Goal: Task Accomplishment & Management: Manage account settings

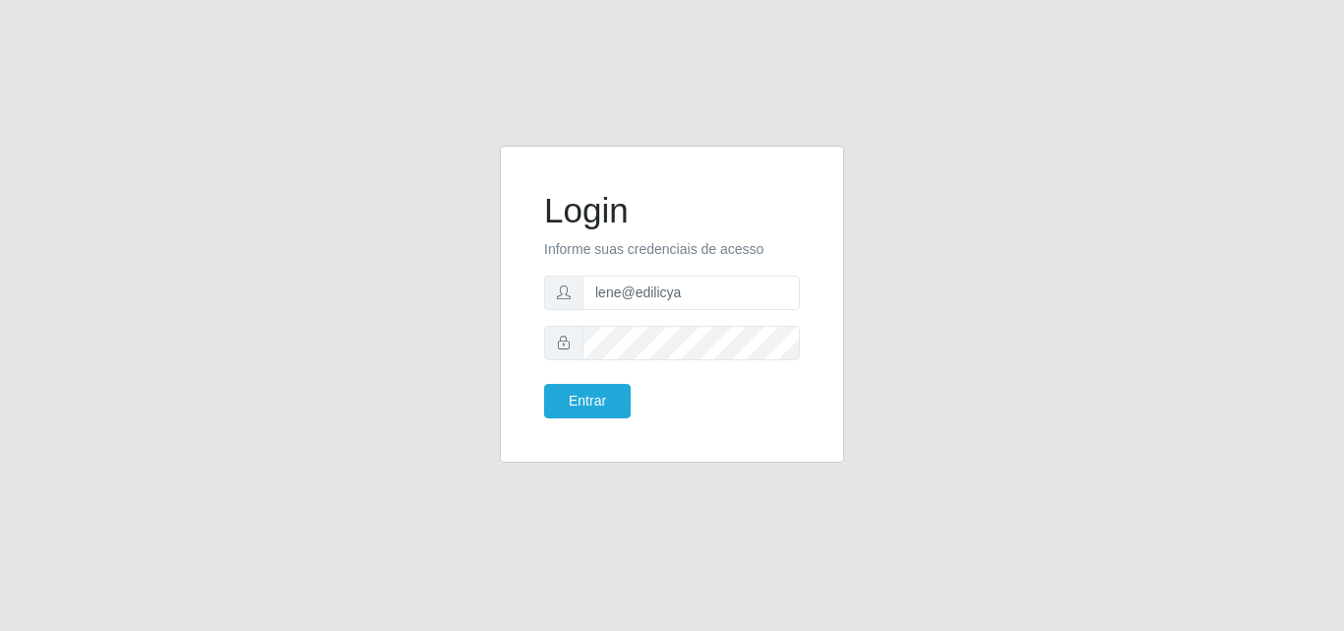
type input "lene@edilicya"
click at [578, 406] on button "Entrar" at bounding box center [587, 401] width 87 height 34
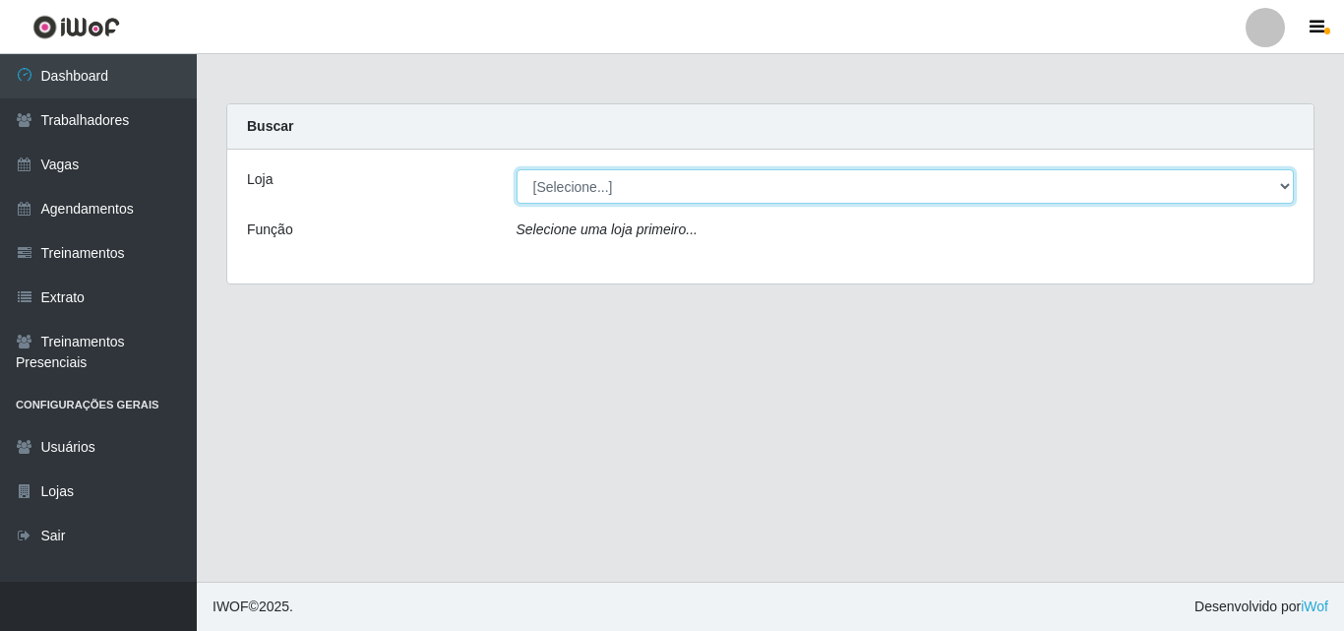
click at [567, 193] on select "[Selecione...] Edilicya Supermercado" at bounding box center [906, 186] width 778 height 34
select select "460"
click at [517, 169] on select "[Selecione...] Edilicya Supermercado" at bounding box center [906, 186] width 778 height 34
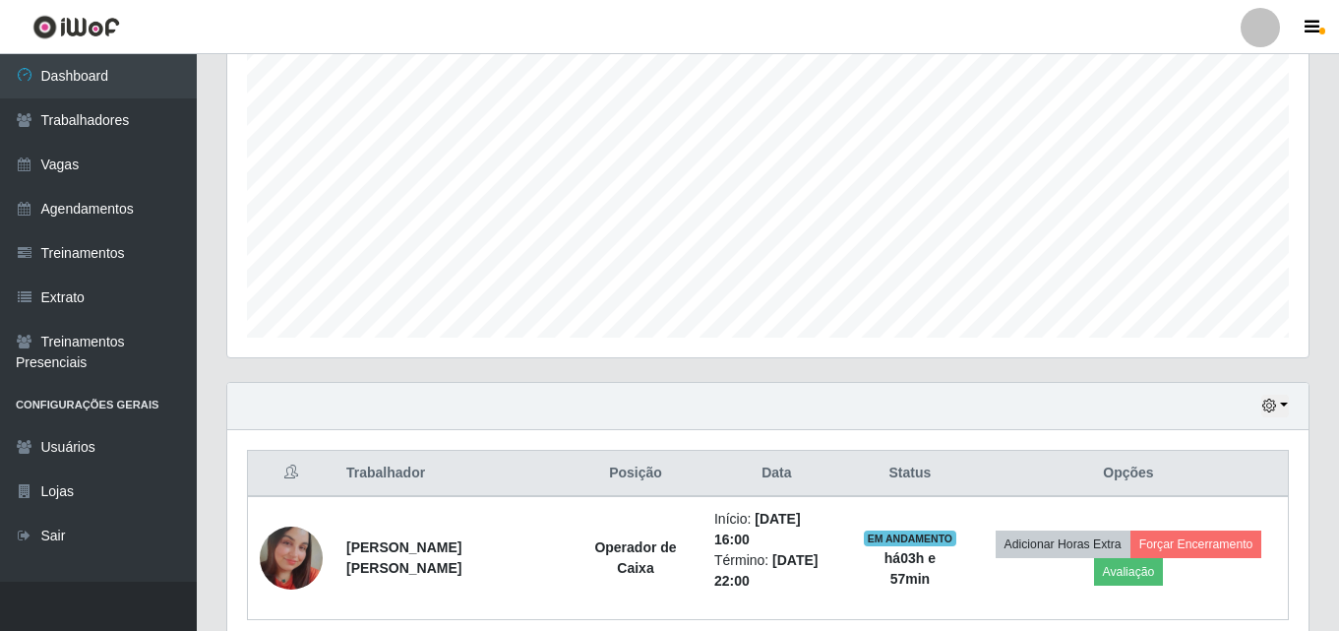
scroll to position [449, 0]
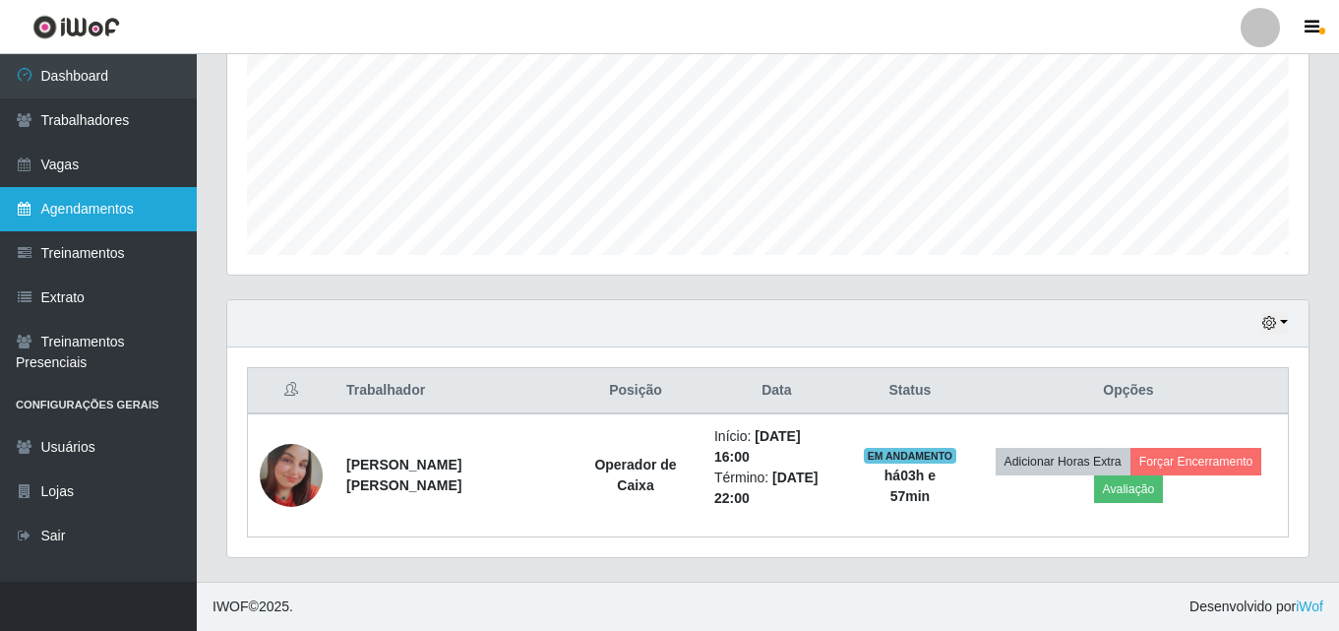
click at [95, 210] on link "Agendamentos" at bounding box center [98, 209] width 197 height 44
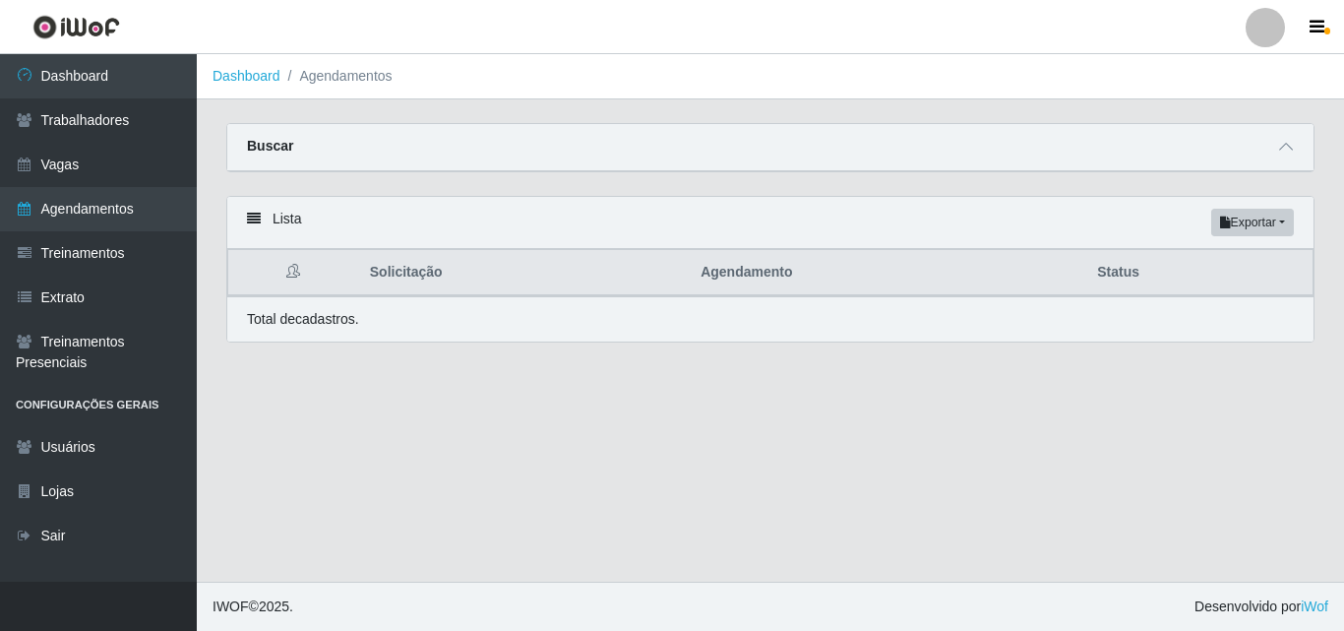
click at [348, 79] on li "Agendamentos" at bounding box center [336, 76] width 112 height 21
click at [258, 72] on link "Dashboard" at bounding box center [247, 76] width 68 height 16
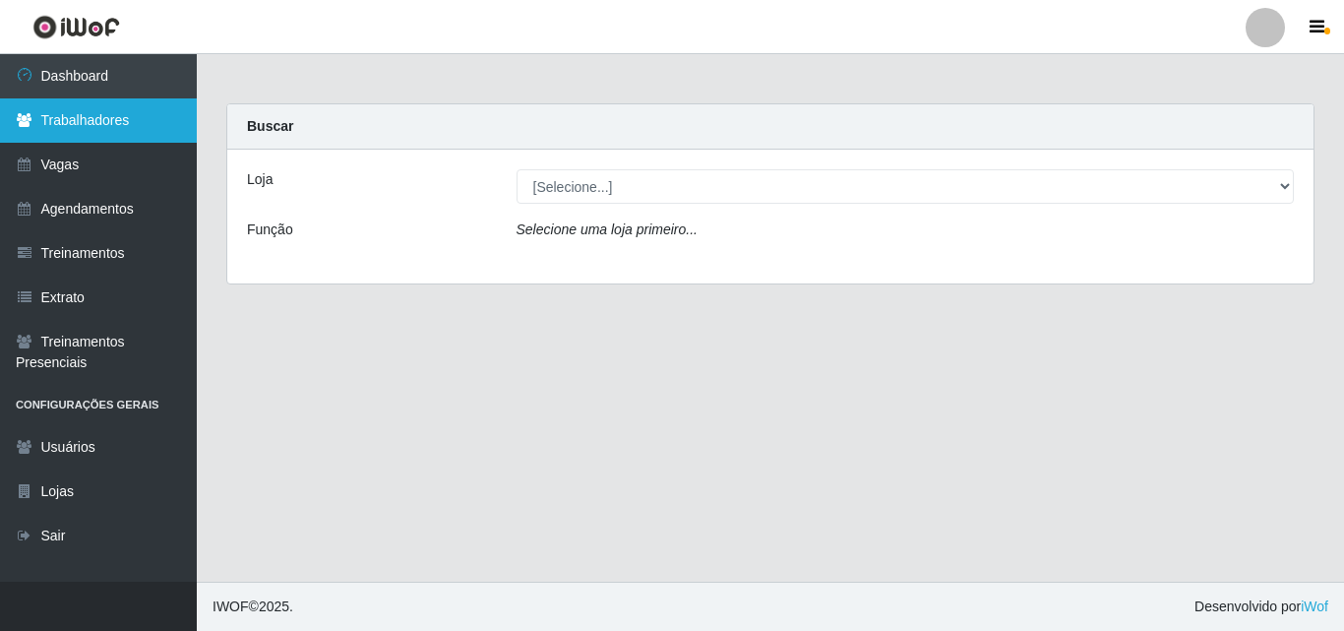
click at [131, 119] on link "Trabalhadores" at bounding box center [98, 120] width 197 height 44
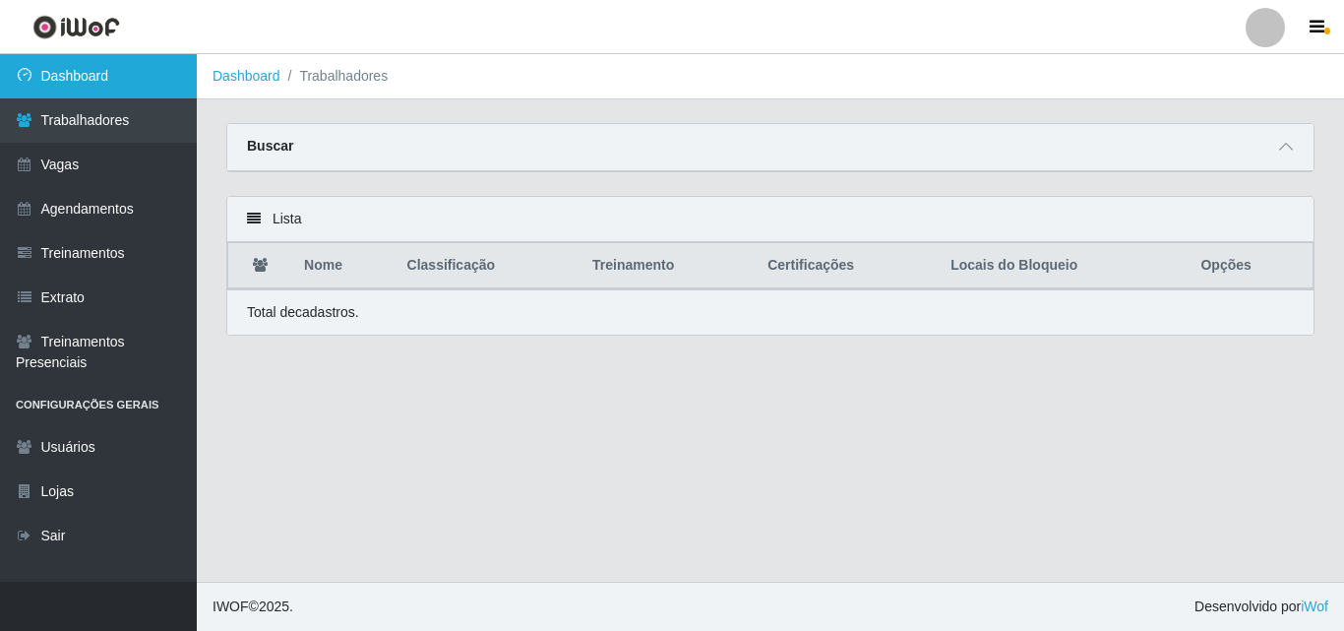
click at [111, 85] on link "Dashboard" at bounding box center [98, 76] width 197 height 44
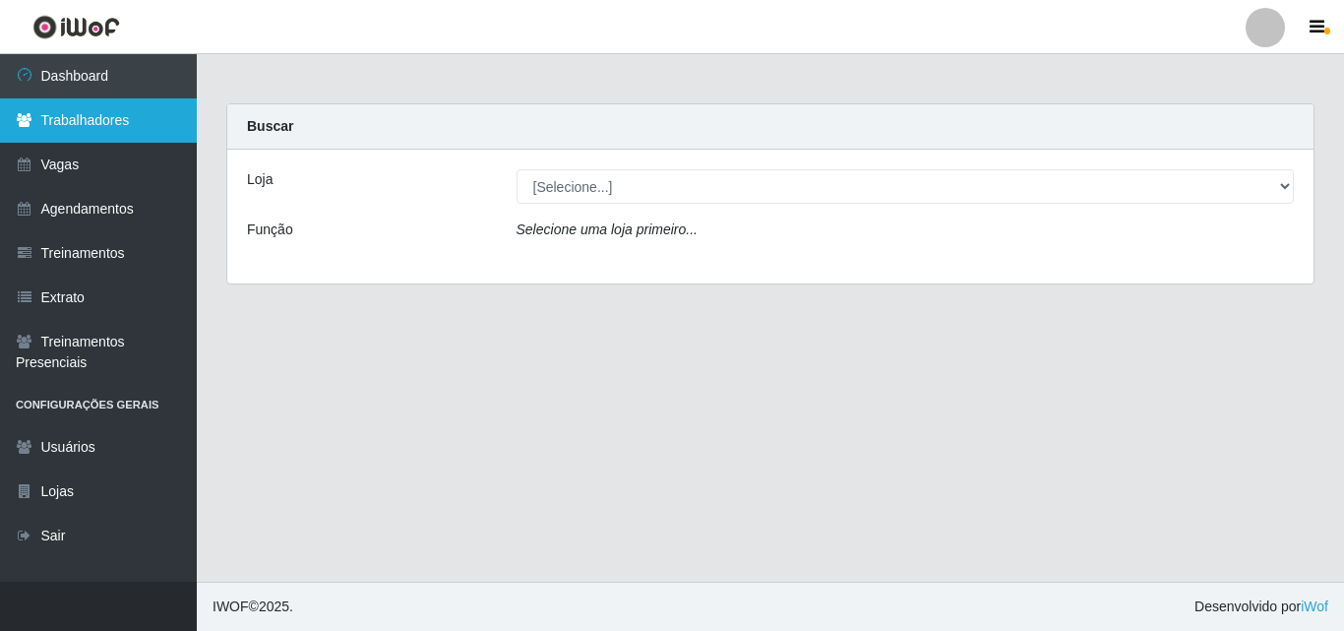
click at [132, 127] on link "Trabalhadores" at bounding box center [98, 120] width 197 height 44
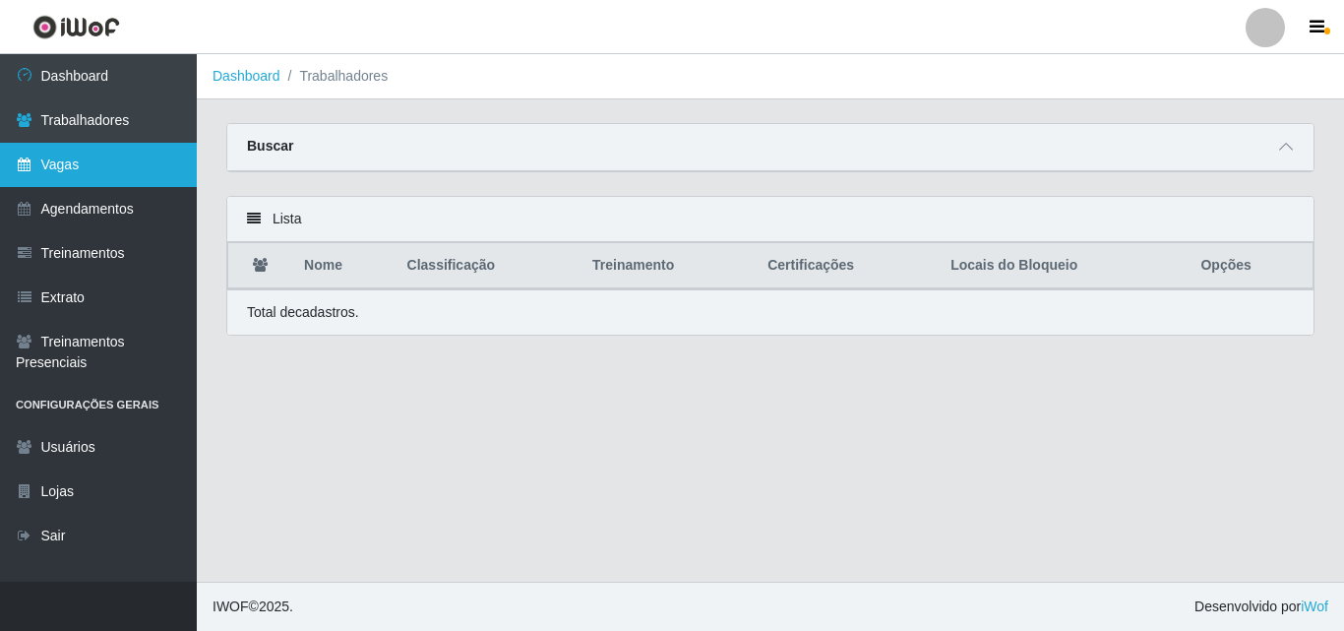
click at [119, 170] on link "Vagas" at bounding box center [98, 165] width 197 height 44
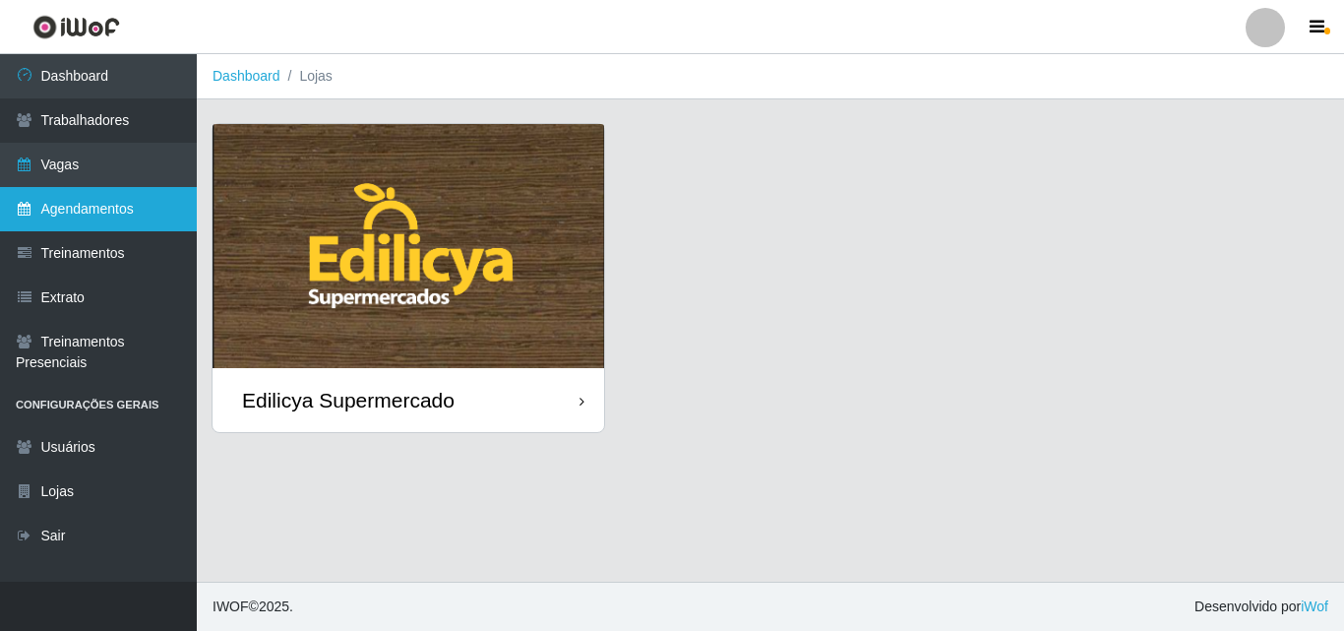
click at [113, 214] on link "Agendamentos" at bounding box center [98, 209] width 197 height 44
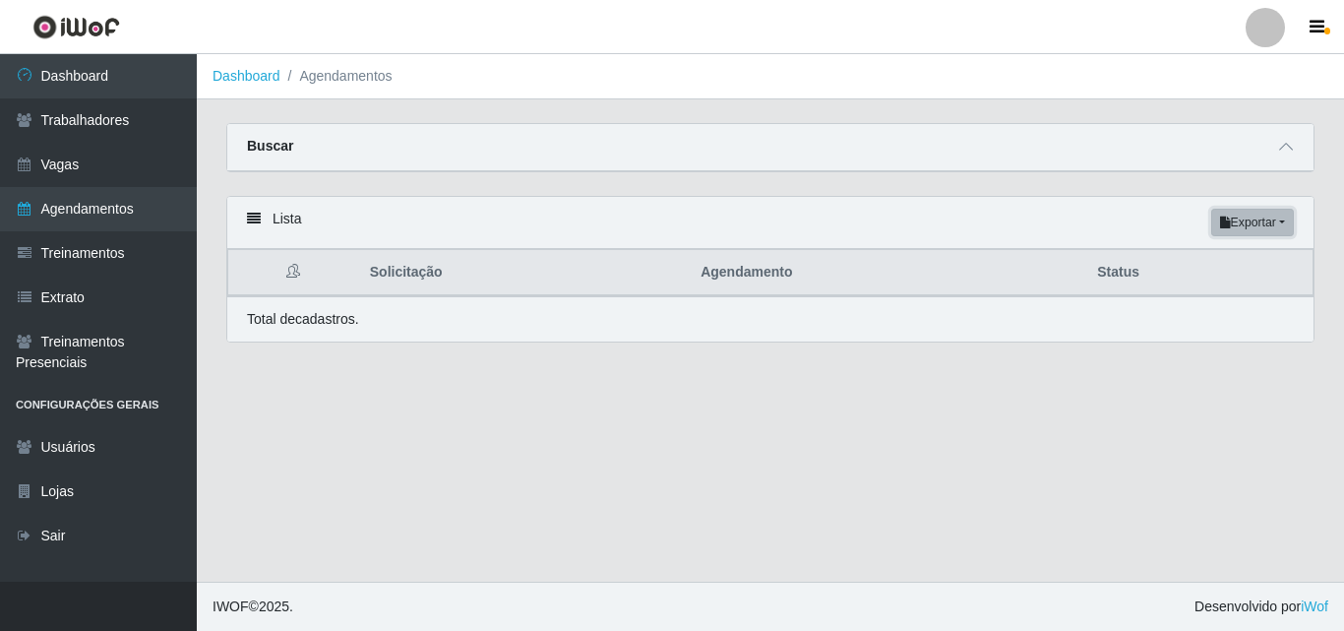
click at [1271, 227] on button "Exportar" at bounding box center [1252, 223] width 83 height 28
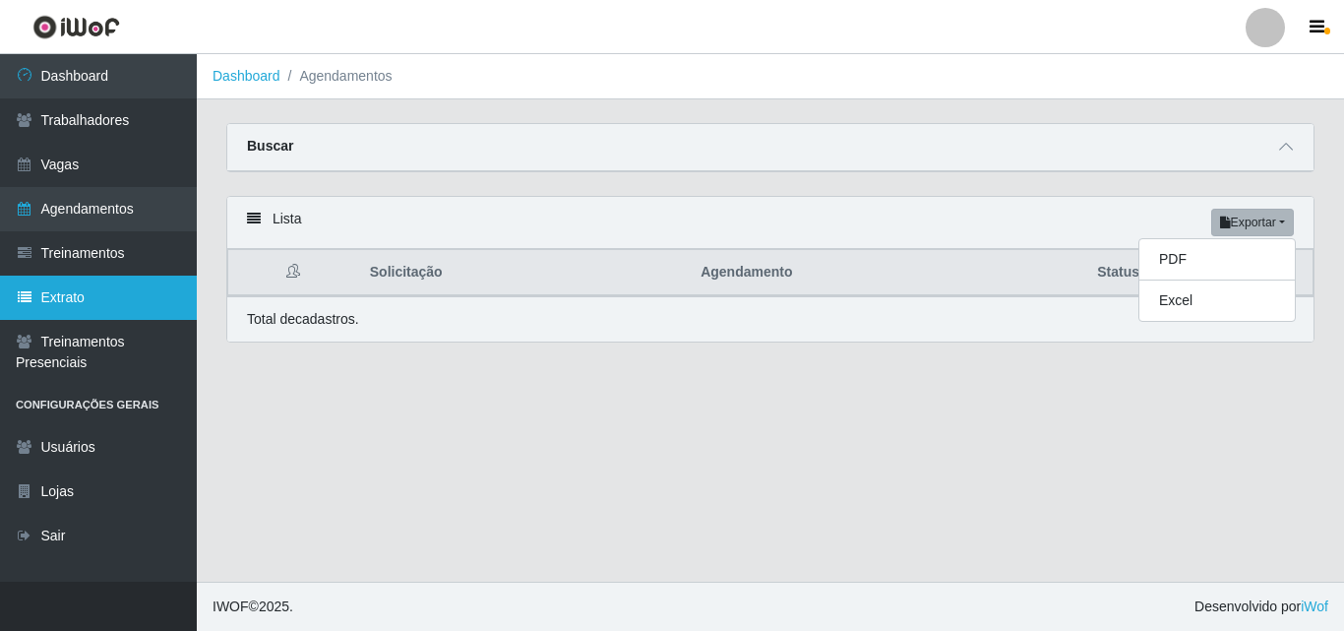
click at [103, 305] on link "Extrato" at bounding box center [98, 298] width 197 height 44
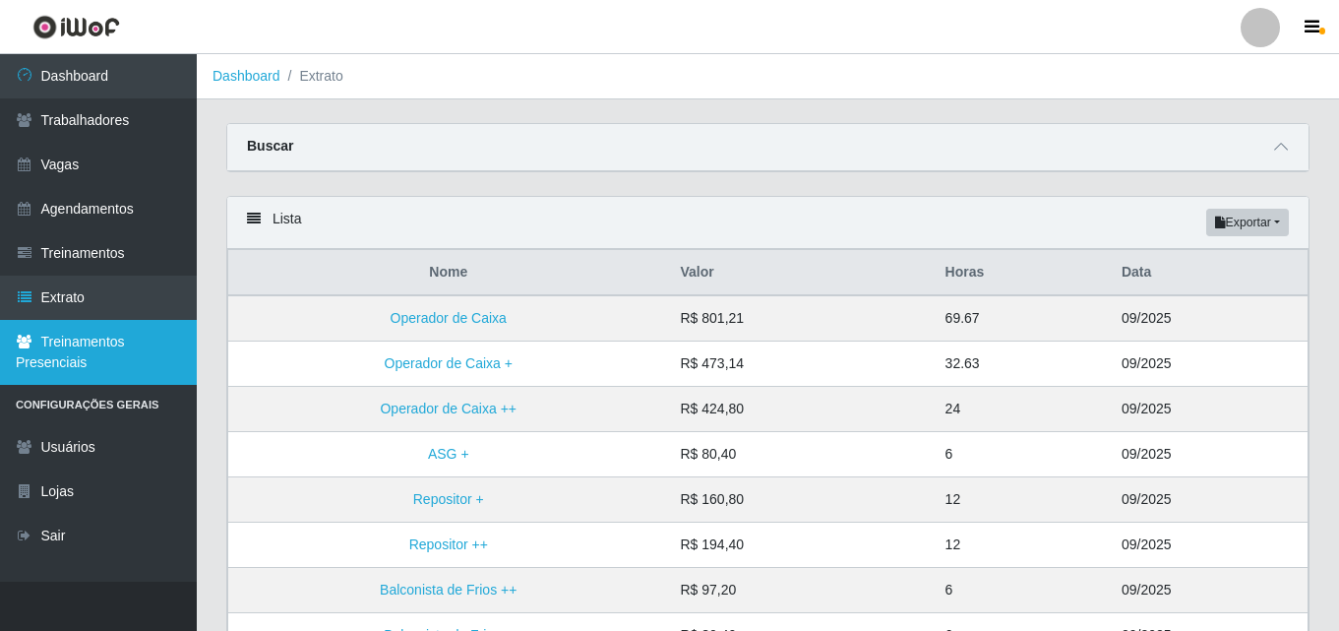
click at [108, 354] on link "Treinamentos Presenciais" at bounding box center [98, 352] width 197 height 65
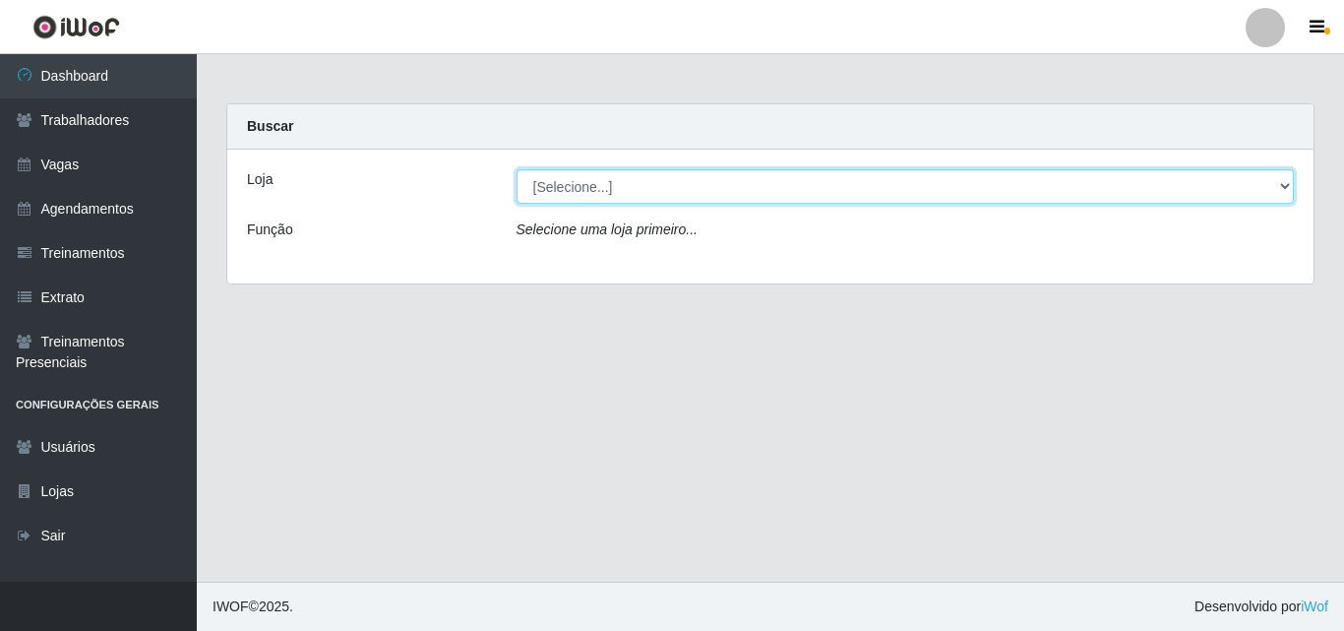
click at [621, 193] on select "[Selecione...] Edilicya Supermercado" at bounding box center [906, 186] width 778 height 34
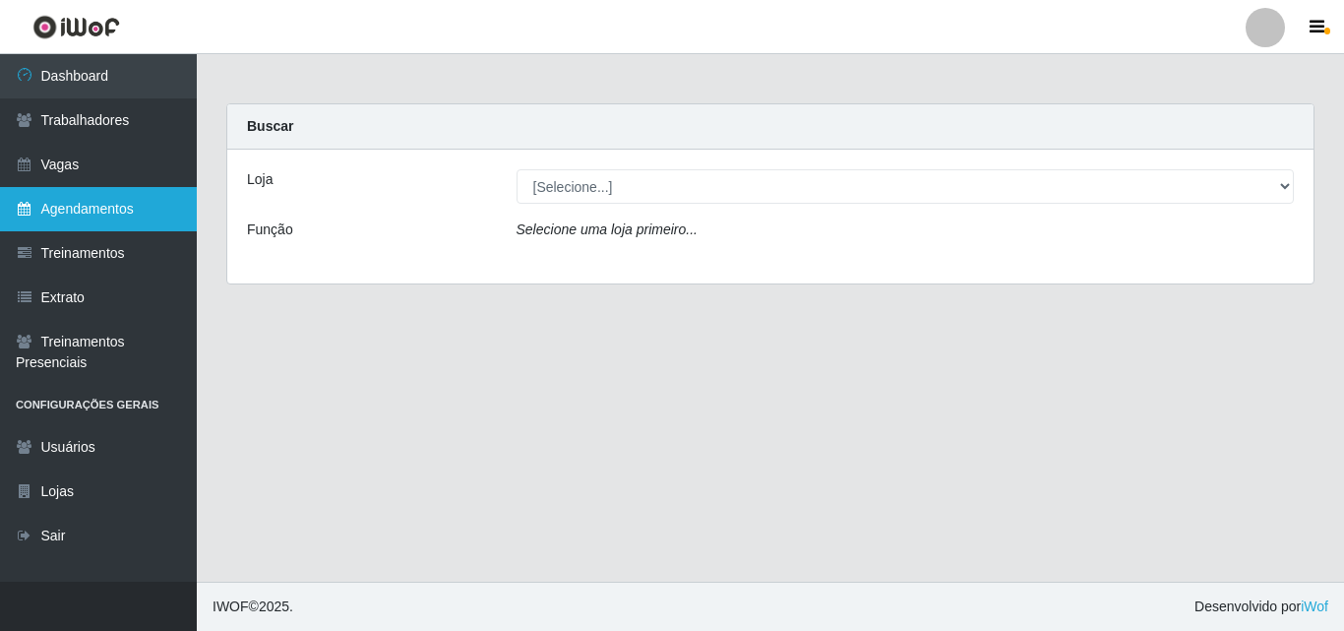
click at [105, 199] on link "Agendamentos" at bounding box center [98, 209] width 197 height 44
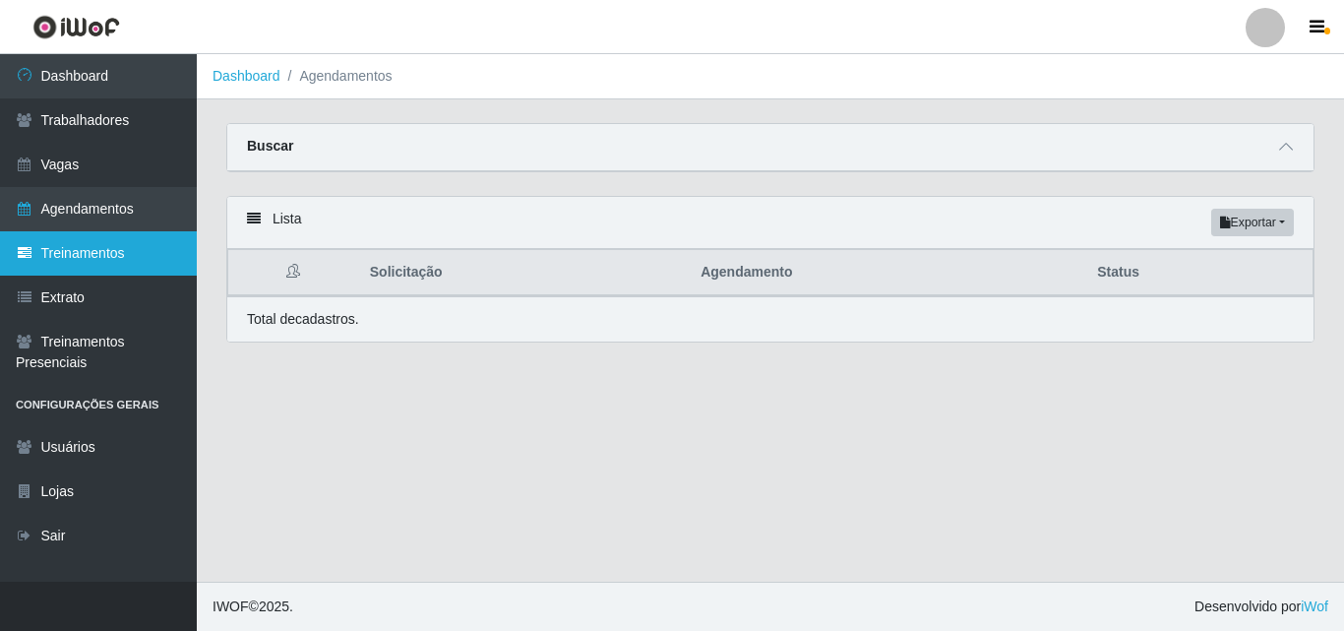
click at [70, 246] on link "Treinamentos" at bounding box center [98, 253] width 197 height 44
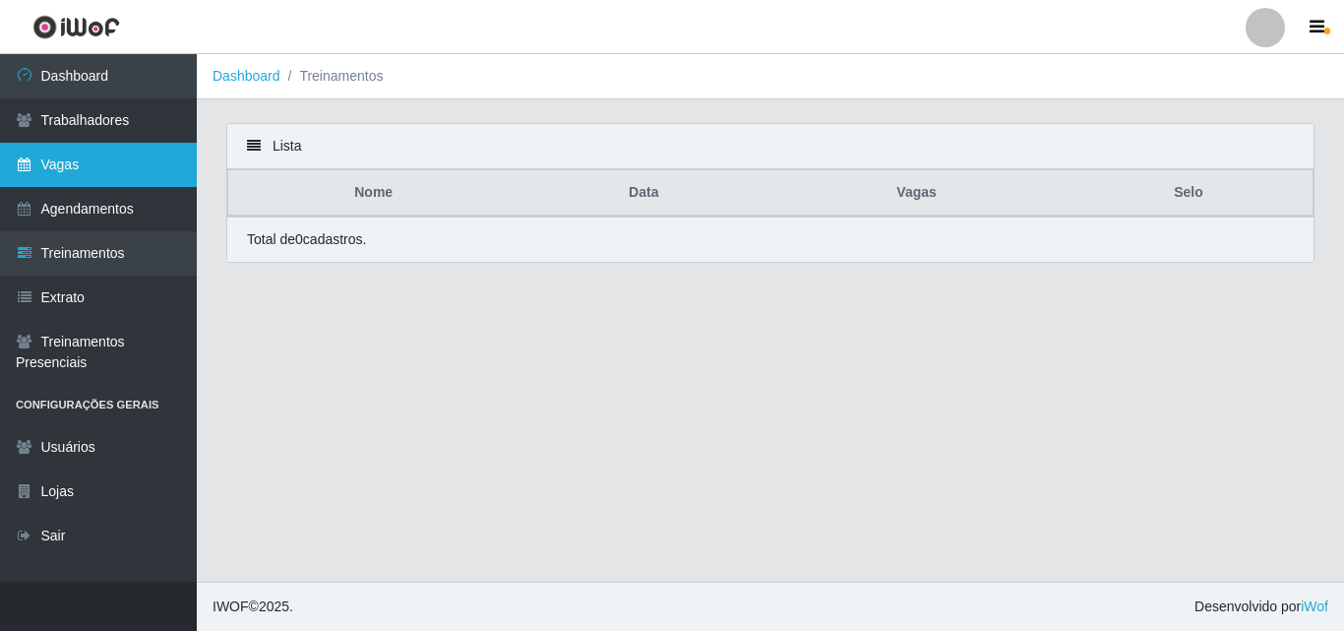
click at [94, 164] on link "Vagas" at bounding box center [98, 165] width 197 height 44
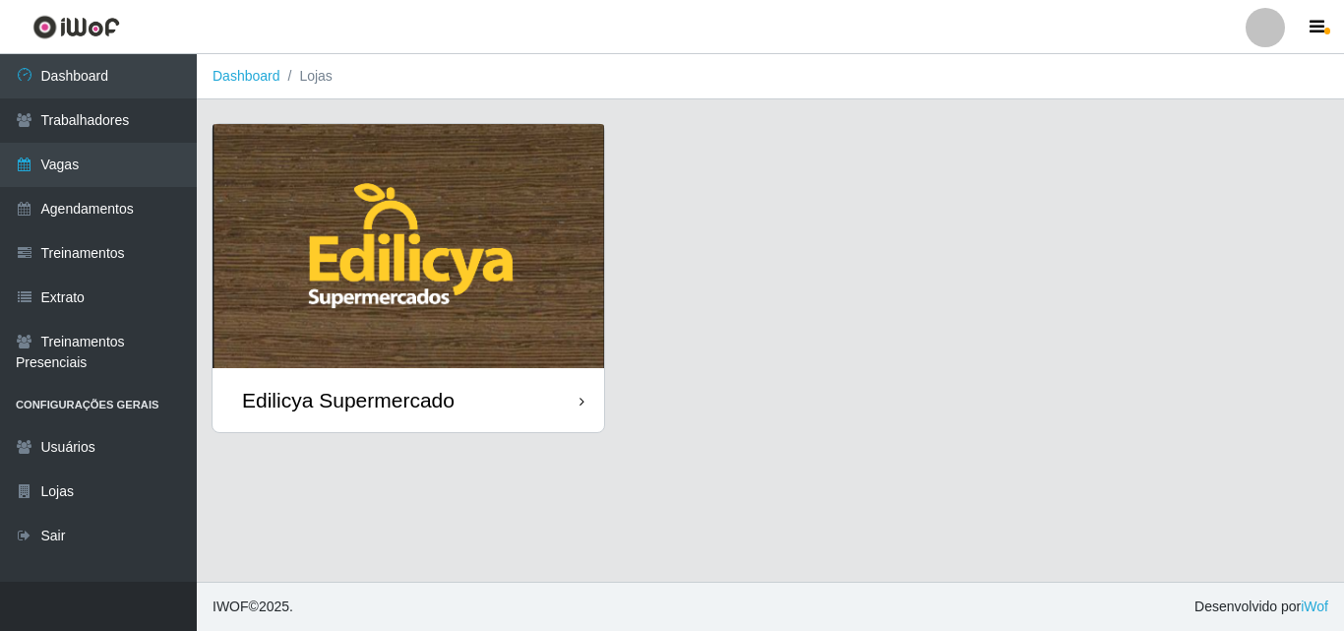
click at [354, 391] on div "Edilicya Supermercado" at bounding box center [348, 400] width 213 height 25
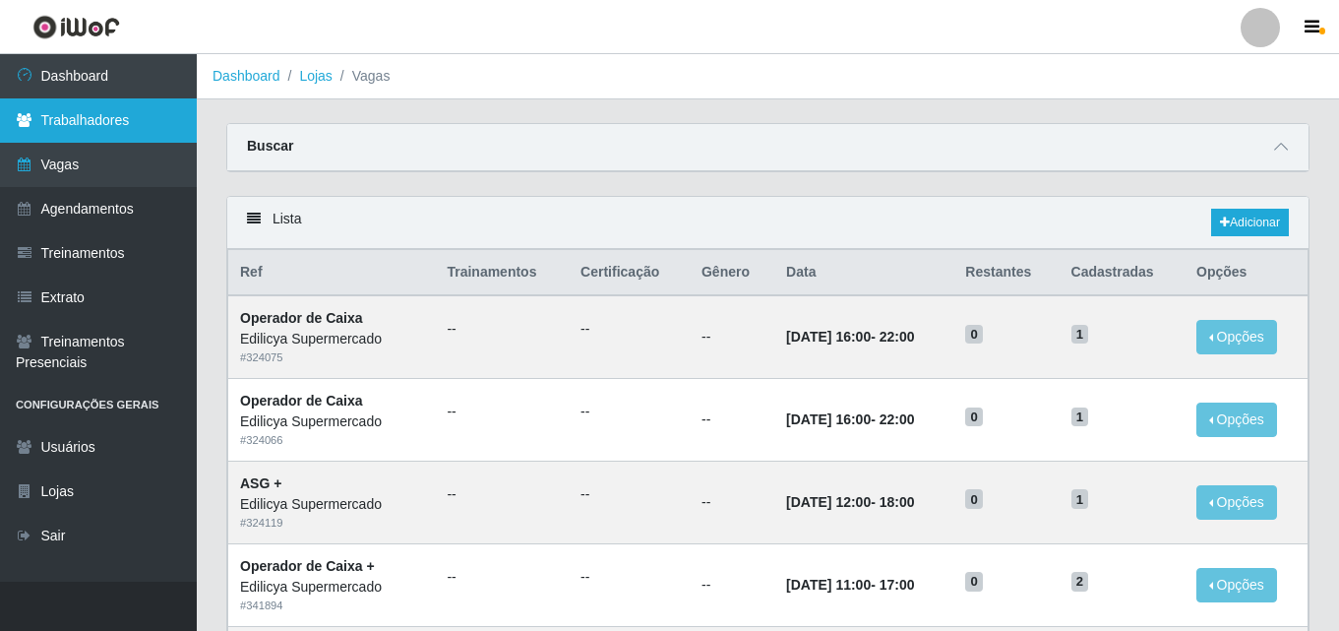
click at [127, 125] on link "Trabalhadores" at bounding box center [98, 120] width 197 height 44
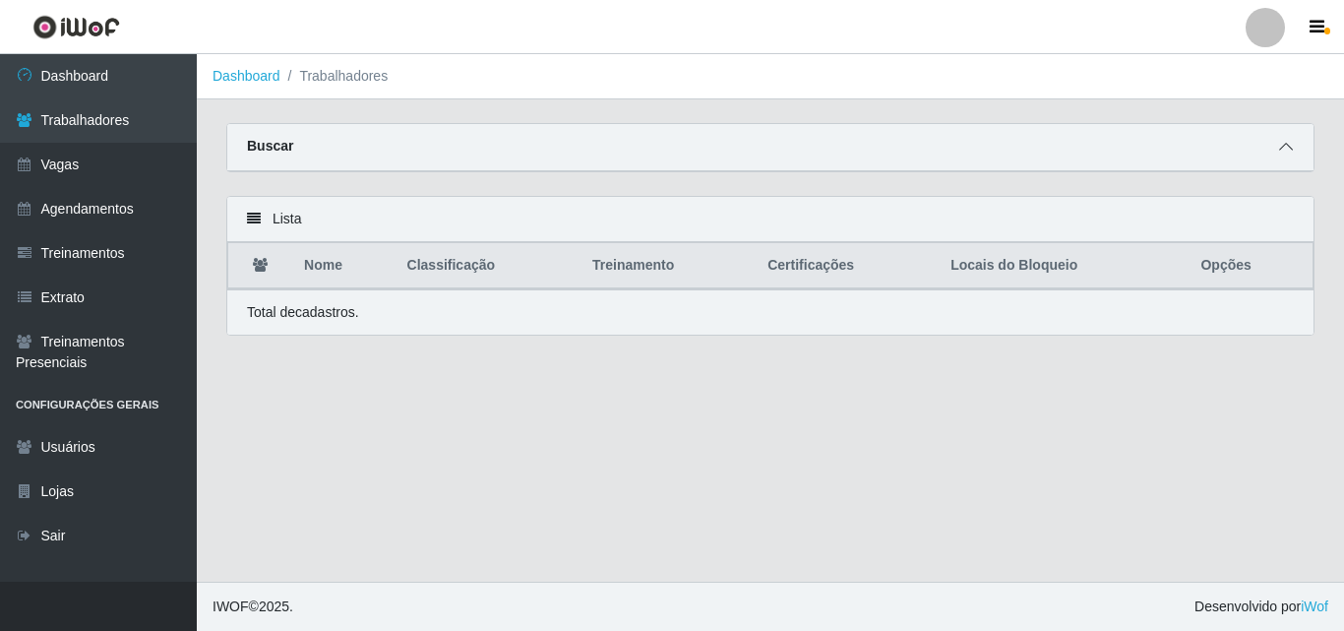
click at [1291, 152] on icon at bounding box center [1286, 147] width 14 height 14
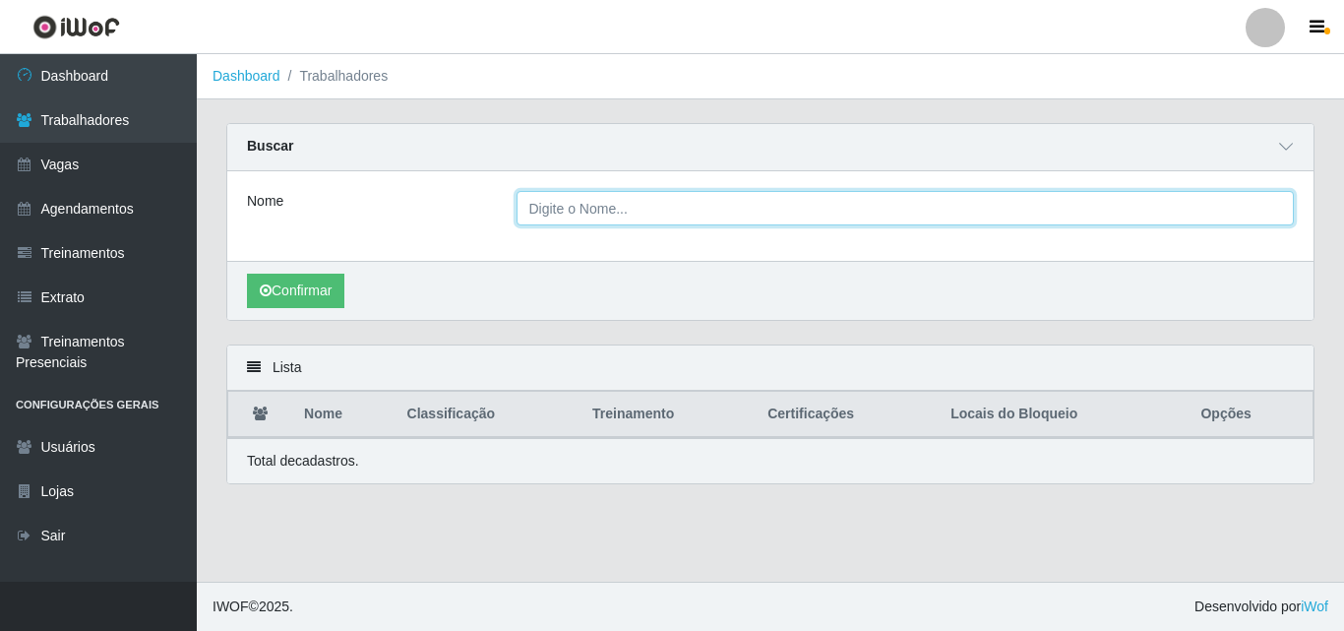
click at [751, 221] on input "Nome" at bounding box center [906, 208] width 778 height 34
type input "ana"
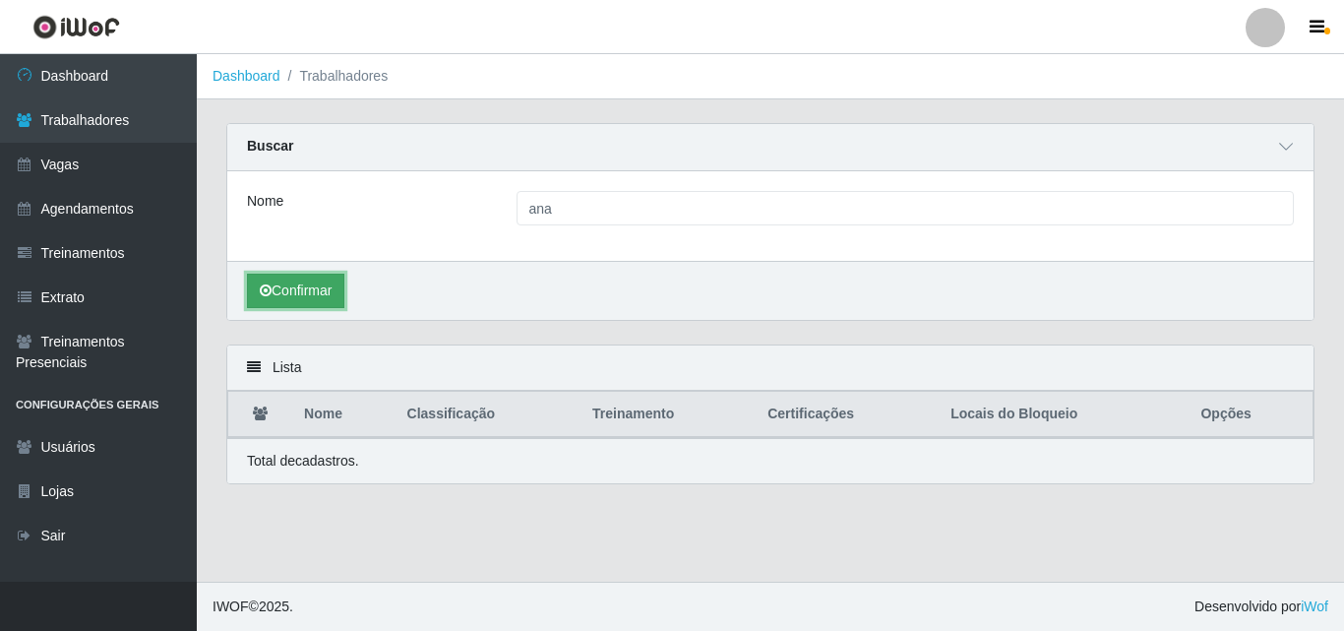
click at [317, 299] on button "Confirmar" at bounding box center [295, 291] width 97 height 34
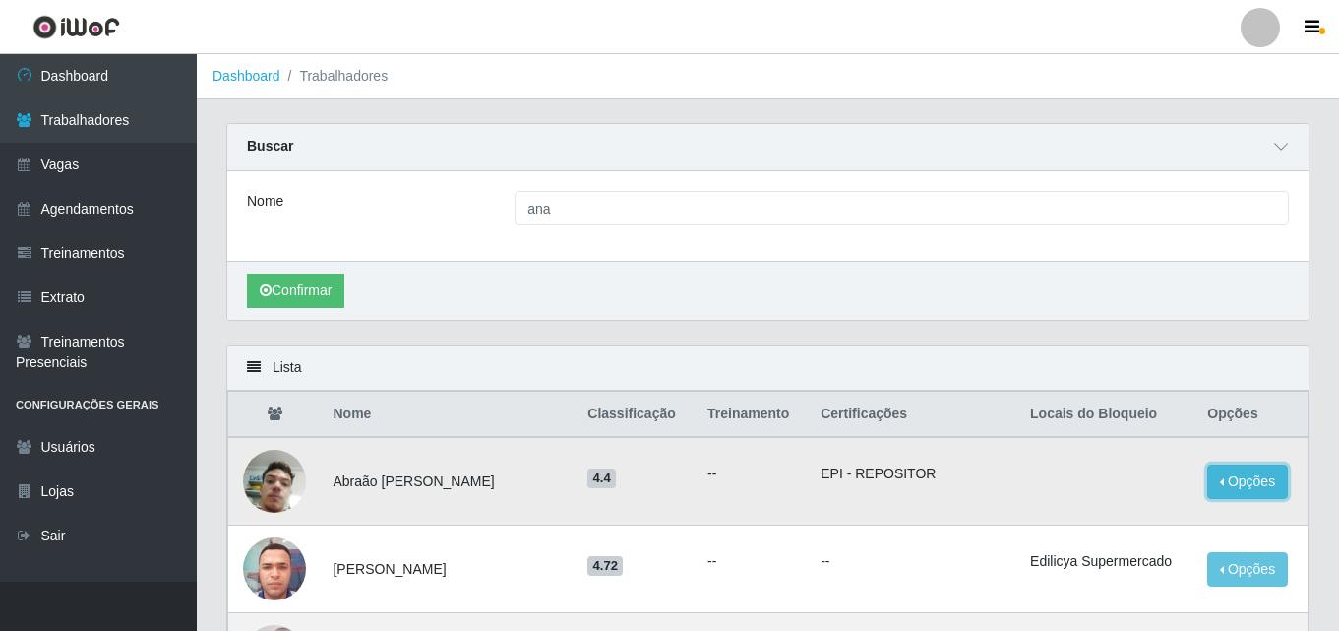
click at [1274, 479] on button "Opções" at bounding box center [1247, 481] width 81 height 34
click at [986, 476] on li "EPI - REPOSITOR" at bounding box center [914, 473] width 186 height 21
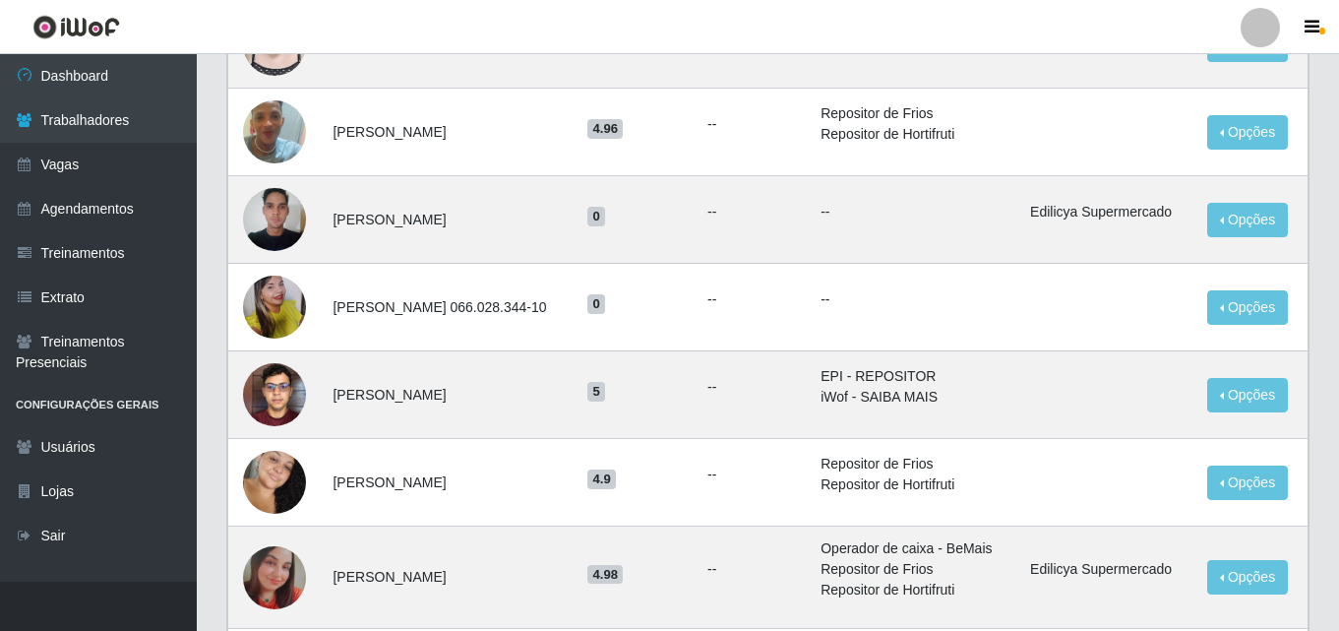
scroll to position [984, 0]
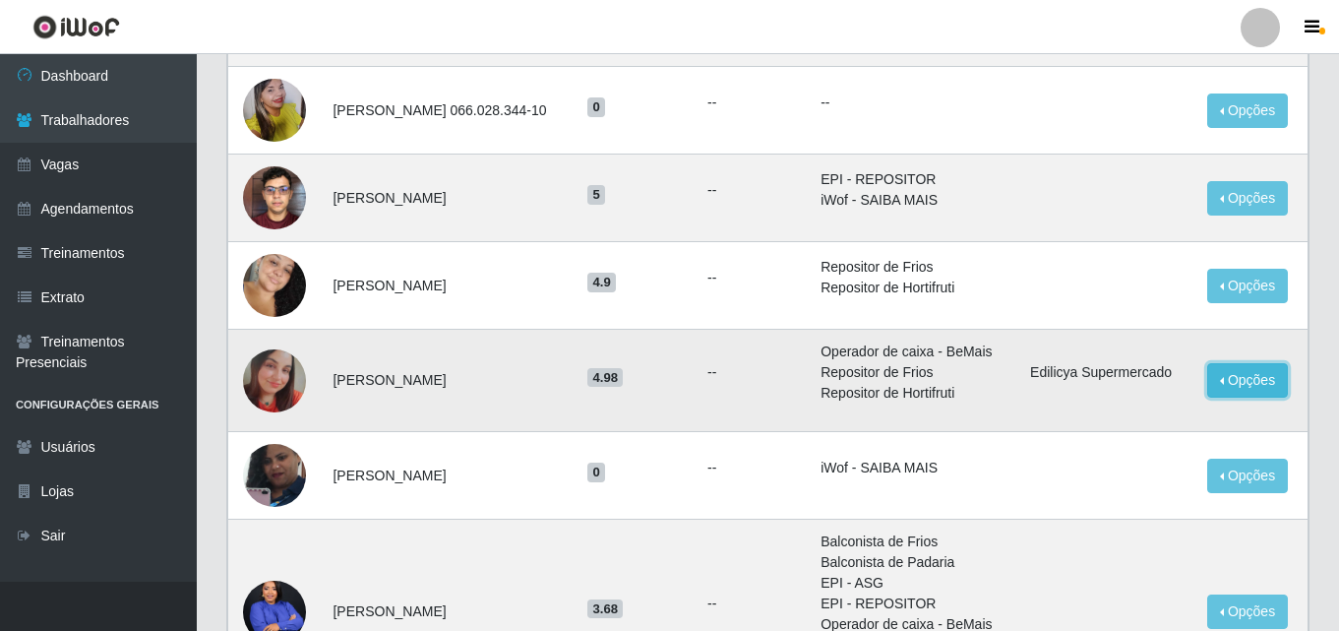
click at [1239, 374] on button "Opções" at bounding box center [1247, 380] width 81 height 34
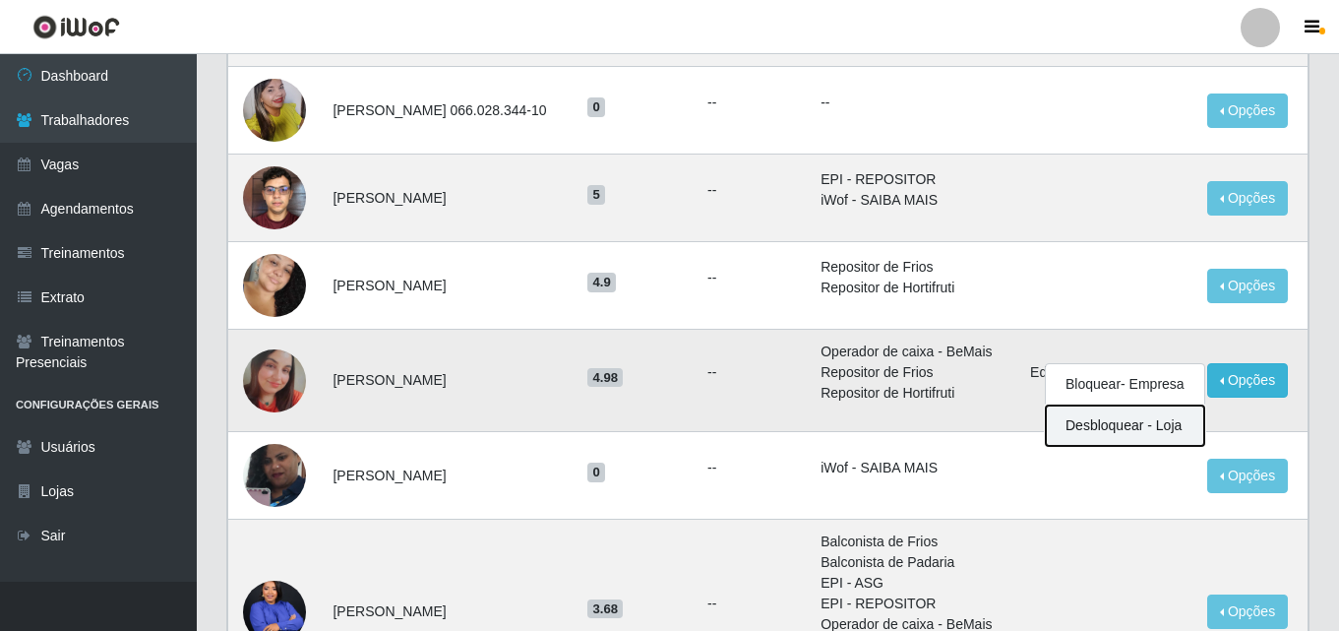
click at [1137, 425] on button "Desbloquear - Loja" at bounding box center [1125, 425] width 158 height 40
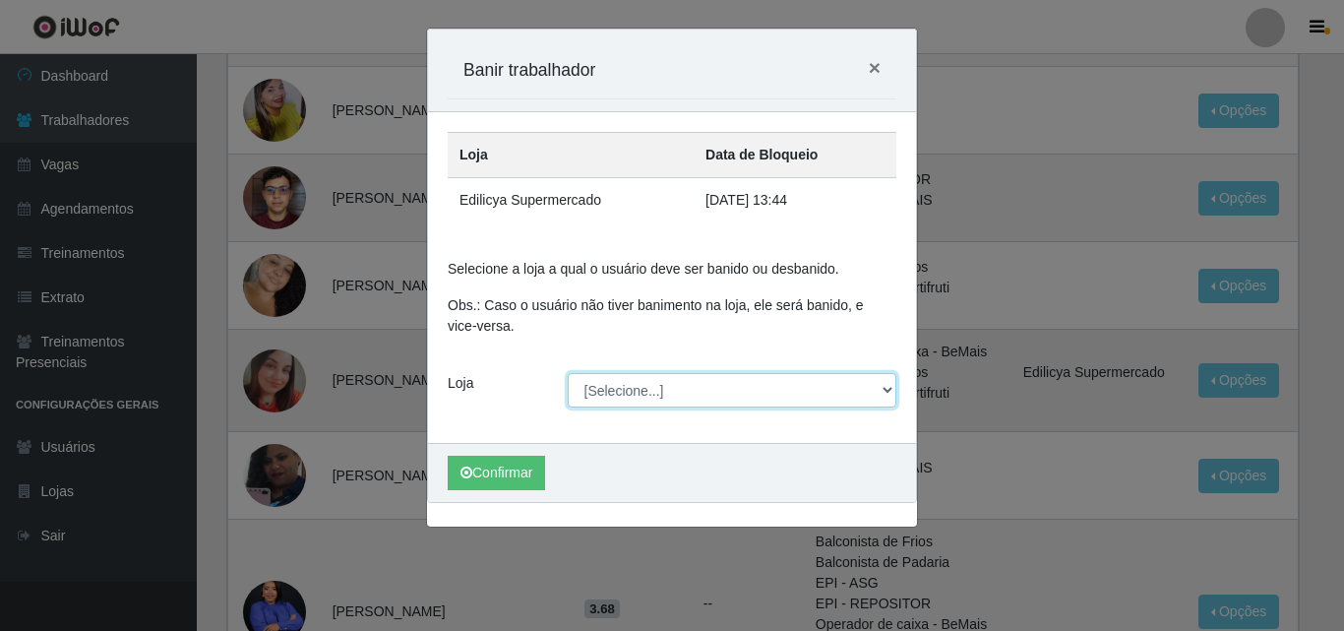
click at [629, 391] on select "[Selecione...] Edilicya Supermercado" at bounding box center [733, 390] width 330 height 34
select select "460"
click at [568, 373] on select "[Selecione...] Edilicya Supermercado" at bounding box center [733, 390] width 330 height 34
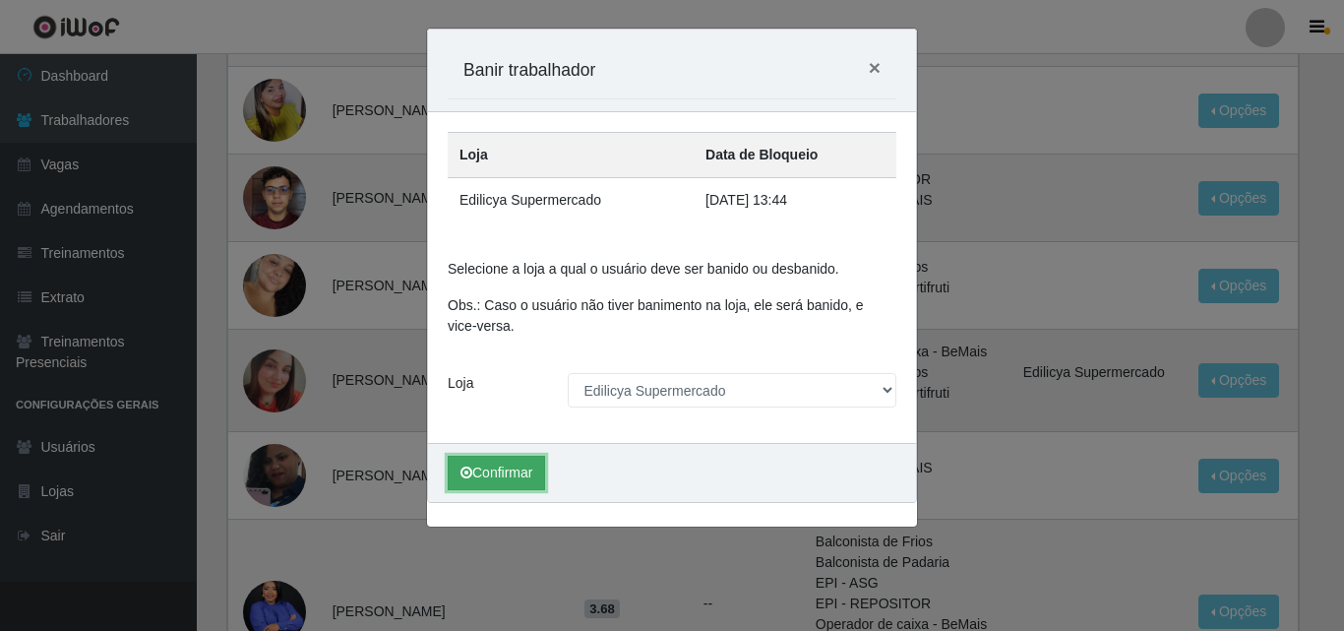
click at [534, 468] on button "Confirmar" at bounding box center [496, 473] width 97 height 34
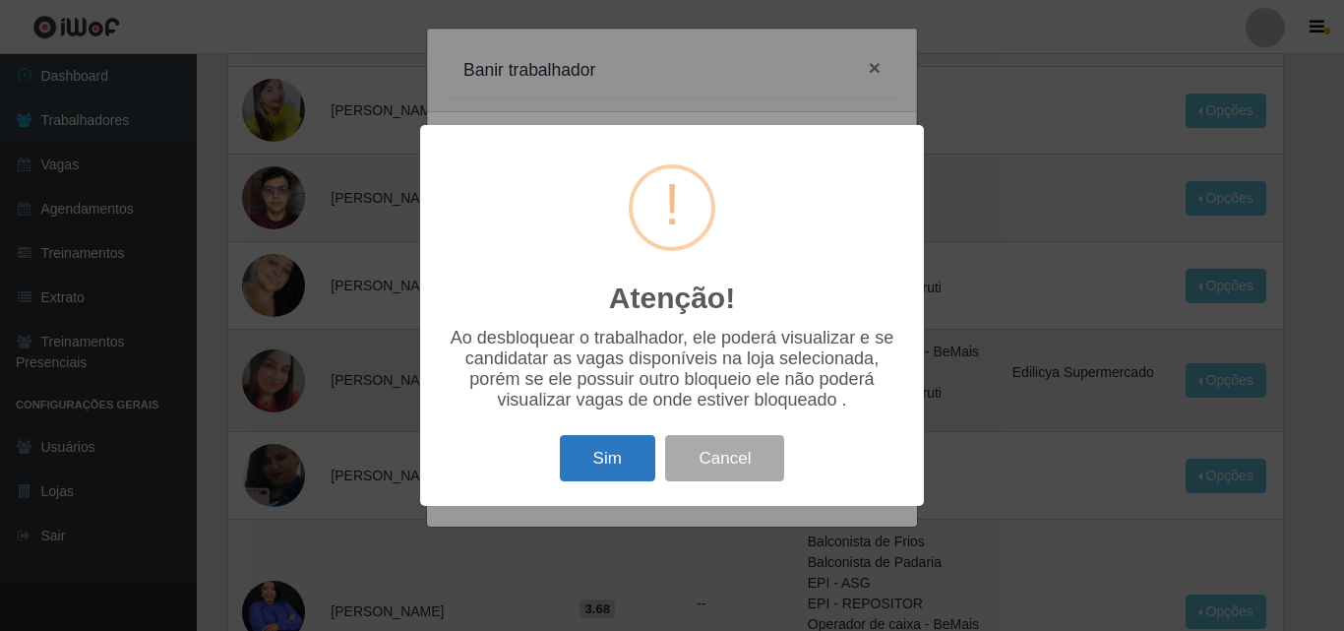
click at [631, 455] on button "Sim" at bounding box center [607, 458] width 95 height 46
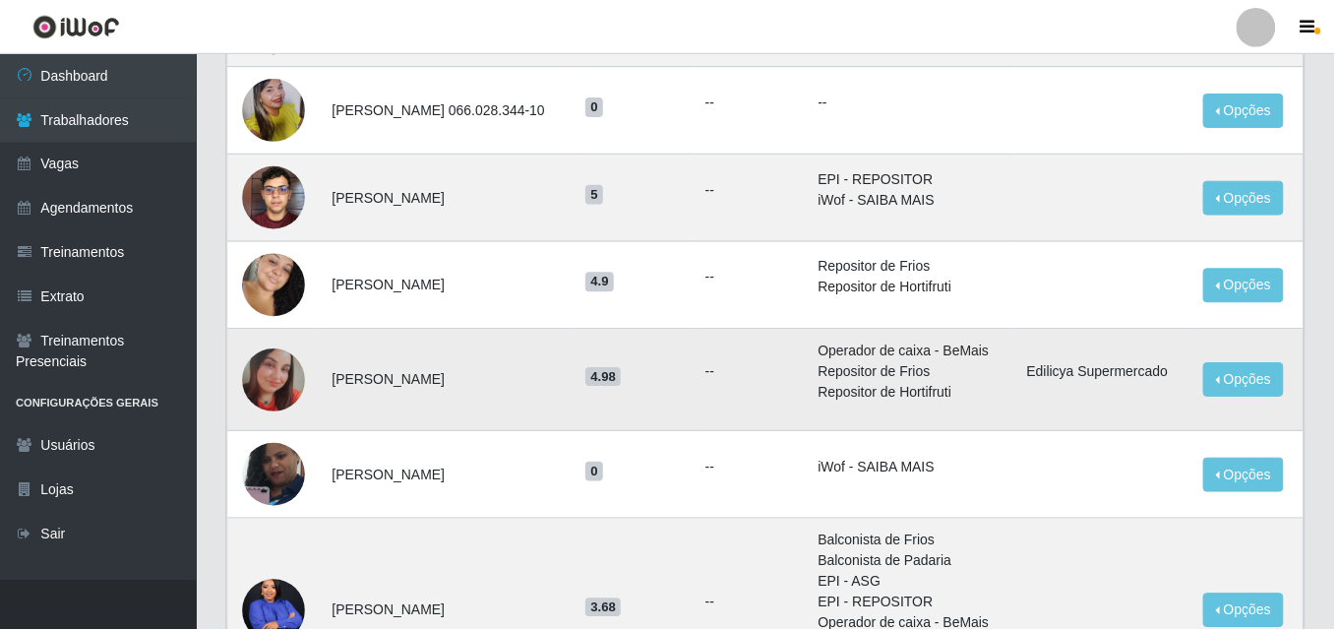
scroll to position [0, 0]
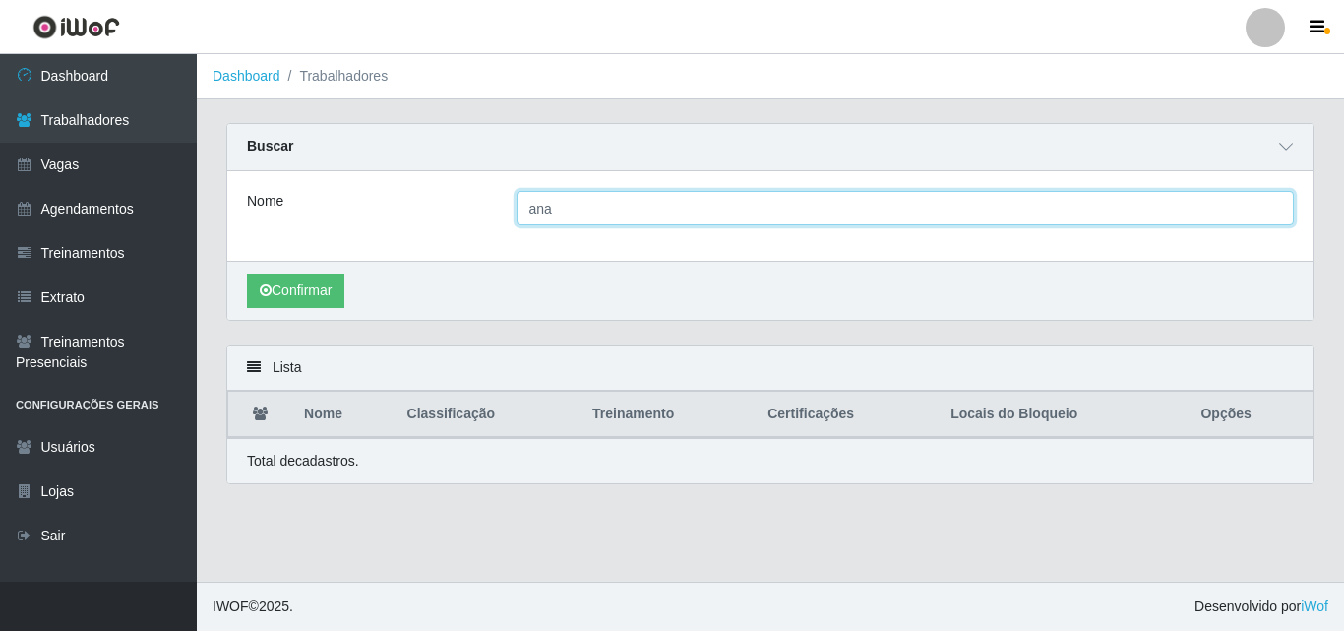
click at [591, 215] on input "ana" at bounding box center [906, 208] width 778 height 34
click at [247, 274] on button "Confirmar" at bounding box center [295, 291] width 97 height 34
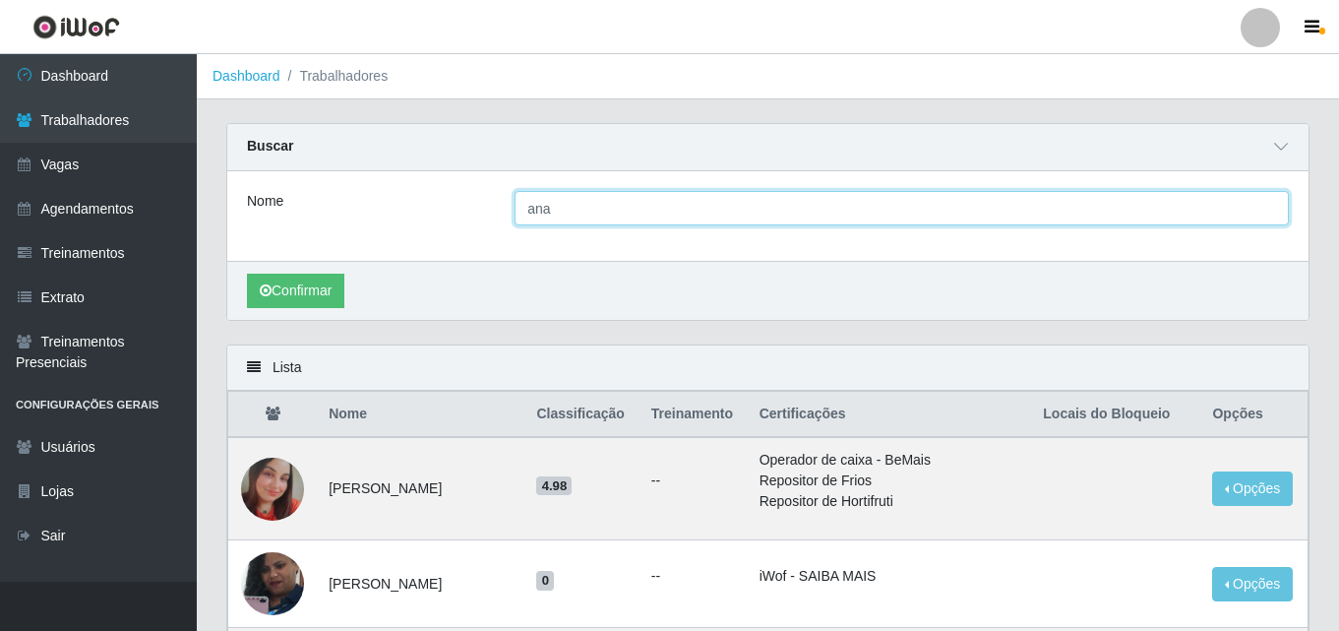
click at [247, 274] on button "Confirmar" at bounding box center [295, 291] width 97 height 34
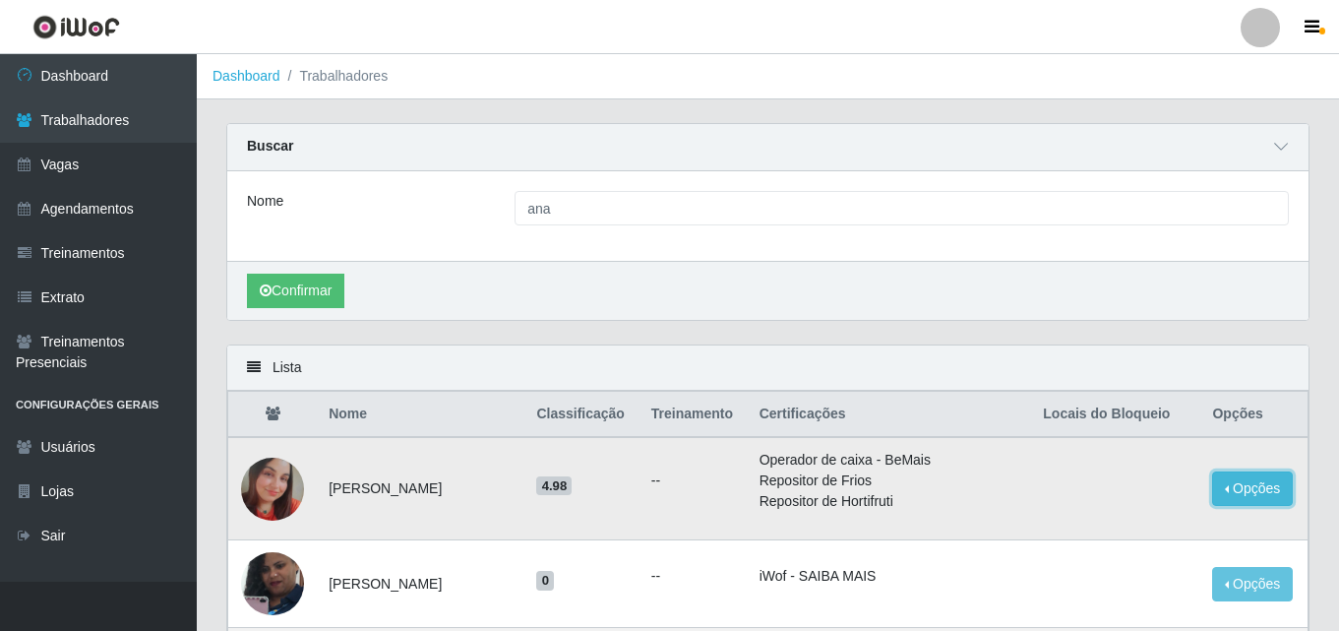
click at [1230, 490] on button "Opções" at bounding box center [1252, 488] width 81 height 34
click at [342, 80] on li "Trabalhadores" at bounding box center [334, 76] width 108 height 21
click at [266, 80] on link "Dashboard" at bounding box center [247, 76] width 68 height 16
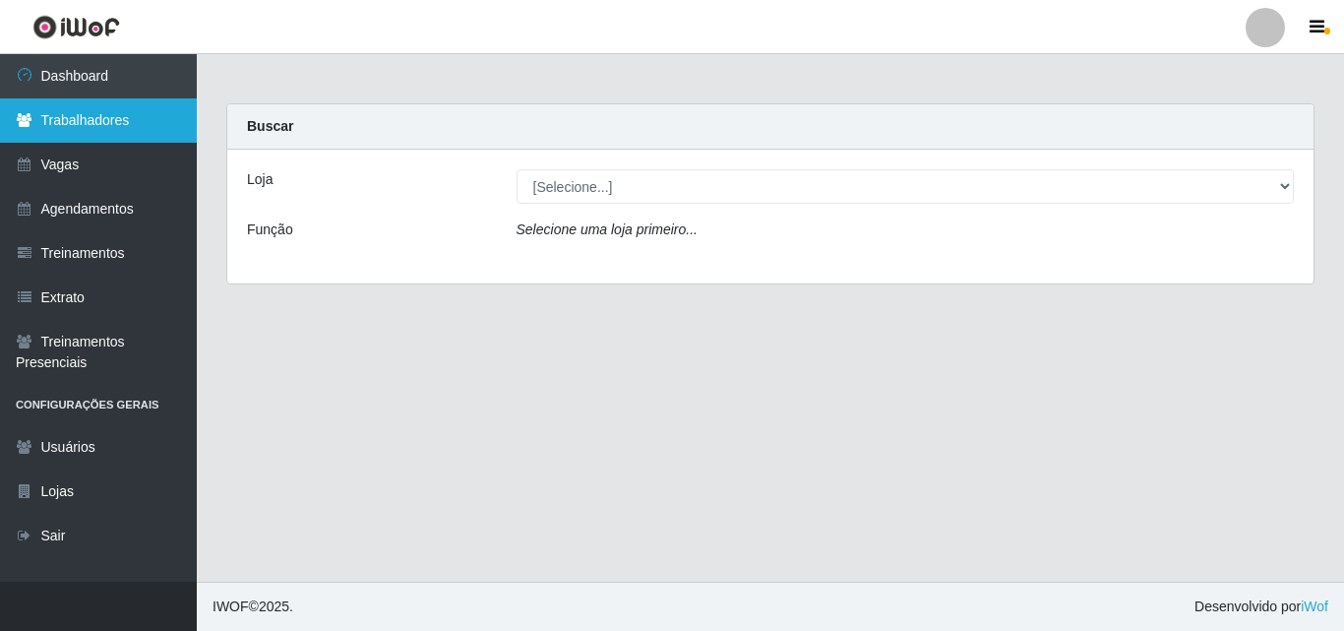
click at [76, 127] on link "Trabalhadores" at bounding box center [98, 120] width 197 height 44
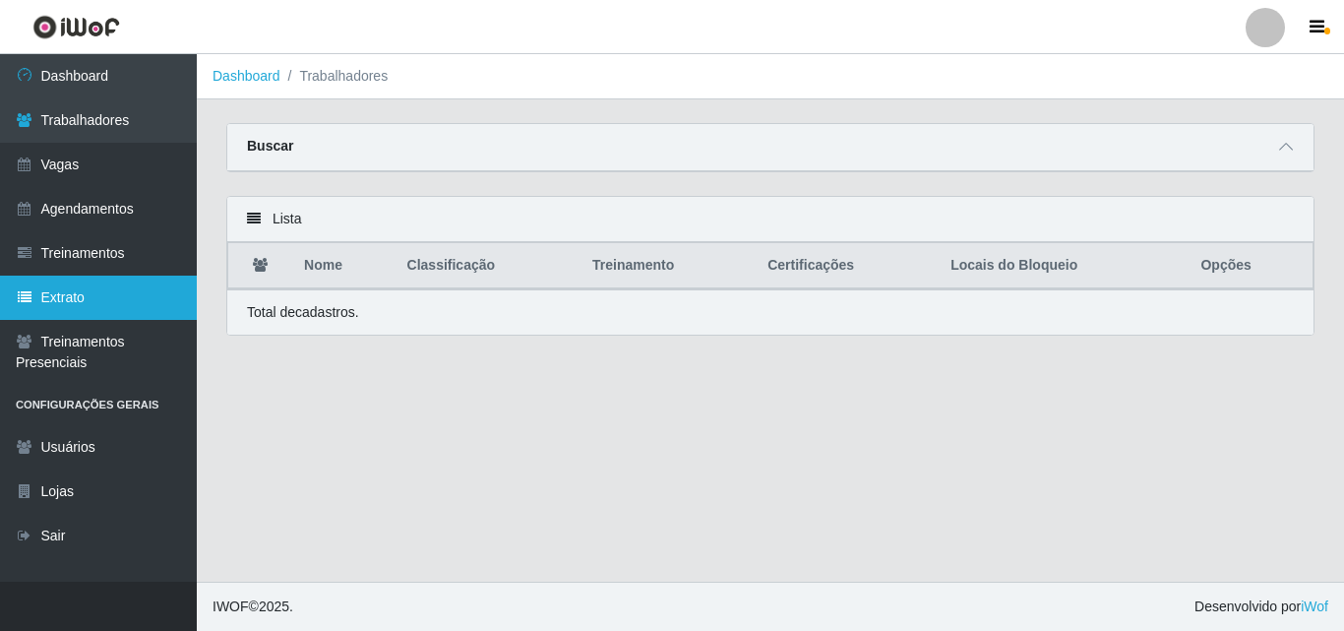
click at [90, 295] on link "Extrato" at bounding box center [98, 298] width 197 height 44
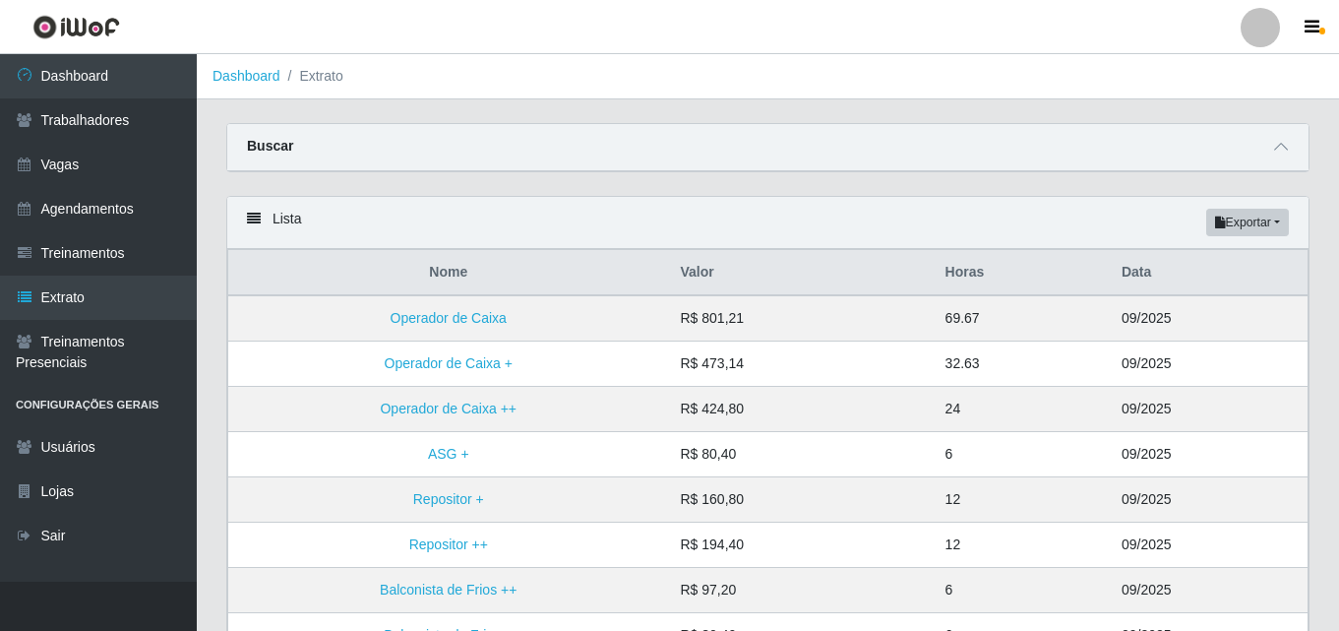
click at [327, 79] on li "Extrato" at bounding box center [311, 76] width 63 height 21
click at [264, 79] on link "Dashboard" at bounding box center [247, 76] width 68 height 16
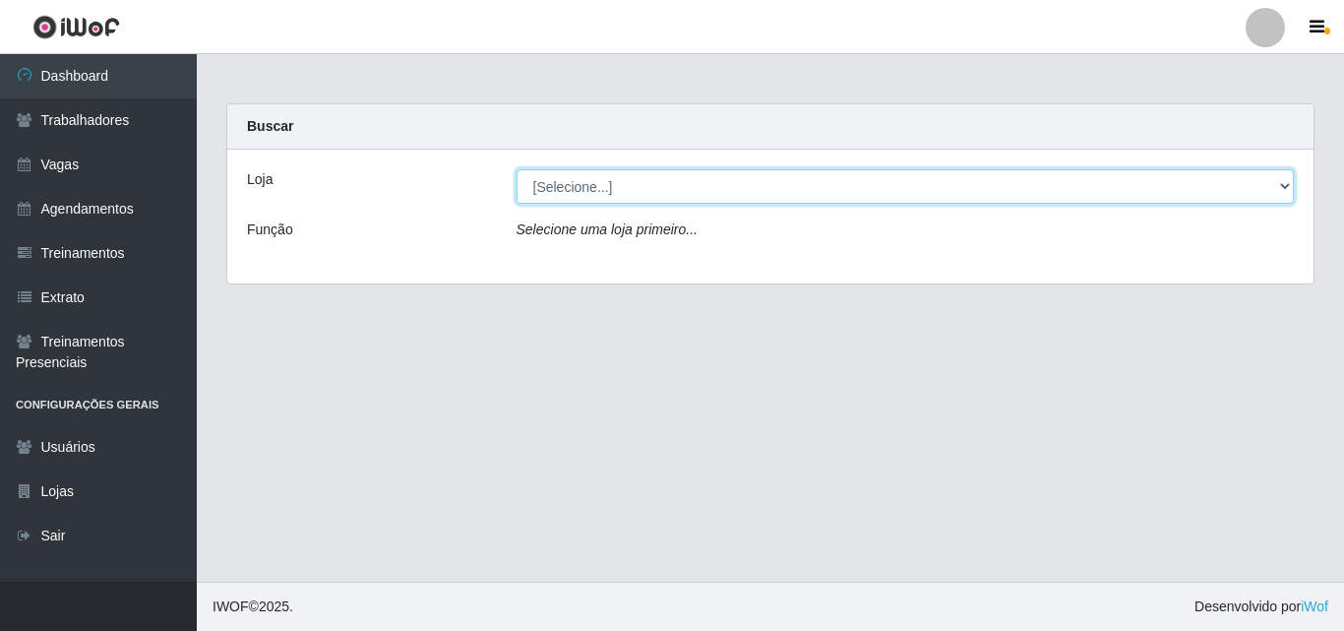
drag, startPoint x: 583, startPoint y: 185, endPoint x: 583, endPoint y: 200, distance: 14.8
click at [583, 185] on select "[Selecione...] Edilicya Supermercado" at bounding box center [906, 186] width 778 height 34
select select "460"
click at [517, 169] on select "[Selecione...] Edilicya Supermercado" at bounding box center [906, 186] width 778 height 34
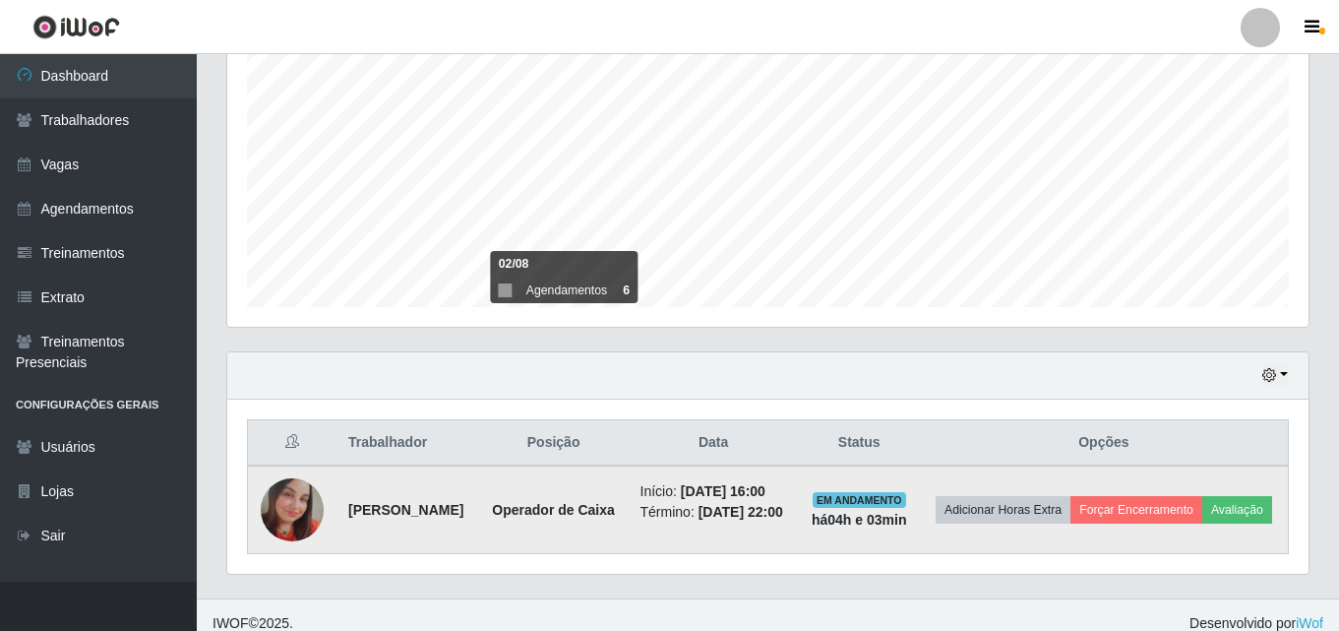
scroll to position [449, 0]
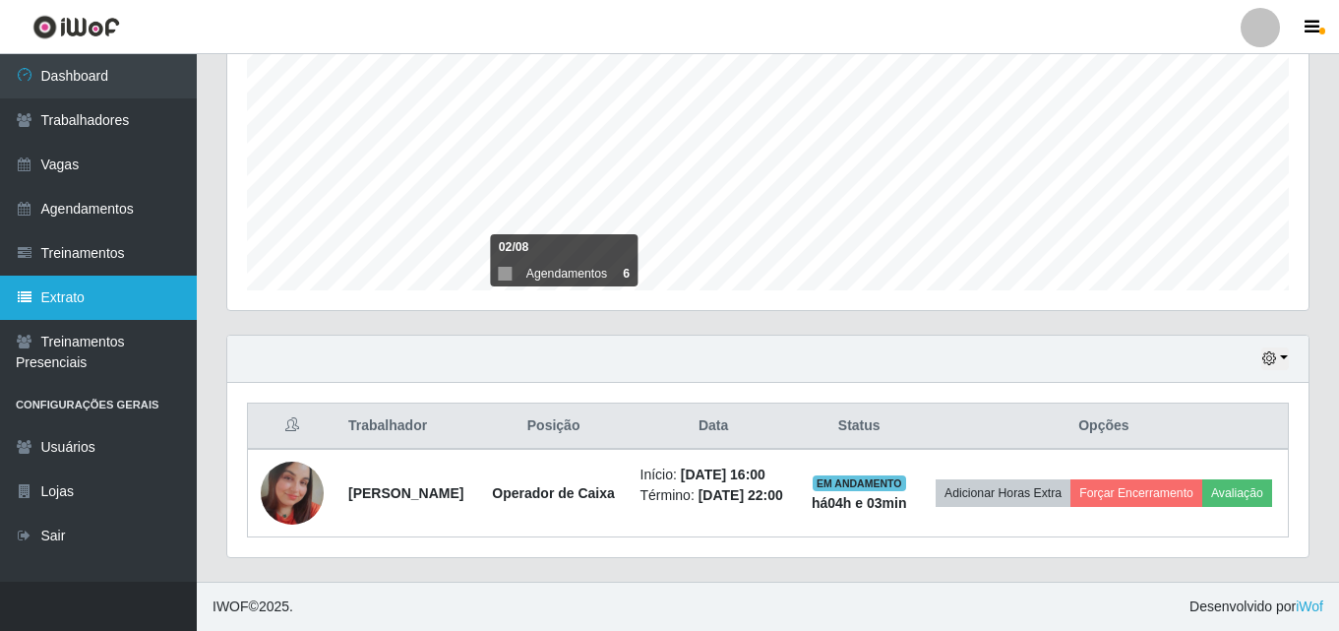
click at [94, 302] on link "Extrato" at bounding box center [98, 298] width 197 height 44
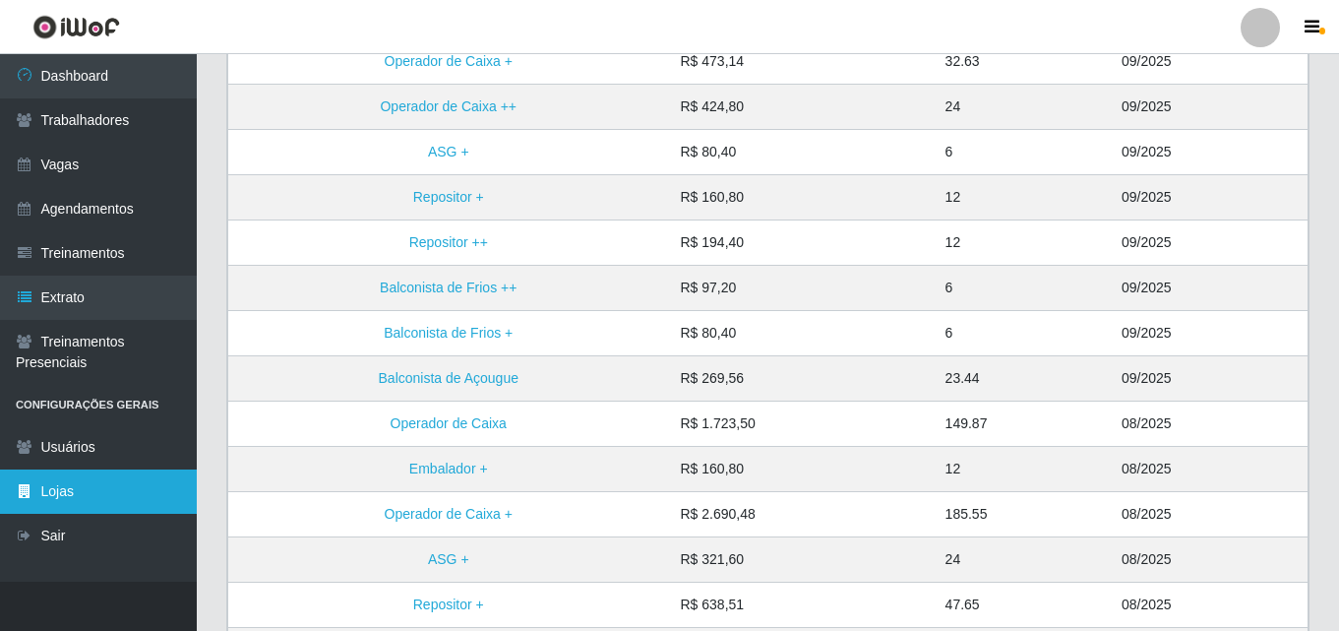
scroll to position [282, 0]
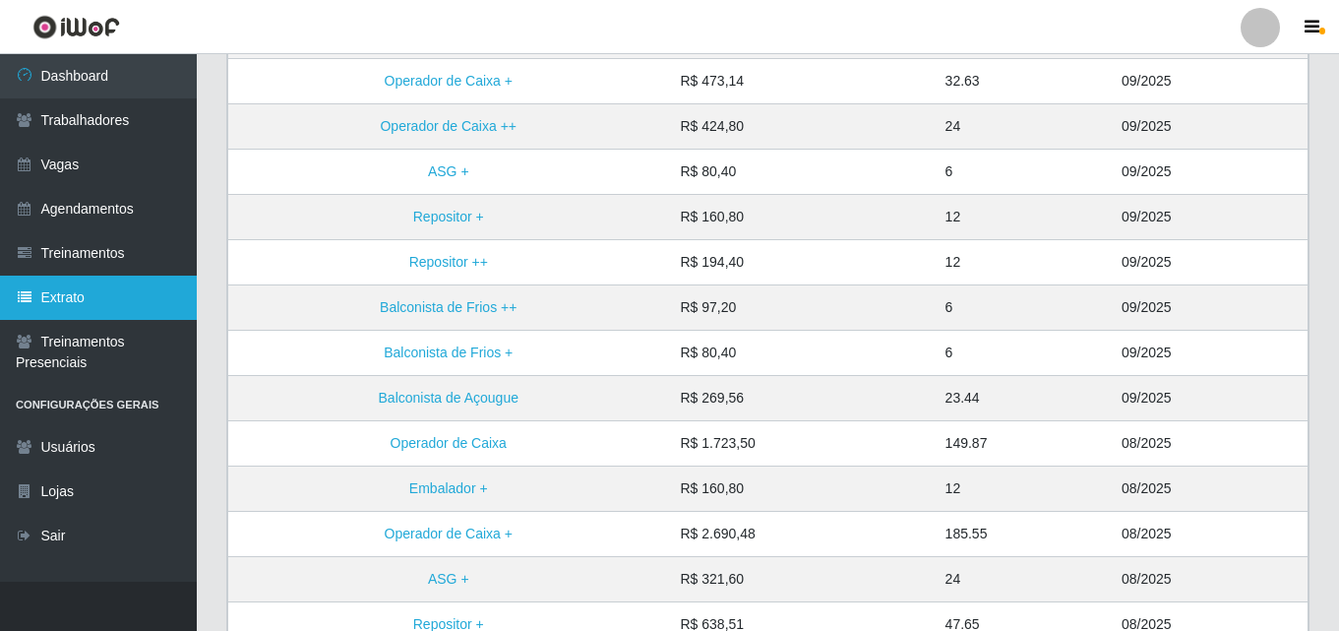
click at [72, 290] on link "Extrato" at bounding box center [98, 298] width 197 height 44
click at [72, 292] on link "Extrato" at bounding box center [98, 298] width 197 height 44
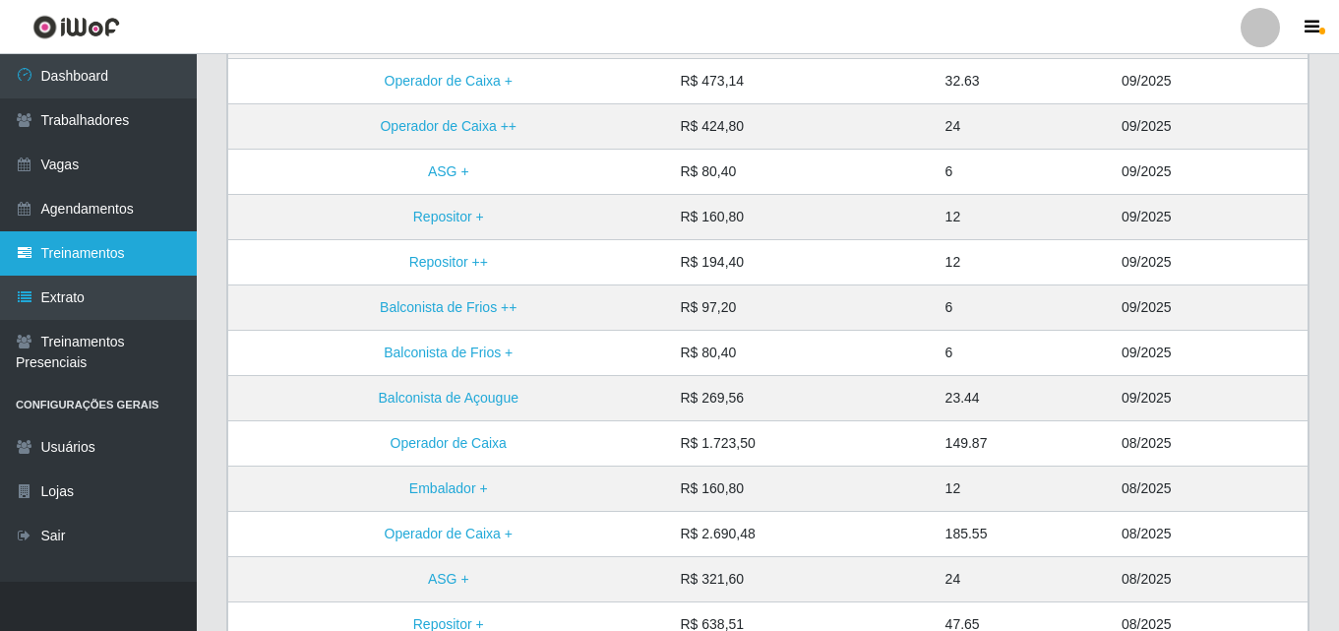
click at [111, 255] on link "Treinamentos" at bounding box center [98, 253] width 197 height 44
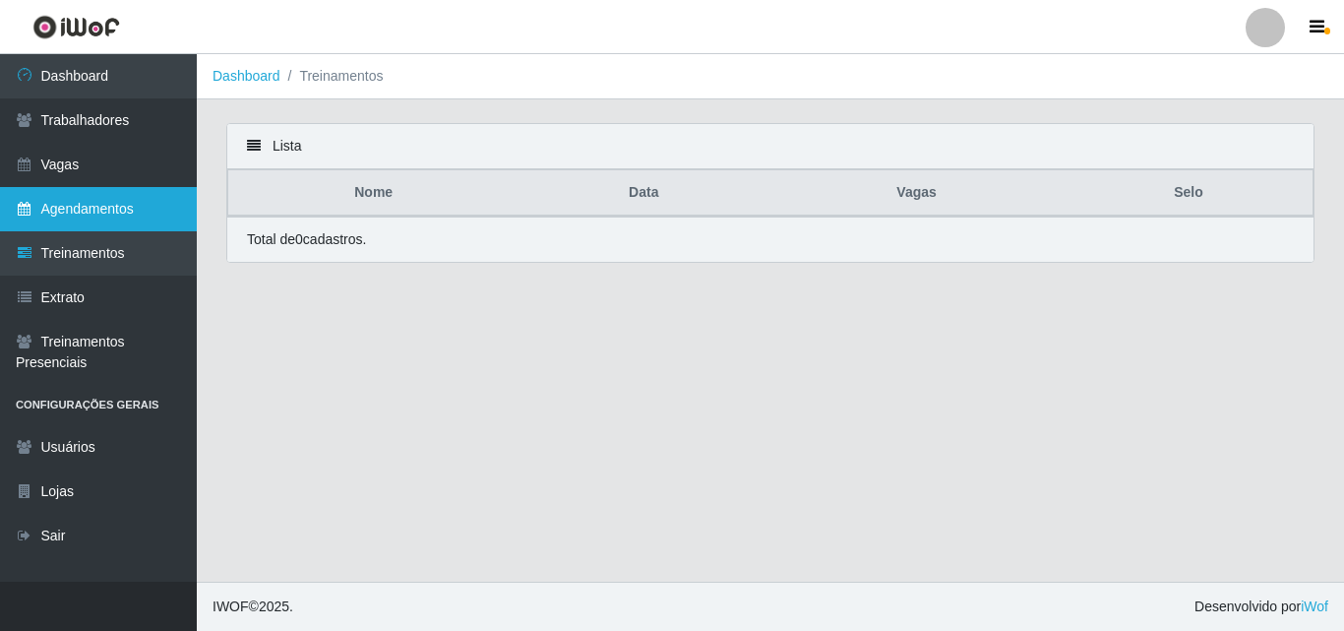
click at [122, 217] on link "Agendamentos" at bounding box center [98, 209] width 197 height 44
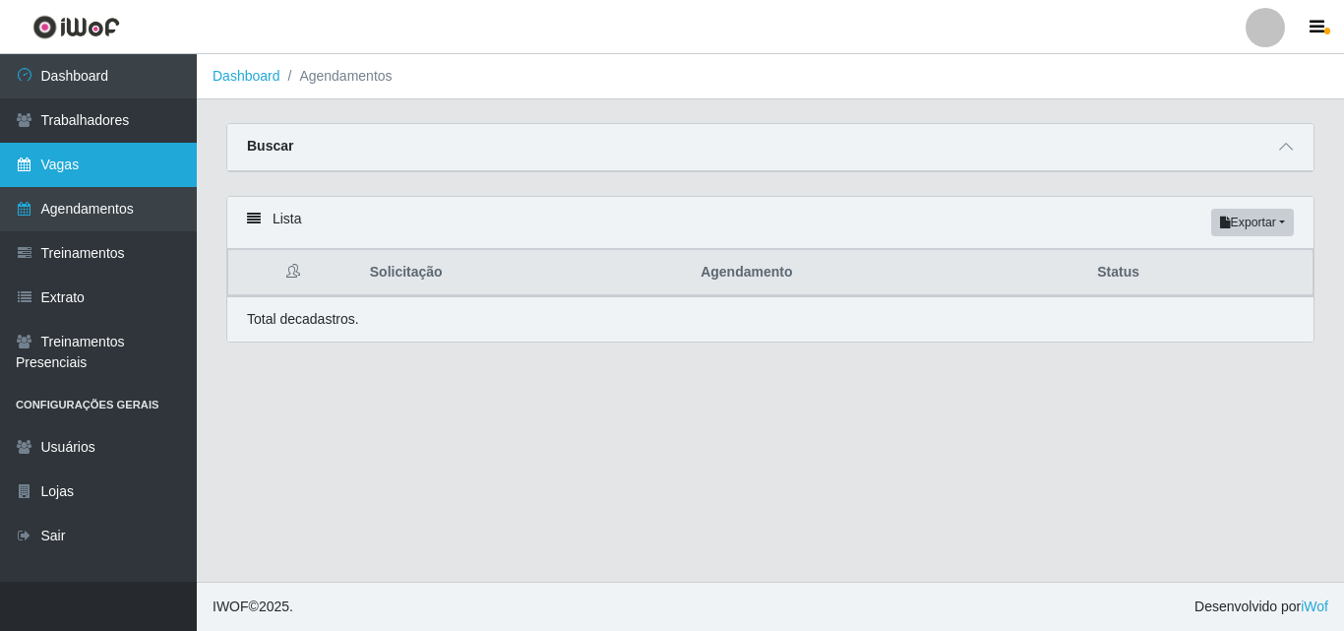
click at [111, 177] on link "Vagas" at bounding box center [98, 165] width 197 height 44
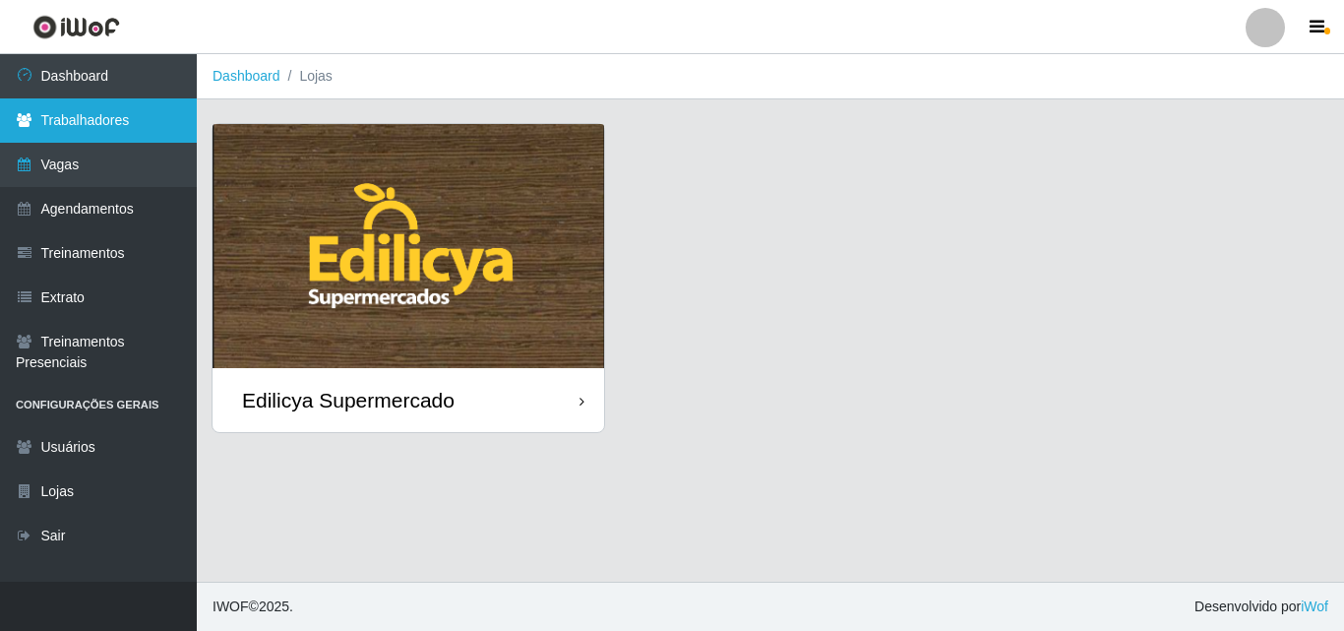
click at [115, 127] on link "Trabalhadores" at bounding box center [98, 120] width 197 height 44
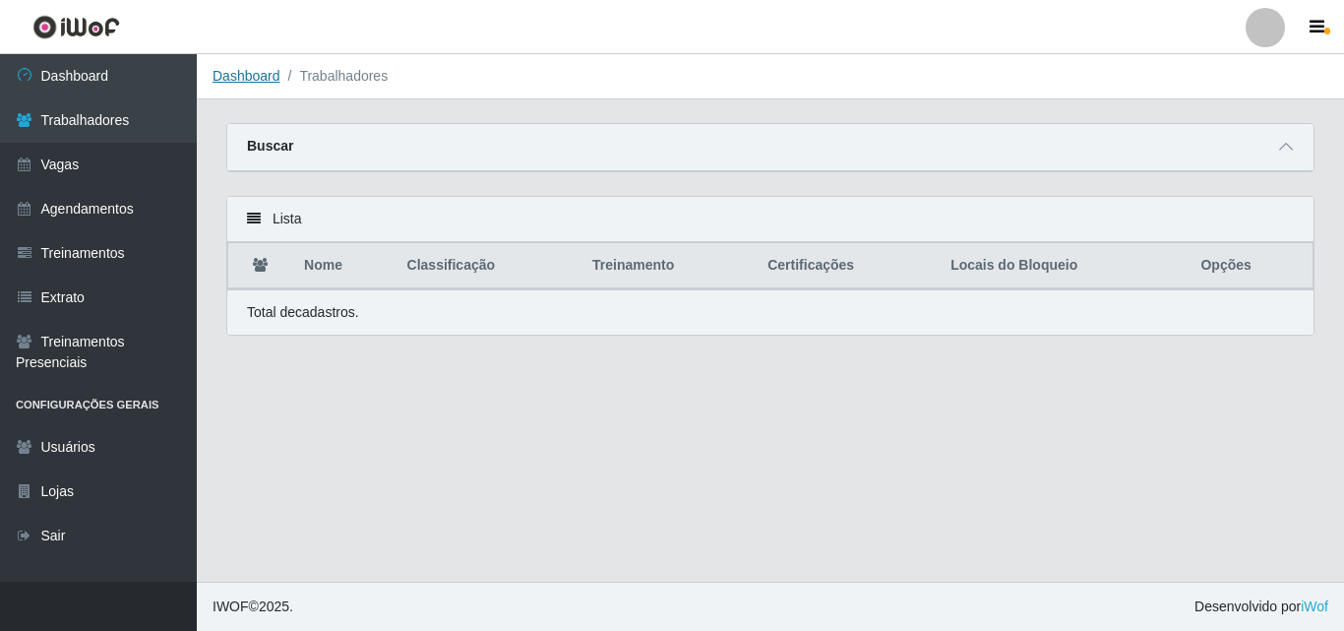
click at [244, 76] on link "Dashboard" at bounding box center [247, 76] width 68 height 16
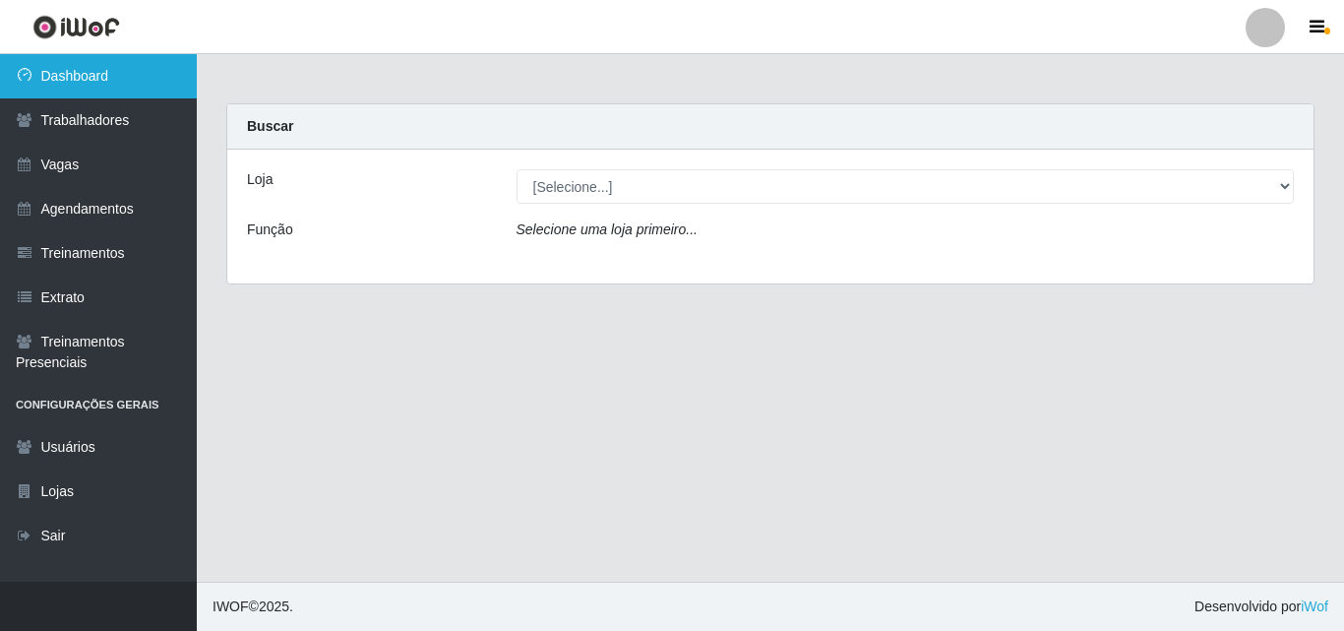
click at [91, 87] on link "Dashboard" at bounding box center [98, 76] width 197 height 44
click at [100, 78] on link "Dashboard" at bounding box center [98, 76] width 197 height 44
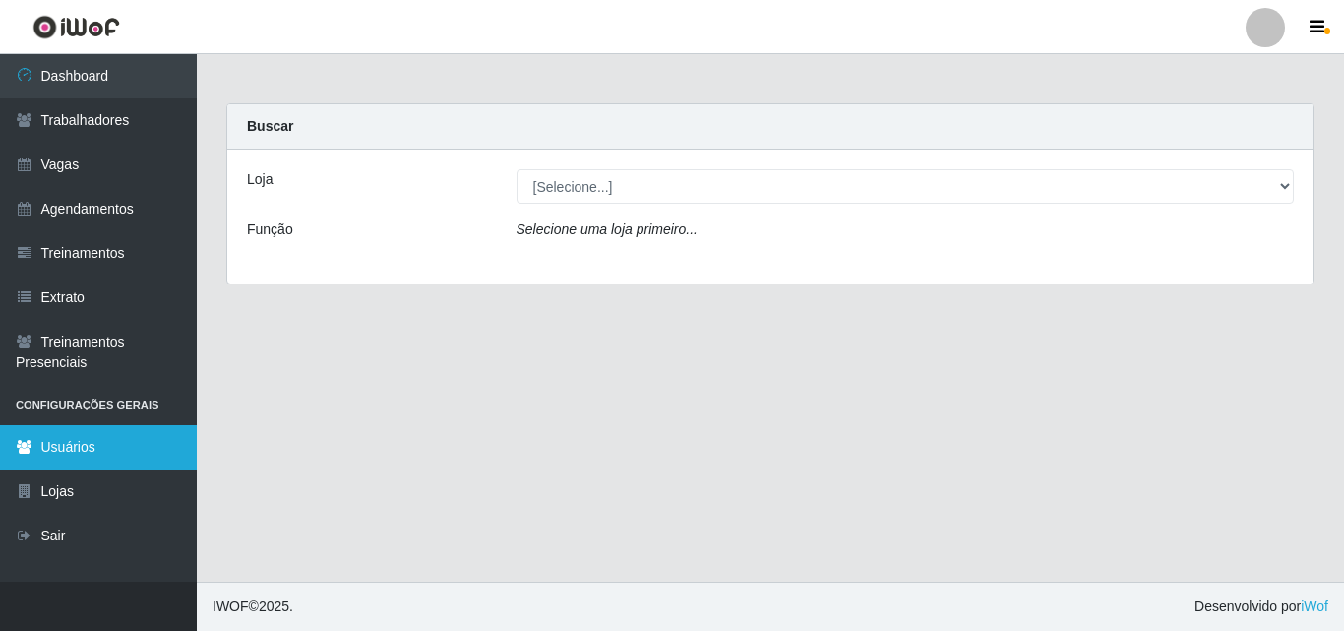
click at [95, 454] on link "Usuários" at bounding box center [98, 447] width 197 height 44
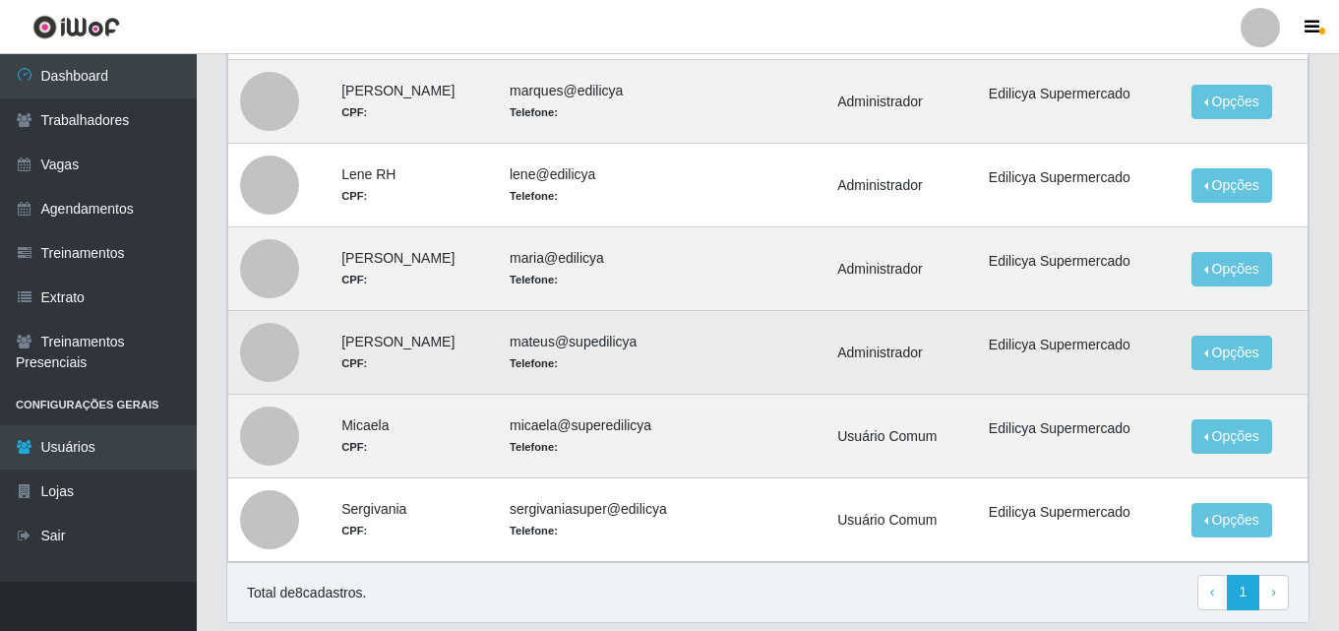
scroll to position [297, 0]
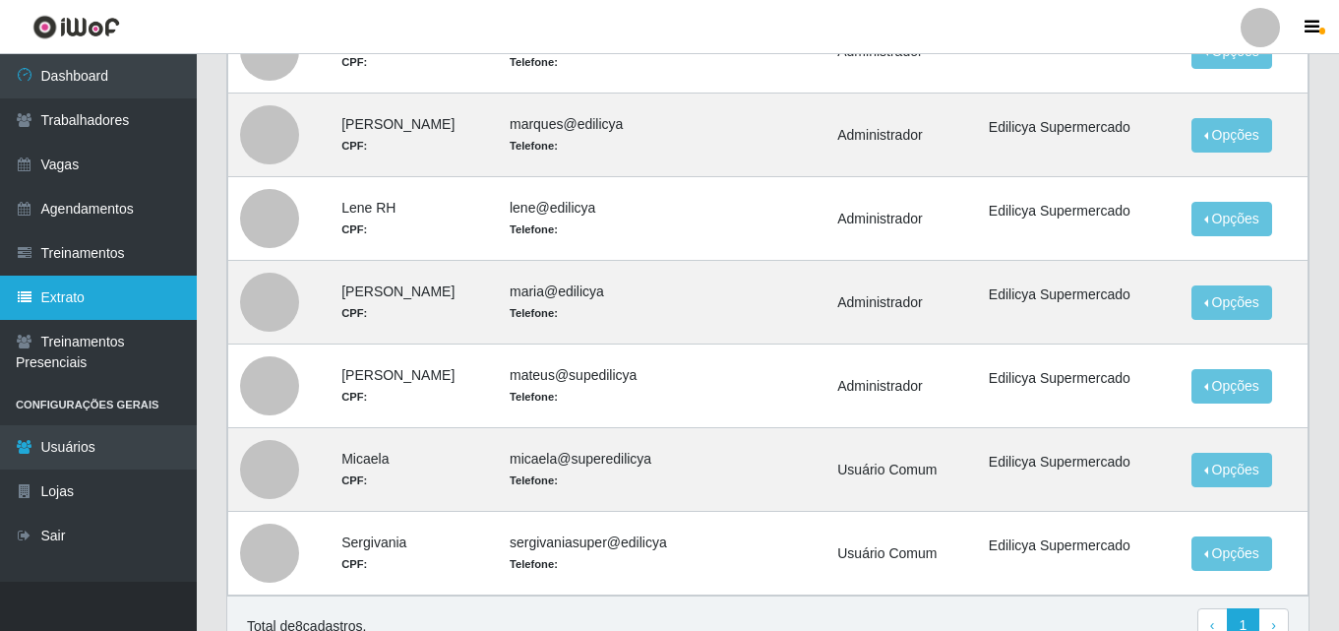
click at [66, 306] on link "Extrato" at bounding box center [98, 298] width 197 height 44
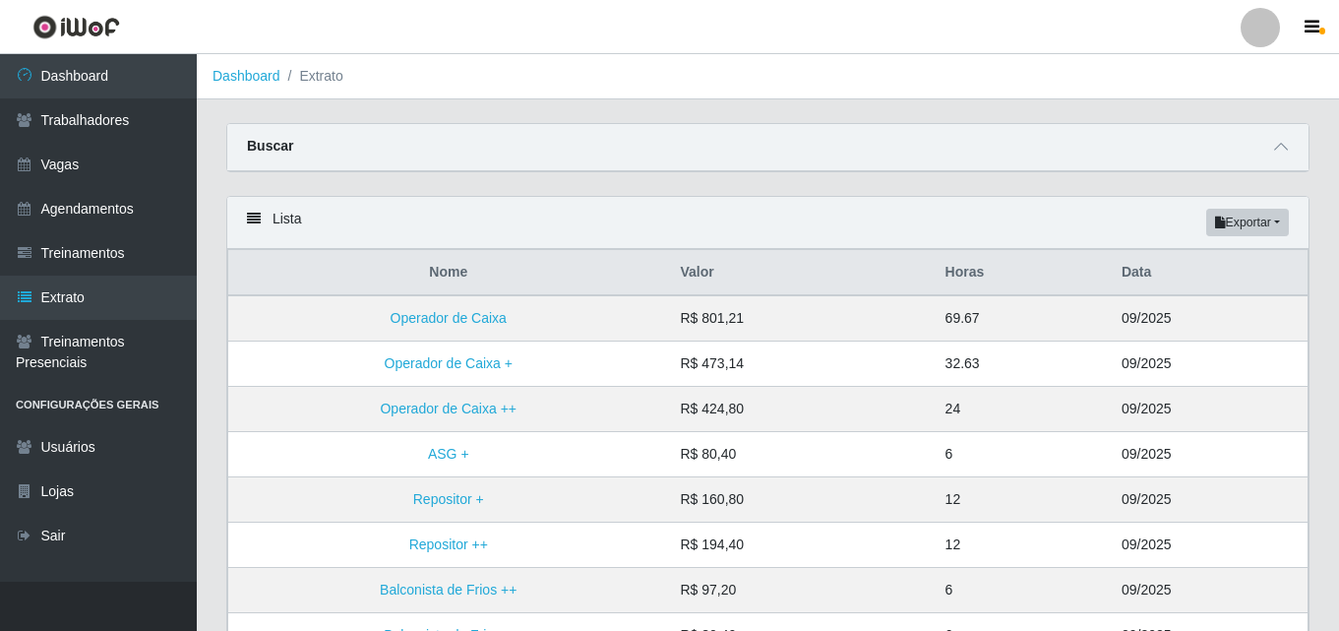
click at [249, 220] on icon at bounding box center [254, 219] width 14 height 14
click at [258, 75] on link "Dashboard" at bounding box center [247, 76] width 68 height 16
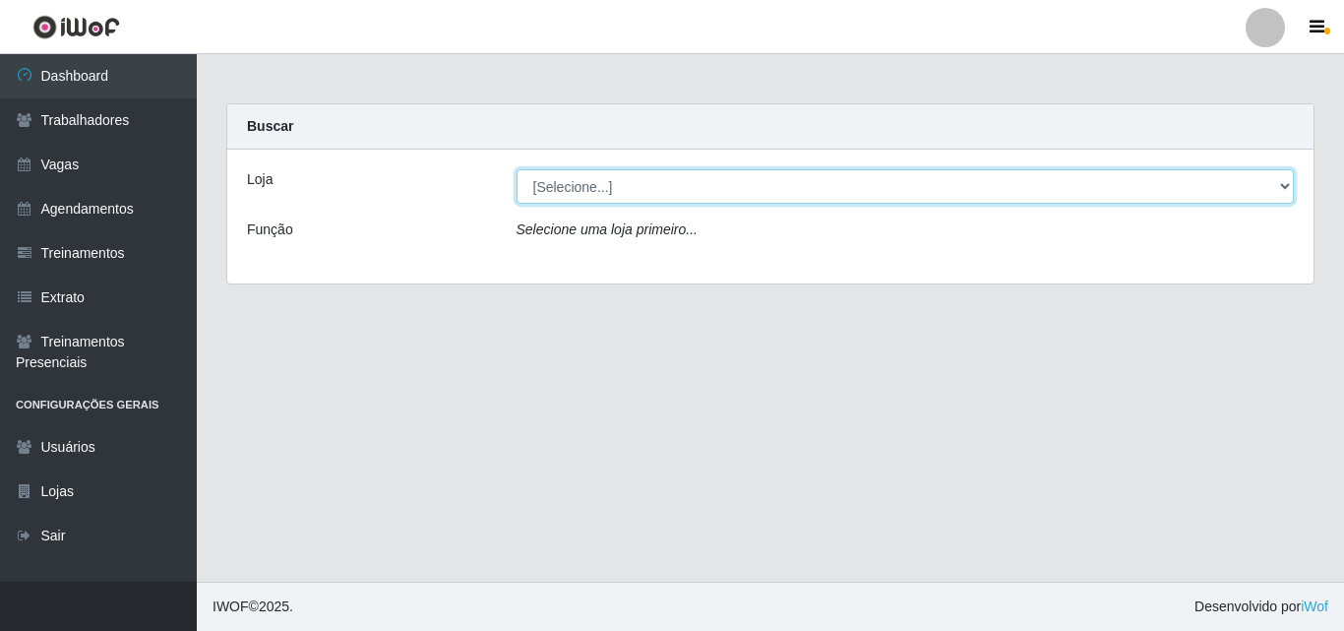
click at [545, 189] on select "[Selecione...] Edilicya Supermercado" at bounding box center [906, 186] width 778 height 34
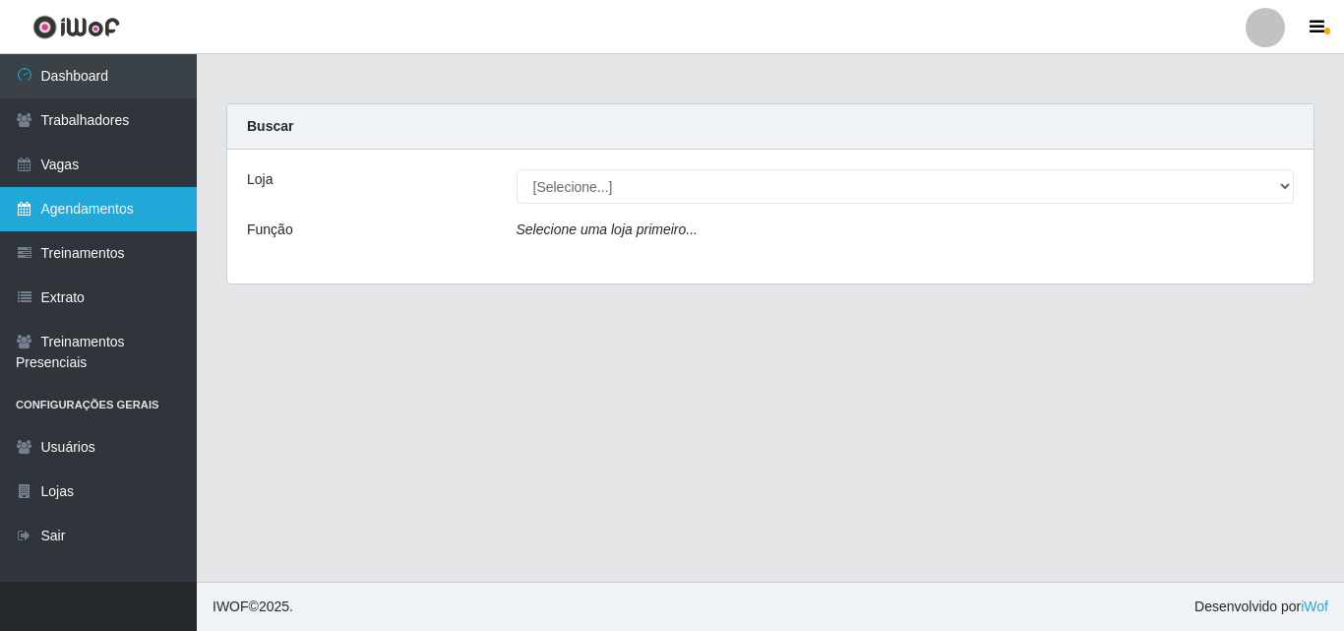
click at [102, 208] on link "Agendamentos" at bounding box center [98, 209] width 197 height 44
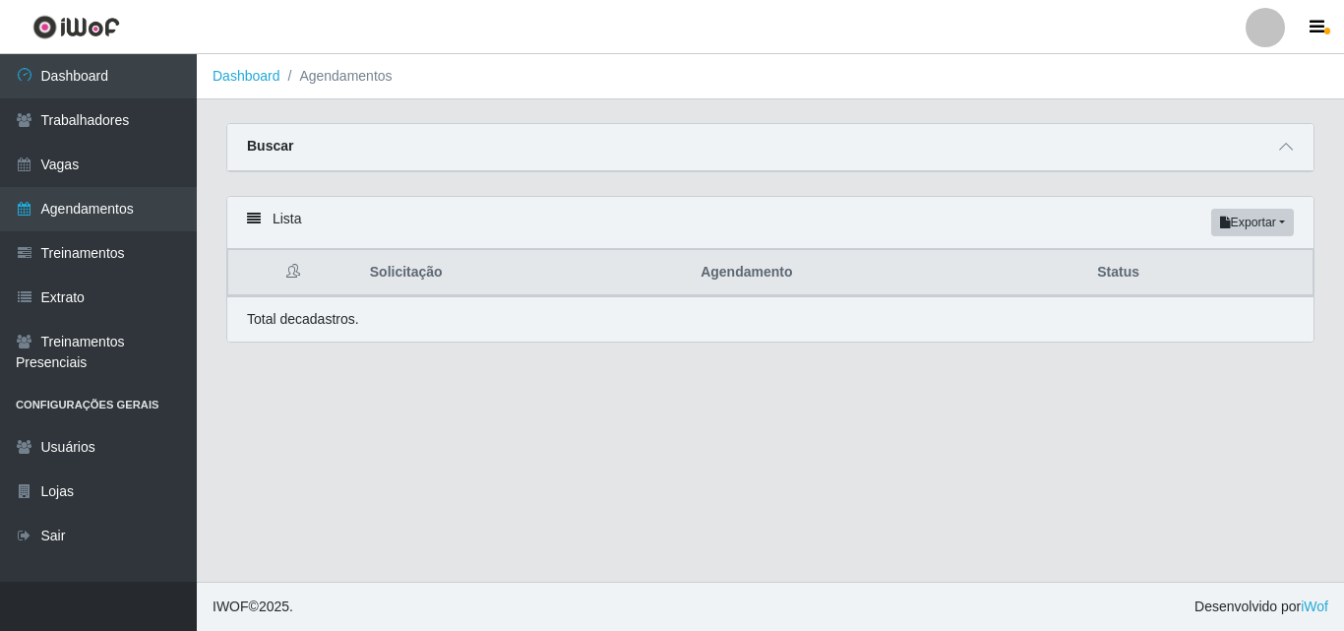
click at [339, 77] on li "Agendamentos" at bounding box center [336, 76] width 112 height 21
click at [1241, 223] on button "Exportar" at bounding box center [1252, 223] width 83 height 28
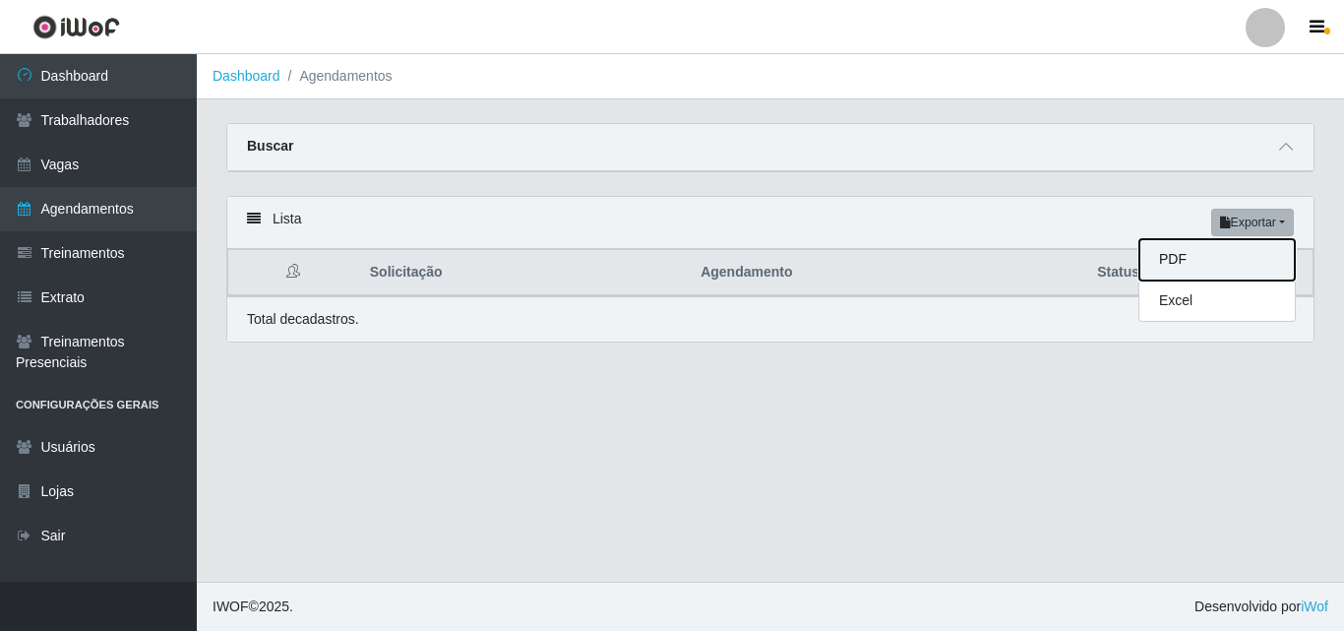
click at [1202, 260] on button "PDF" at bounding box center [1216, 259] width 155 height 41
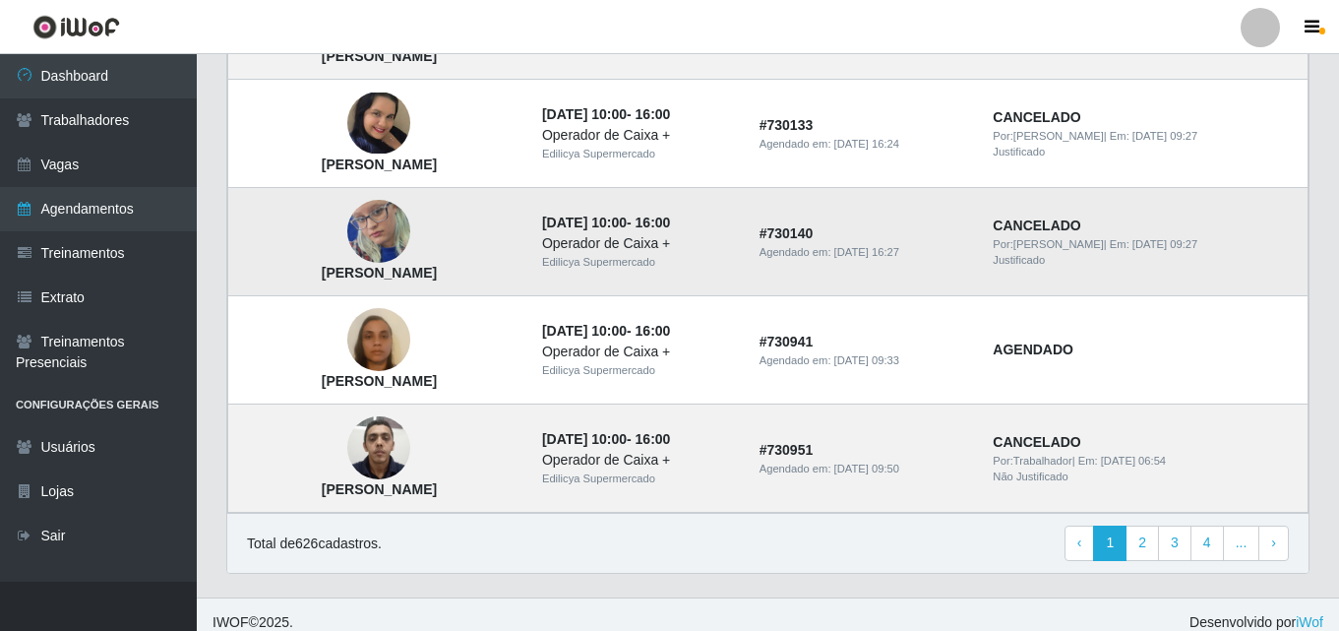
scroll to position [1424, 0]
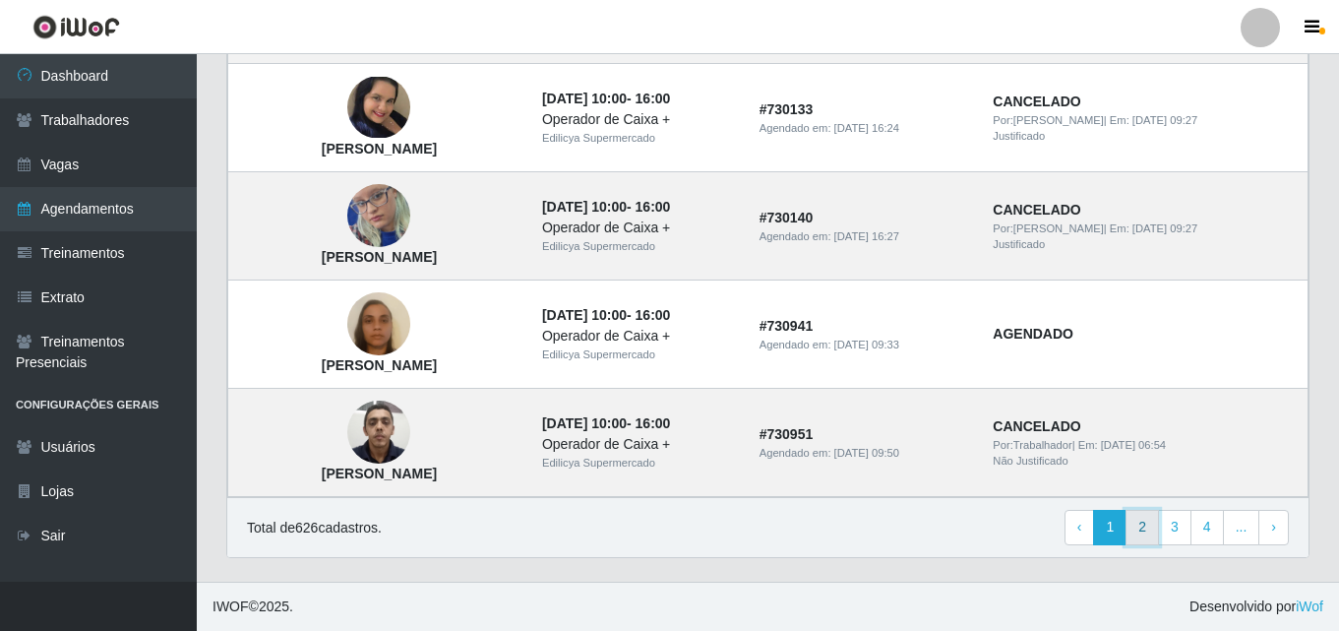
click at [1135, 523] on link "2" at bounding box center [1142, 527] width 33 height 35
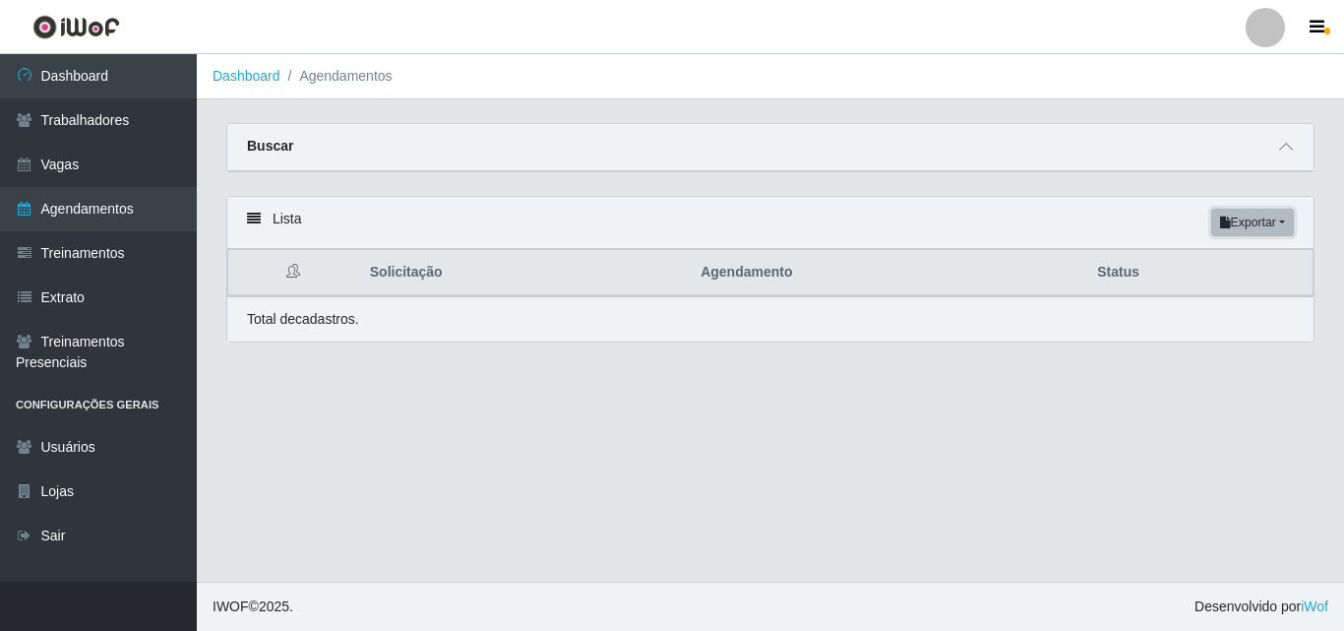
click at [1245, 225] on button "Exportar" at bounding box center [1252, 223] width 83 height 28
click at [1188, 297] on button "Excel" at bounding box center [1216, 300] width 155 height 40
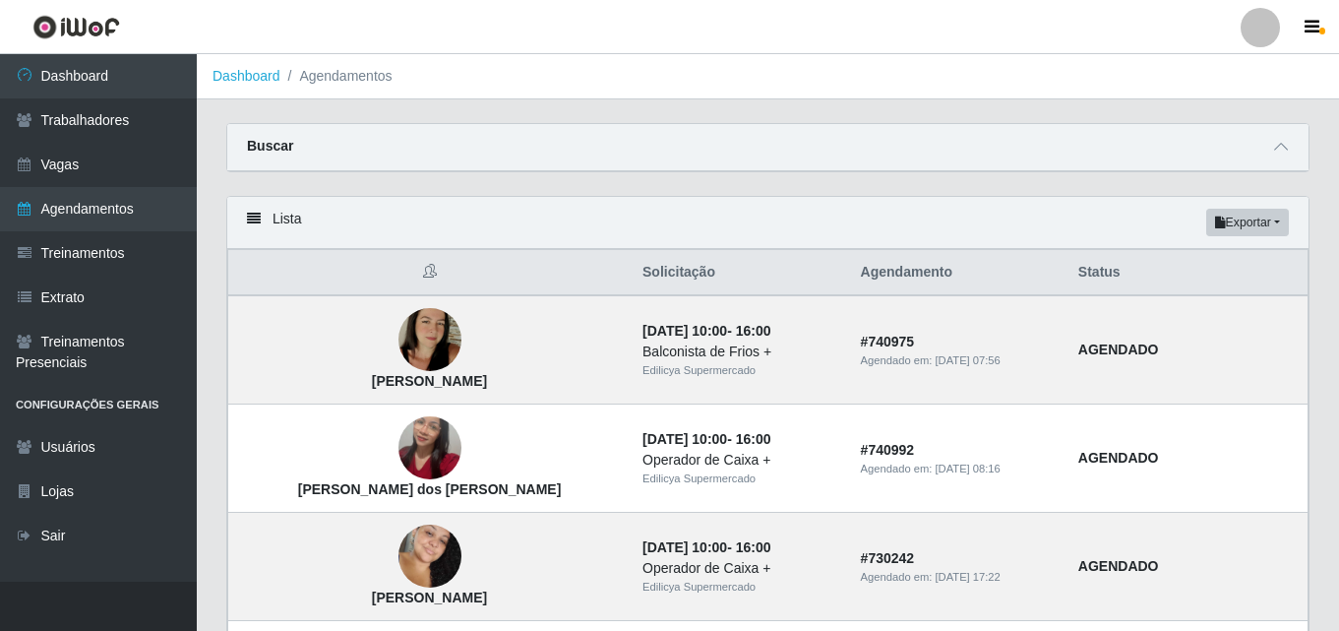
click at [1070, 276] on th "Status" at bounding box center [1188, 273] width 242 height 46
drag, startPoint x: 880, startPoint y: 276, endPoint x: 704, endPoint y: 292, distance: 176.9
click at [870, 279] on th "Agendamento" at bounding box center [957, 273] width 217 height 46
click at [384, 273] on th at bounding box center [429, 273] width 403 height 46
click at [423, 276] on icon at bounding box center [430, 271] width 14 height 14
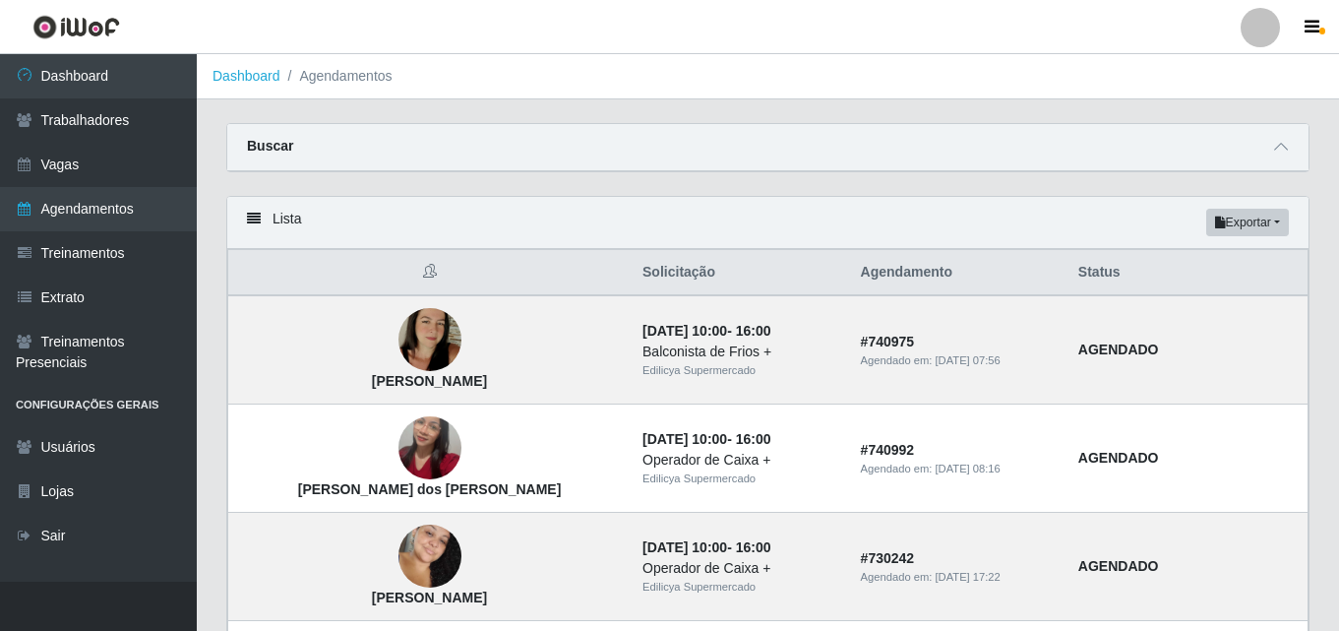
click at [423, 276] on icon at bounding box center [430, 271] width 14 height 14
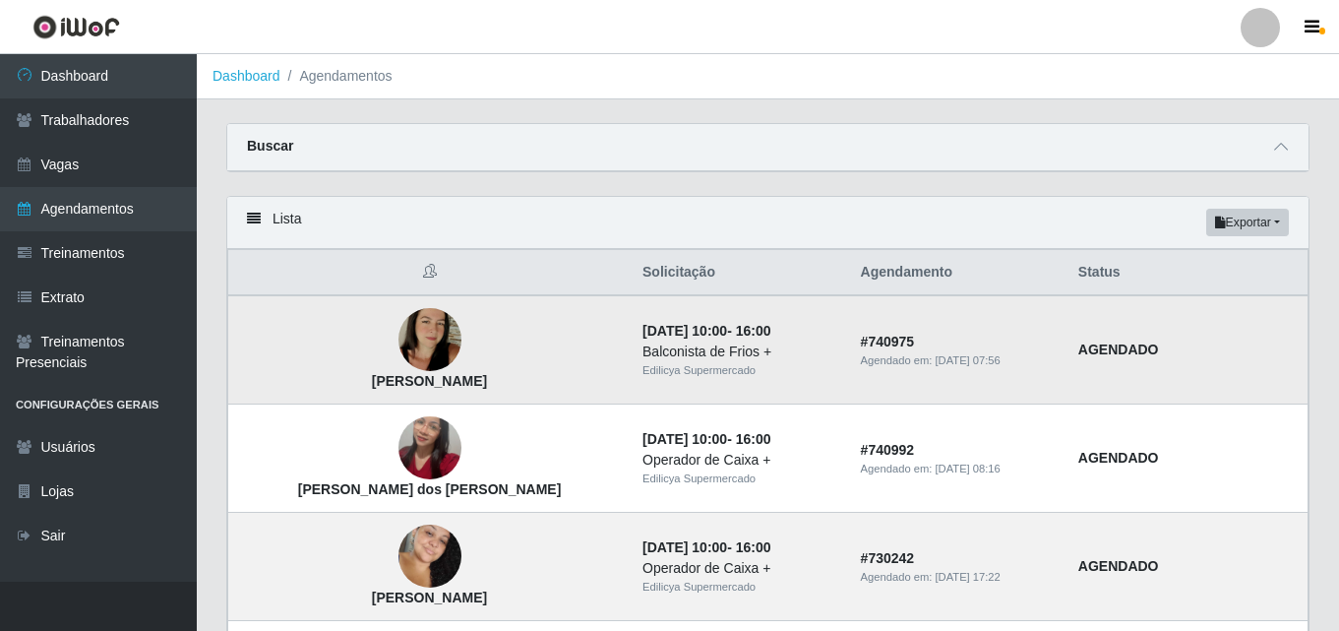
click at [399, 330] on img at bounding box center [430, 340] width 63 height 112
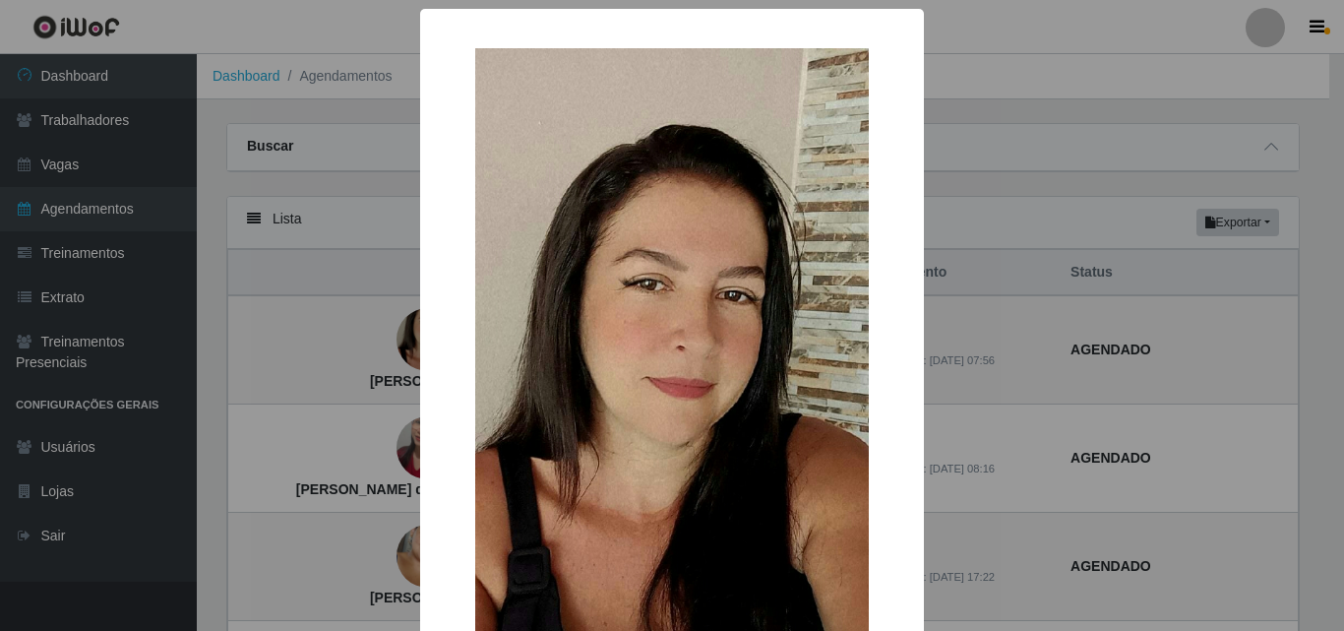
click at [386, 345] on div "× [PERSON_NAME] OK Cancel" at bounding box center [672, 315] width 1344 height 631
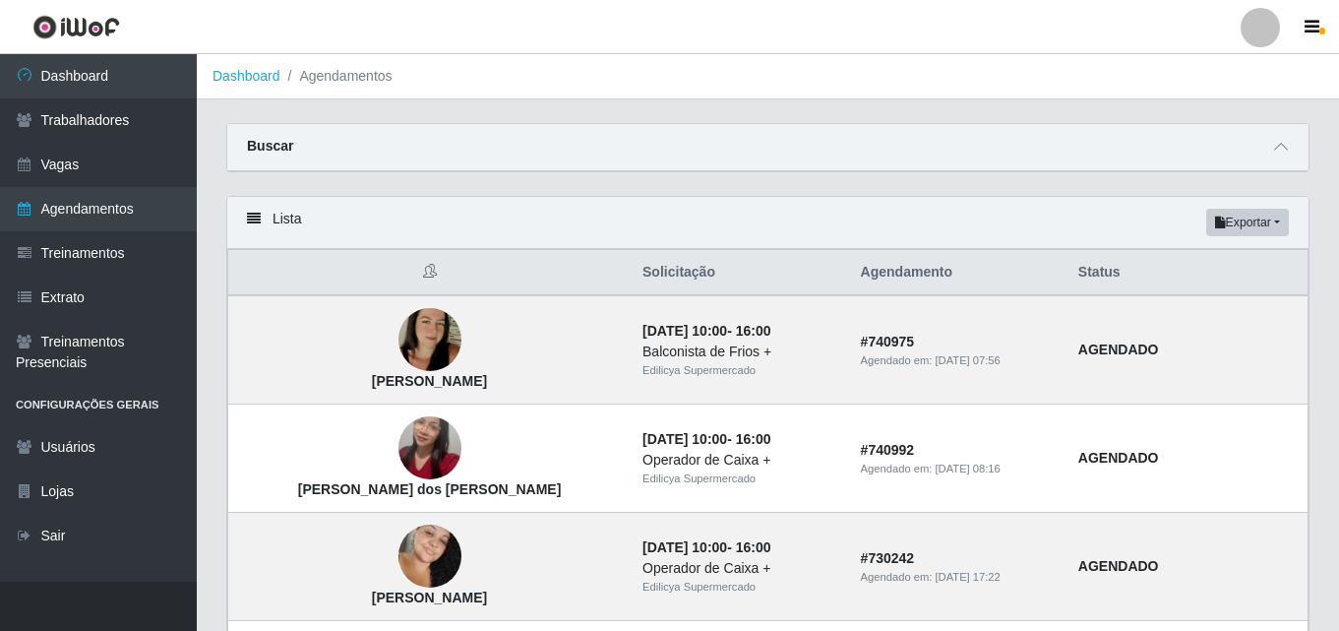
click at [399, 345] on img at bounding box center [430, 340] width 63 height 112
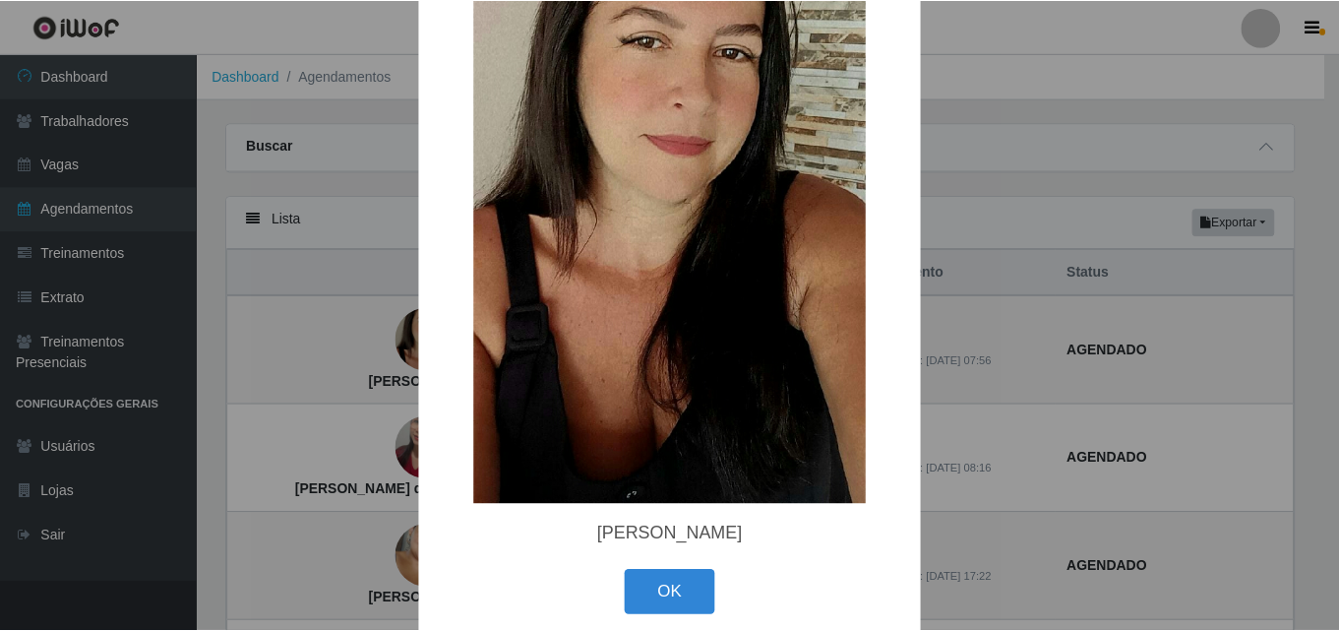
scroll to position [265, 0]
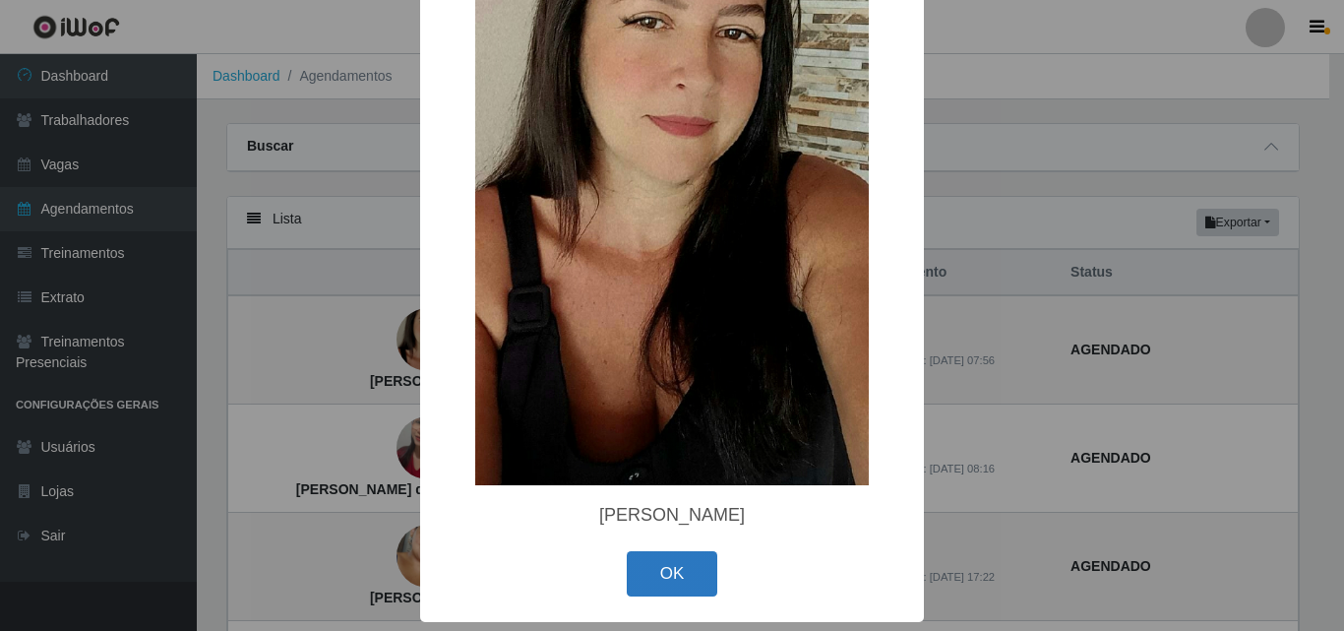
click at [697, 562] on button "OK" at bounding box center [673, 574] width 92 height 46
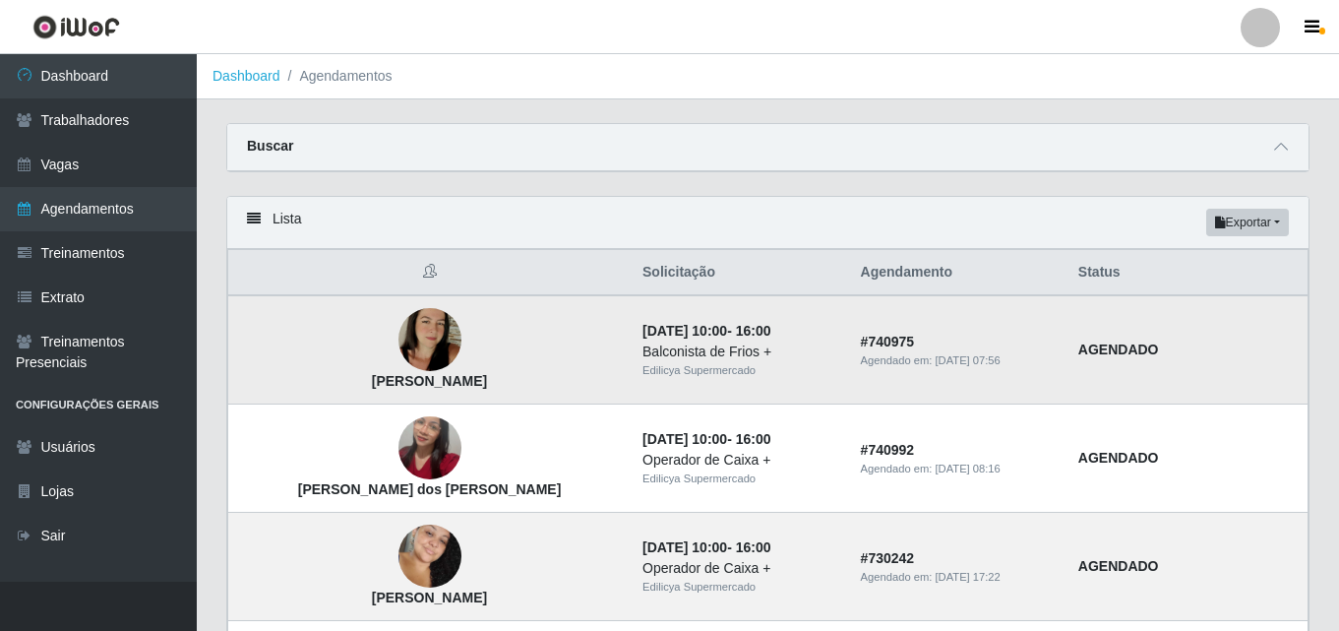
click at [643, 364] on div "Edilicya Supermercado" at bounding box center [740, 370] width 195 height 17
click at [686, 360] on div "Balconista de Frios +" at bounding box center [740, 351] width 195 height 21
drag, startPoint x: 699, startPoint y: 346, endPoint x: 727, endPoint y: 346, distance: 28.5
click at [700, 346] on div "Balconista de Frios +" at bounding box center [740, 351] width 195 height 21
click at [866, 346] on strong "# 740975" at bounding box center [888, 342] width 54 height 16
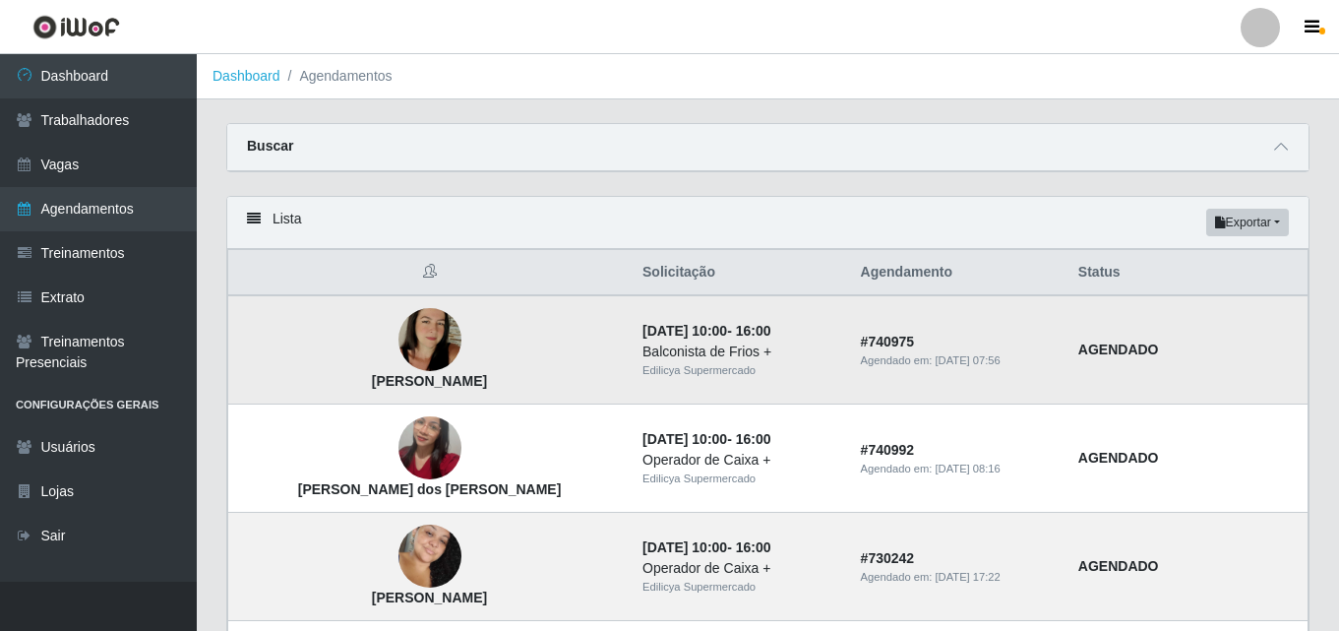
click at [1067, 347] on td "AGENDADO" at bounding box center [1188, 349] width 242 height 109
click at [1072, 282] on th "Status" at bounding box center [1188, 273] width 242 height 46
click at [1075, 265] on th "Status" at bounding box center [1188, 273] width 242 height 46
click at [767, 347] on div "Balconista de Frios +" at bounding box center [740, 351] width 195 height 21
click at [688, 343] on div "Balconista de Frios +" at bounding box center [740, 351] width 195 height 21
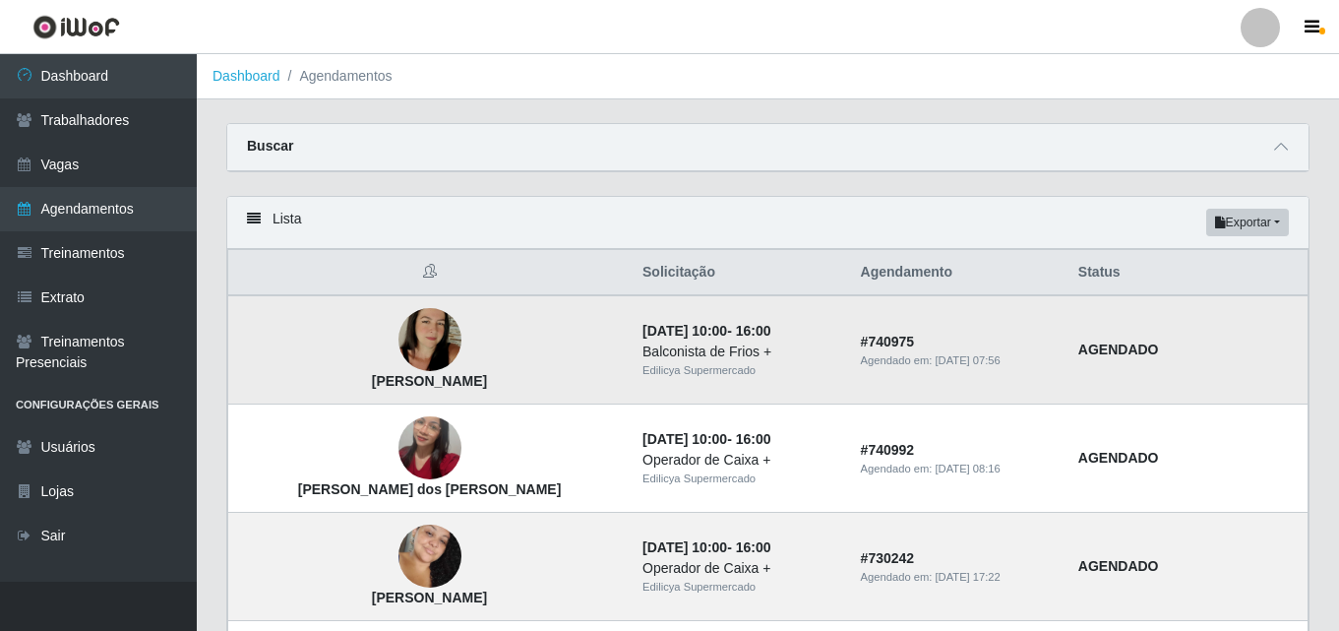
click at [399, 341] on img at bounding box center [430, 340] width 63 height 112
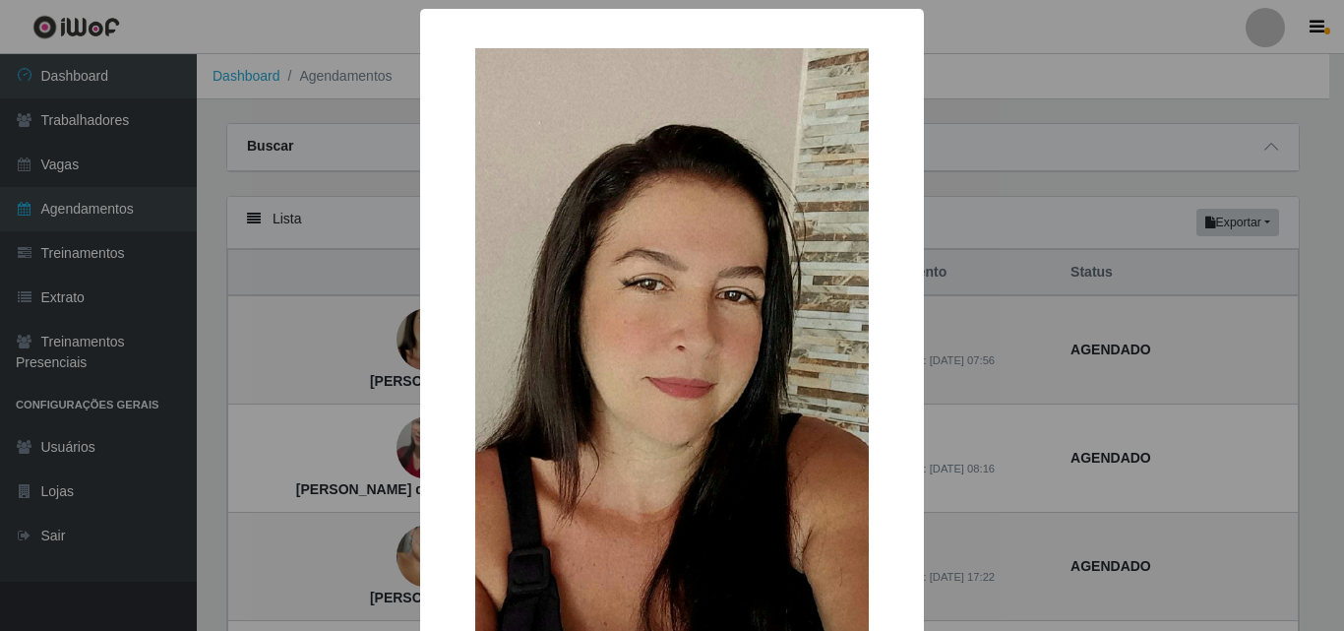
drag, startPoint x: 511, startPoint y: 335, endPoint x: 550, endPoint y: 299, distance: 53.0
click at [550, 299] on img at bounding box center [672, 398] width 394 height 700
click at [619, 286] on img at bounding box center [672, 398] width 394 height 700
click at [984, 336] on div "× [PERSON_NAME] OK Cancel" at bounding box center [672, 315] width 1344 height 631
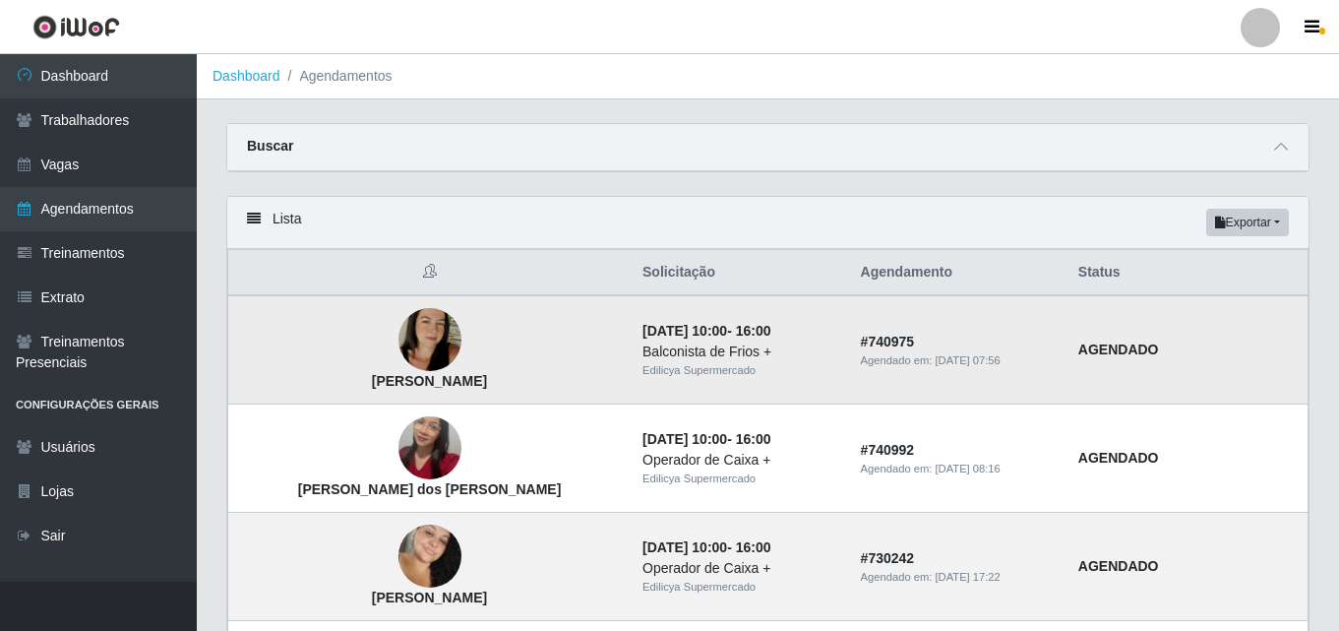
click at [667, 361] on div "Balconista de Frios +" at bounding box center [740, 351] width 195 height 21
click at [674, 337] on time "[DATE] 10:00" at bounding box center [685, 331] width 85 height 16
click at [643, 326] on time "[DATE] 10:00" at bounding box center [685, 331] width 85 height 16
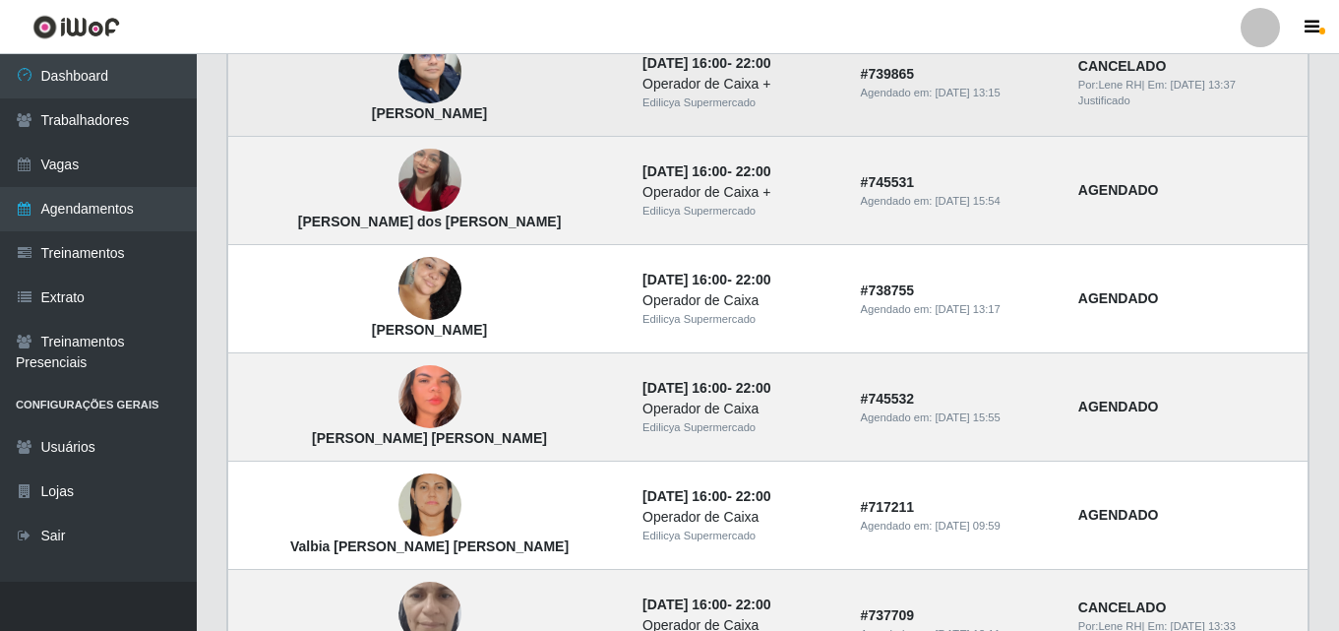
scroll to position [886, 0]
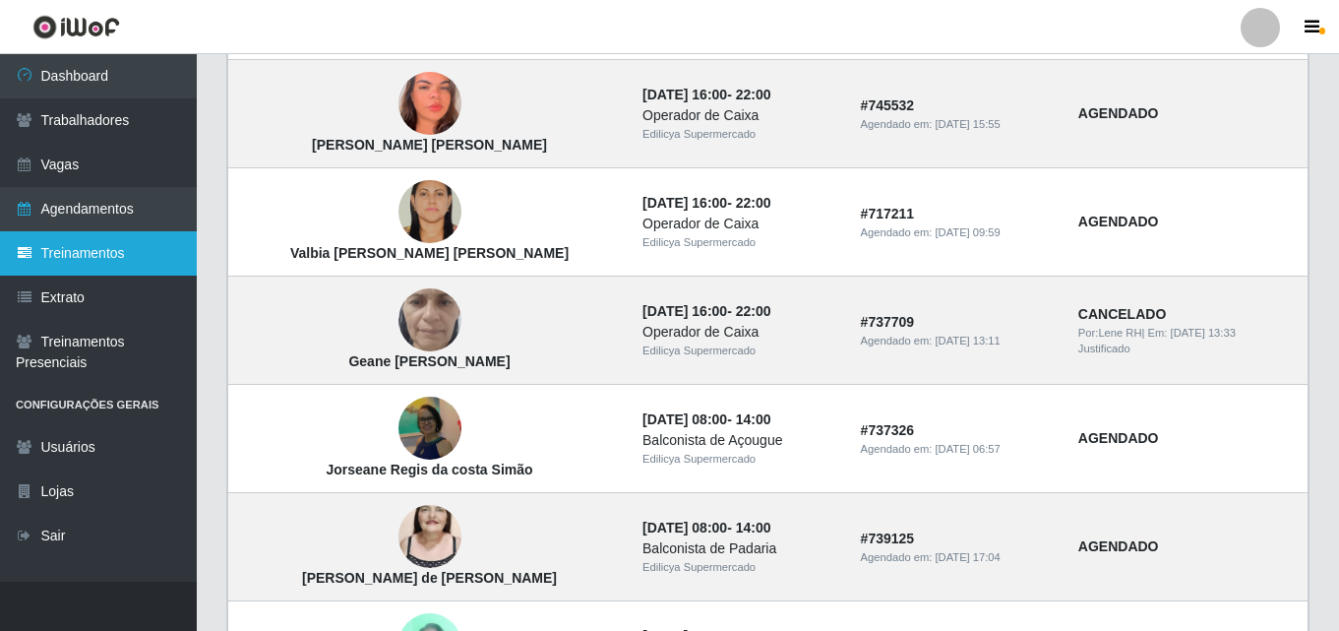
click at [64, 247] on link "Treinamentos" at bounding box center [98, 253] width 197 height 44
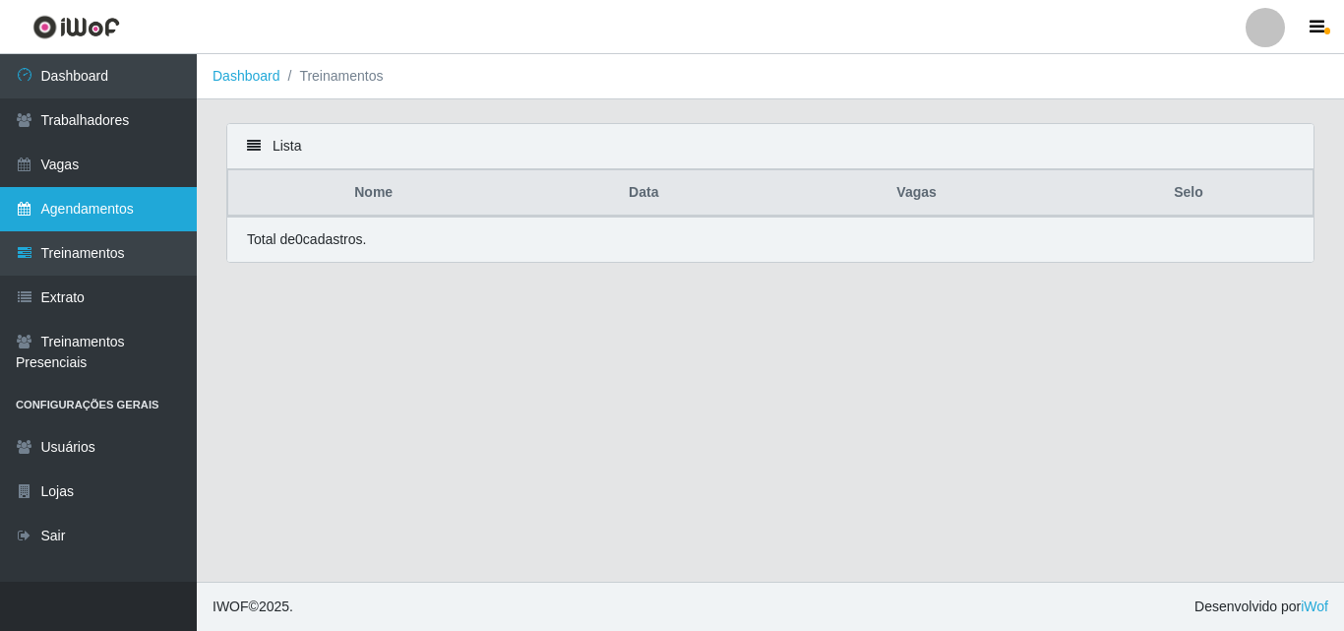
click at [106, 209] on link "Agendamentos" at bounding box center [98, 209] width 197 height 44
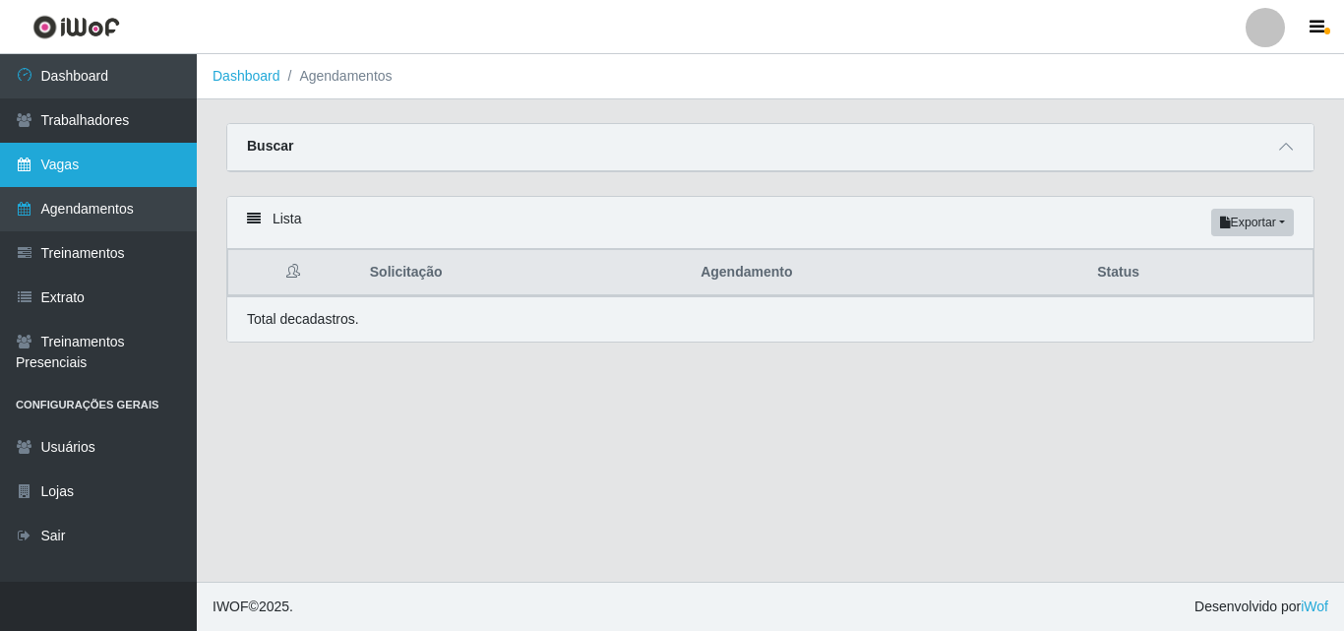
click at [96, 168] on link "Vagas" at bounding box center [98, 165] width 197 height 44
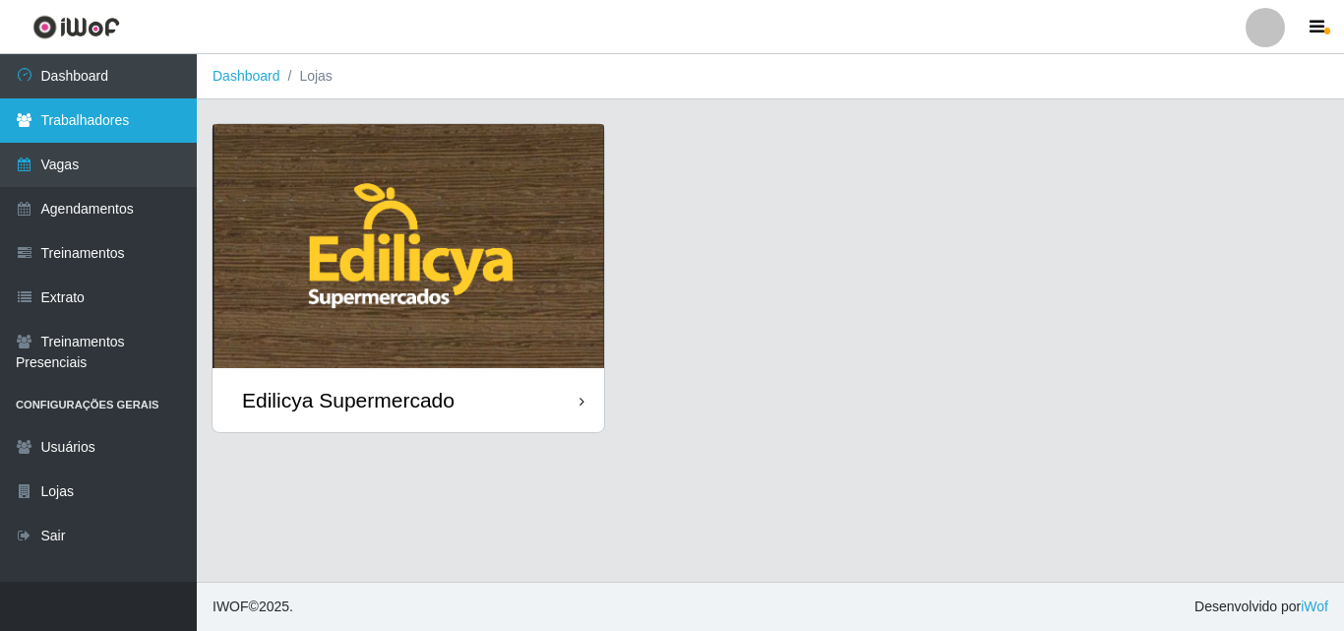
click at [110, 122] on link "Trabalhadores" at bounding box center [98, 120] width 197 height 44
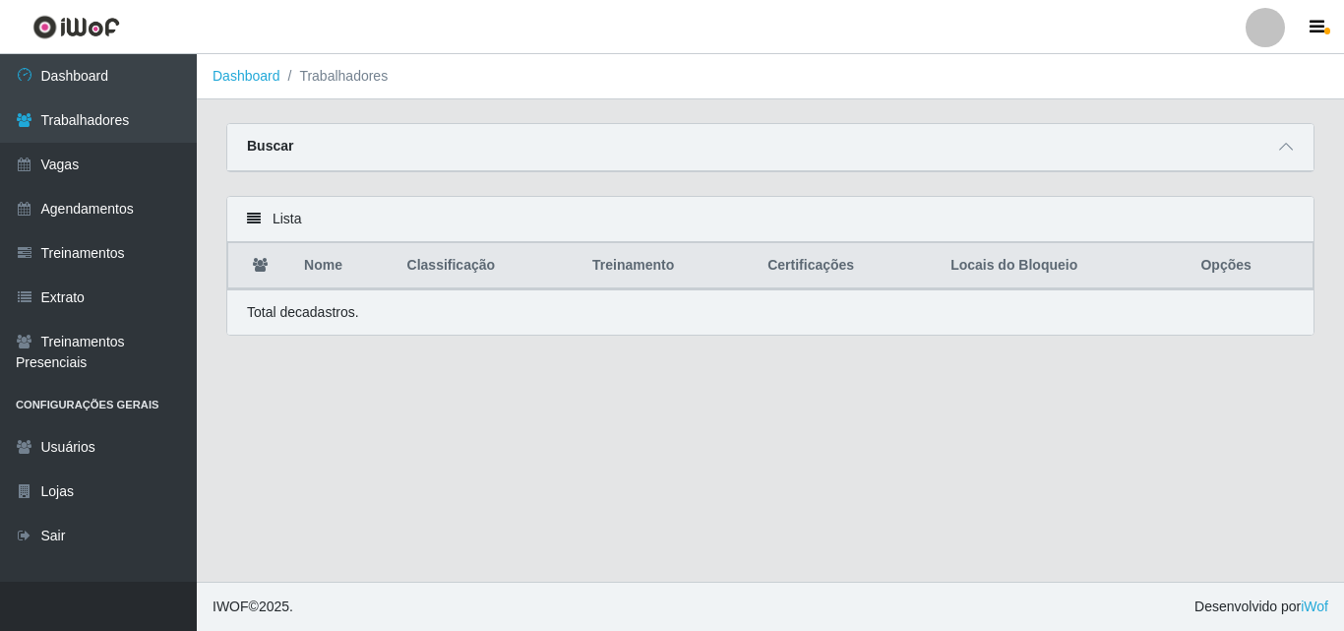
click at [1214, 269] on th "Opções" at bounding box center [1251, 266] width 124 height 46
drag, startPoint x: 1027, startPoint y: 270, endPoint x: 886, endPoint y: 277, distance: 141.9
click at [1012, 274] on th "Locais do Bloqueio" at bounding box center [1064, 266] width 250 height 46
drag, startPoint x: 820, startPoint y: 272, endPoint x: 650, endPoint y: 276, distance: 169.3
click at [802, 275] on th "Certificações" at bounding box center [847, 266] width 183 height 46
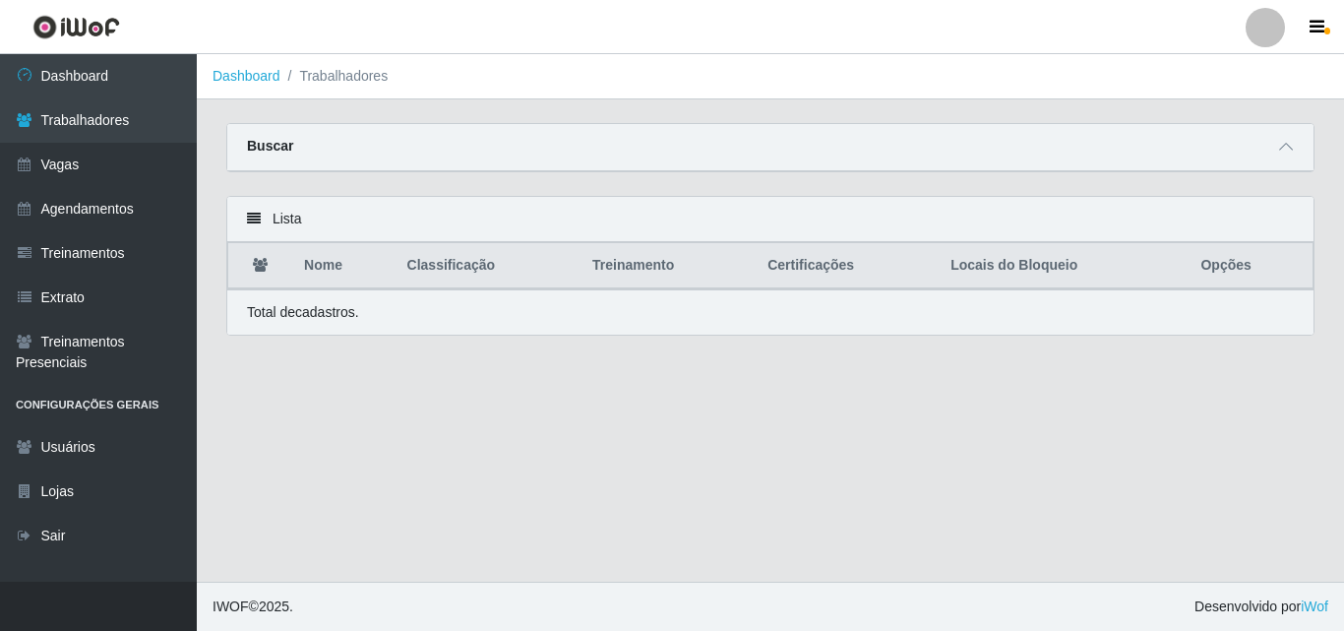
drag, startPoint x: 643, startPoint y: 277, endPoint x: 492, endPoint y: 280, distance: 150.6
click at [641, 278] on th "Treinamento" at bounding box center [668, 266] width 175 height 46
drag, startPoint x: 440, startPoint y: 277, endPoint x: 312, endPoint y: 276, distance: 127.9
click at [417, 280] on th "Classificação" at bounding box center [489, 266] width 186 height 46
click at [311, 276] on th "Nome" at bounding box center [343, 266] width 102 height 46
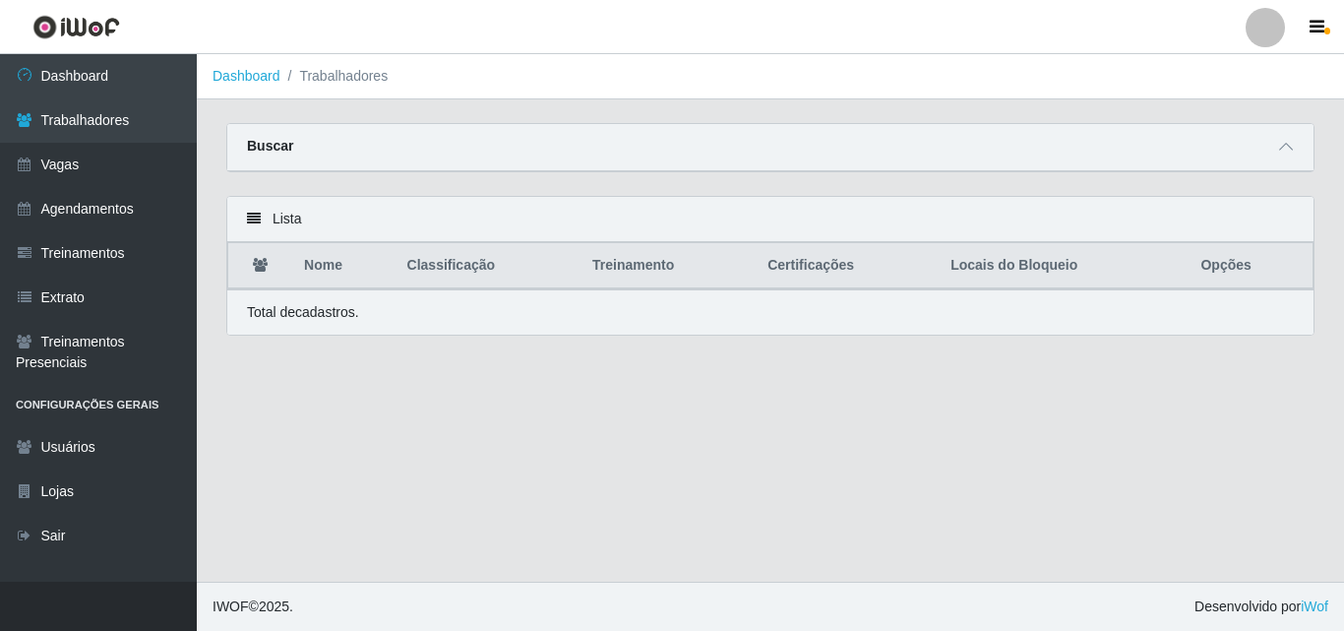
click at [259, 234] on div "Lista" at bounding box center [770, 219] width 1086 height 45
click at [253, 220] on icon at bounding box center [254, 219] width 14 height 14
click at [252, 216] on icon at bounding box center [254, 219] width 14 height 14
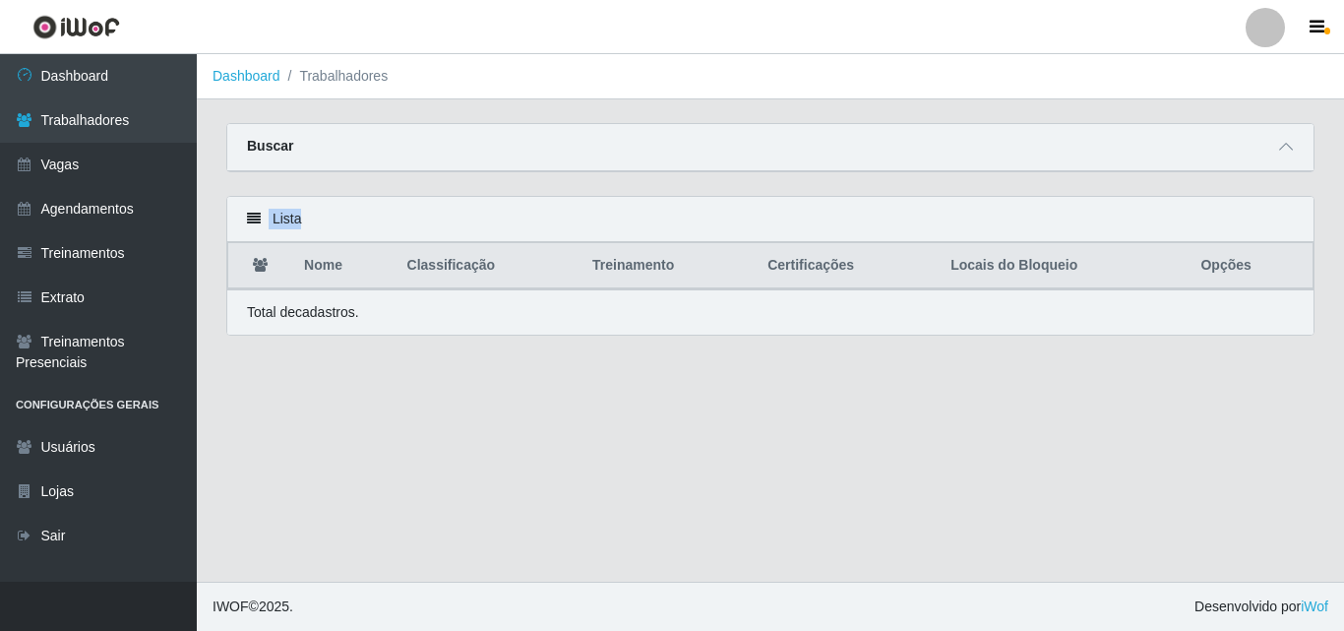
click at [291, 223] on div "Lista" at bounding box center [770, 219] width 1086 height 45
click at [249, 223] on icon at bounding box center [254, 219] width 14 height 14
click at [543, 156] on div "Buscar" at bounding box center [770, 147] width 1086 height 47
click at [1278, 152] on span at bounding box center [1286, 147] width 24 height 23
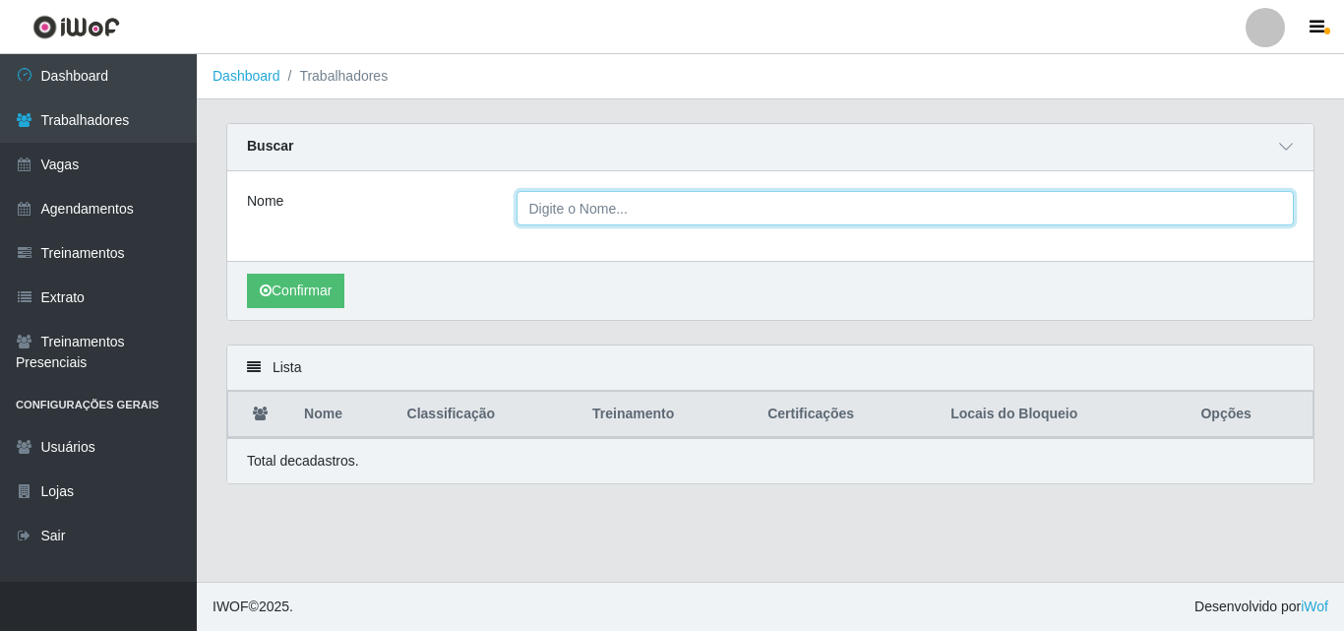
click at [575, 211] on input "Nome" at bounding box center [906, 208] width 778 height 34
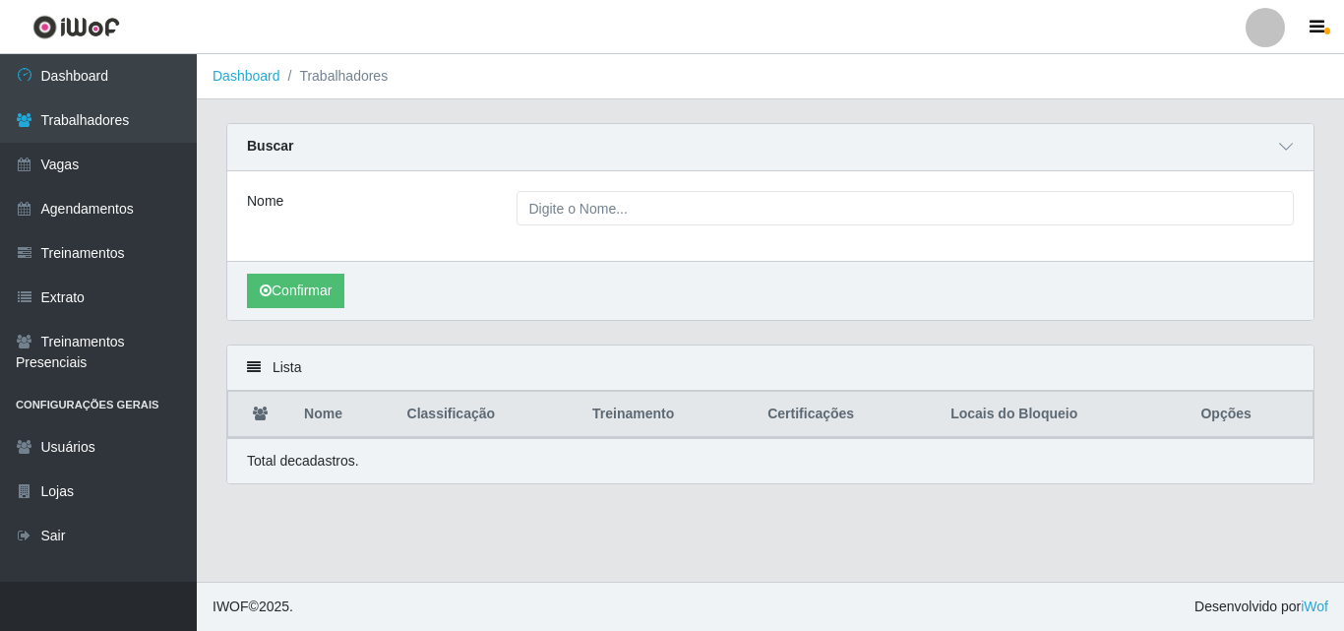
click at [368, 70] on li "Trabalhadores" at bounding box center [334, 76] width 108 height 21
click at [366, 78] on li "Trabalhadores" at bounding box center [334, 76] width 108 height 21
click at [327, 82] on li "Trabalhadores" at bounding box center [334, 76] width 108 height 21
click at [256, 81] on link "Dashboard" at bounding box center [247, 76] width 68 height 16
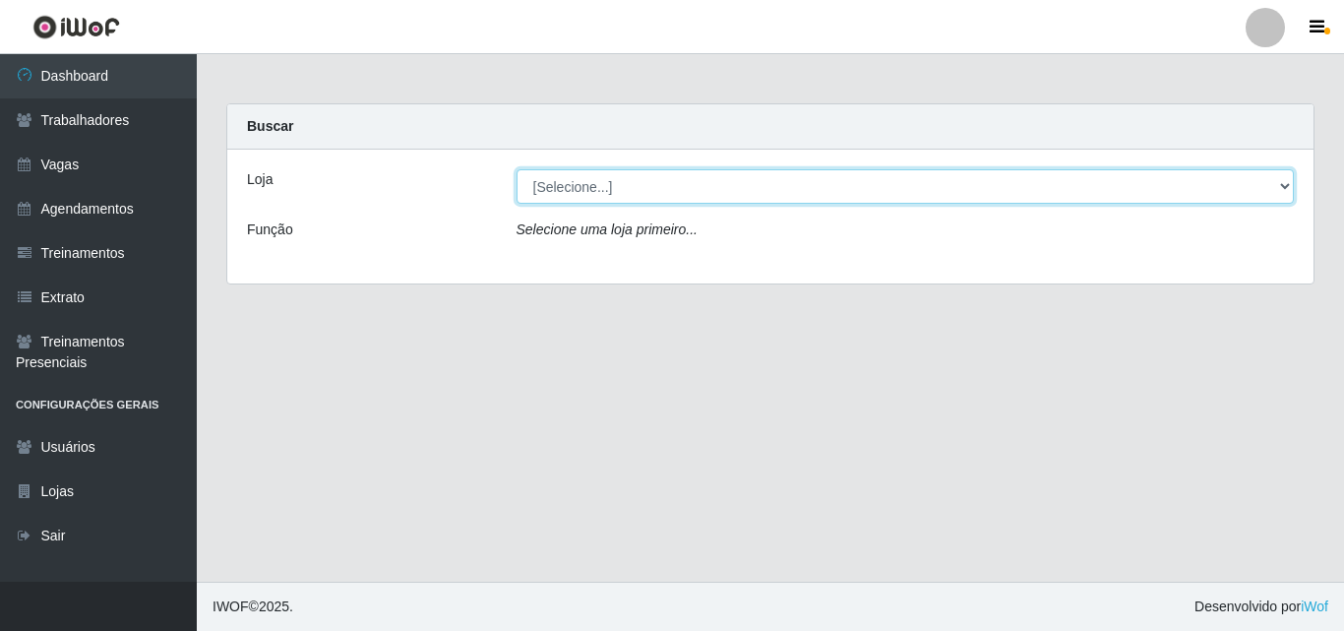
click at [602, 181] on select "[Selecione...] Edilicya Supermercado" at bounding box center [906, 186] width 778 height 34
select select "460"
click at [517, 169] on select "[Selecione...] Edilicya Supermercado" at bounding box center [906, 186] width 778 height 34
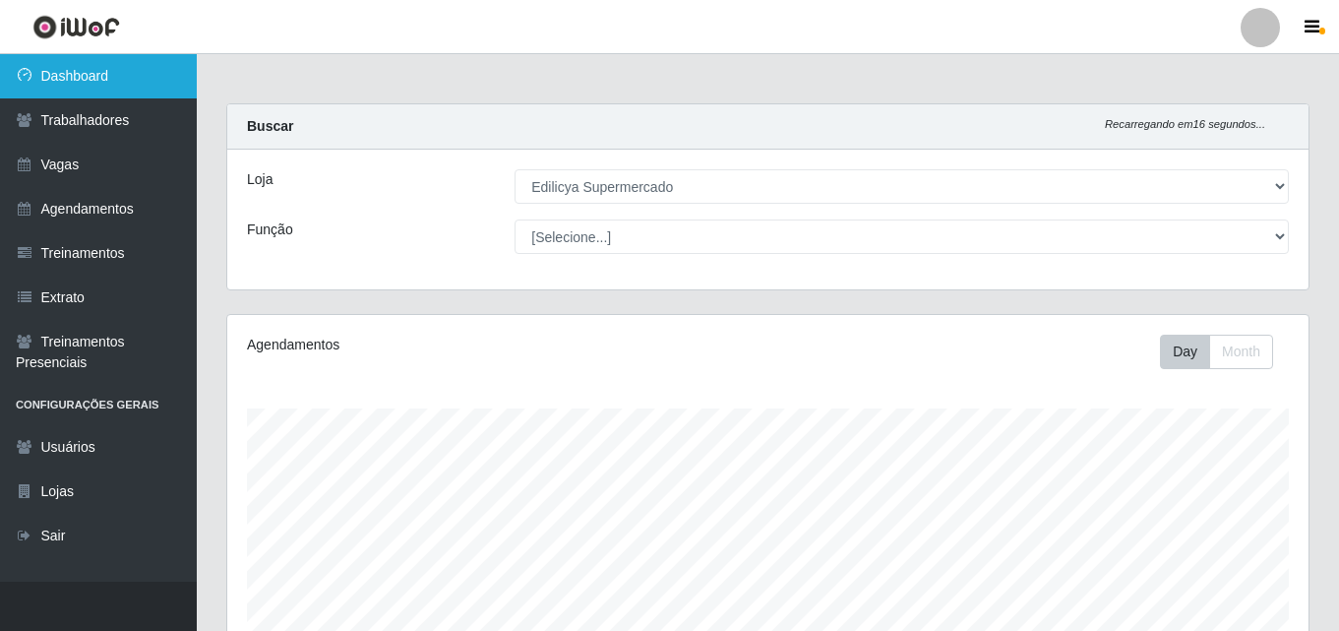
click at [88, 79] on link "Dashboard" at bounding box center [98, 76] width 197 height 44
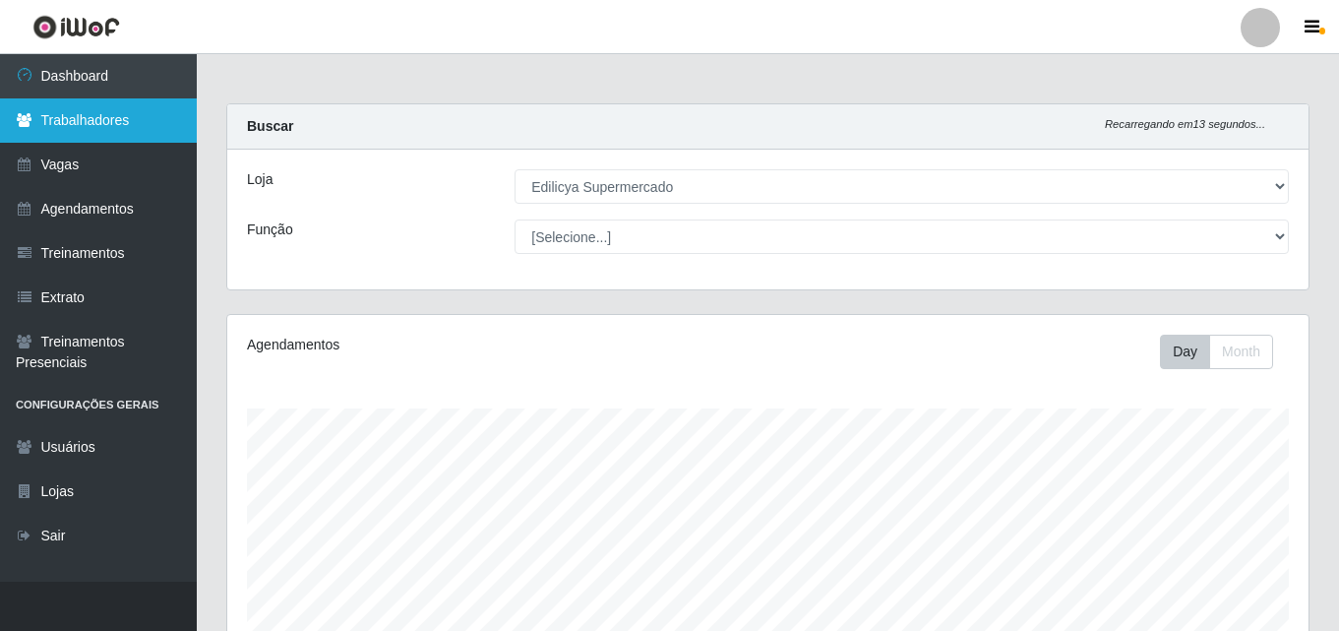
click at [93, 122] on link "Trabalhadores" at bounding box center [98, 120] width 197 height 44
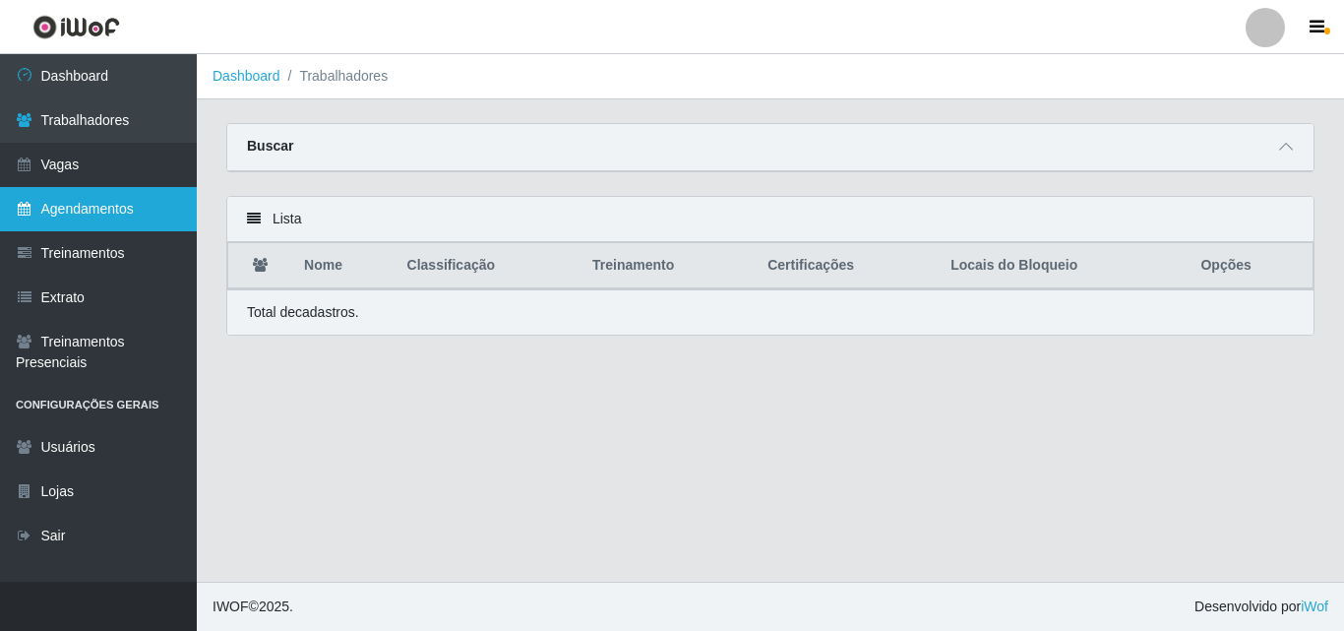
click at [58, 210] on link "Agendamentos" at bounding box center [98, 209] width 197 height 44
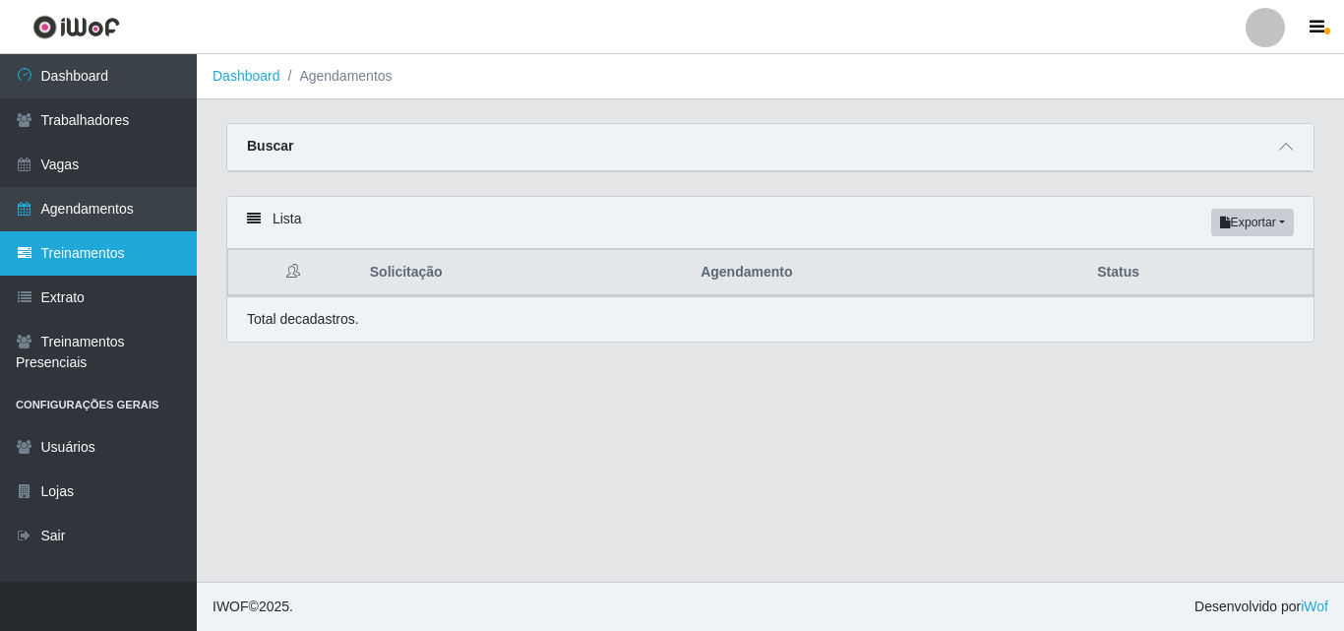
click at [72, 254] on link "Treinamentos" at bounding box center [98, 253] width 197 height 44
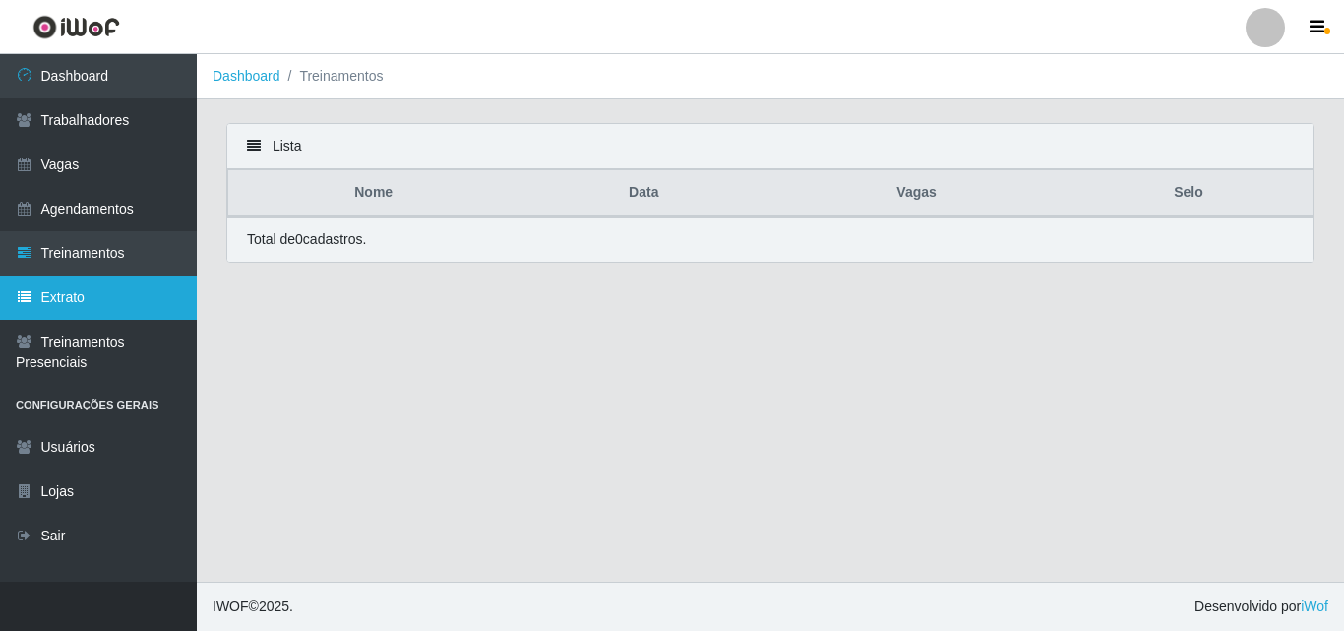
click at [76, 299] on link "Extrato" at bounding box center [98, 298] width 197 height 44
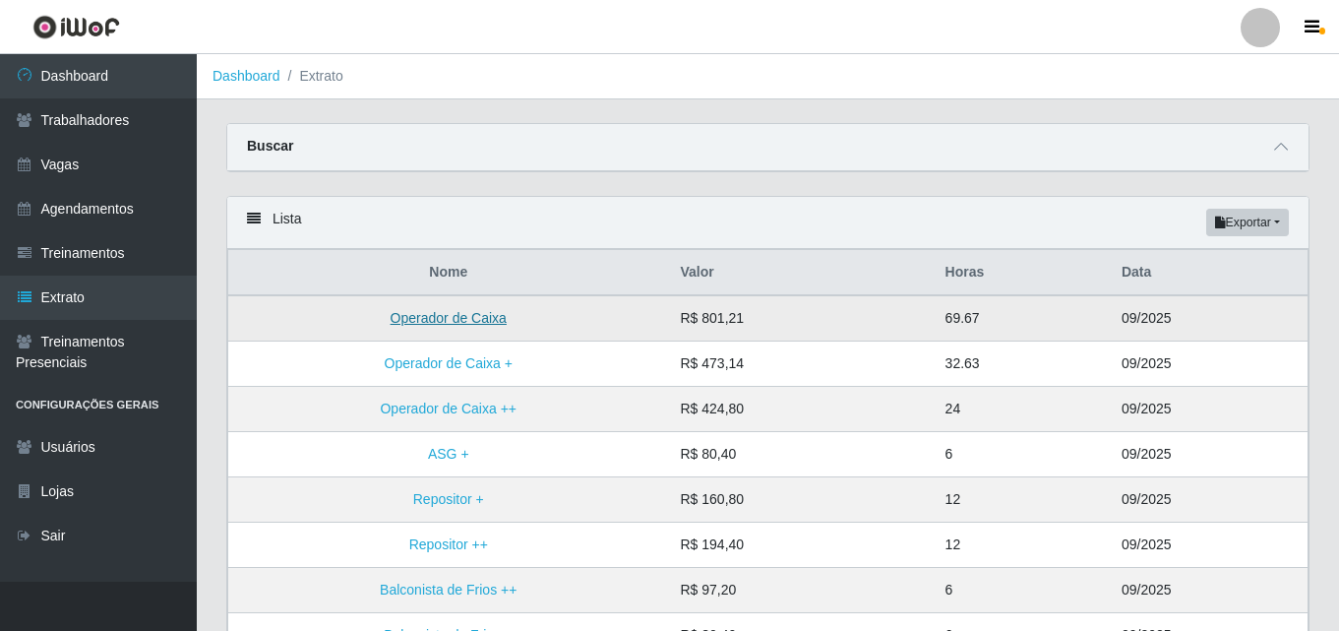
click at [428, 319] on link "Operador de Caixa" at bounding box center [449, 318] width 116 height 16
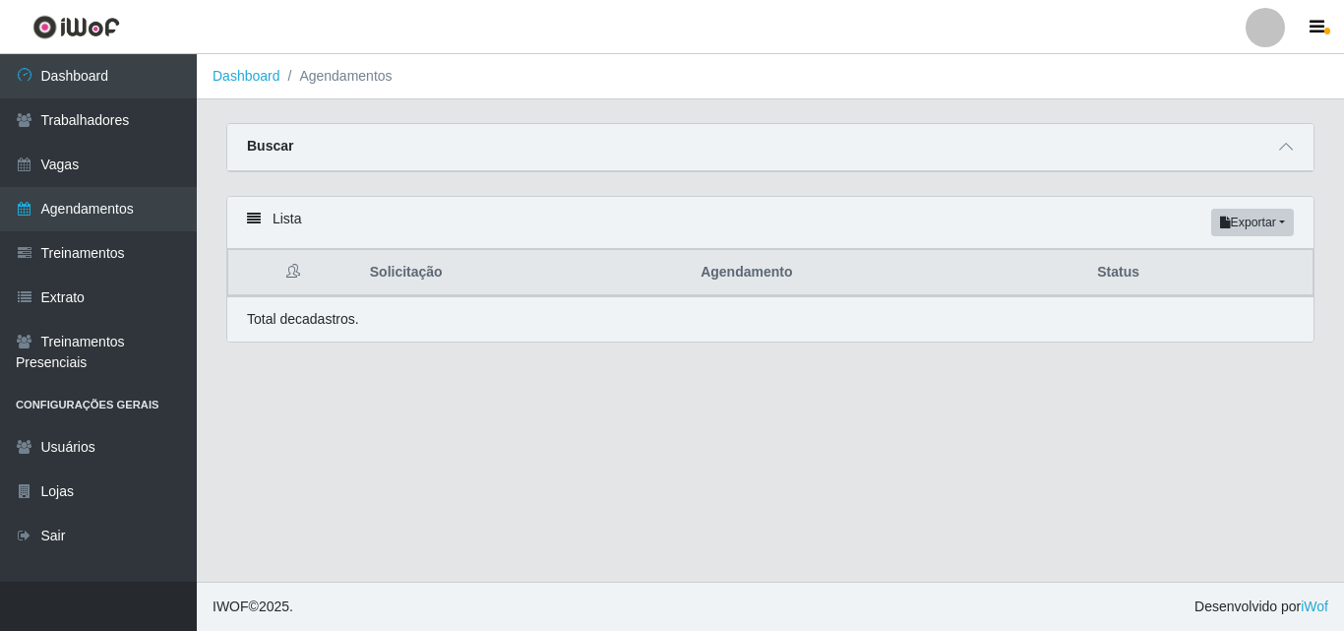
click at [665, 429] on main "Dashboard Agendamentos Carregando... Buscar Início em [DATE] Término em [DATE] …" at bounding box center [770, 317] width 1147 height 527
click at [724, 274] on th "Agendamento" at bounding box center [887, 273] width 397 height 46
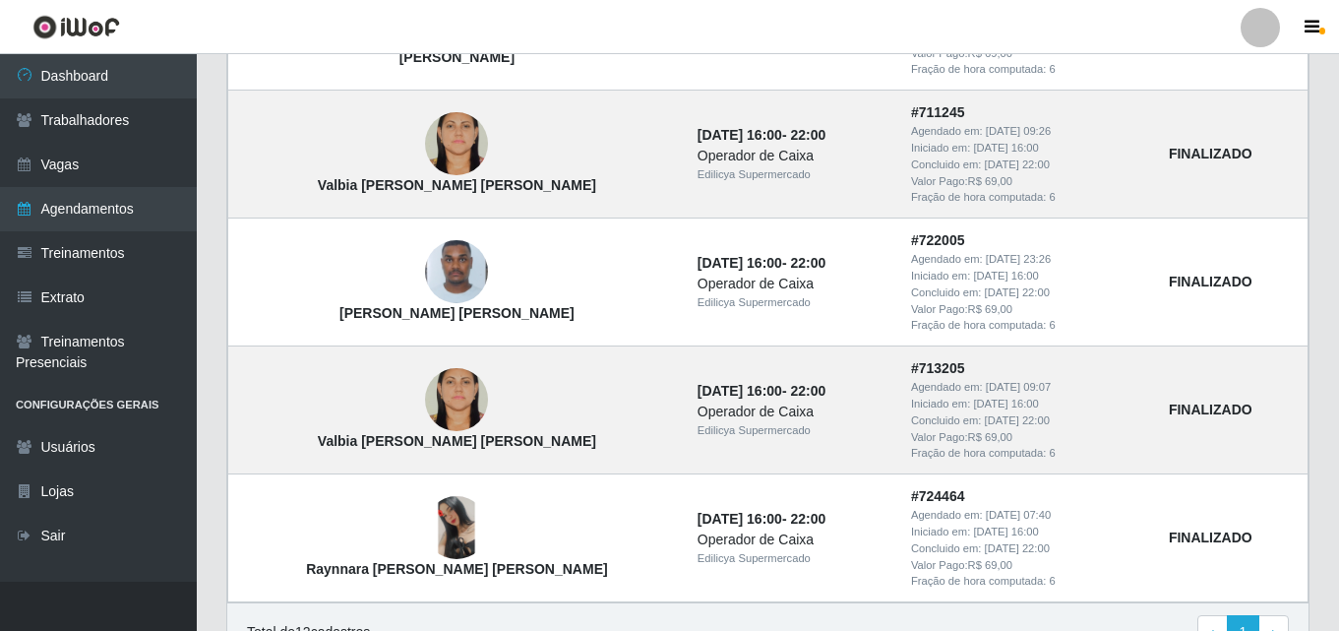
scroll to position [1279, 0]
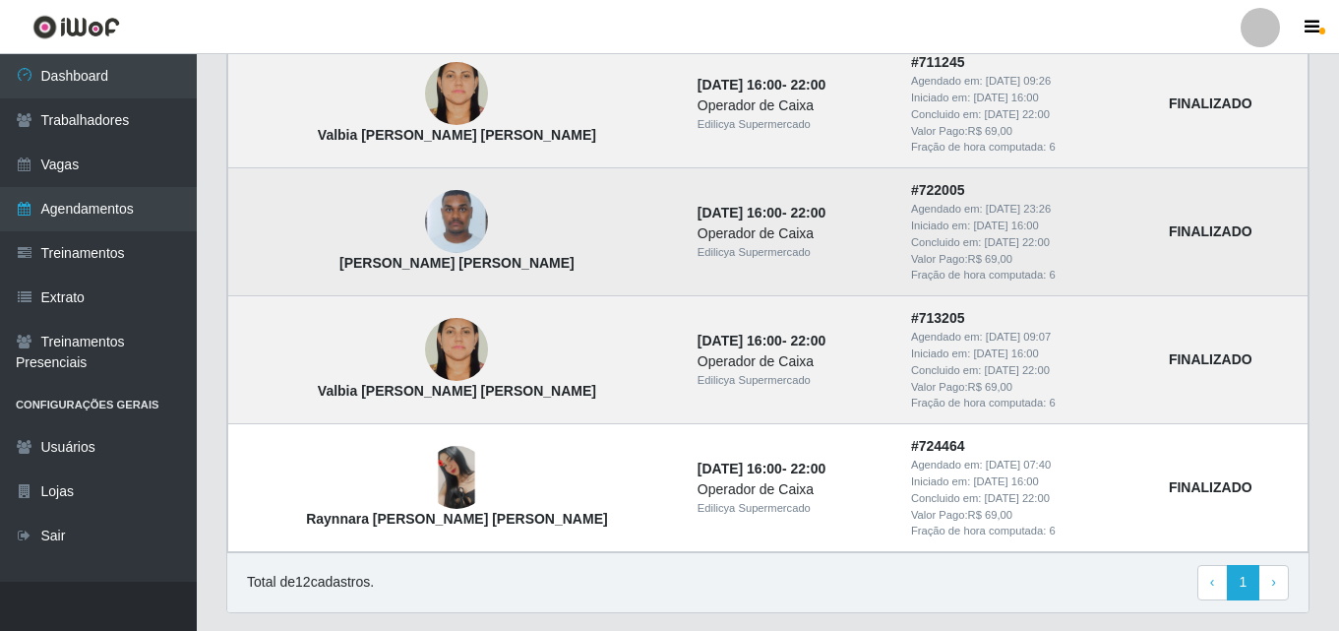
click at [425, 225] on img at bounding box center [456, 221] width 63 height 83
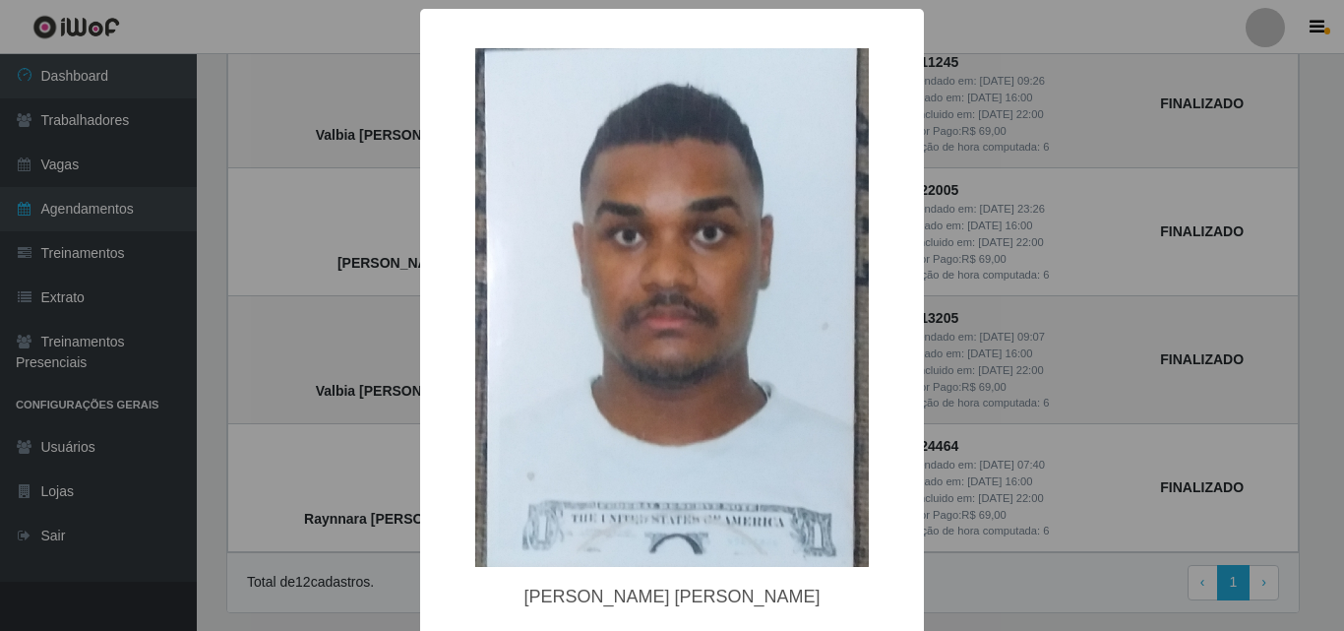
click at [981, 371] on div "× [PERSON_NAME] [PERSON_NAME] OK Cancel" at bounding box center [672, 315] width 1344 height 631
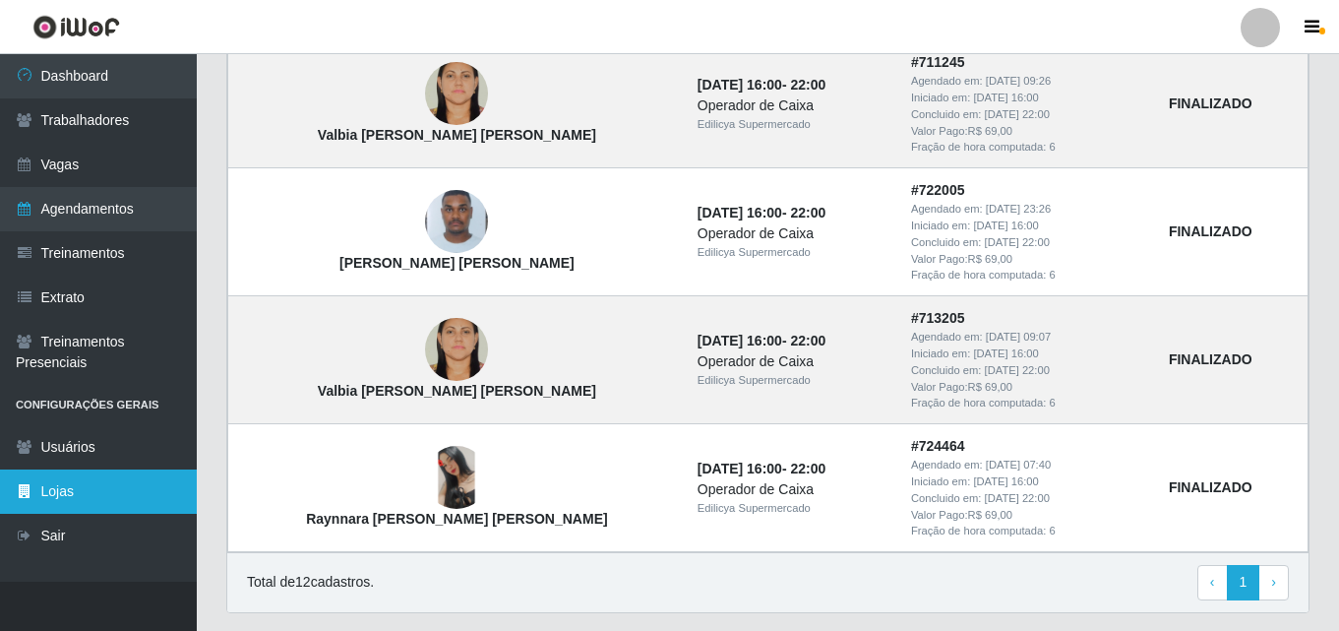
scroll to position [1335, 0]
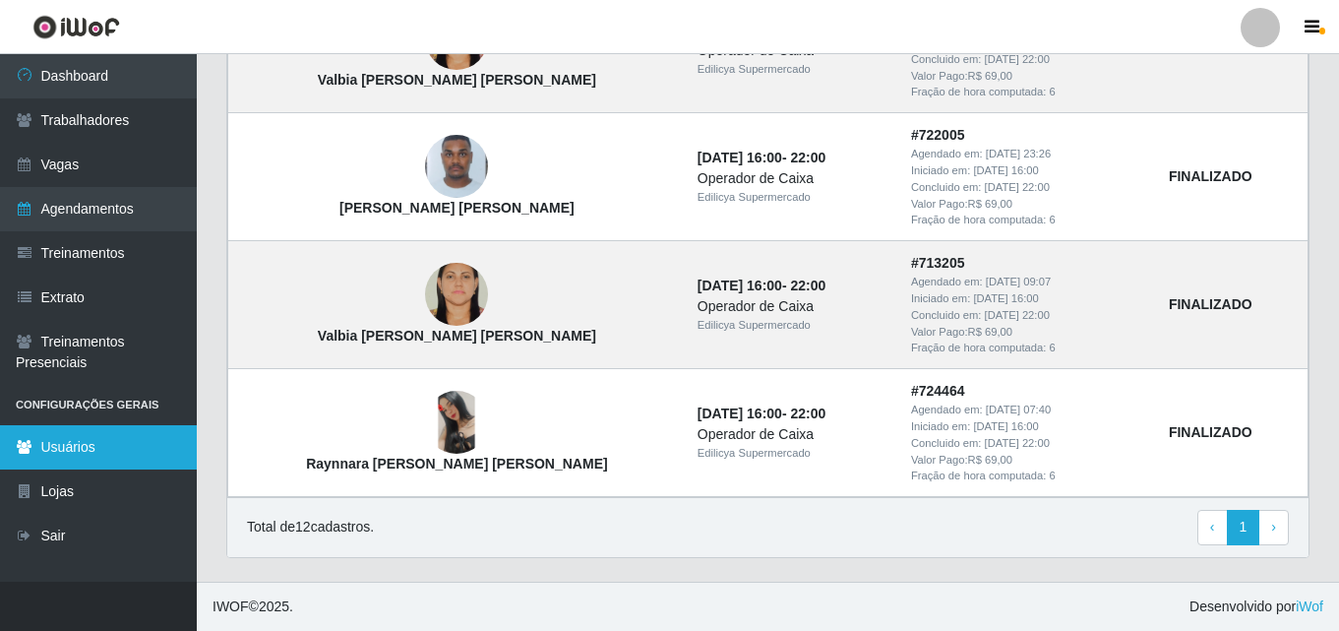
click at [74, 454] on link "Usuários" at bounding box center [98, 447] width 197 height 44
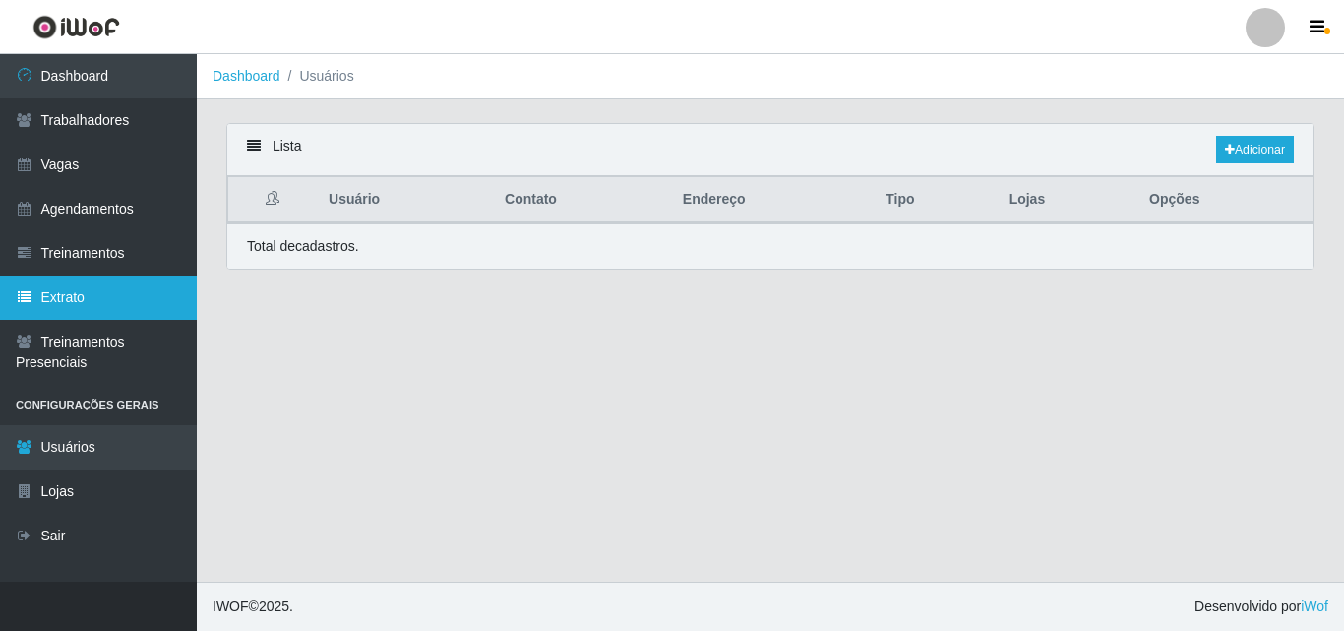
click at [90, 290] on link "Extrato" at bounding box center [98, 298] width 197 height 44
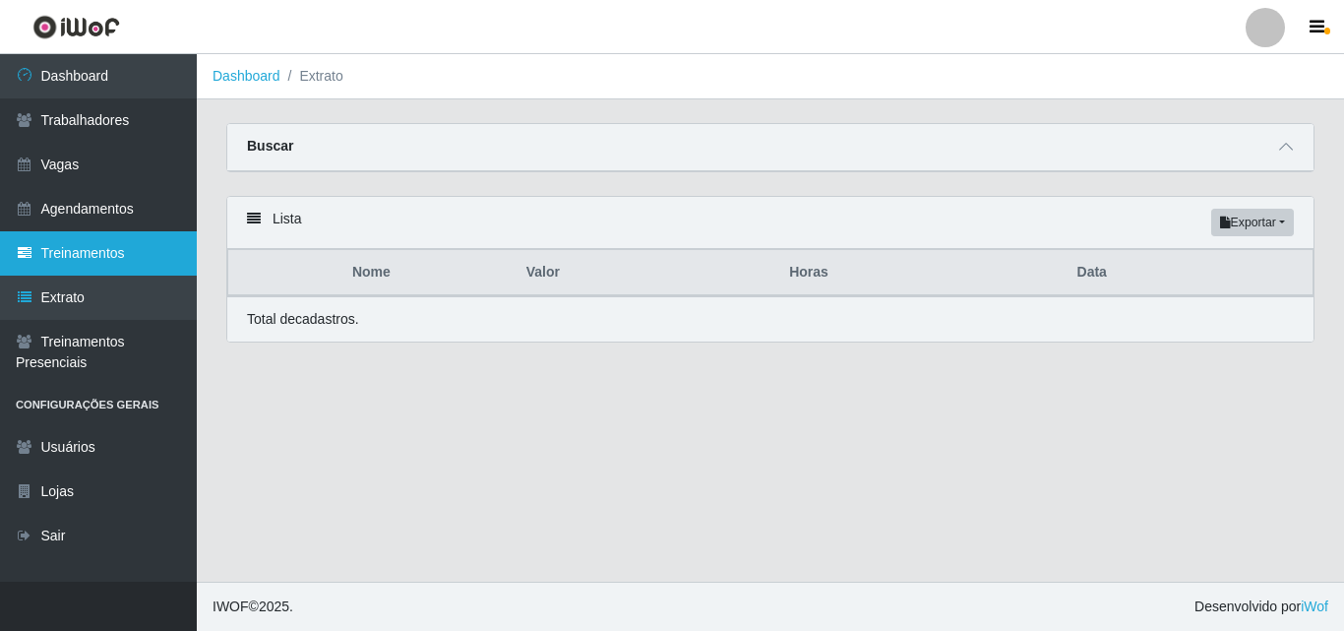
click at [107, 247] on link "Treinamentos" at bounding box center [98, 253] width 197 height 44
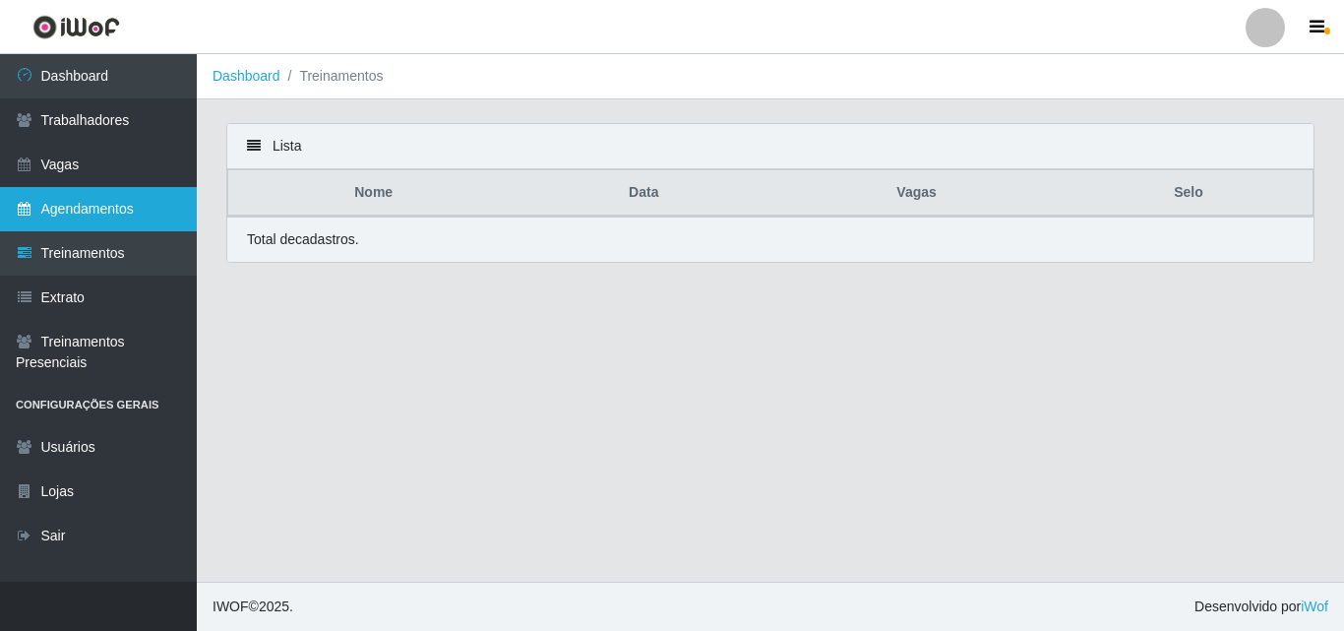
click at [121, 211] on link "Agendamentos" at bounding box center [98, 209] width 197 height 44
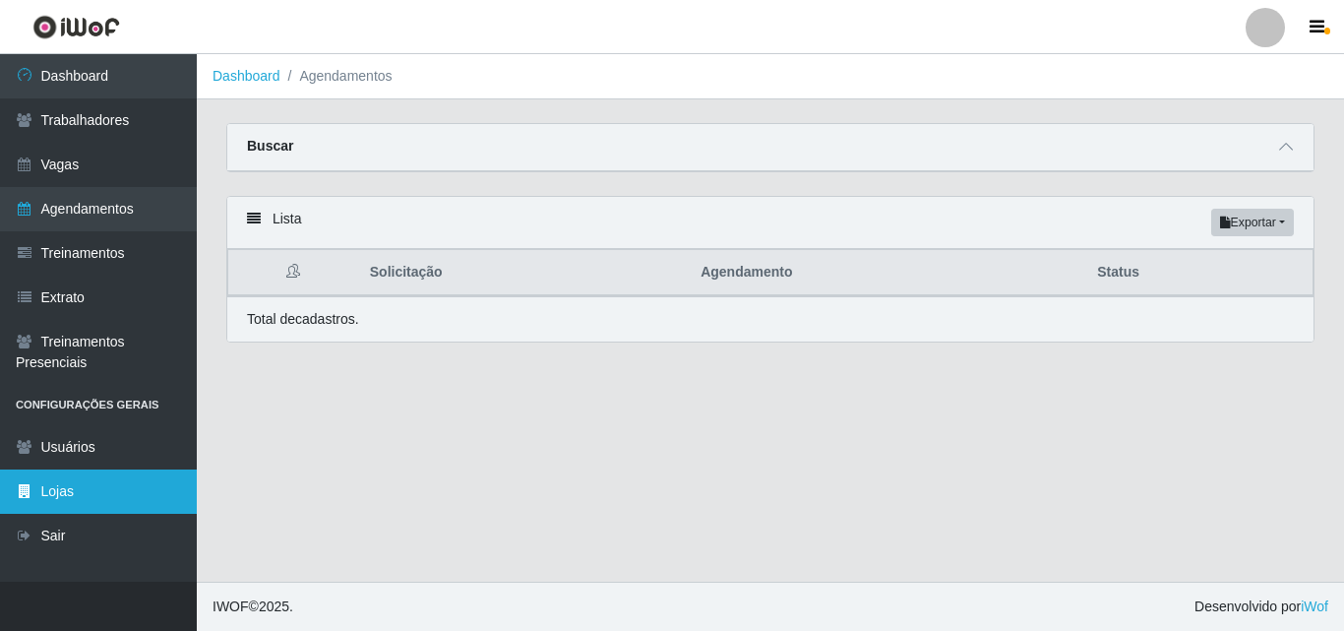
click at [41, 487] on link "Lojas" at bounding box center [98, 491] width 197 height 44
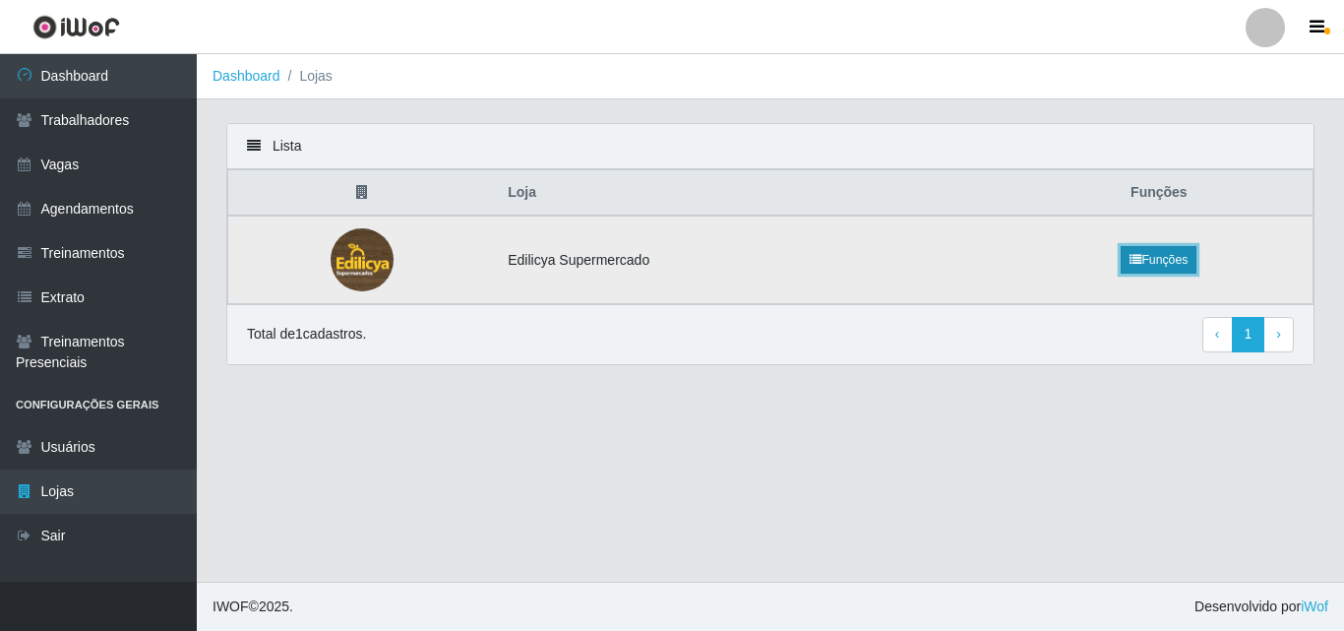
click at [1137, 251] on link "Funções" at bounding box center [1159, 260] width 76 height 28
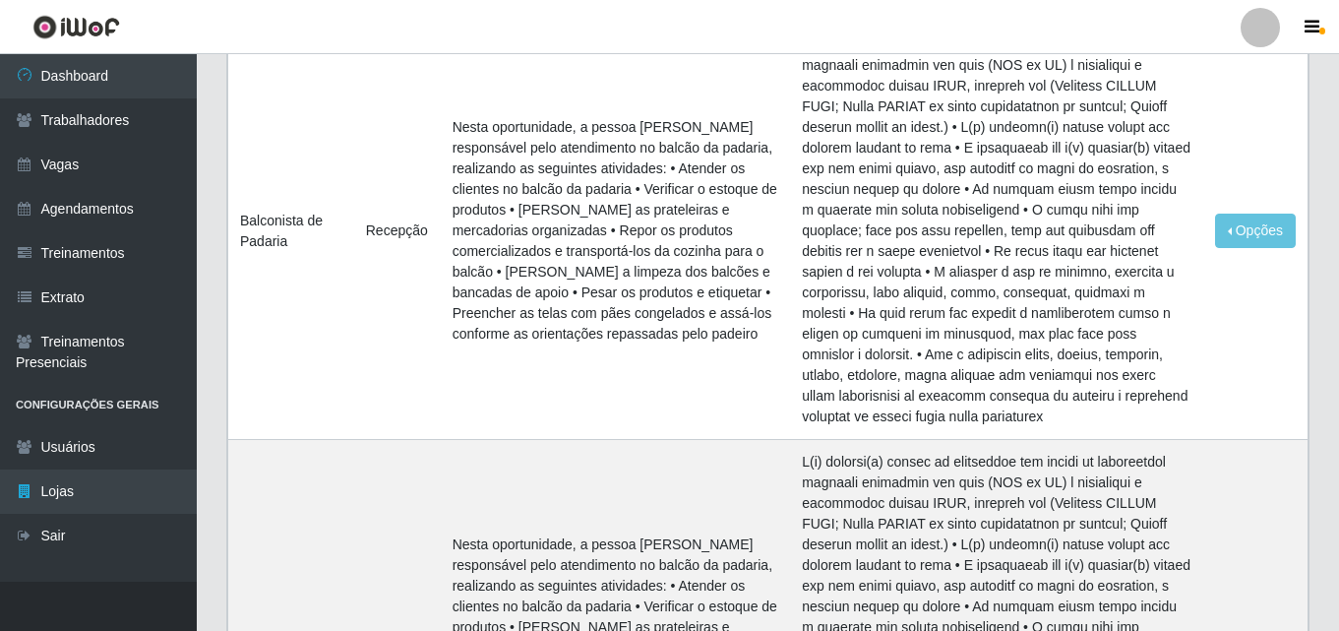
scroll to position [5805, 0]
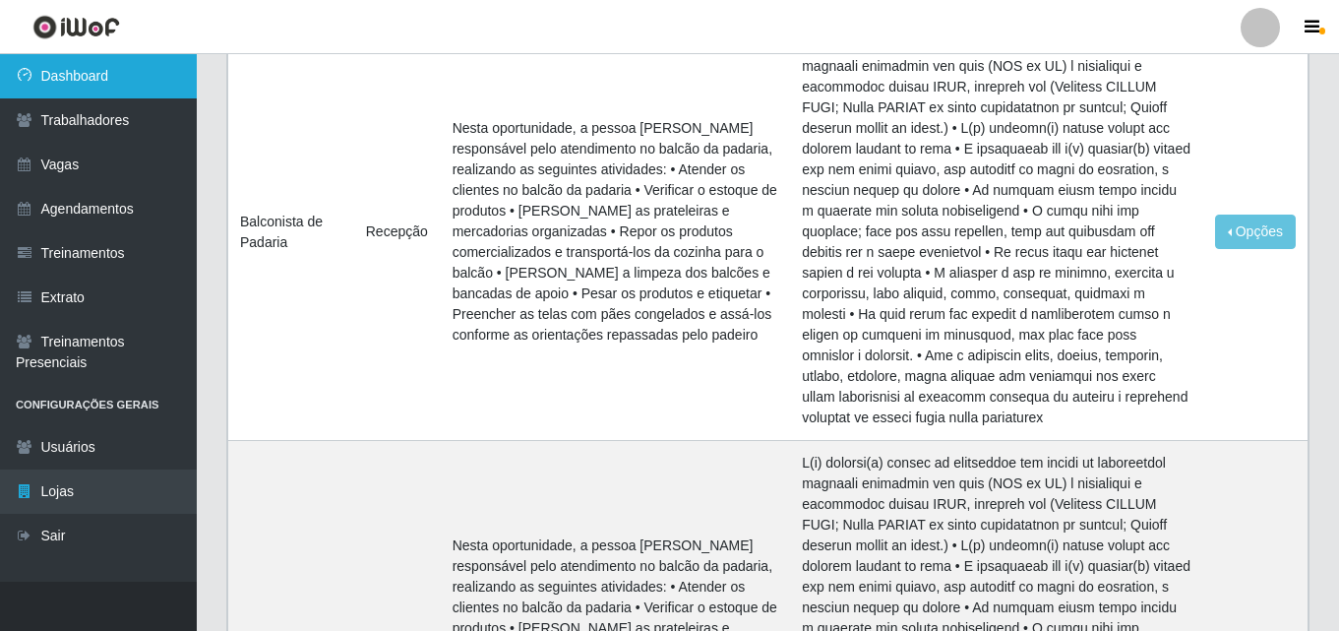
click at [26, 66] on link "Dashboard" at bounding box center [98, 76] width 197 height 44
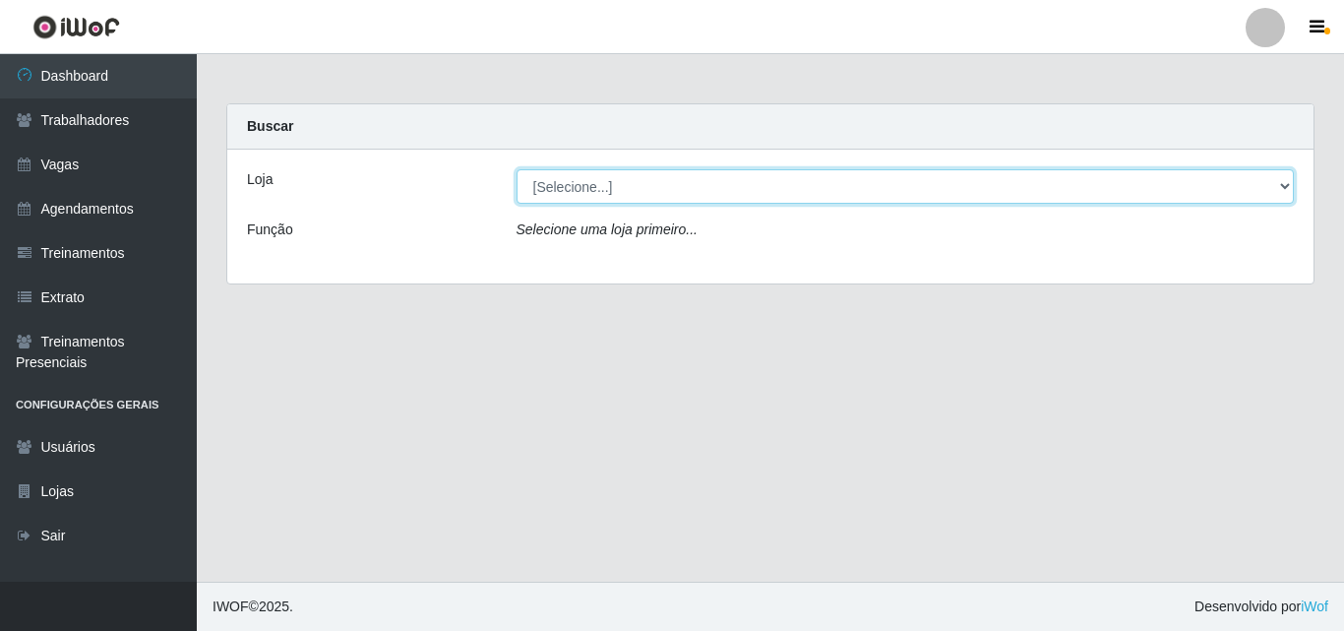
click at [562, 180] on select "[Selecione...] Edilicya Supermercado" at bounding box center [906, 186] width 778 height 34
select select "460"
click at [517, 169] on select "[Selecione...] Edilicya Supermercado" at bounding box center [906, 186] width 778 height 34
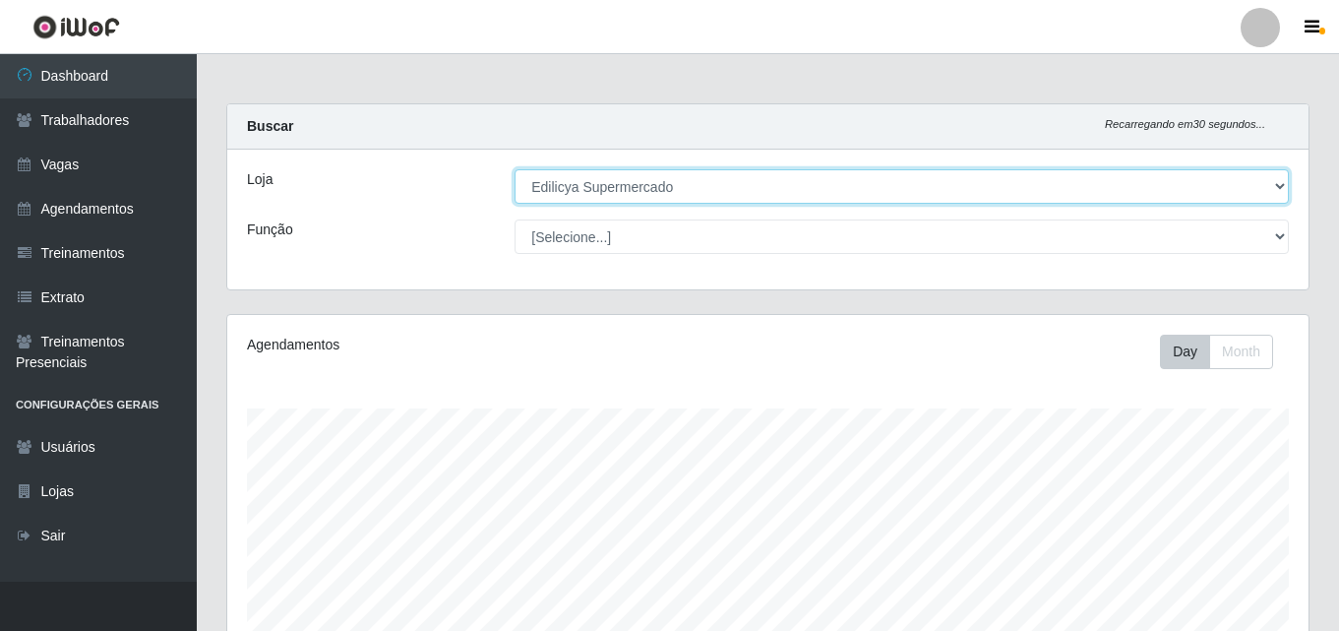
scroll to position [408, 1081]
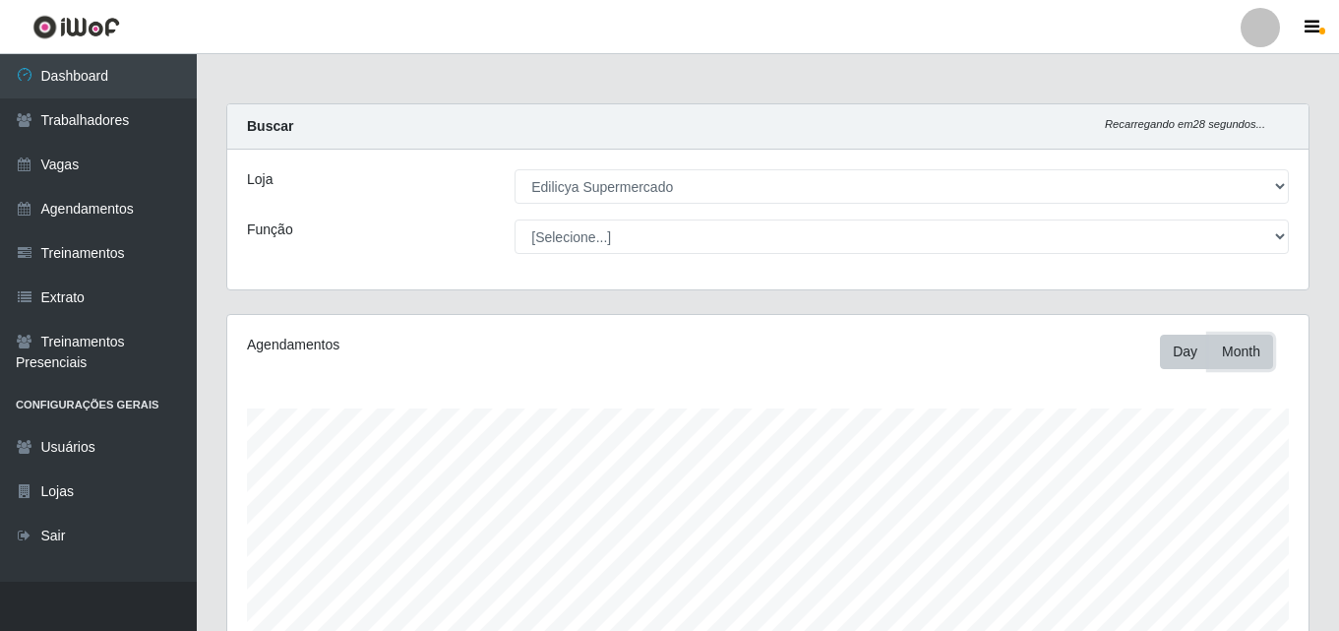
click at [1251, 355] on button "Month" at bounding box center [1241, 352] width 64 height 34
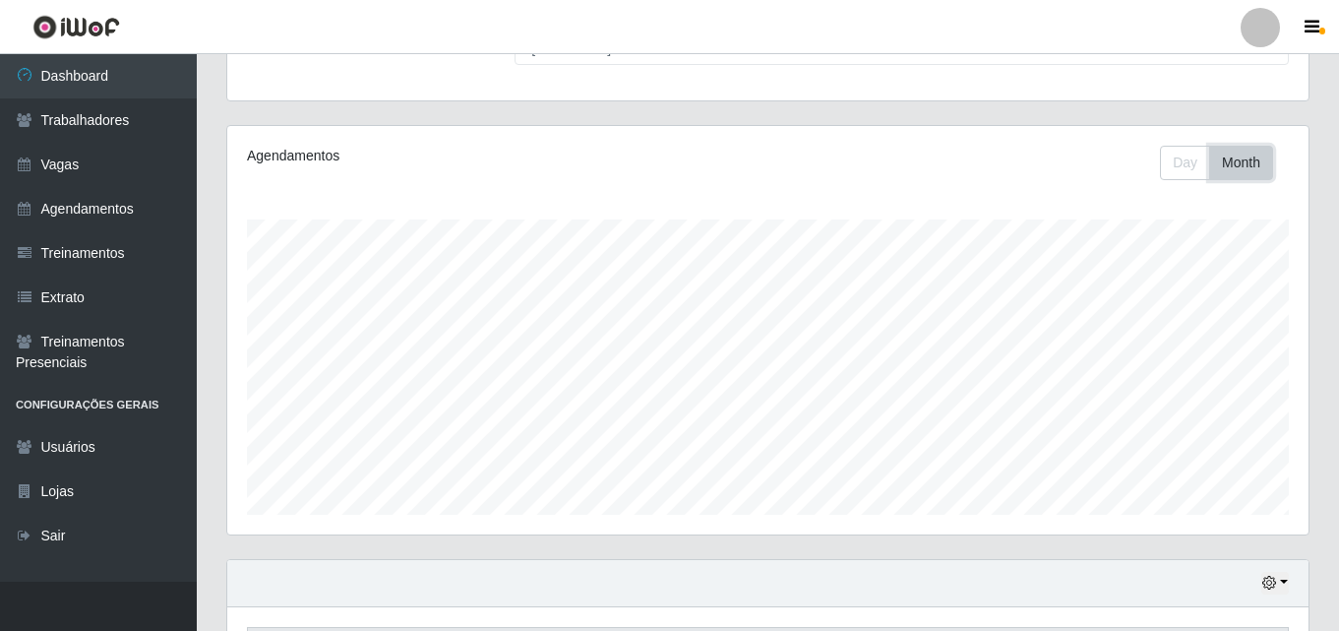
scroll to position [197, 0]
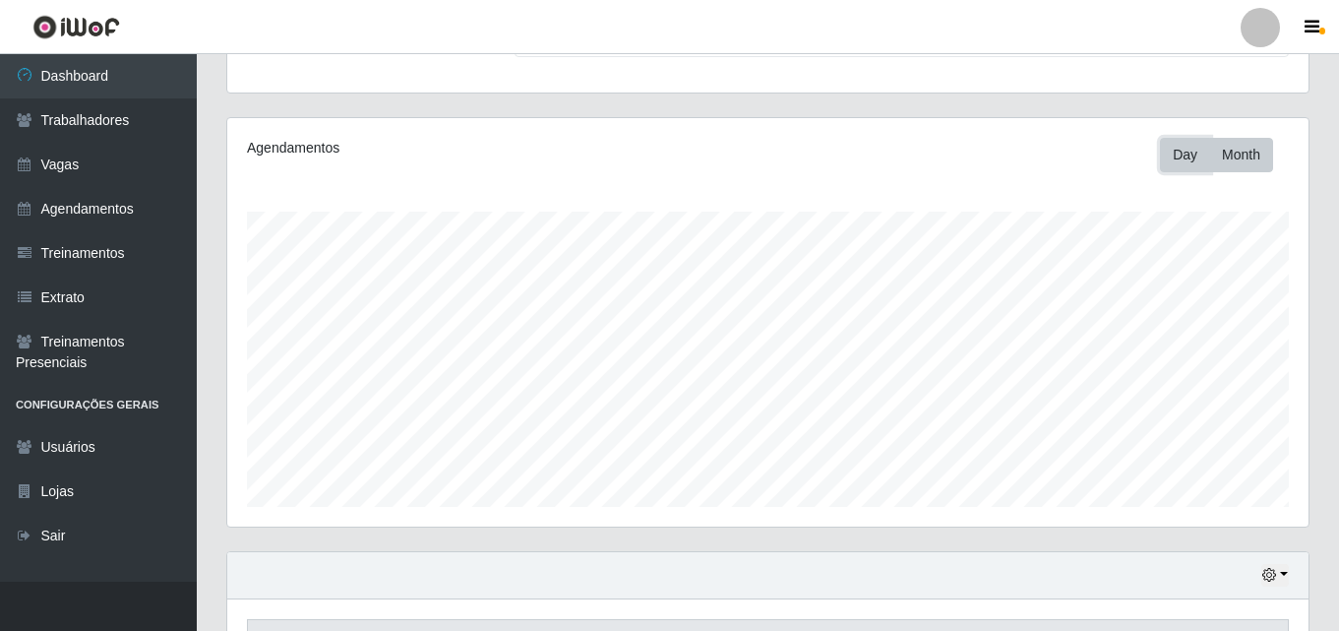
click at [1185, 161] on button "Day" at bounding box center [1185, 155] width 50 height 34
click at [41, 405] on li "Configurações Gerais" at bounding box center [98, 405] width 197 height 40
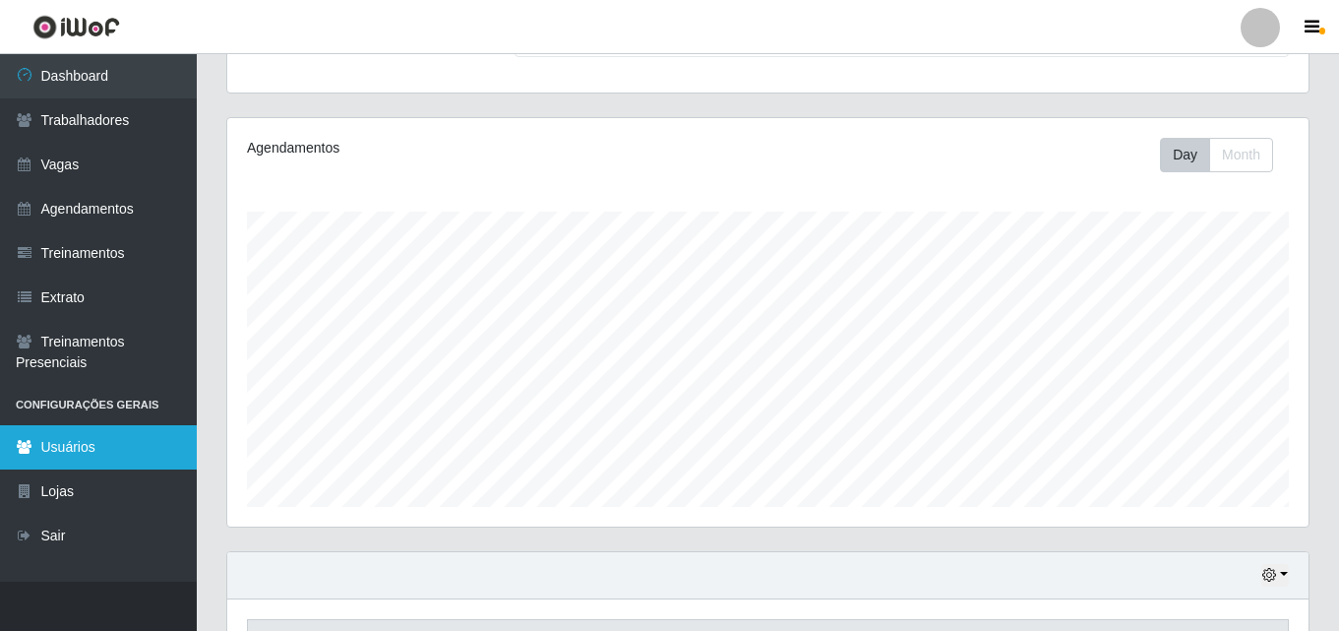
click at [76, 467] on link "Usuários" at bounding box center [98, 447] width 197 height 44
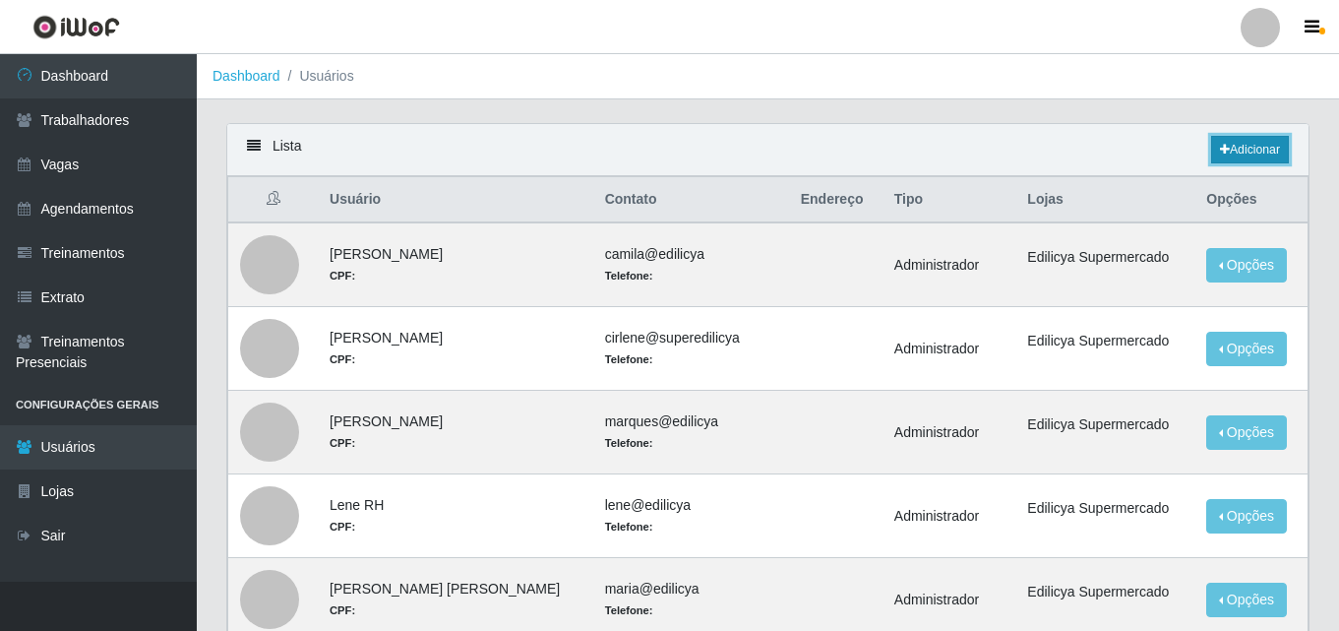
click at [1262, 144] on link "Adicionar" at bounding box center [1250, 150] width 78 height 28
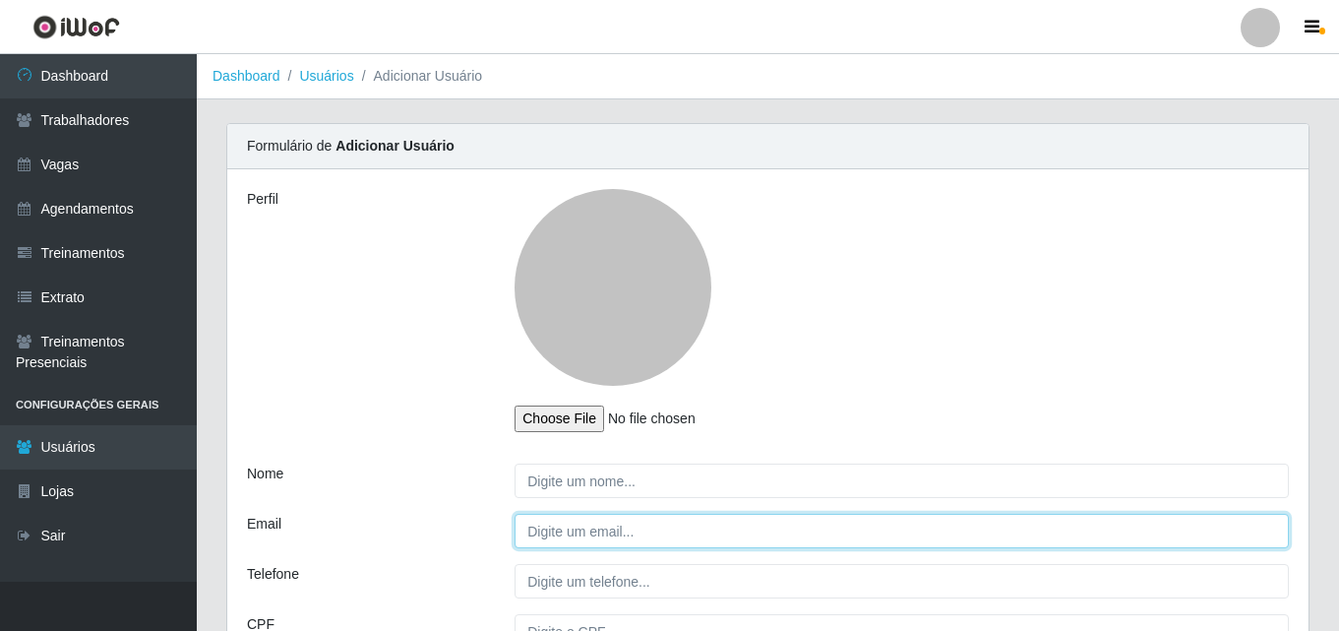
type input "lene@edilicya"
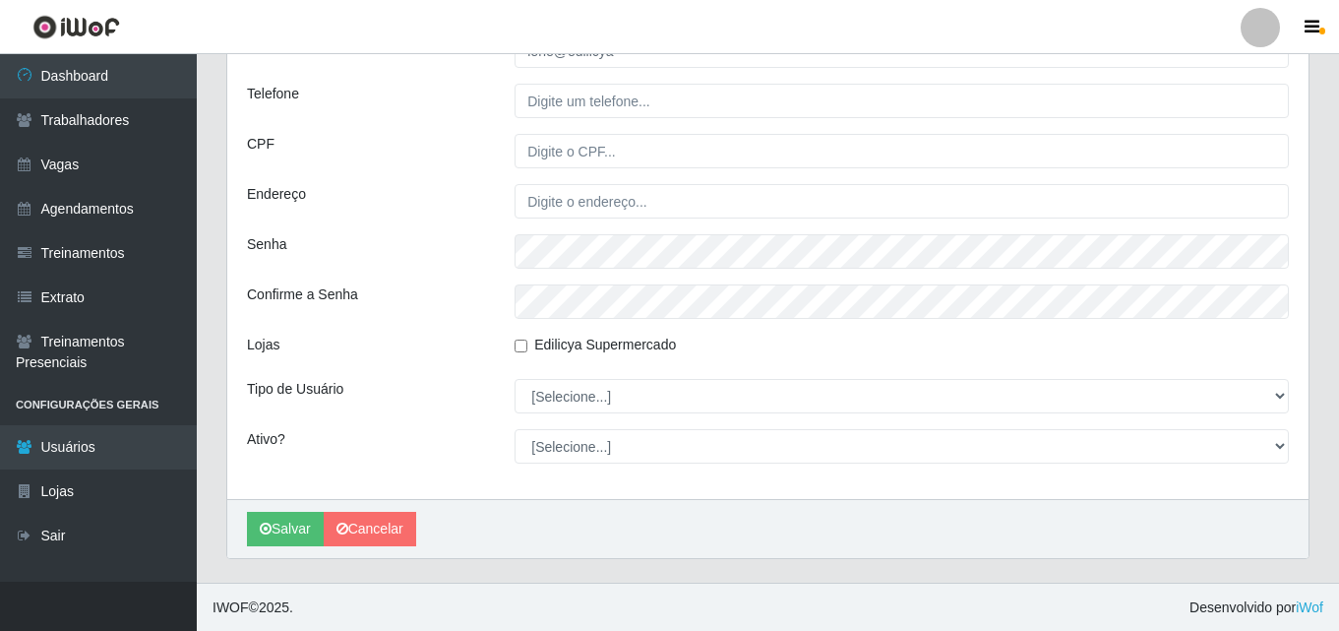
scroll to position [481, 0]
click at [368, 533] on link "Cancelar" at bounding box center [370, 528] width 92 height 34
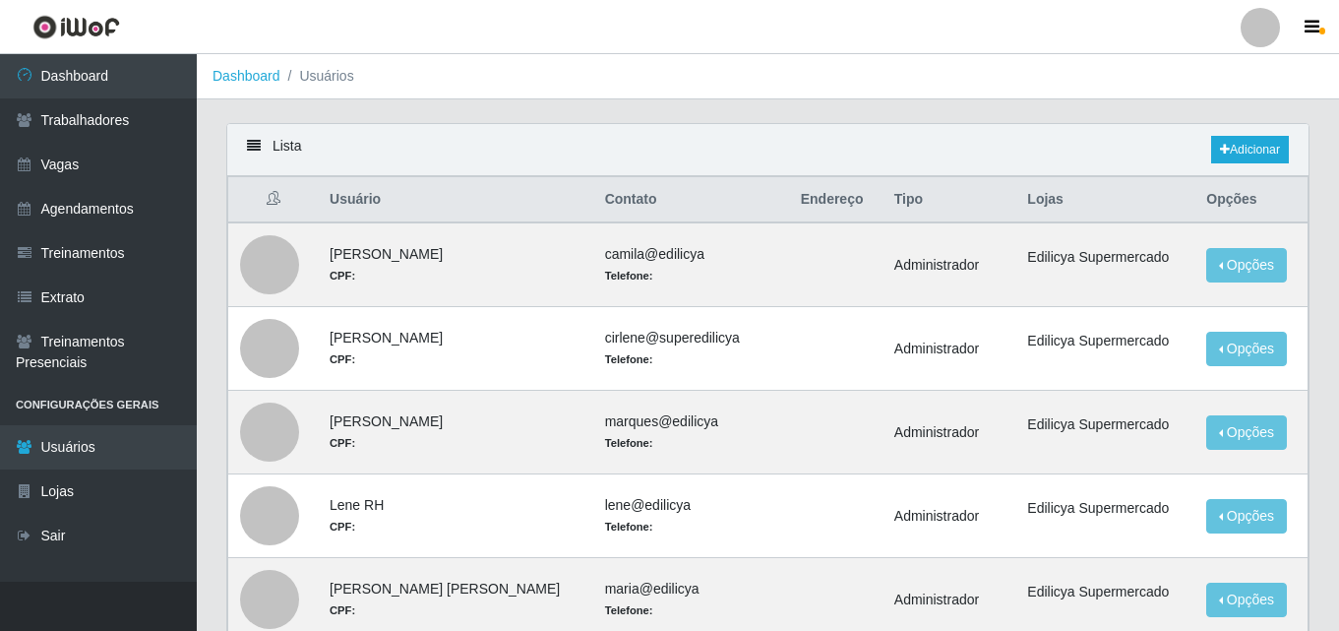
click at [593, 202] on th "Contato" at bounding box center [691, 200] width 196 height 46
click at [385, 207] on th "Usuário" at bounding box center [456, 200] width 276 height 46
click at [323, 78] on li "Usuários" at bounding box center [317, 76] width 74 height 21
click at [252, 76] on link "Dashboard" at bounding box center [247, 76] width 68 height 16
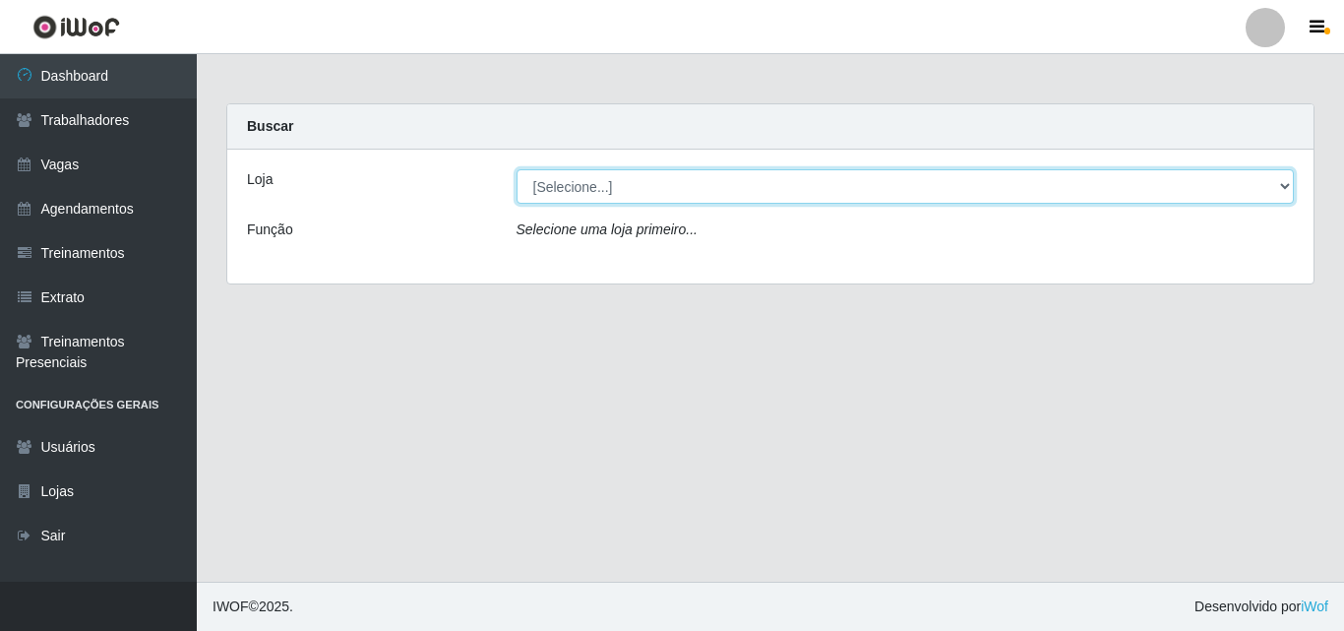
drag, startPoint x: 573, startPoint y: 184, endPoint x: 571, endPoint y: 201, distance: 16.8
click at [573, 185] on select "[Selecione...] Edilicya Supermercado" at bounding box center [906, 186] width 778 height 34
select select "460"
click at [517, 169] on select "[Selecione...] Edilicya Supermercado" at bounding box center [906, 186] width 778 height 34
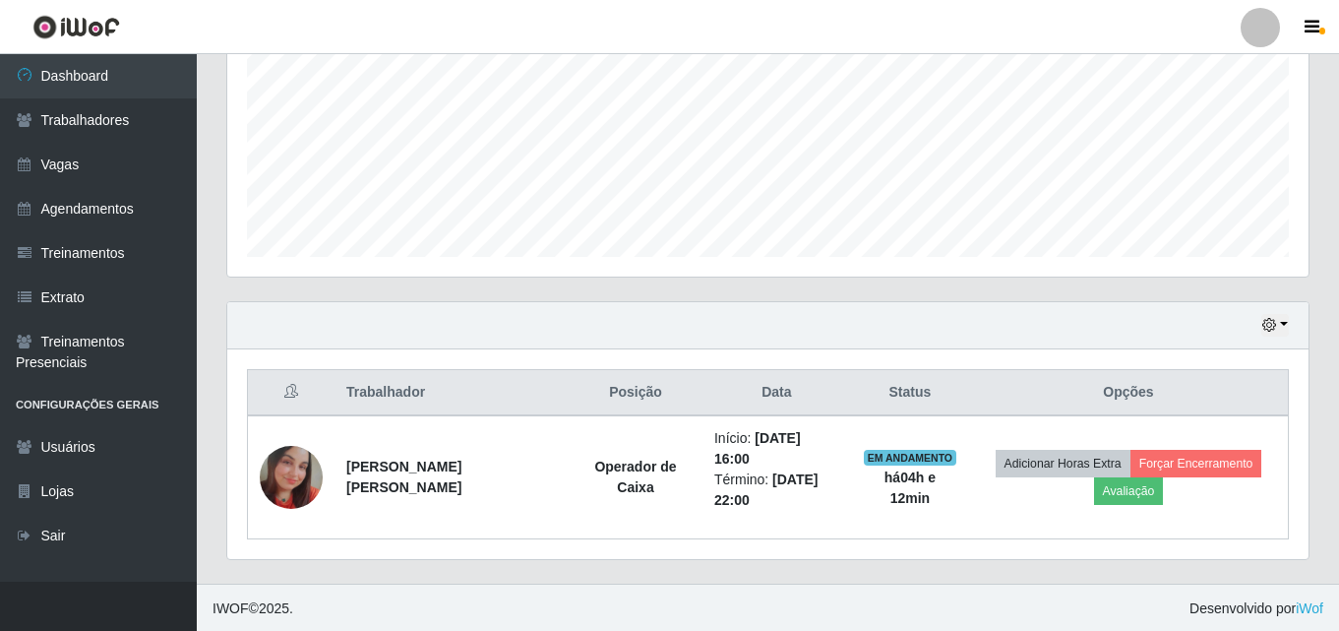
scroll to position [449, 0]
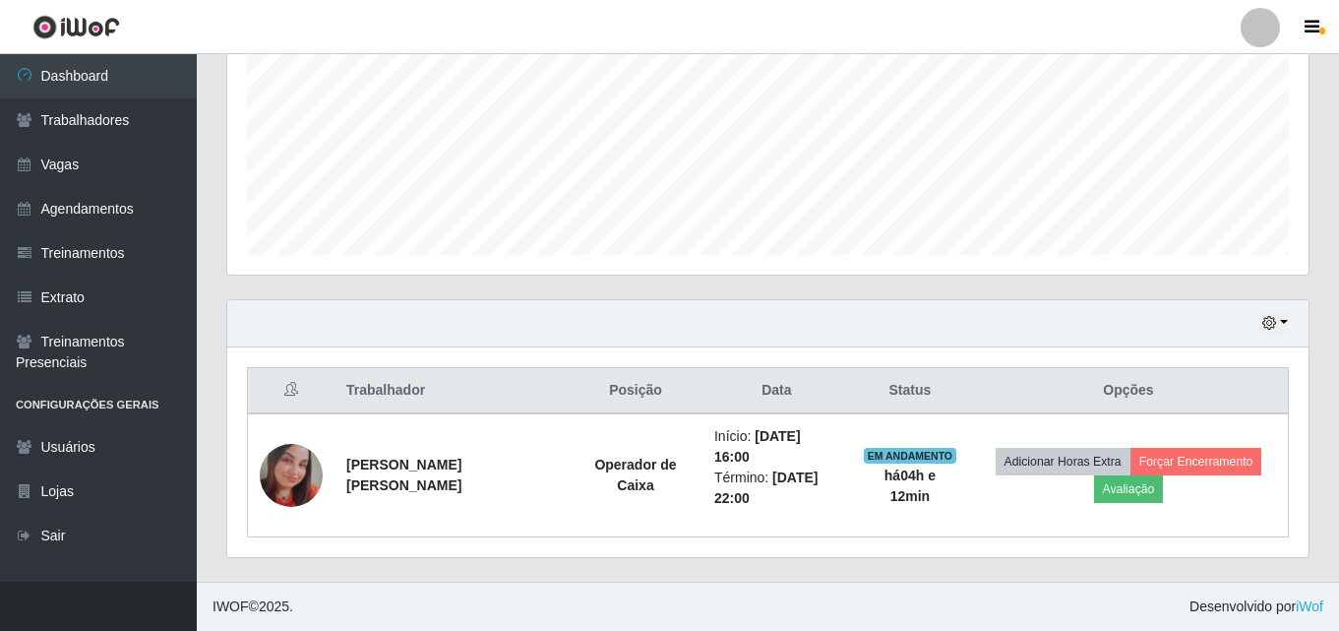
click at [281, 389] on th at bounding box center [292, 391] width 88 height 46
click at [292, 384] on icon at bounding box center [291, 389] width 14 height 14
click at [290, 392] on icon at bounding box center [291, 389] width 14 height 14
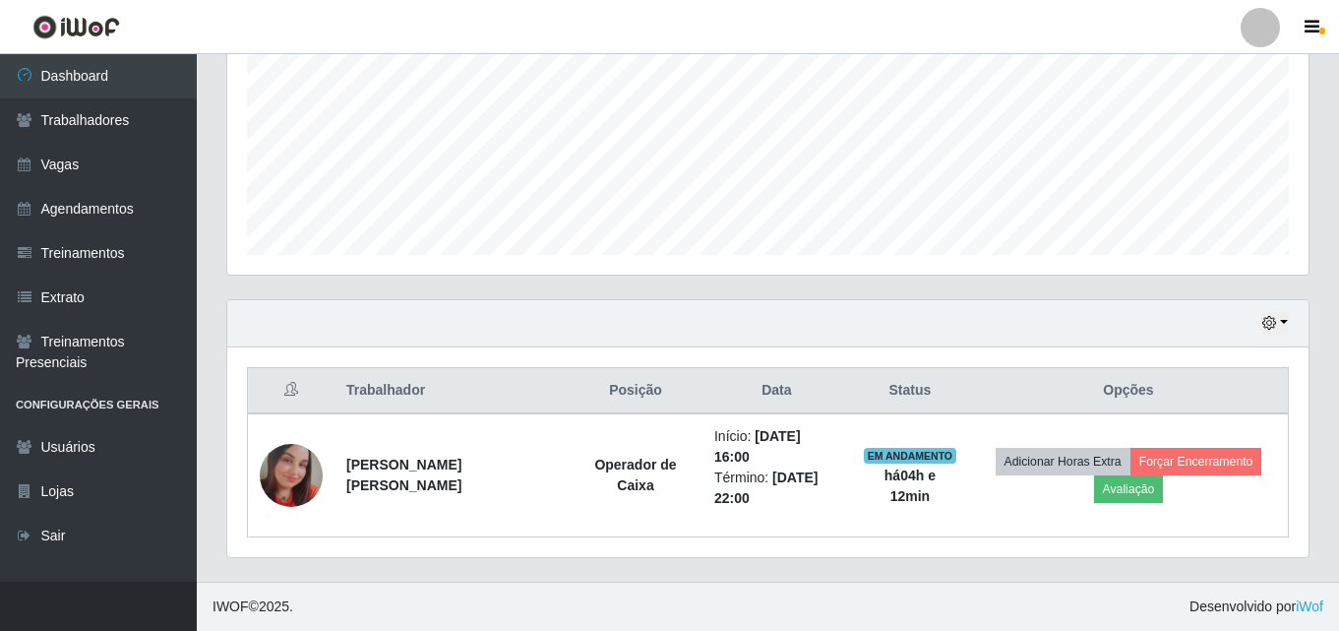
click at [290, 392] on icon at bounding box center [291, 389] width 14 height 14
click at [344, 384] on th "Trabalhador" at bounding box center [452, 391] width 234 height 46
click at [391, 393] on th "Trabalhador" at bounding box center [452, 391] width 234 height 46
click at [521, 392] on th "Trabalhador" at bounding box center [452, 391] width 234 height 46
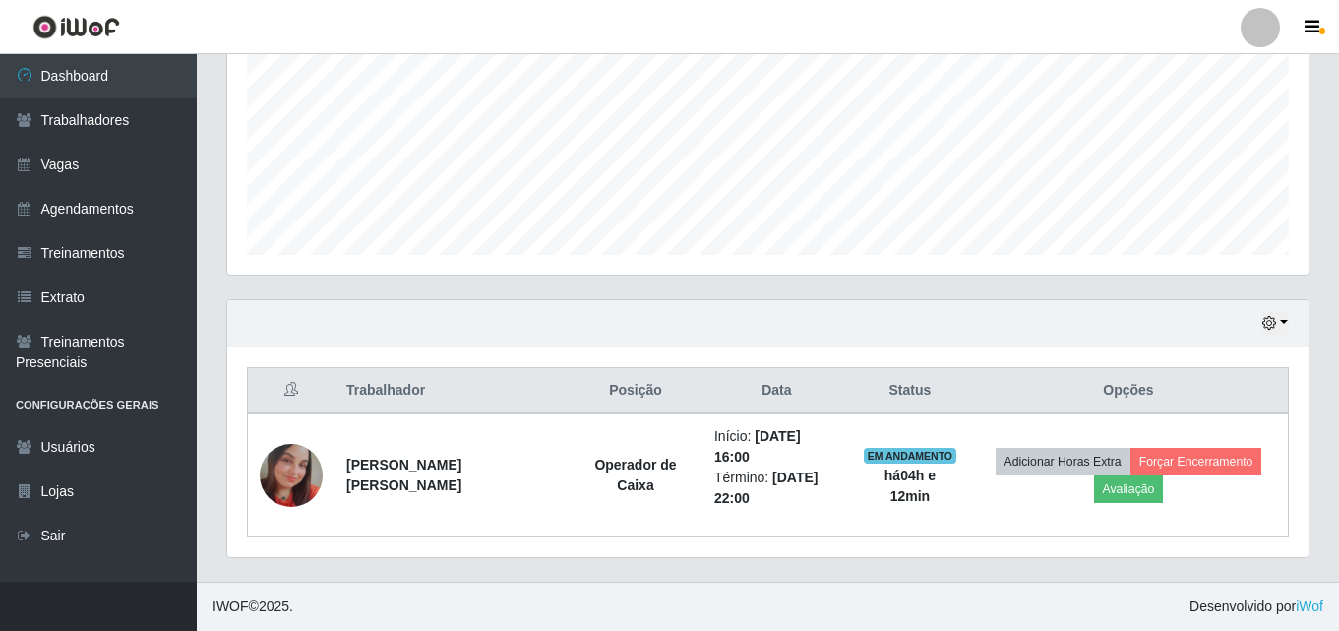
click at [746, 392] on th "Data" at bounding box center [777, 391] width 149 height 46
click at [1155, 401] on th "Opções" at bounding box center [1129, 391] width 320 height 46
click at [1146, 388] on th "Opções" at bounding box center [1129, 391] width 320 height 46
click at [1271, 317] on icon "button" at bounding box center [1269, 323] width 14 height 14
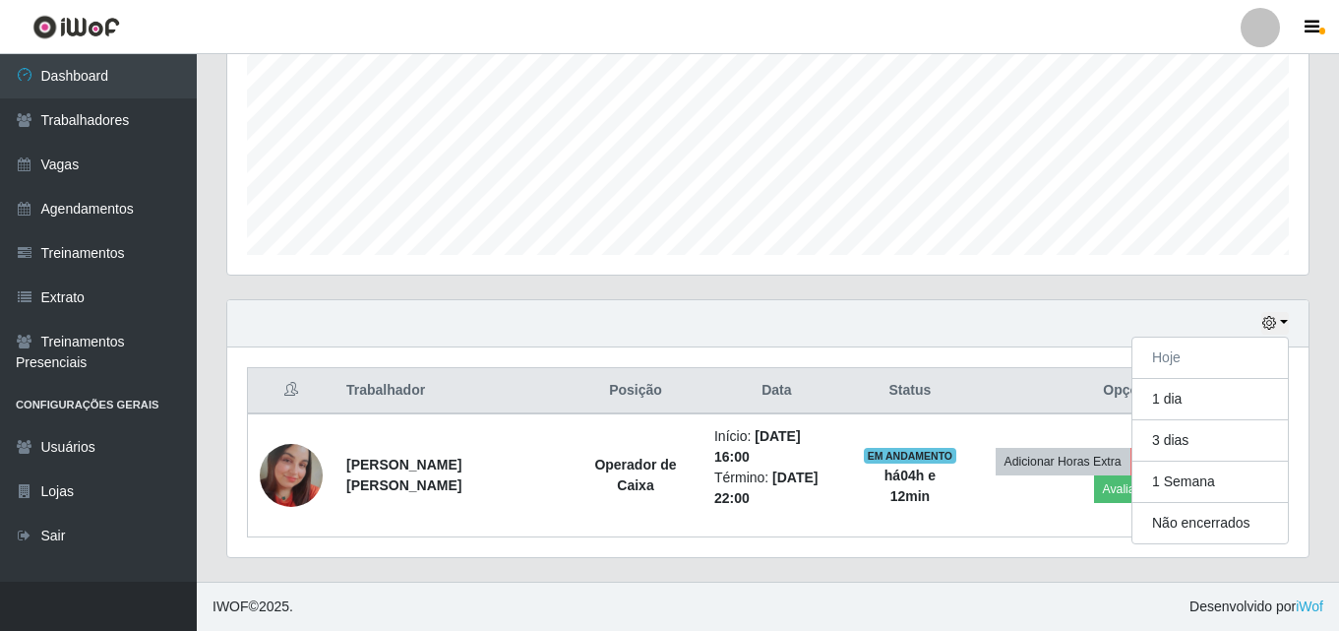
click at [815, 558] on div "Hoje 1 dia 3 [PERSON_NAME] 1 Semana Não encerrados Trabalhador Posição Data Sta…" at bounding box center [768, 440] width 1113 height 282
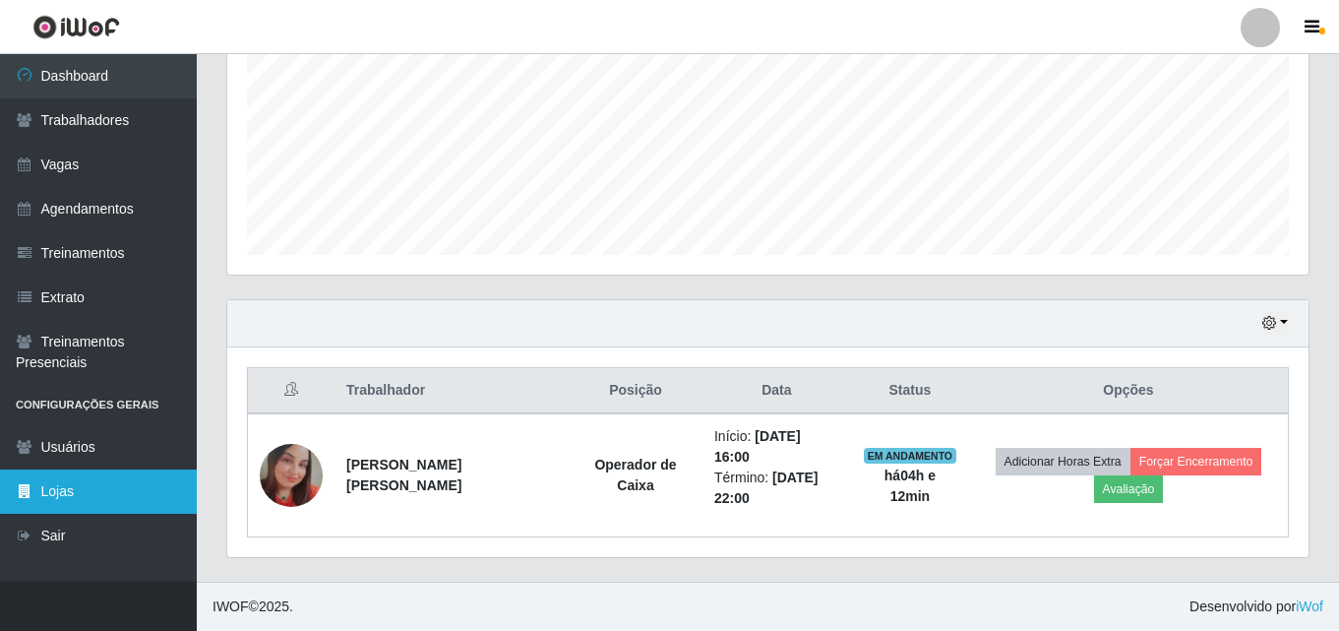
click at [53, 490] on link "Lojas" at bounding box center [98, 491] width 197 height 44
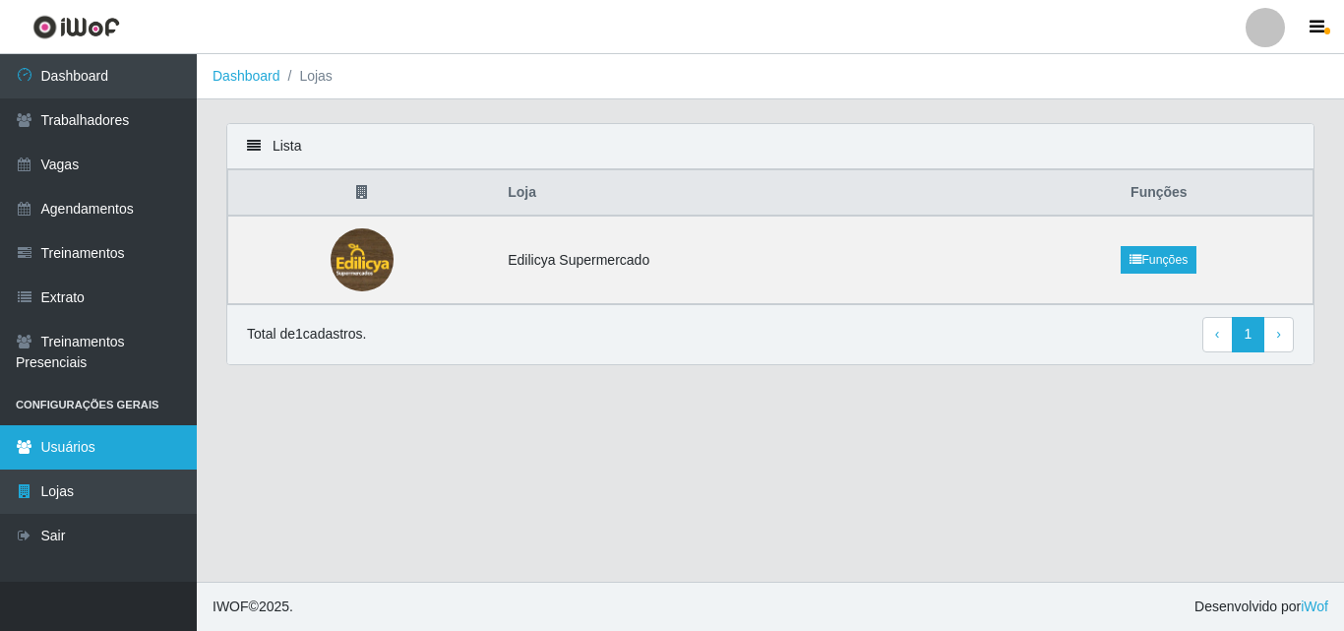
click at [94, 457] on link "Usuários" at bounding box center [98, 447] width 197 height 44
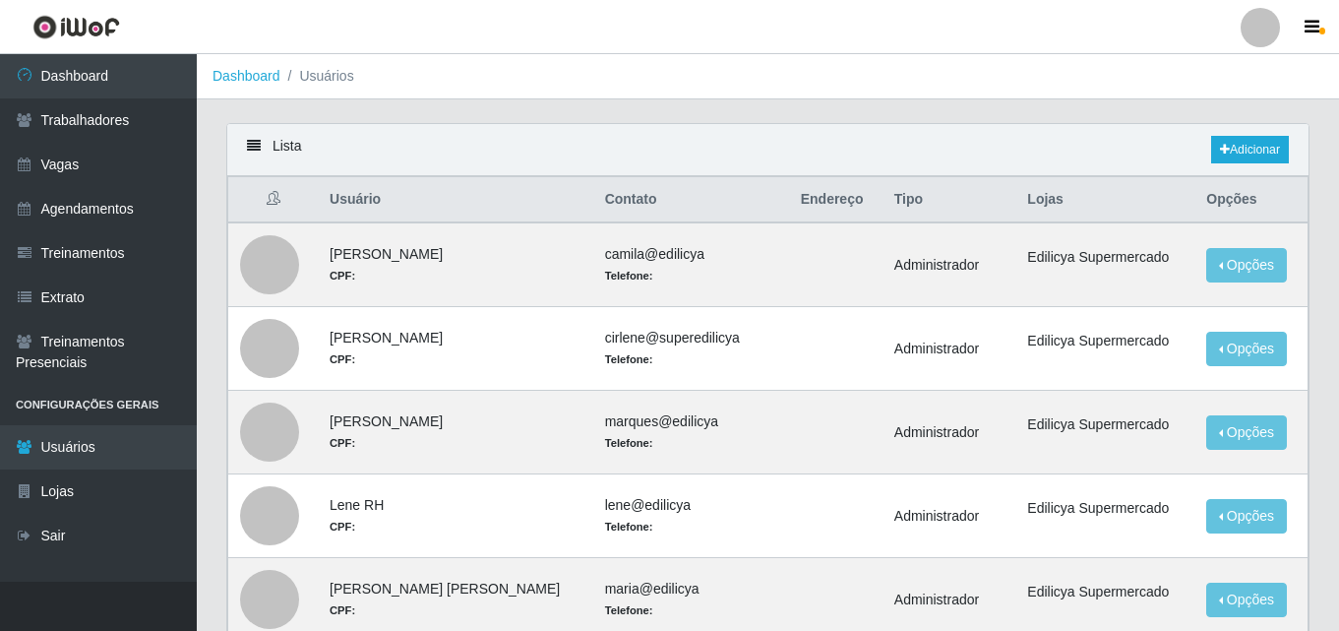
click at [86, 399] on li "Configurações Gerais" at bounding box center [98, 405] width 197 height 40
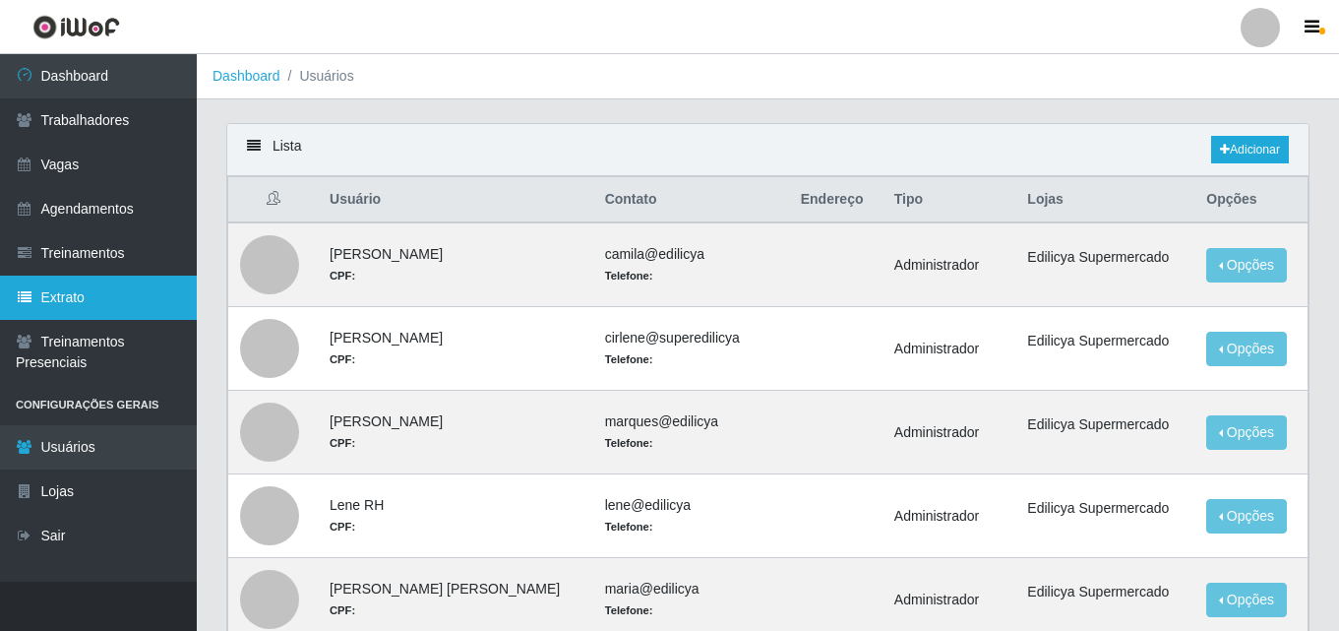
click at [88, 310] on link "Extrato" at bounding box center [98, 298] width 197 height 44
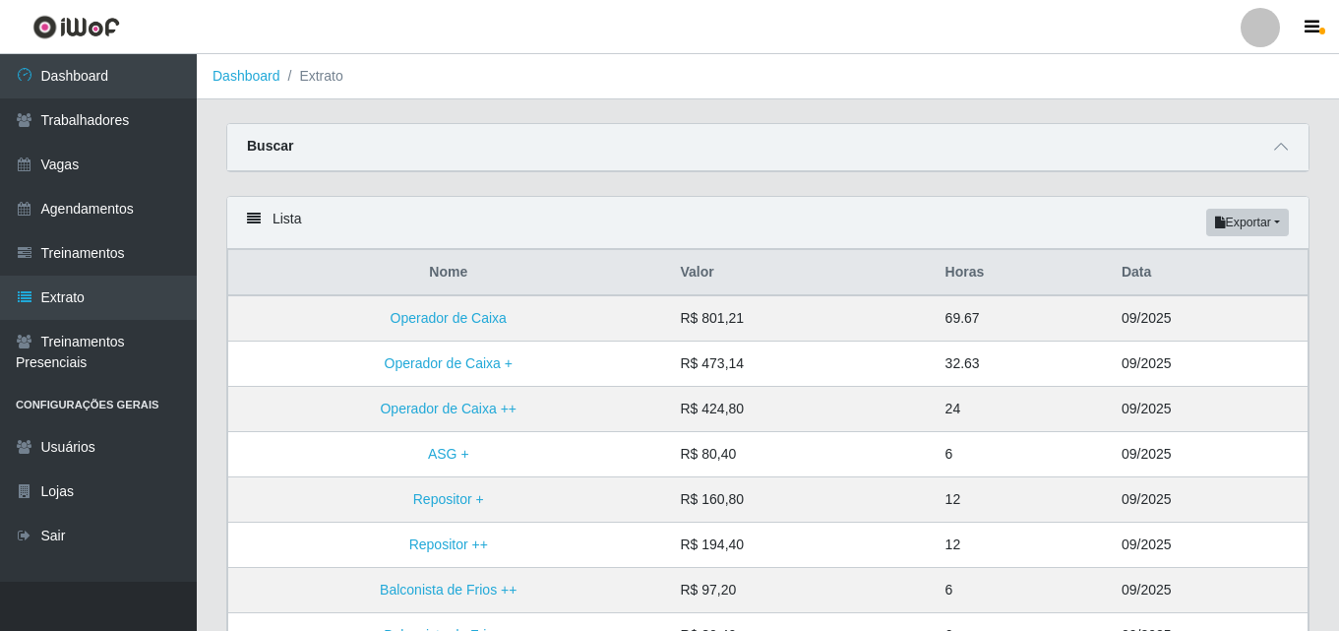
click at [276, 225] on div "Lista Exportar PDF Excel" at bounding box center [767, 223] width 1081 height 52
click at [244, 223] on div "Lista Exportar PDF Excel" at bounding box center [767, 223] width 1081 height 52
click at [123, 268] on link "Treinamentos" at bounding box center [98, 253] width 197 height 44
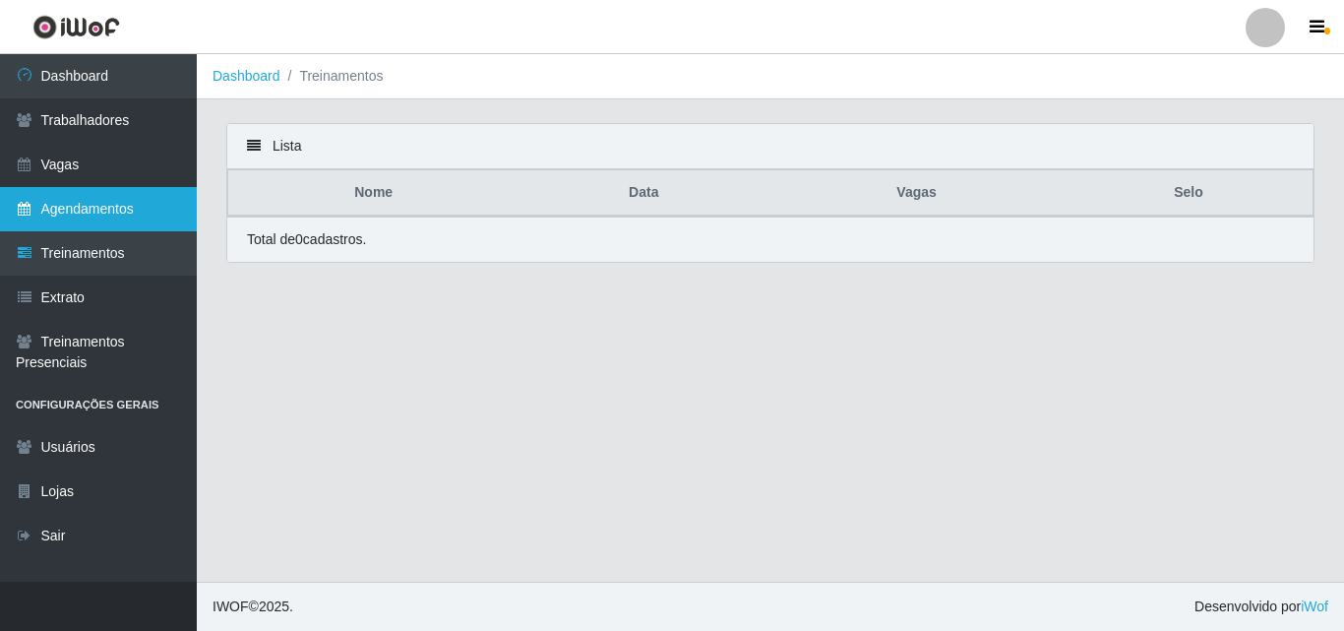
click at [104, 216] on link "Agendamentos" at bounding box center [98, 209] width 197 height 44
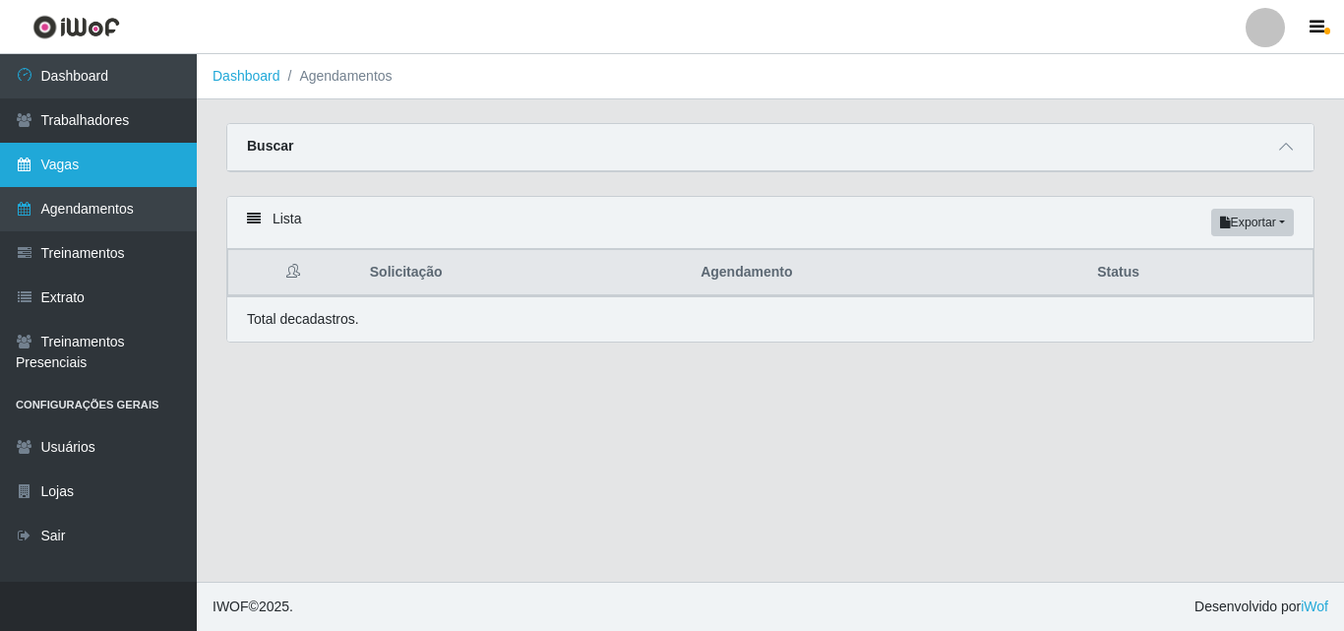
click at [118, 175] on link "Vagas" at bounding box center [98, 165] width 197 height 44
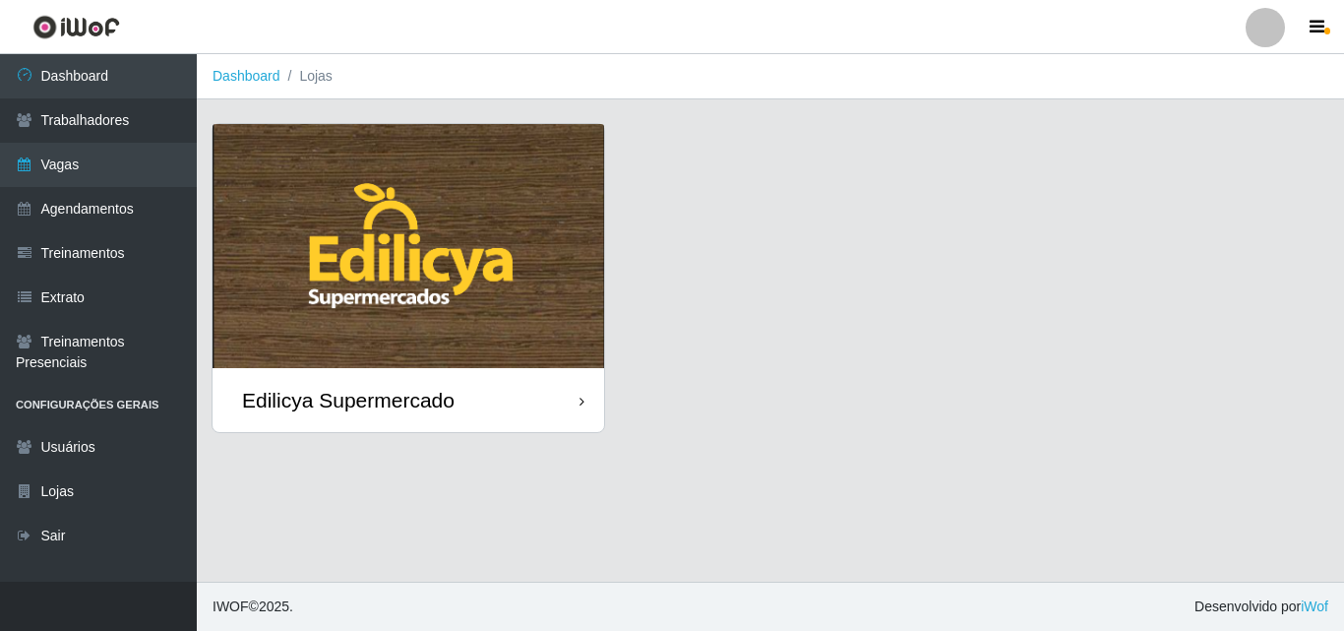
click at [333, 345] on img at bounding box center [409, 246] width 392 height 244
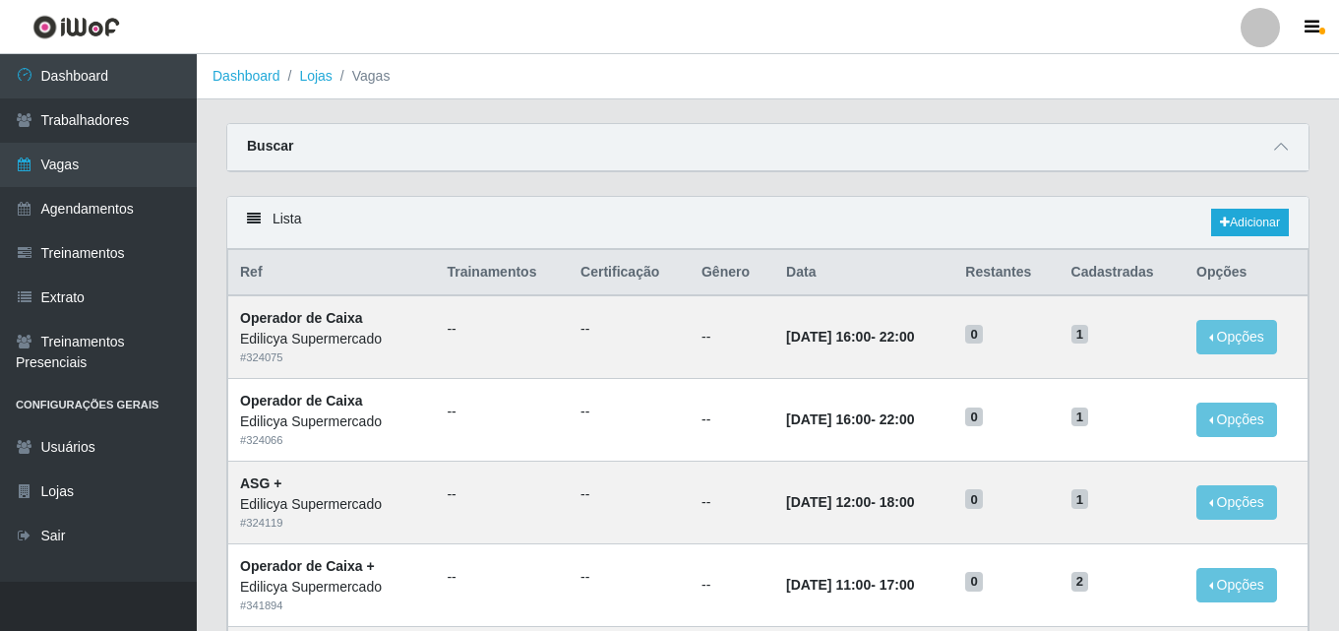
click at [287, 231] on div "Lista Adicionar" at bounding box center [767, 223] width 1081 height 52
click at [279, 225] on div "Lista Adicionar" at bounding box center [767, 223] width 1081 height 52
click at [268, 217] on div "Lista Adicionar" at bounding box center [767, 223] width 1081 height 52
click at [318, 81] on link "Lojas" at bounding box center [315, 76] width 32 height 16
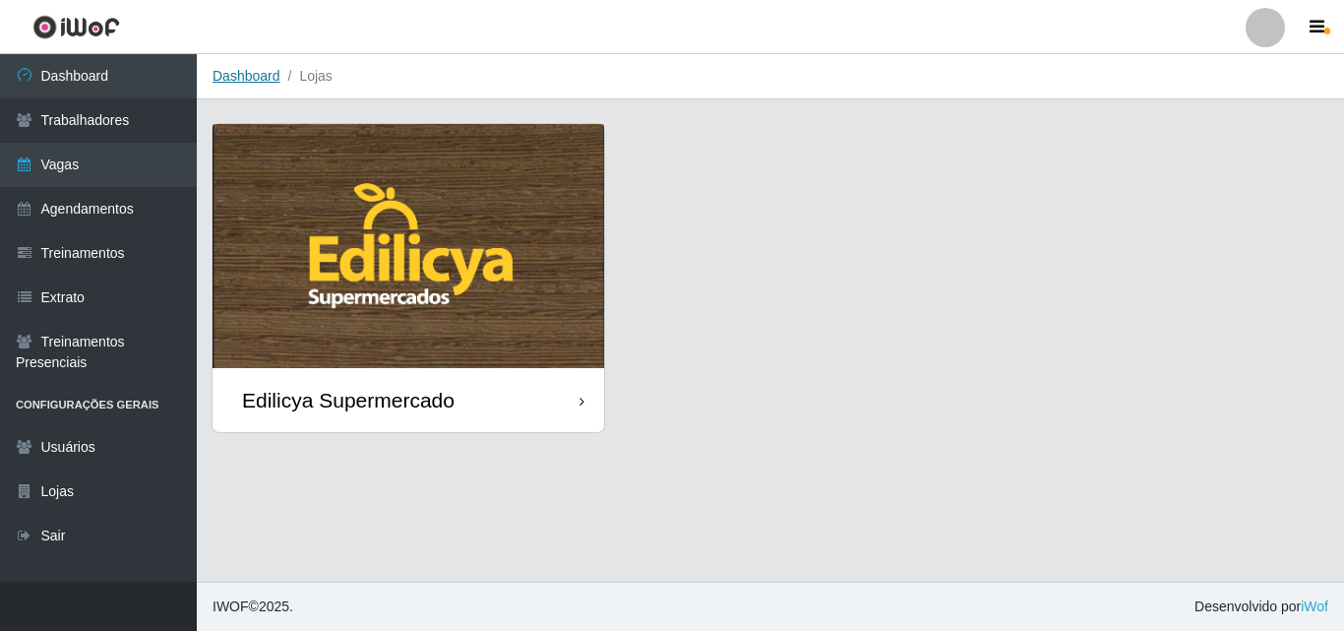
click at [236, 81] on link "Dashboard" at bounding box center [247, 76] width 68 height 16
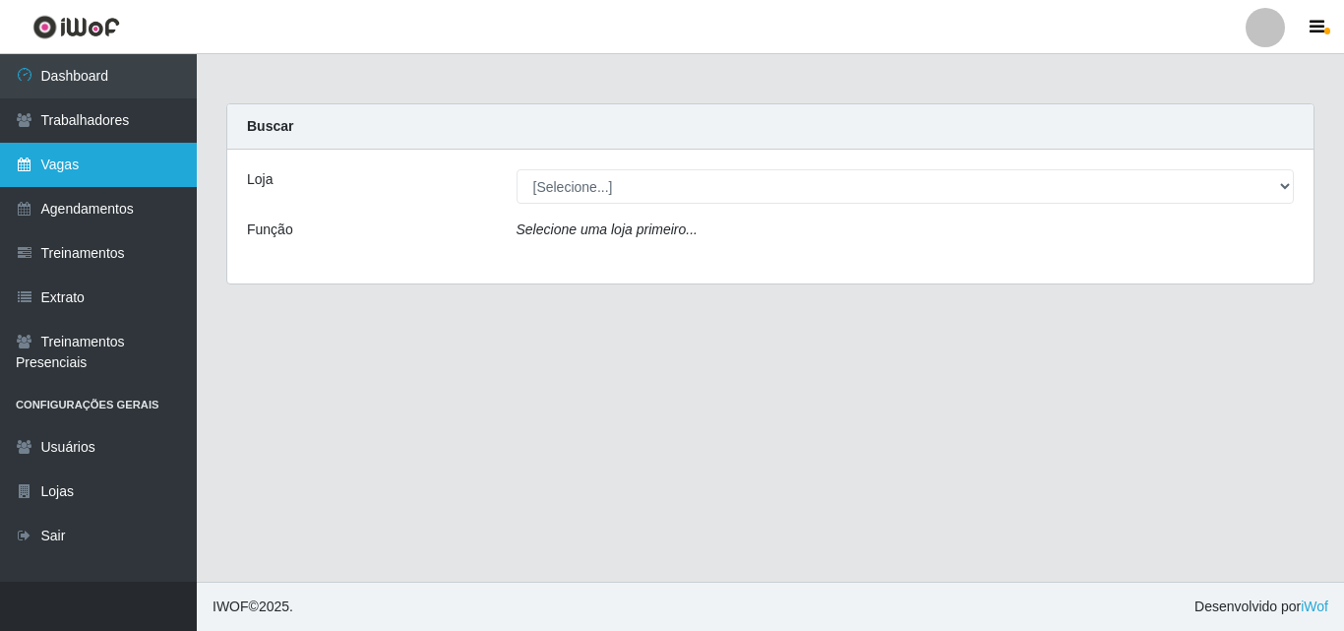
click at [86, 176] on link "Vagas" at bounding box center [98, 165] width 197 height 44
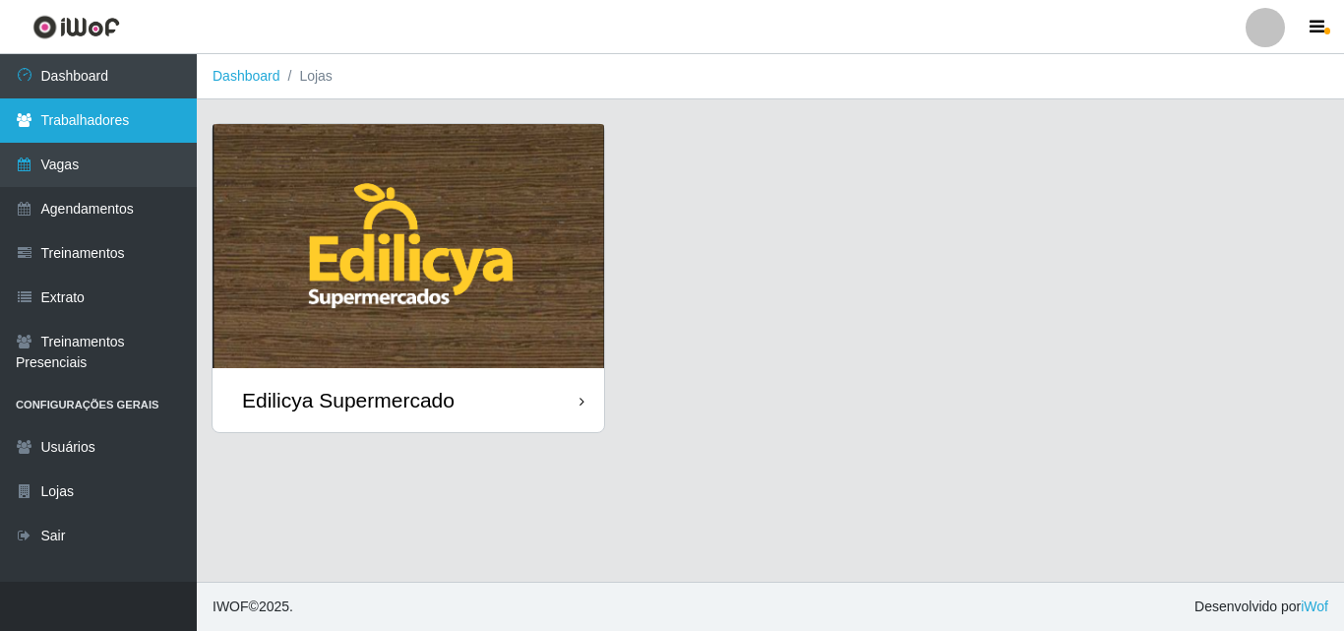
click at [111, 126] on link "Trabalhadores" at bounding box center [98, 120] width 197 height 44
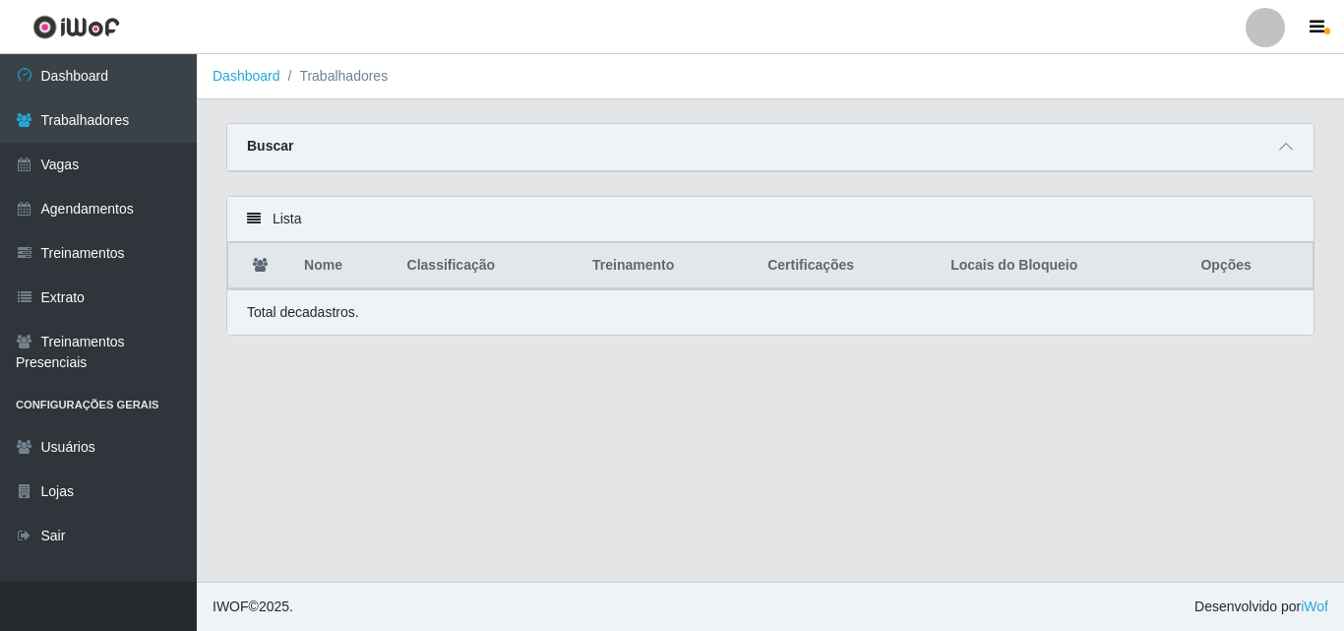
click at [276, 222] on div "Lista" at bounding box center [770, 219] width 1086 height 45
click at [257, 216] on icon at bounding box center [254, 219] width 14 height 14
click at [1284, 150] on icon at bounding box center [1286, 147] width 14 height 14
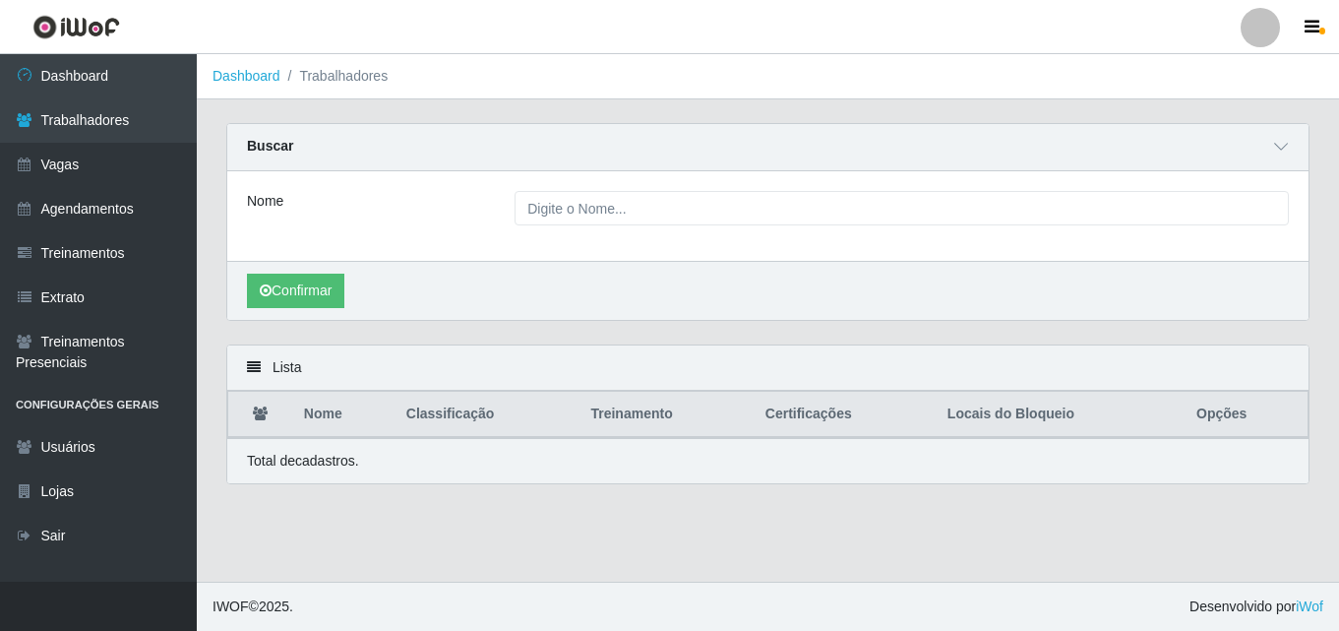
click at [238, 359] on div "Lista" at bounding box center [767, 367] width 1081 height 45
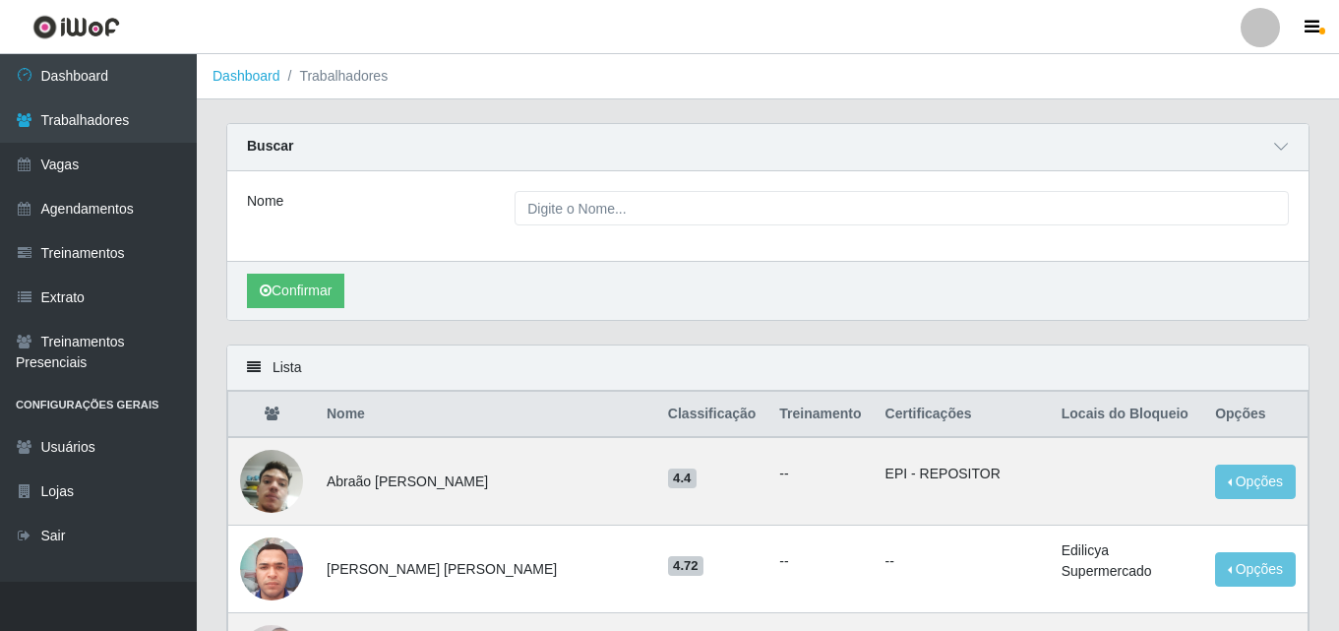
click at [254, 368] on icon at bounding box center [254, 367] width 14 height 14
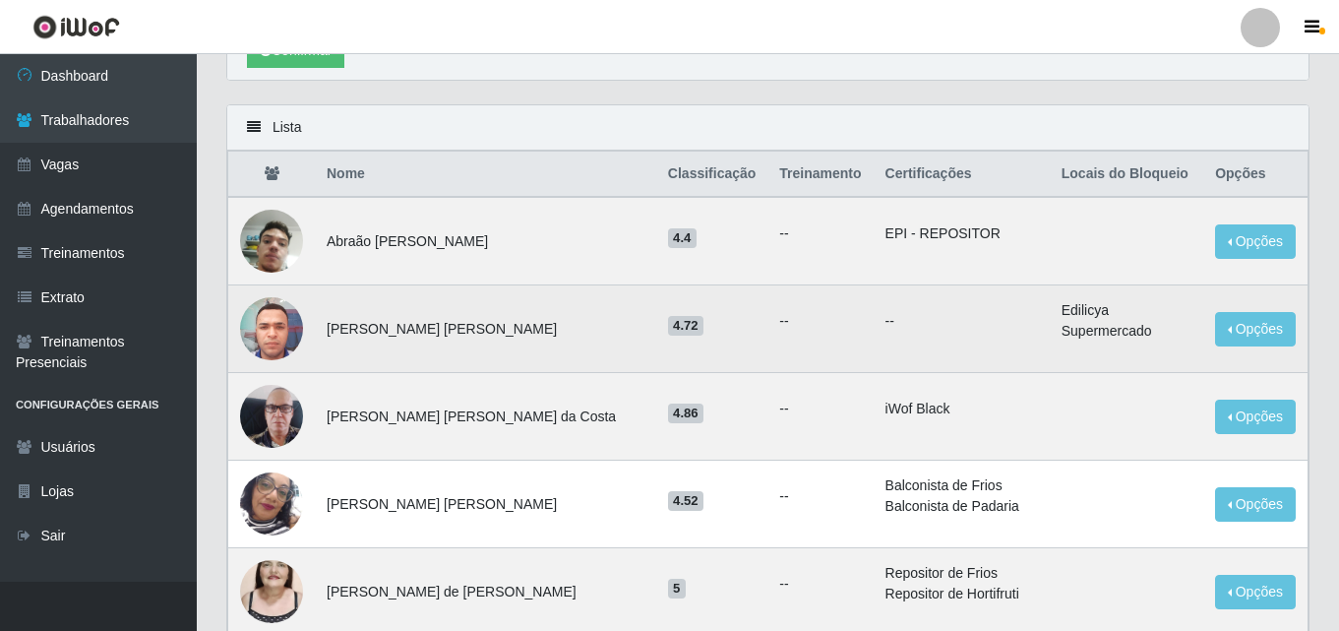
scroll to position [197, 0]
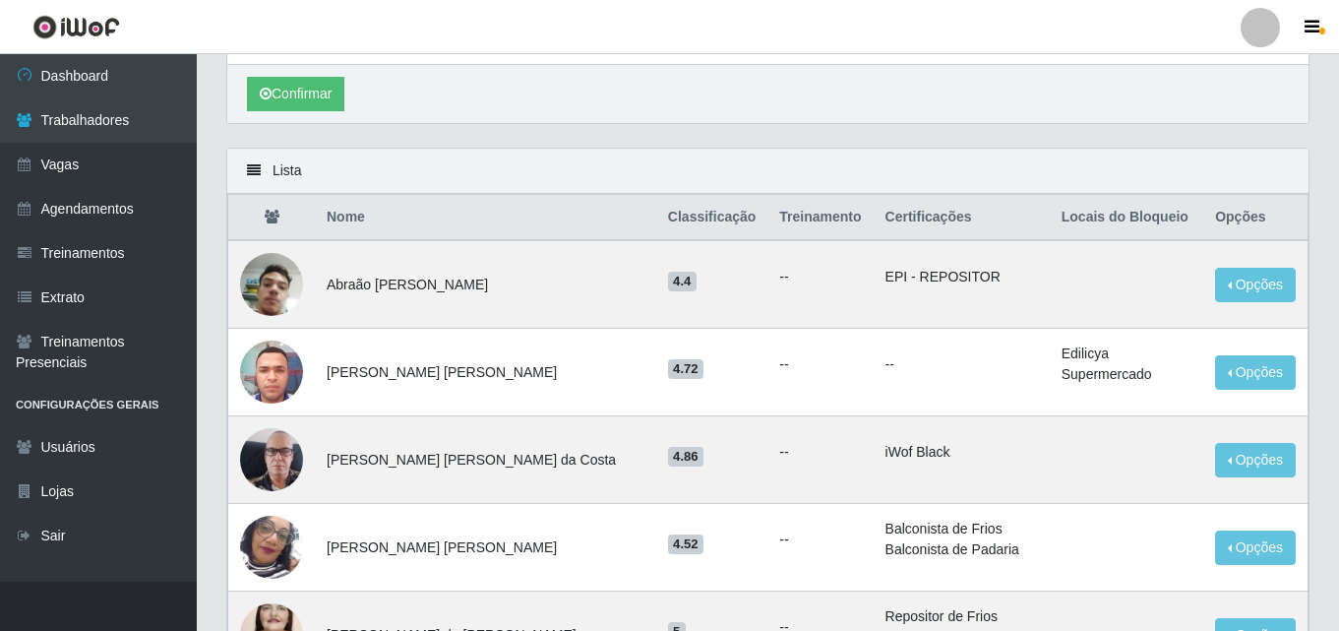
click at [1093, 220] on th "Locais do Bloqueio" at bounding box center [1126, 218] width 153 height 46
click at [907, 220] on th "Certificações" at bounding box center [962, 218] width 176 height 46
click at [770, 218] on th "Treinamento" at bounding box center [819, 218] width 105 height 46
click at [706, 227] on th "Classificação" at bounding box center [712, 218] width 112 height 46
click at [656, 226] on th "Classificação" at bounding box center [712, 218] width 112 height 46
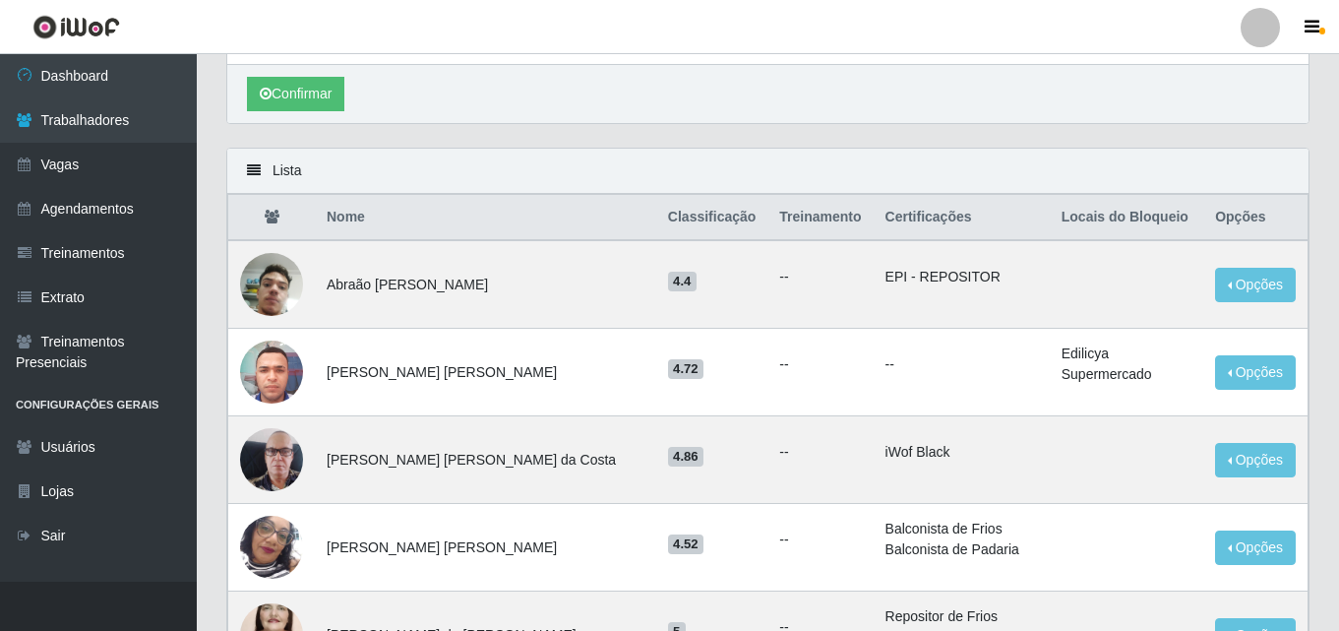
click at [318, 225] on th "Nome" at bounding box center [485, 218] width 341 height 46
click at [273, 220] on icon at bounding box center [272, 217] width 15 height 14
click at [272, 216] on icon at bounding box center [272, 217] width 15 height 14
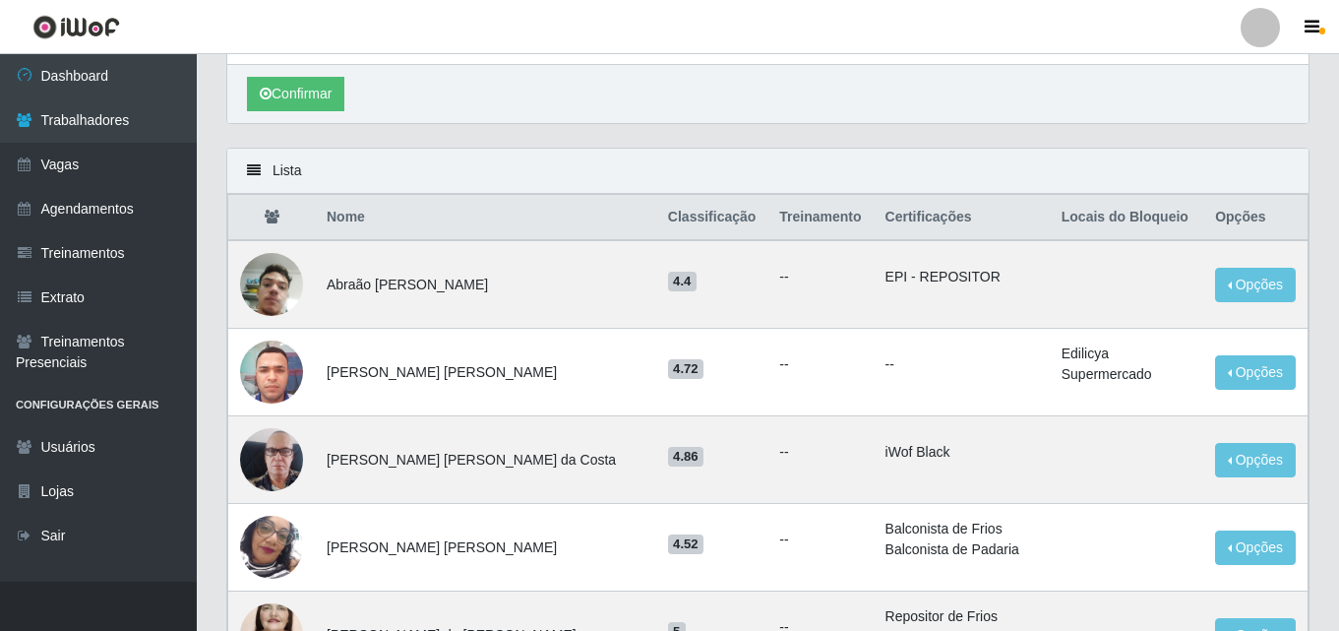
click at [272, 216] on icon at bounding box center [272, 217] width 15 height 14
click at [255, 176] on icon at bounding box center [254, 170] width 14 height 14
click at [283, 169] on div "Lista" at bounding box center [767, 171] width 1081 height 45
click at [1176, 156] on div "Lista" at bounding box center [767, 171] width 1081 height 45
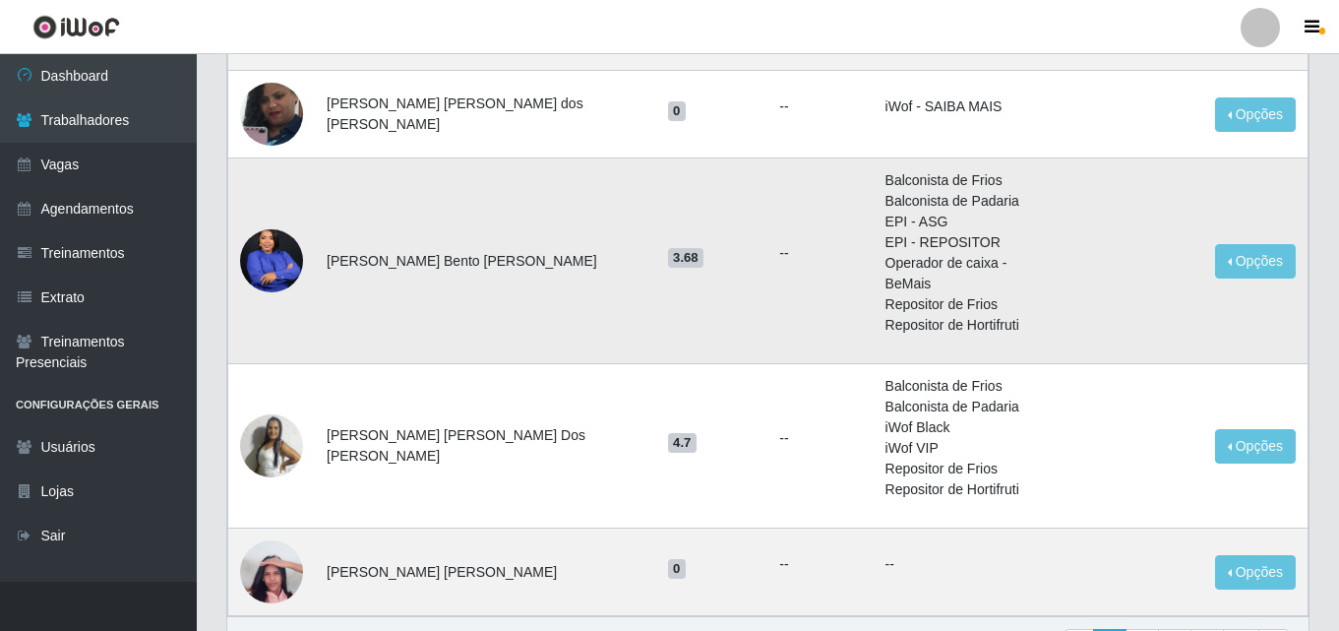
scroll to position [1444, 0]
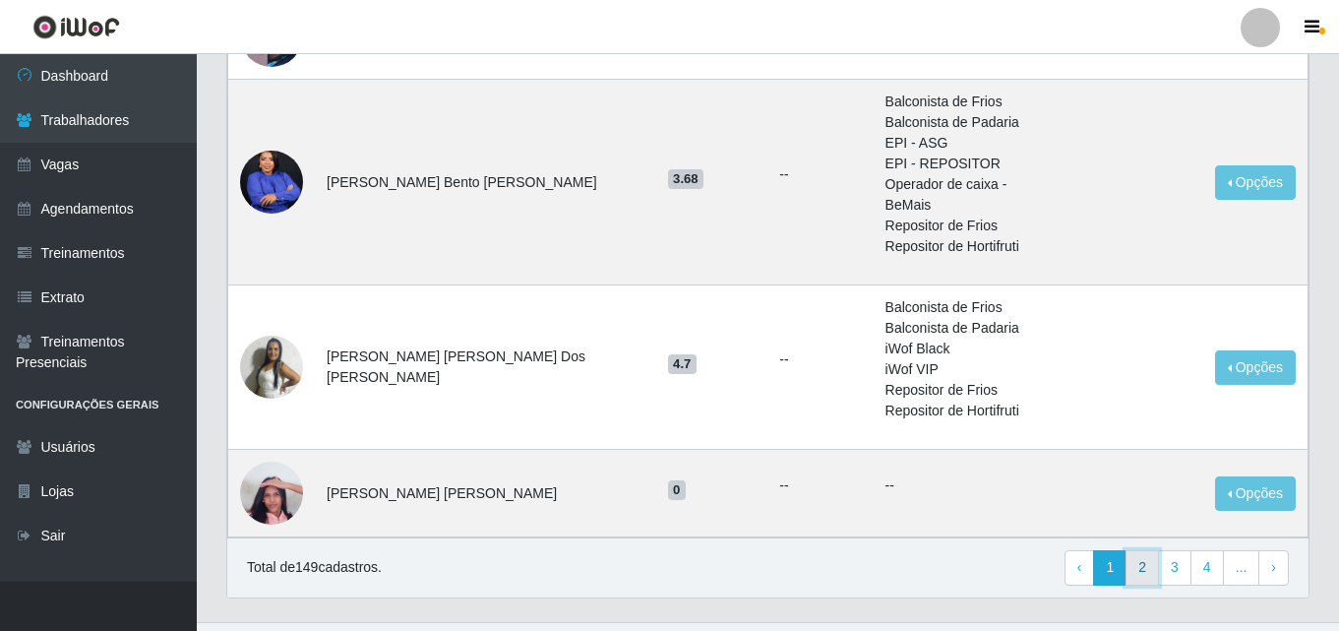
click at [1149, 550] on link "2" at bounding box center [1142, 567] width 33 height 35
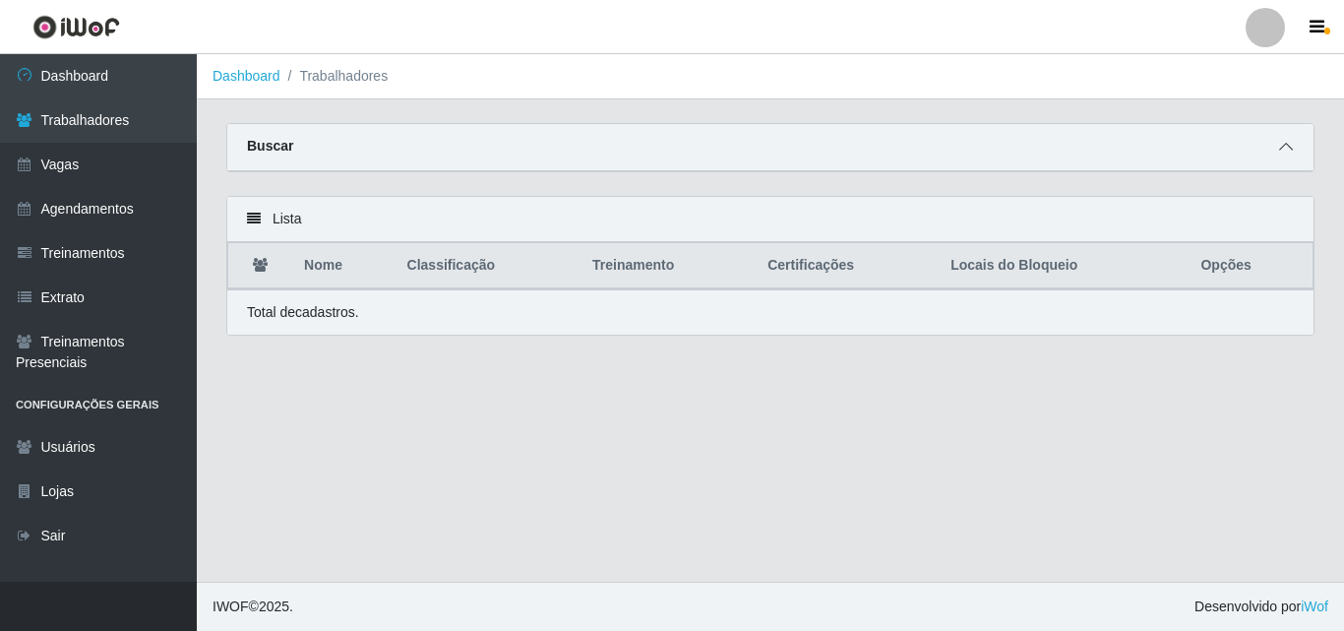
click at [1288, 153] on icon at bounding box center [1286, 147] width 14 height 14
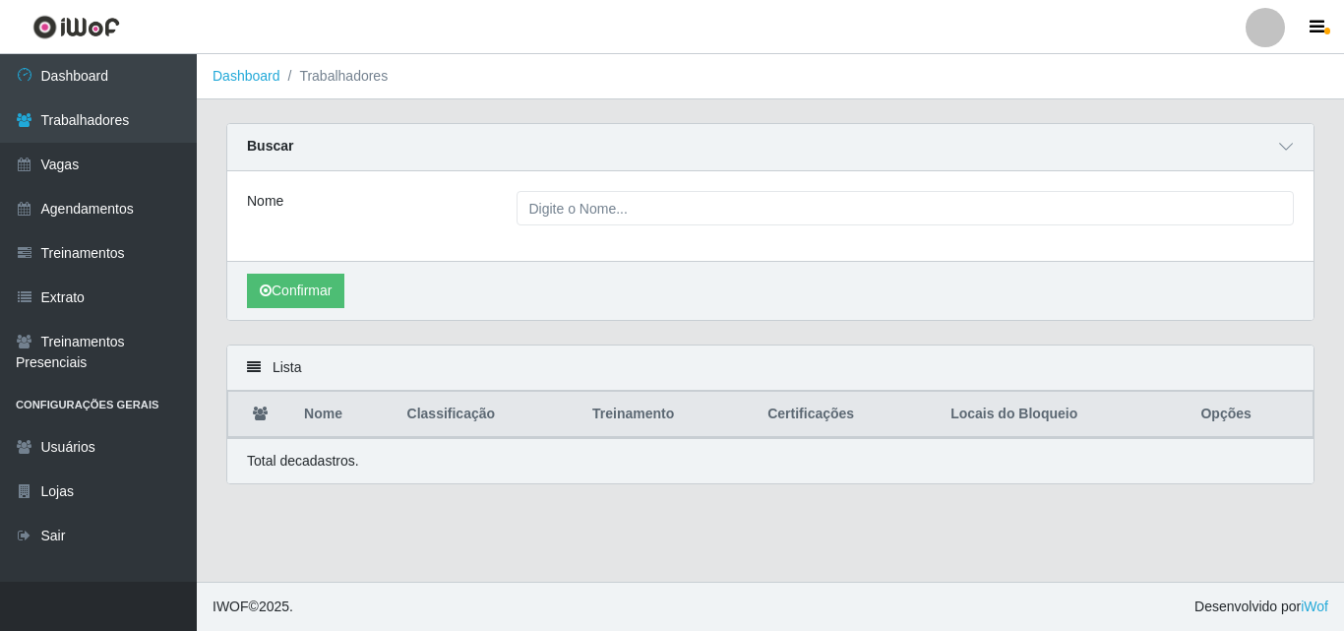
click at [253, 372] on icon at bounding box center [254, 367] width 14 height 14
click at [332, 89] on ol "Dashboard Trabalhadores" at bounding box center [770, 76] width 1147 height 45
click at [327, 83] on li "Trabalhadores" at bounding box center [334, 76] width 108 height 21
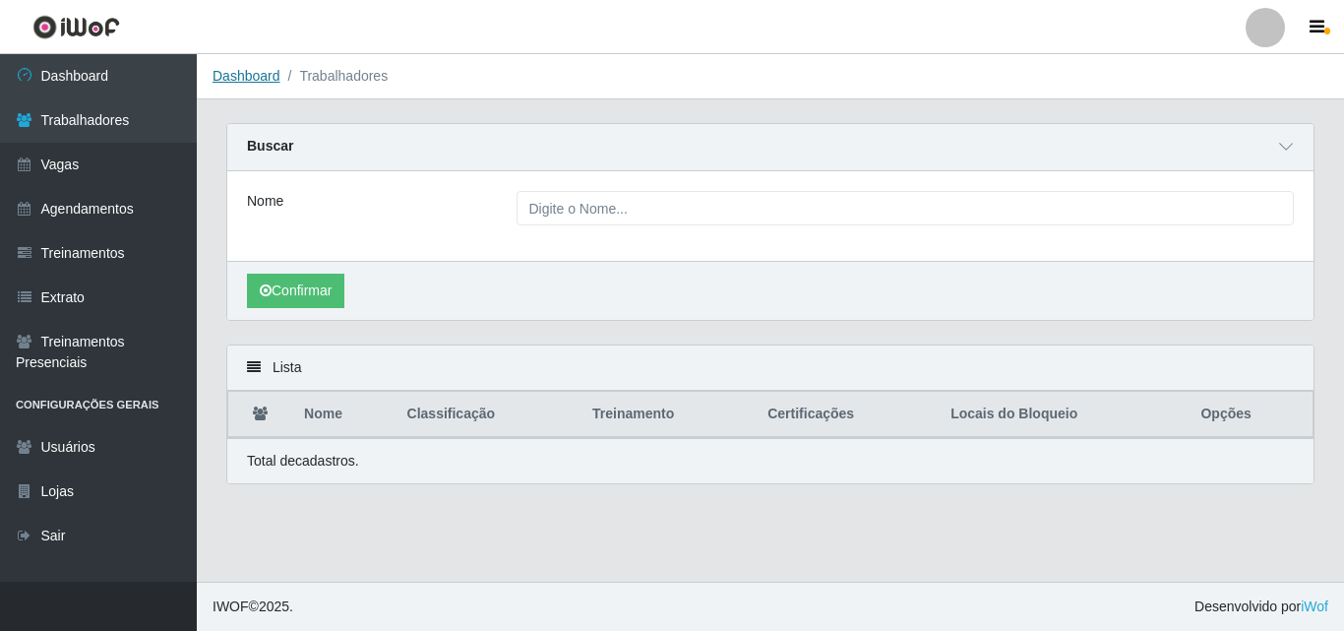
click at [222, 78] on link "Dashboard" at bounding box center [247, 76] width 68 height 16
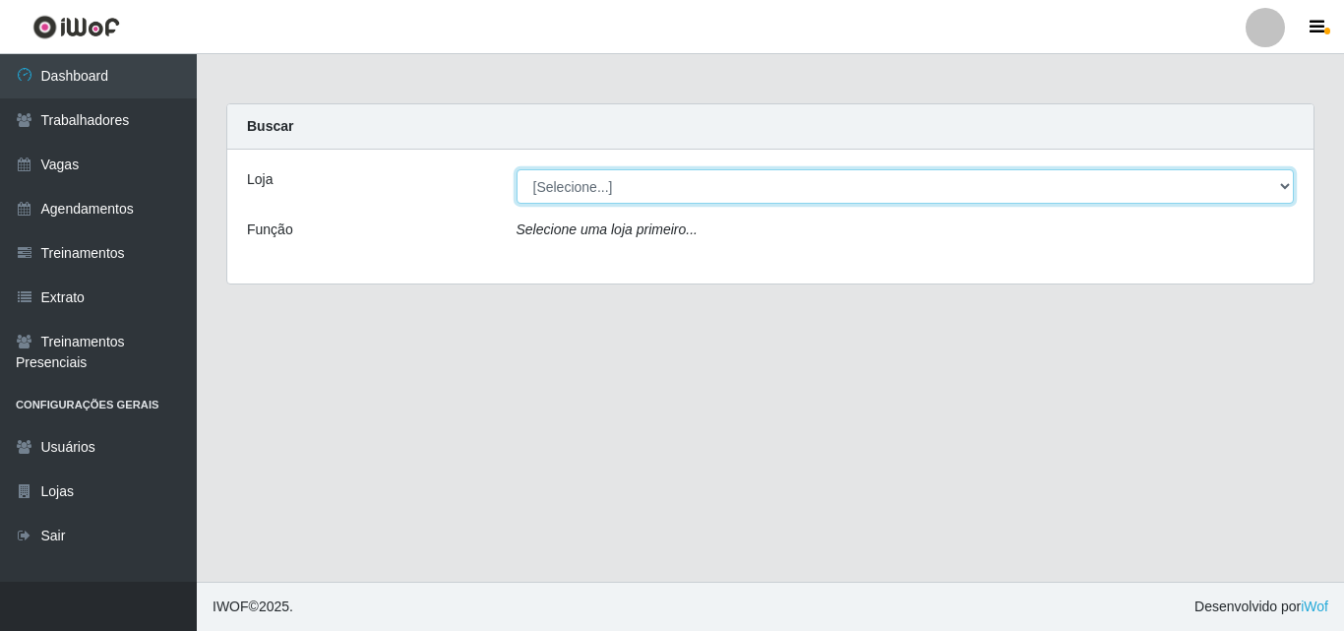
click at [630, 186] on select "[Selecione...] Edilicya Supermercado" at bounding box center [906, 186] width 778 height 34
select select "460"
click at [517, 169] on select "[Selecione...] Edilicya Supermercado" at bounding box center [906, 186] width 778 height 34
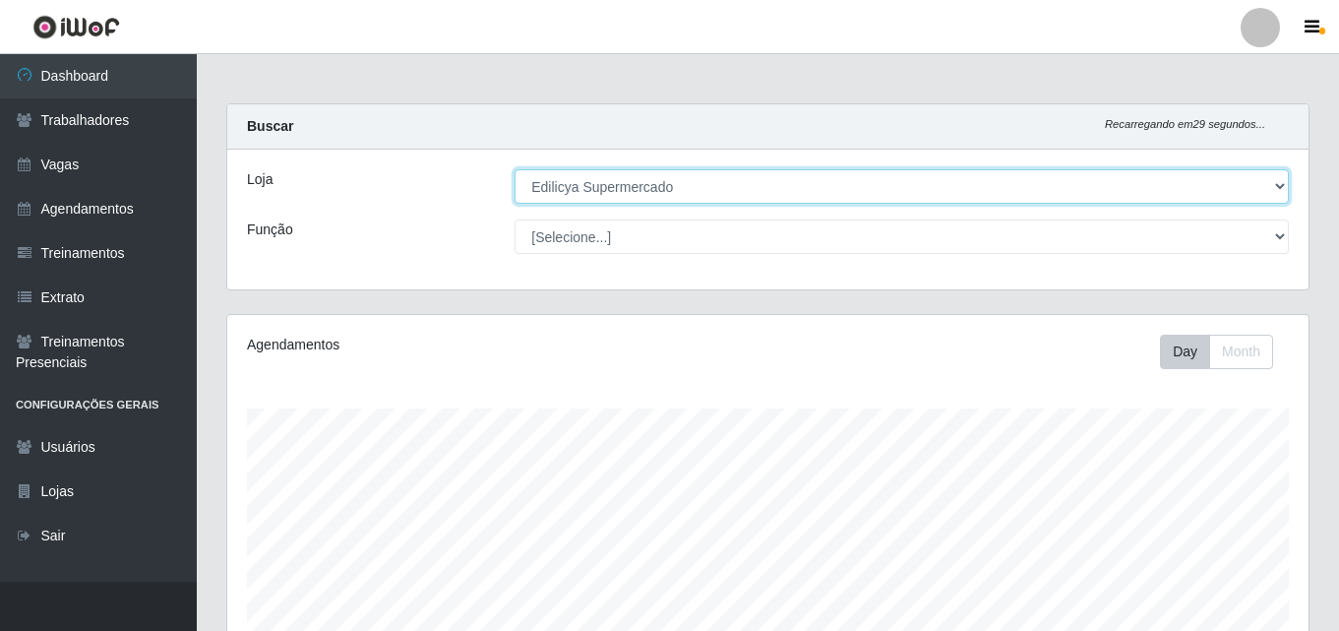
scroll to position [408, 1081]
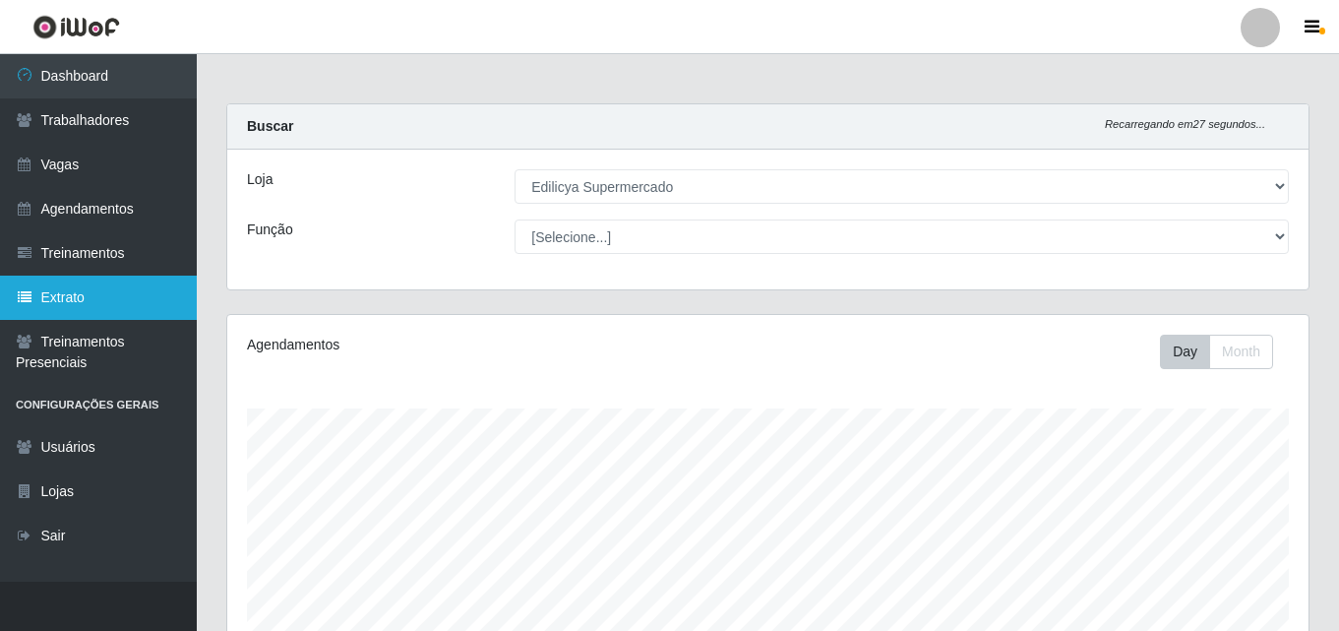
click at [77, 298] on link "Extrato" at bounding box center [98, 298] width 197 height 44
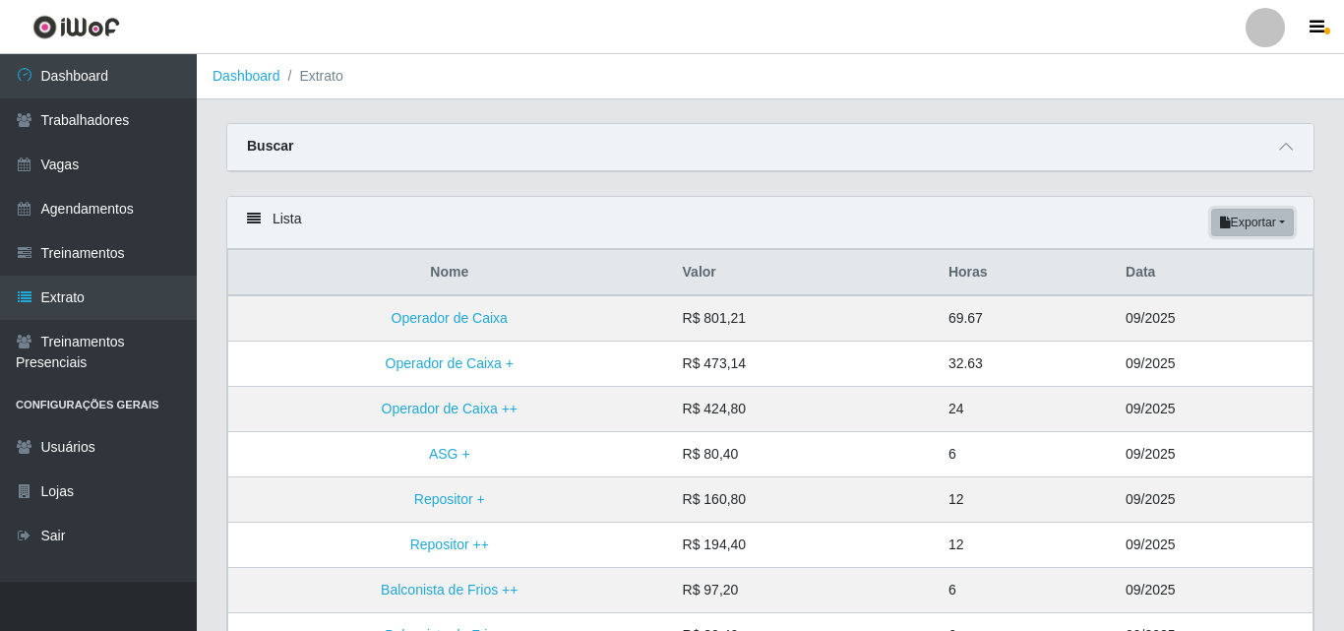
click at [1269, 214] on button "Exportar" at bounding box center [1252, 223] width 83 height 28
click at [1209, 301] on button "Excel" at bounding box center [1212, 300] width 155 height 40
click at [266, 84] on link "Dashboard" at bounding box center [247, 76] width 68 height 16
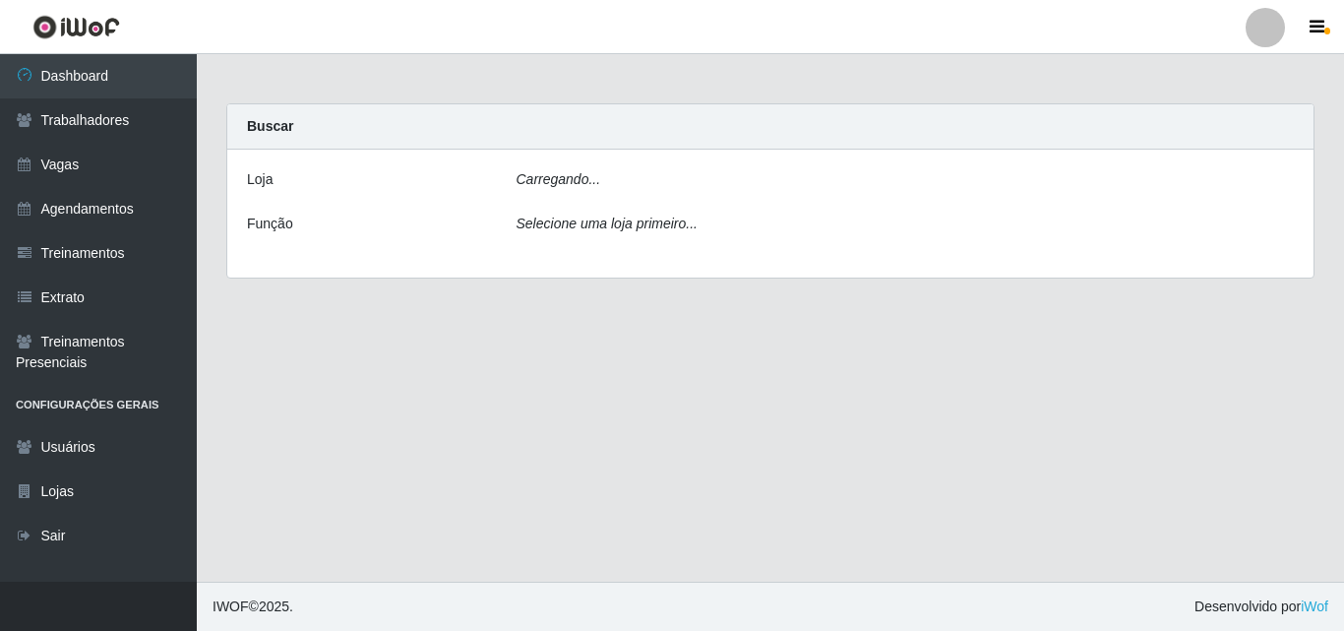
click at [264, 81] on main "Carregando... Buscar Loja Carregando... Função Selecione uma loja primeiro..." at bounding box center [770, 317] width 1147 height 527
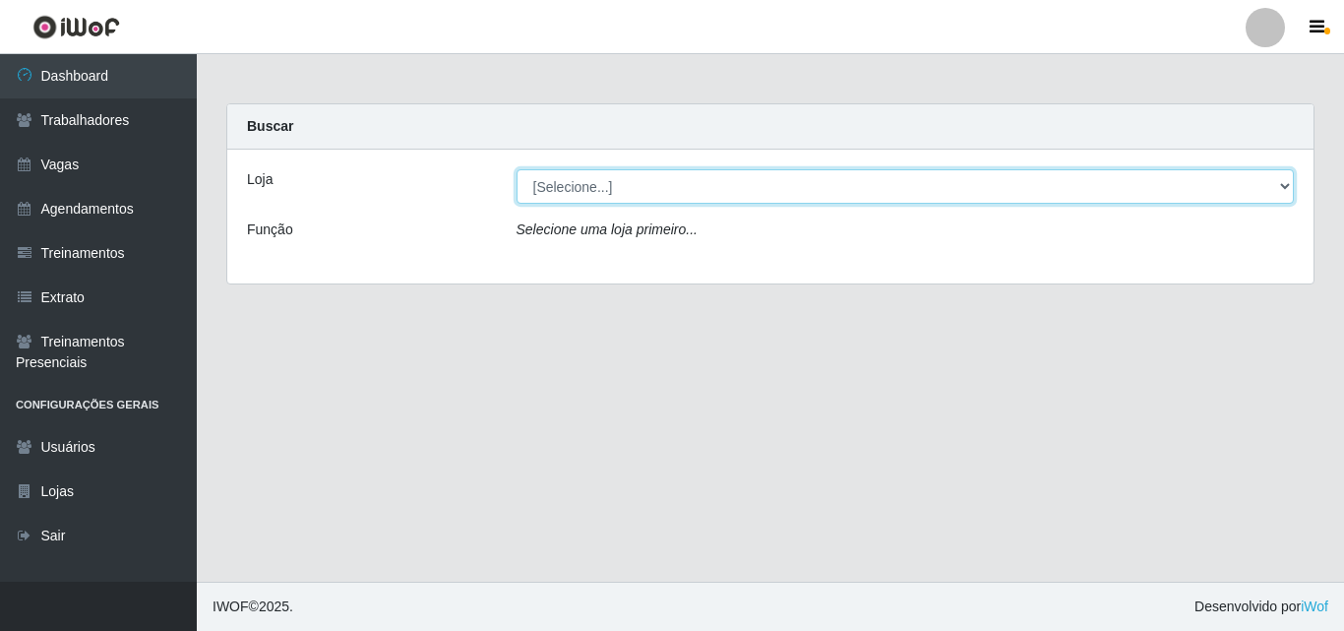
click at [1279, 185] on select "[Selecione...] Edilicya Supermercado" at bounding box center [906, 186] width 778 height 34
select select "460"
click at [517, 169] on select "[Selecione...] Edilicya Supermercado" at bounding box center [906, 186] width 778 height 34
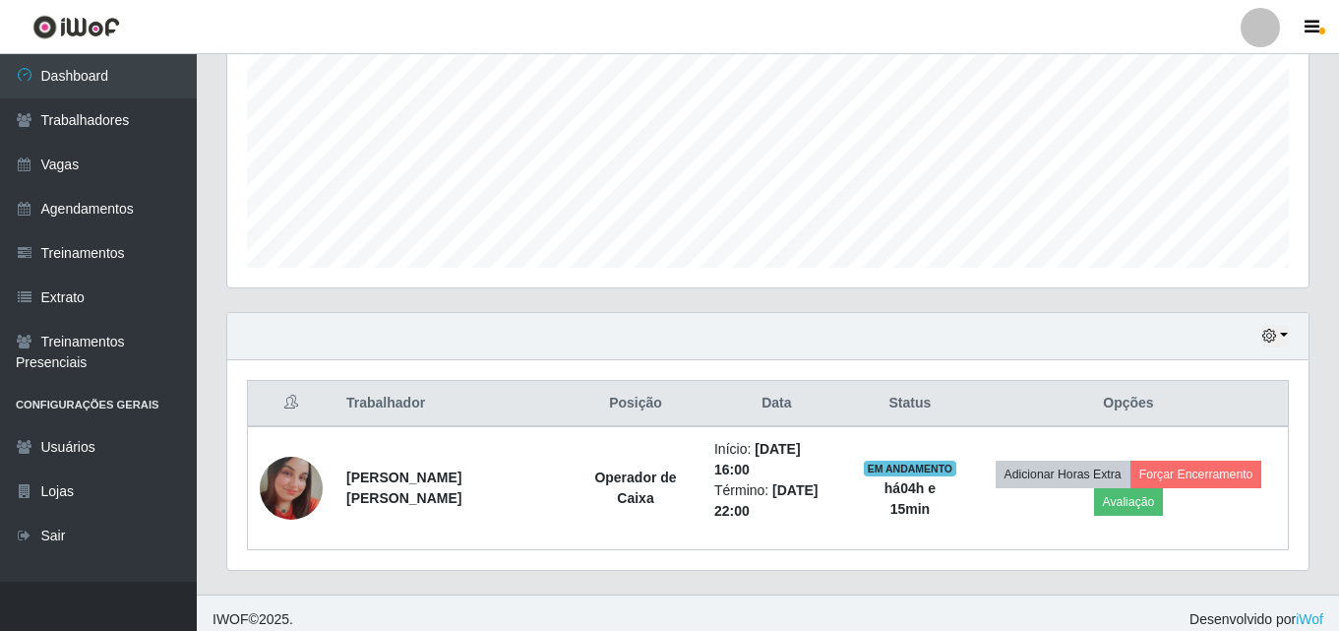
scroll to position [449, 0]
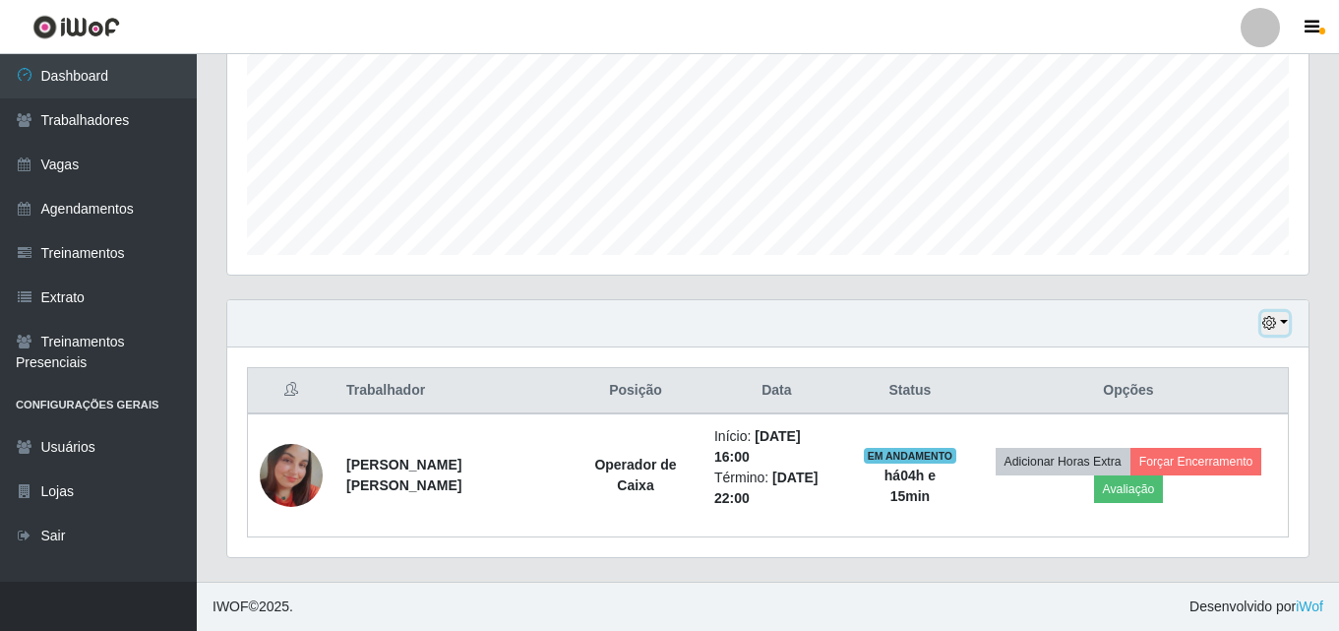
click at [1265, 324] on icon "button" at bounding box center [1269, 323] width 14 height 14
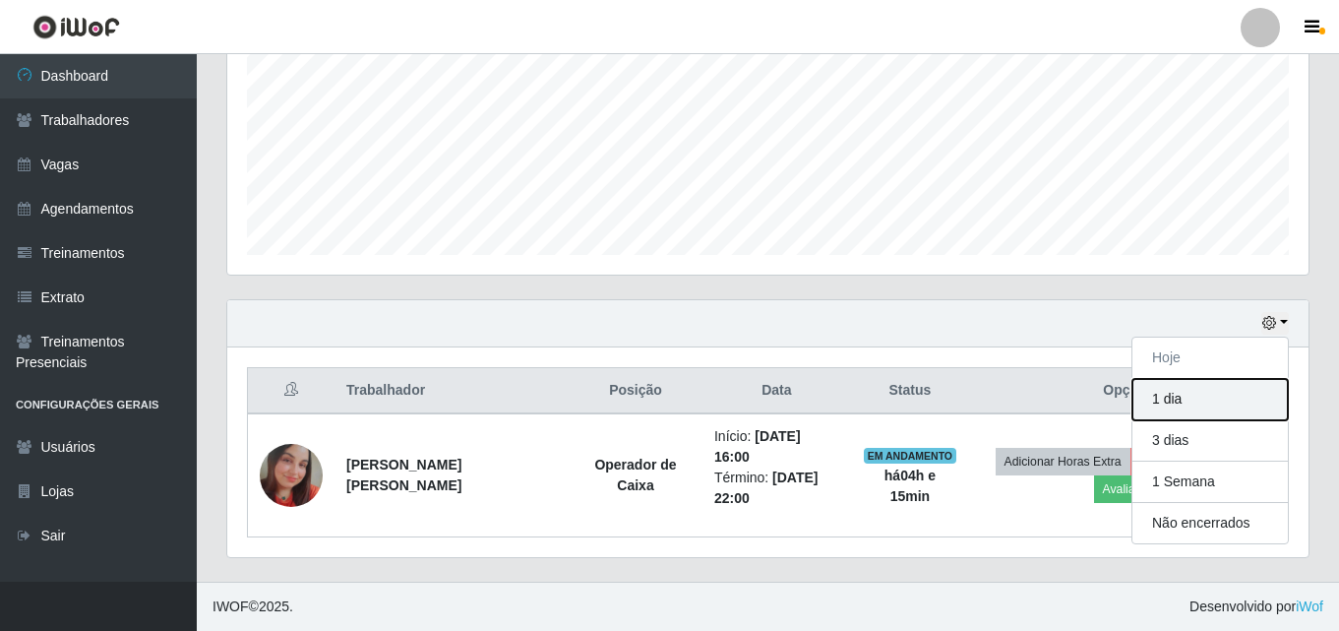
click at [1197, 410] on button "1 dia" at bounding box center [1210, 399] width 155 height 41
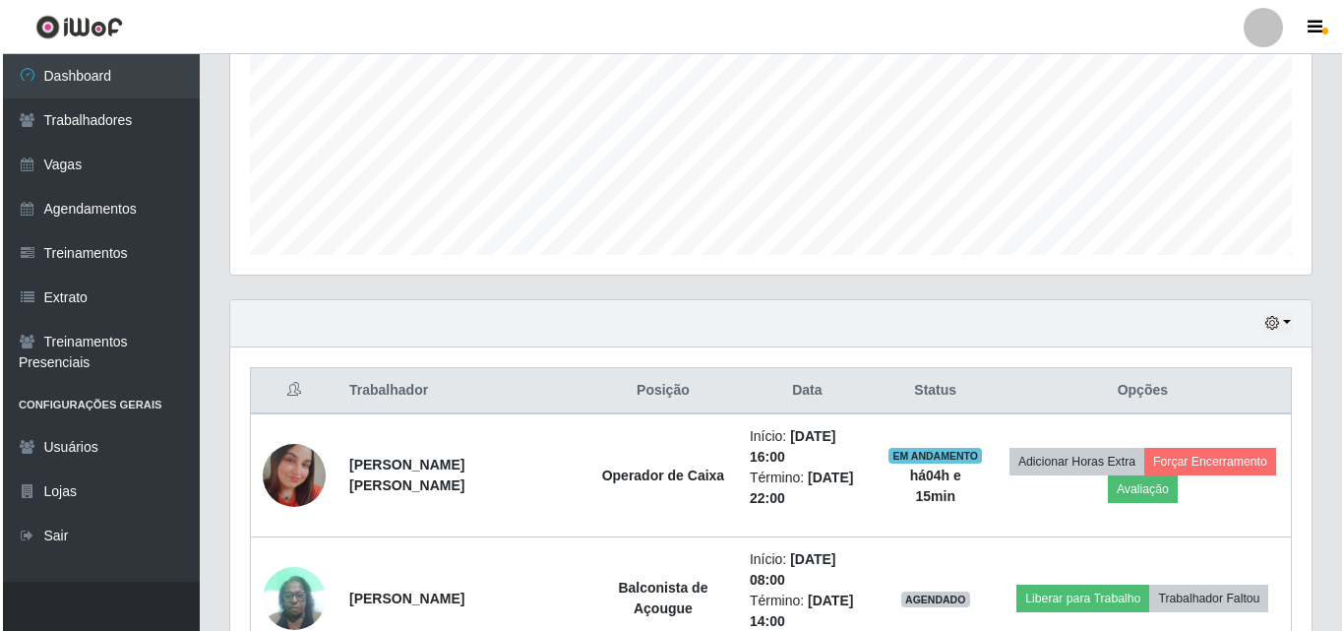
scroll to position [744, 0]
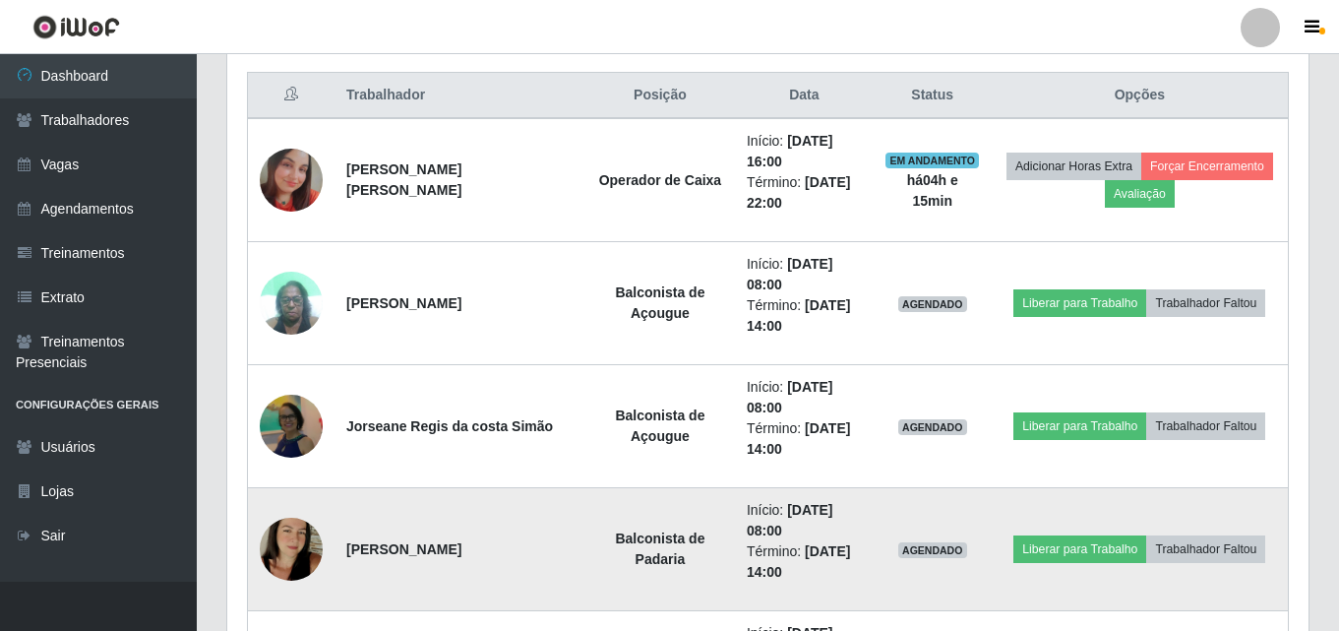
click at [427, 556] on strong "[PERSON_NAME]" at bounding box center [403, 549] width 115 height 16
click at [295, 556] on img at bounding box center [291, 549] width 63 height 112
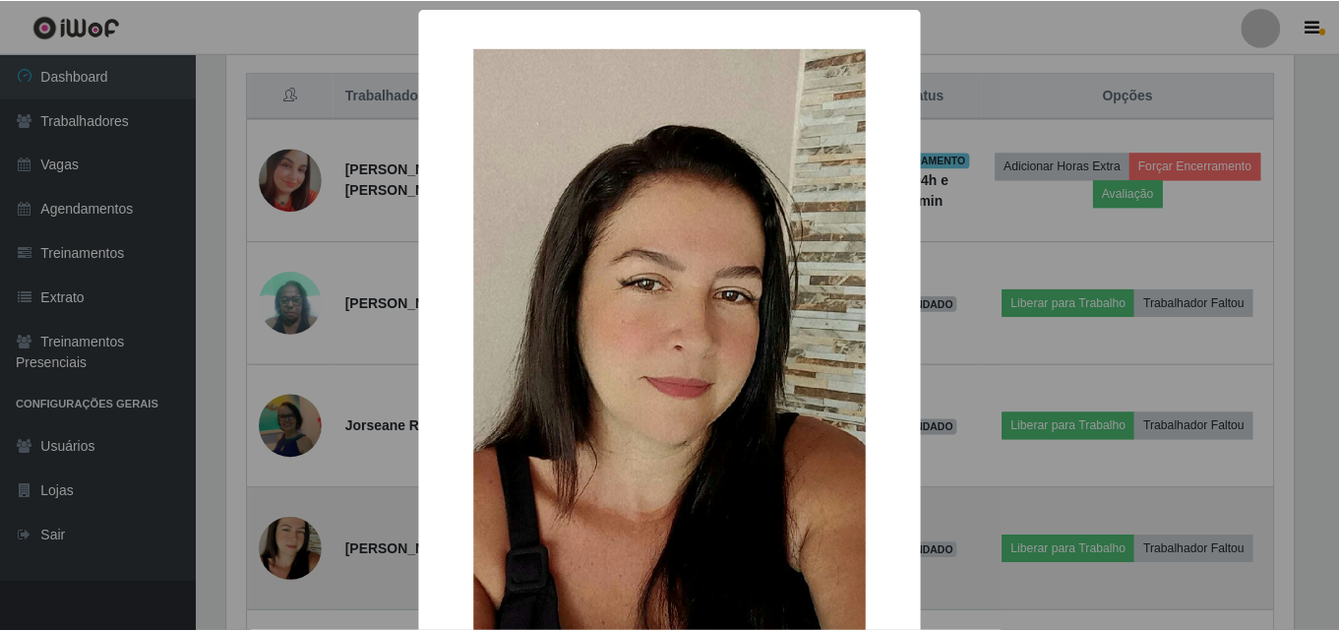
scroll to position [408, 1072]
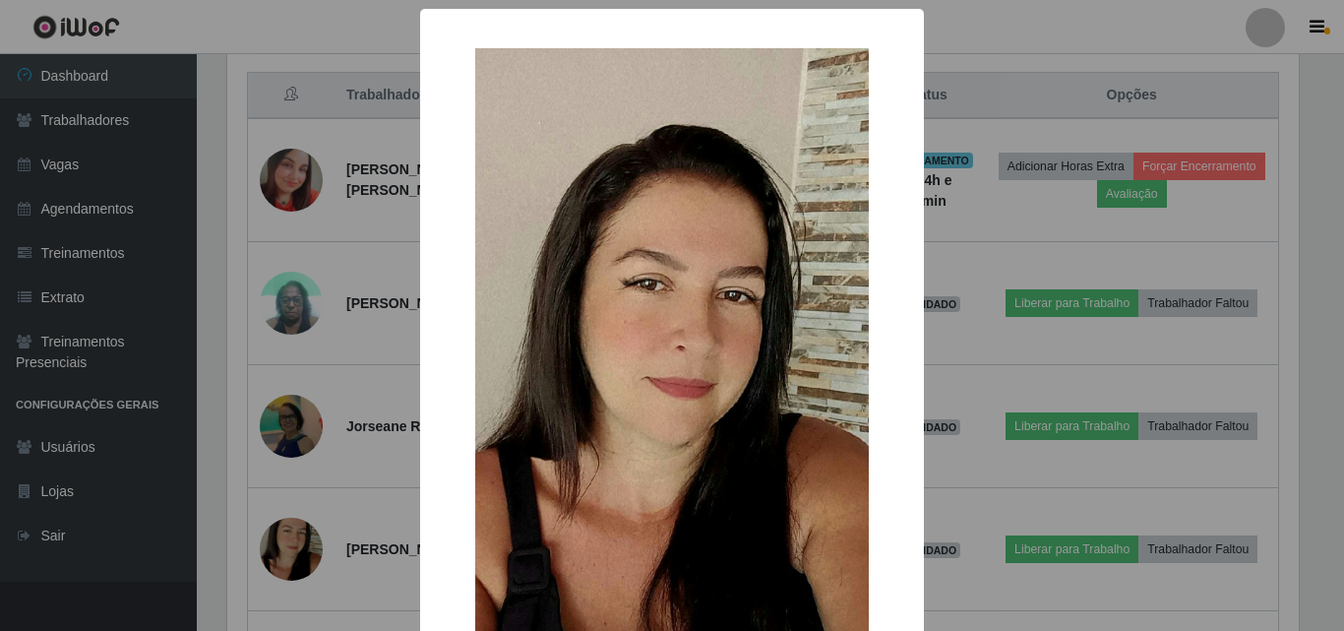
drag, startPoint x: 609, startPoint y: 320, endPoint x: 950, endPoint y: 338, distance: 340.9
click at [950, 338] on div "× OK Cancel" at bounding box center [672, 315] width 1344 height 631
click at [959, 446] on div "× OK Cancel" at bounding box center [672, 315] width 1344 height 631
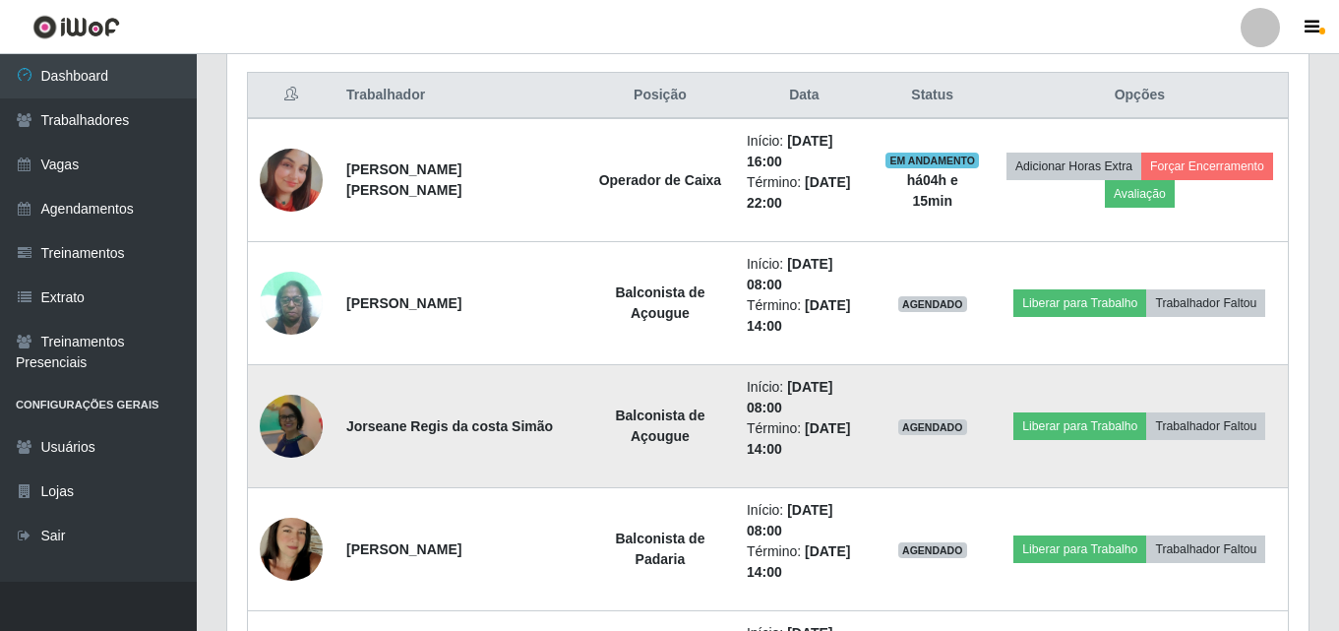
scroll to position [842, 0]
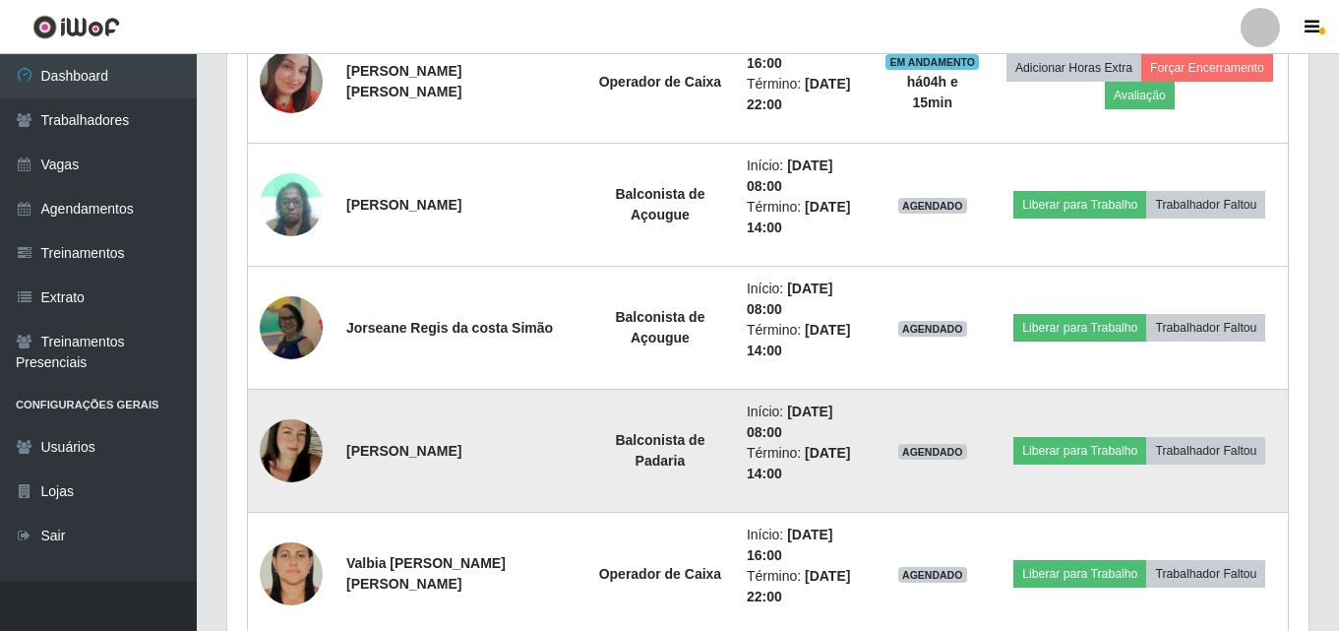
click at [799, 471] on li "Término: 18/09/2025, 14:00" at bounding box center [804, 463] width 115 height 41
click at [898, 453] on span "AGENDADO" at bounding box center [932, 452] width 69 height 16
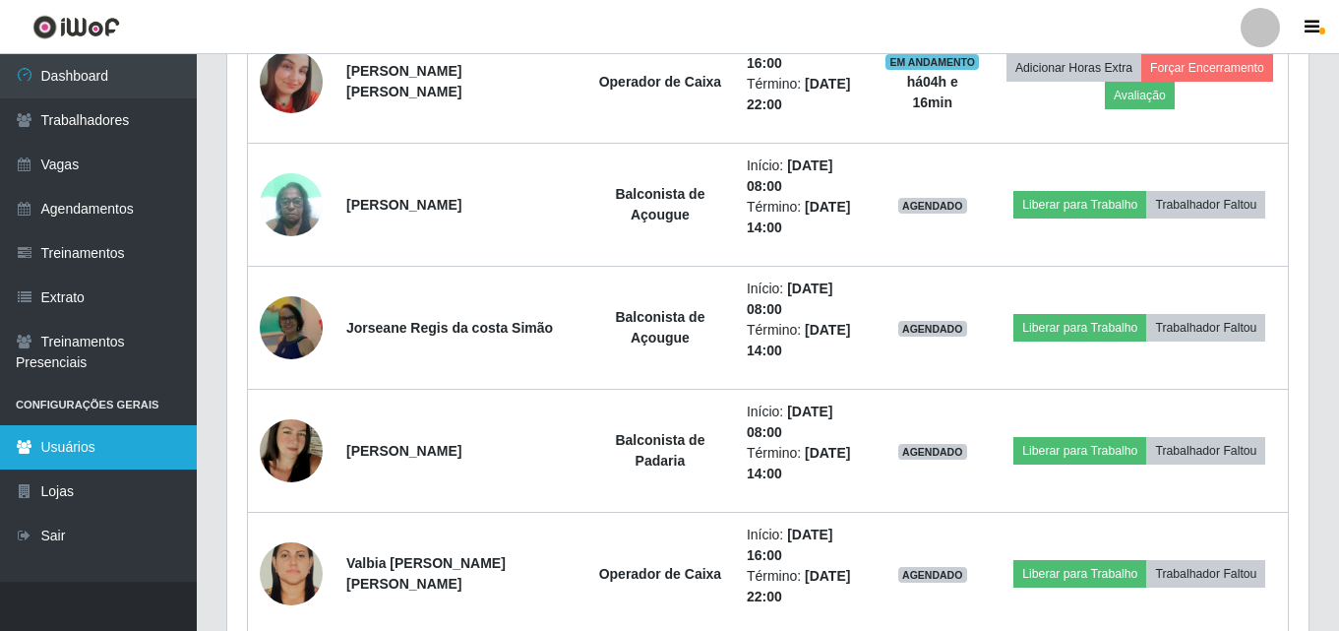
scroll to position [449, 0]
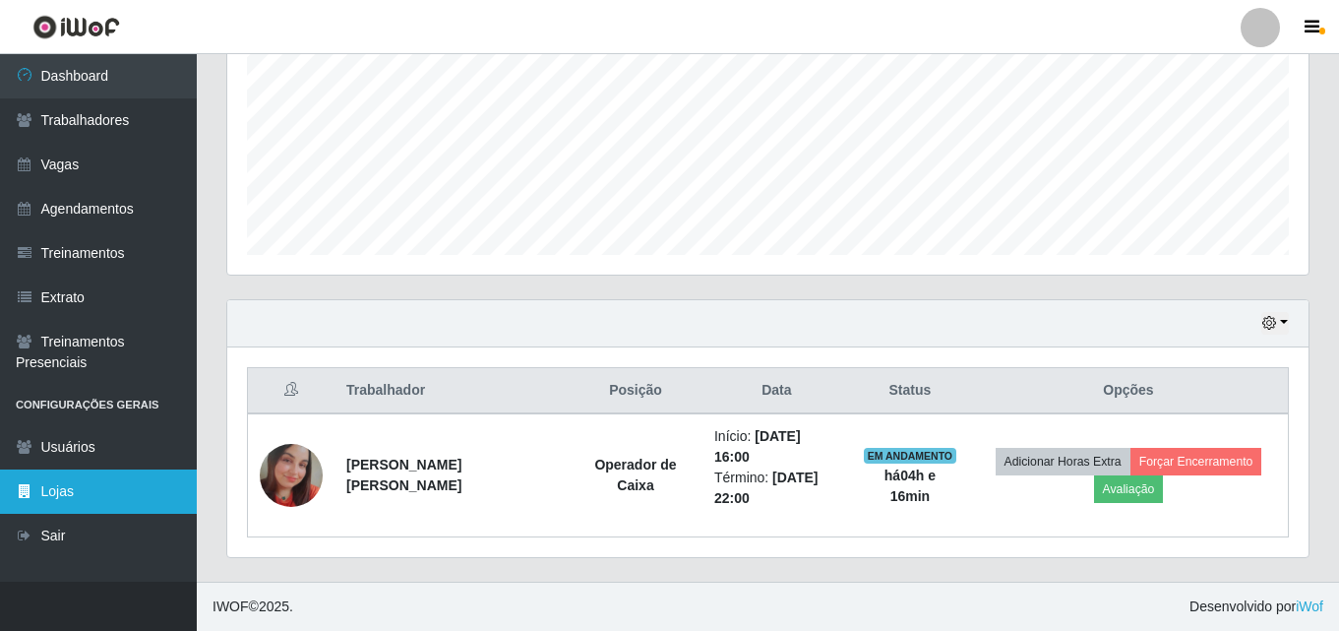
click at [57, 475] on link "Lojas" at bounding box center [98, 491] width 197 height 44
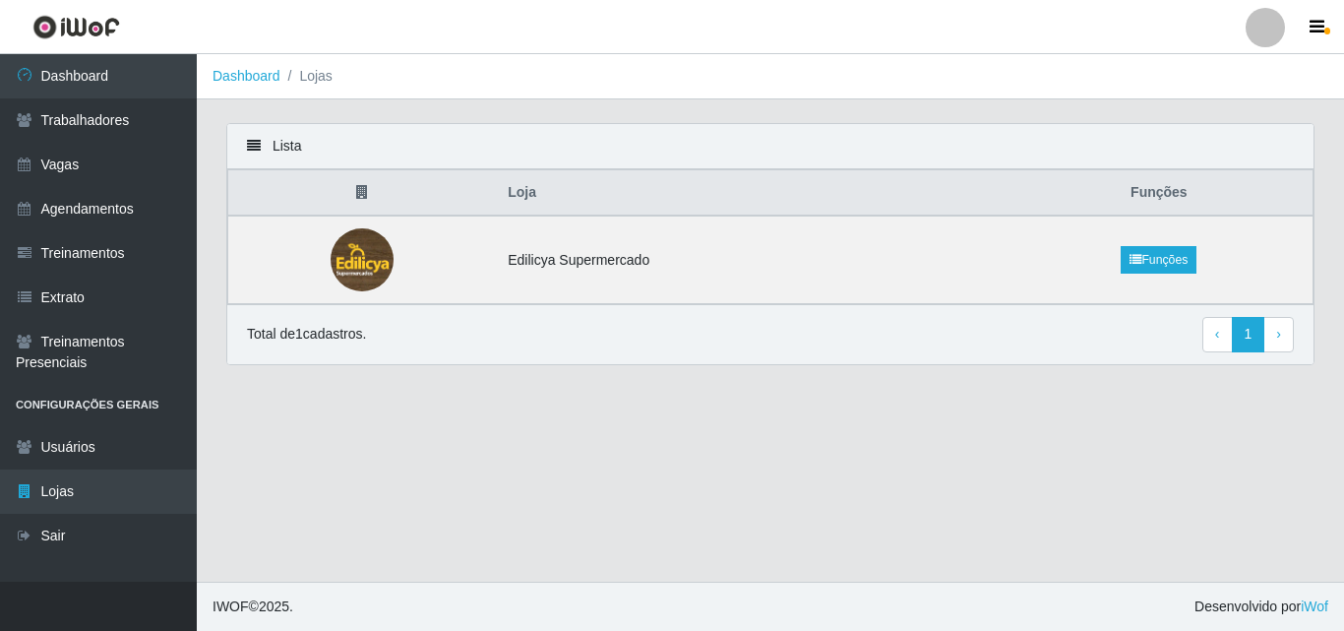
drag, startPoint x: 356, startPoint y: 183, endPoint x: 363, endPoint y: 195, distance: 13.7
click at [357, 186] on th at bounding box center [362, 193] width 269 height 46
click at [363, 195] on icon at bounding box center [362, 192] width 12 height 14
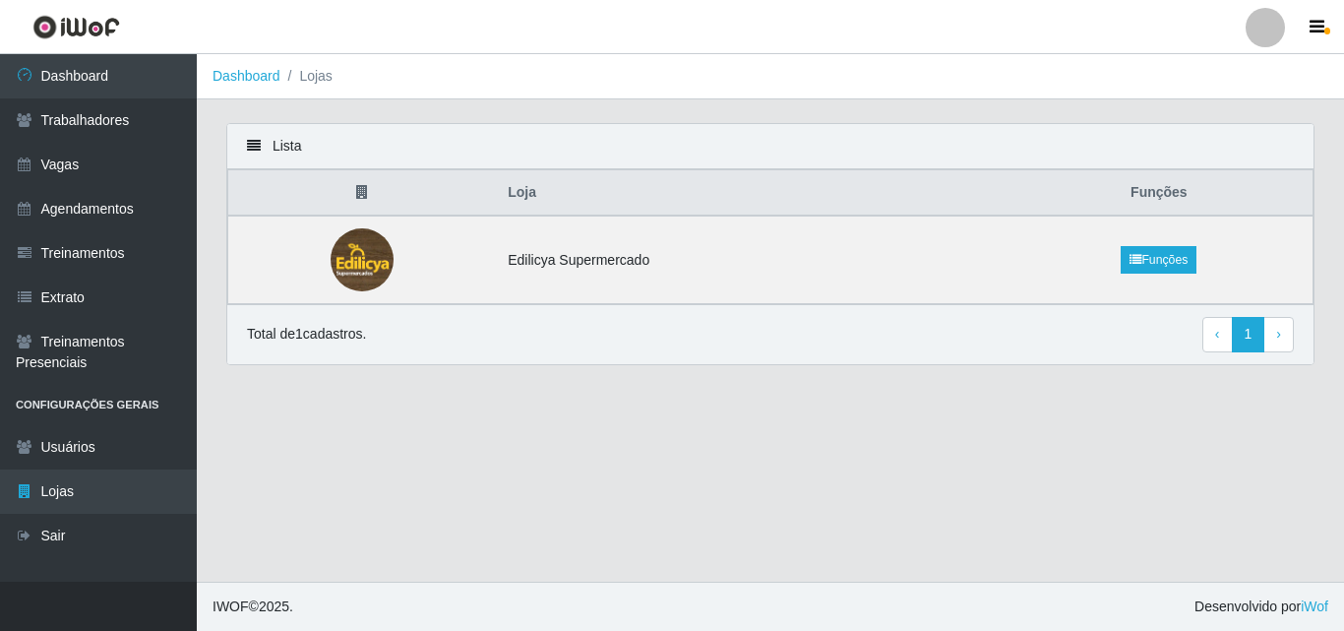
click at [363, 195] on icon at bounding box center [362, 192] width 12 height 14
click at [364, 250] on img at bounding box center [362, 259] width 101 height 63
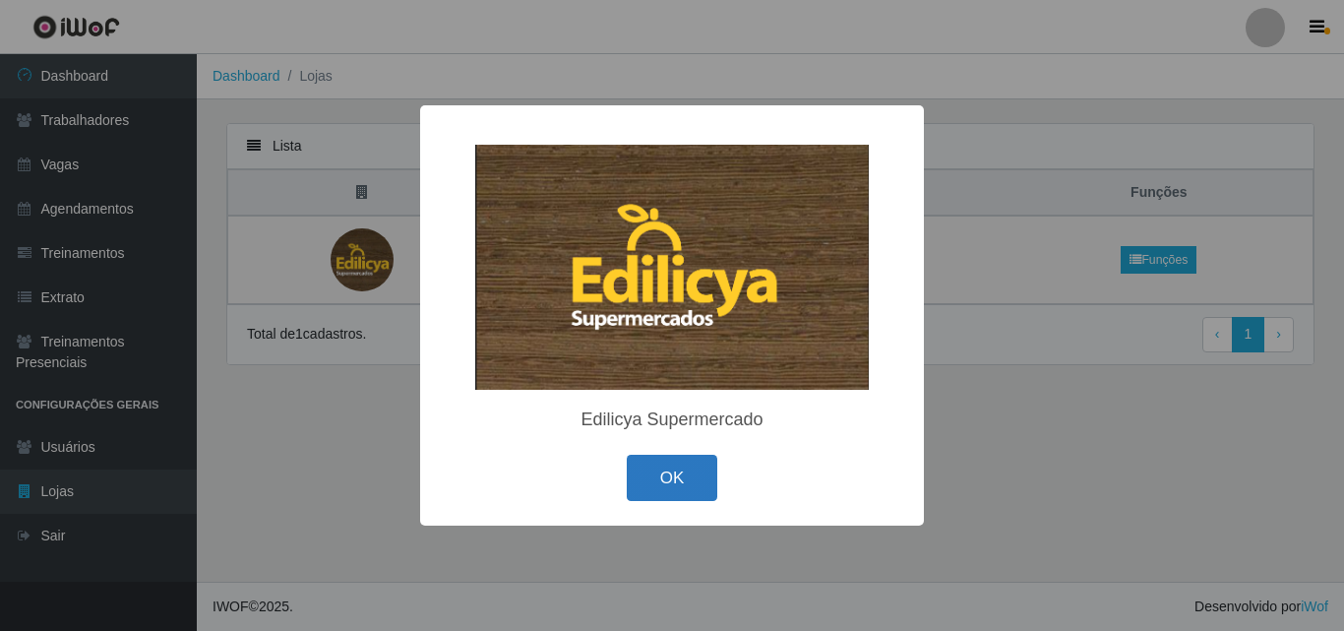
click at [656, 475] on button "OK" at bounding box center [673, 478] width 92 height 46
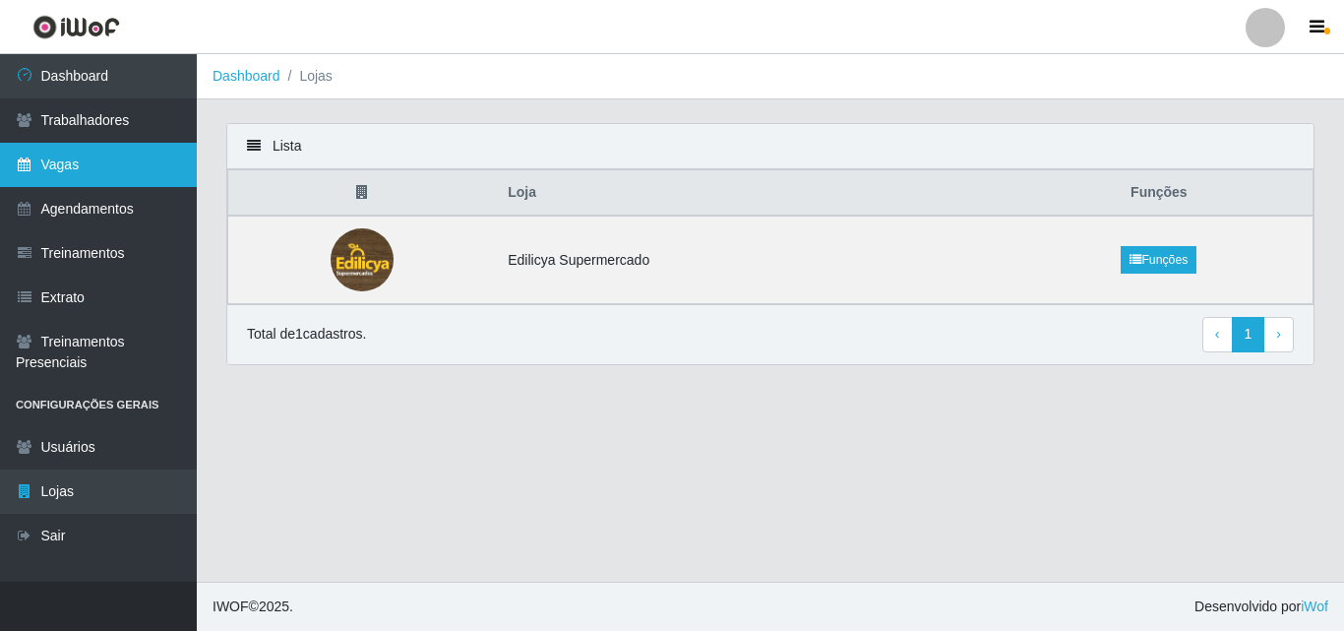
click at [88, 174] on link "Vagas" at bounding box center [98, 165] width 197 height 44
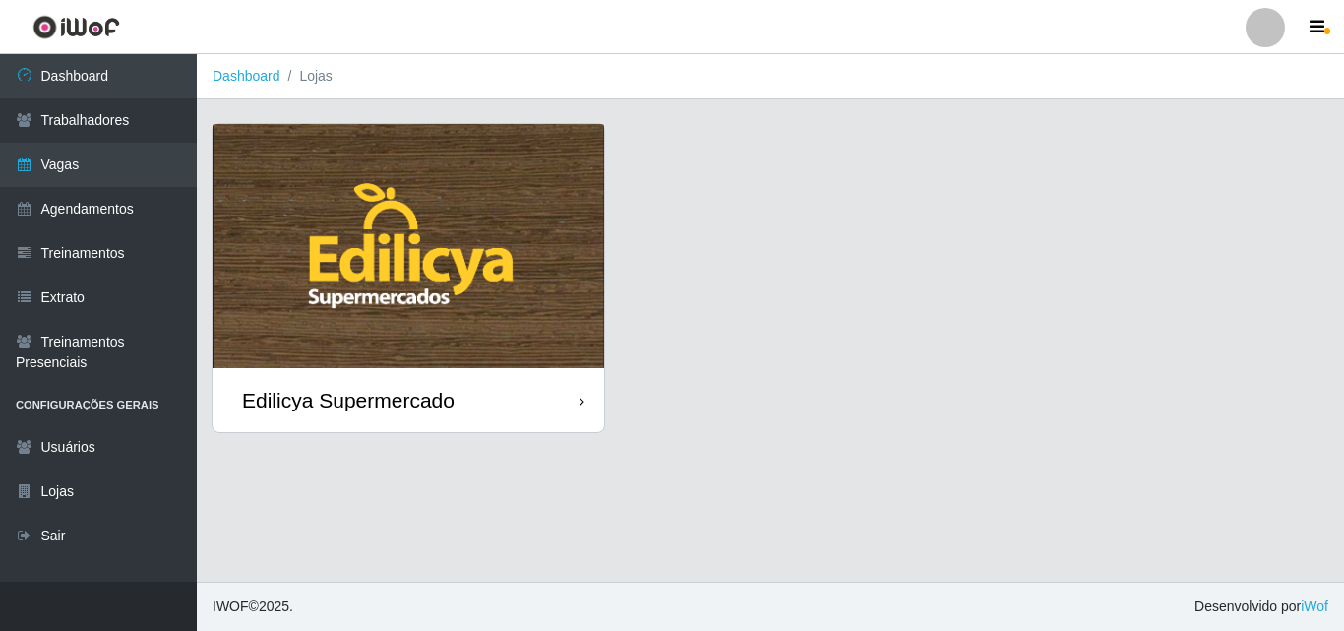
click at [322, 81] on li "Lojas" at bounding box center [306, 76] width 52 height 21
click at [255, 86] on li "Dashboard" at bounding box center [247, 76] width 68 height 21
click at [252, 82] on link "Dashboard" at bounding box center [247, 76] width 68 height 16
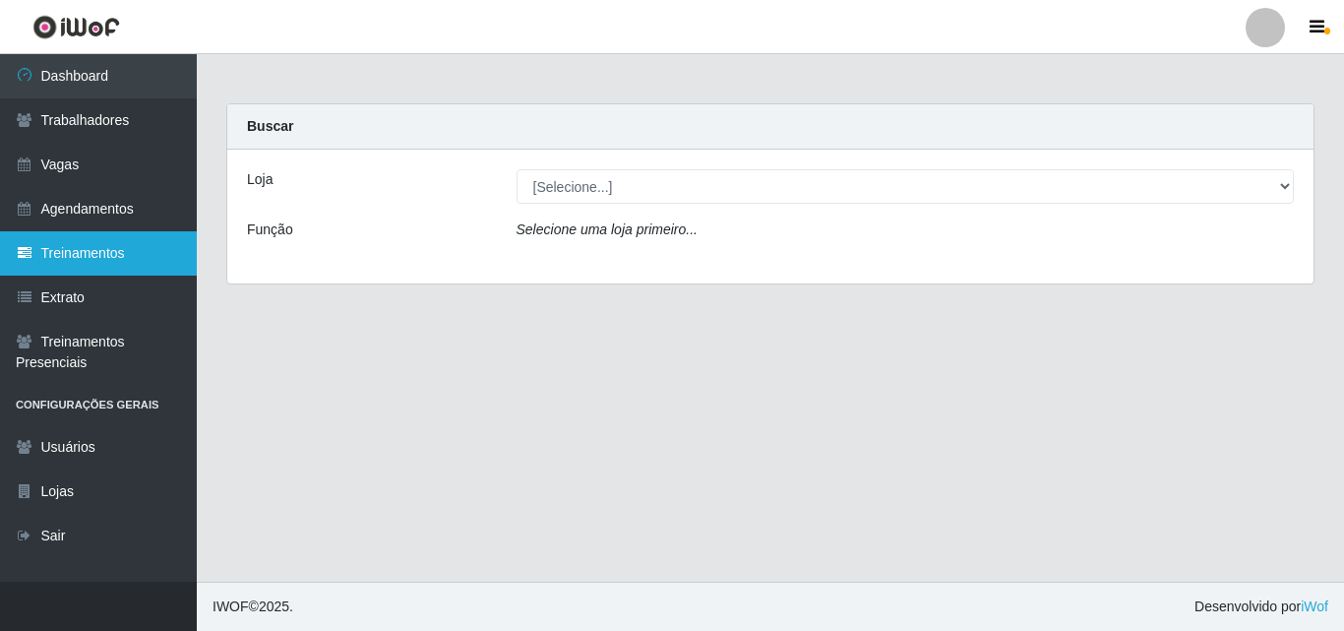
click at [113, 242] on link "Treinamentos" at bounding box center [98, 253] width 197 height 44
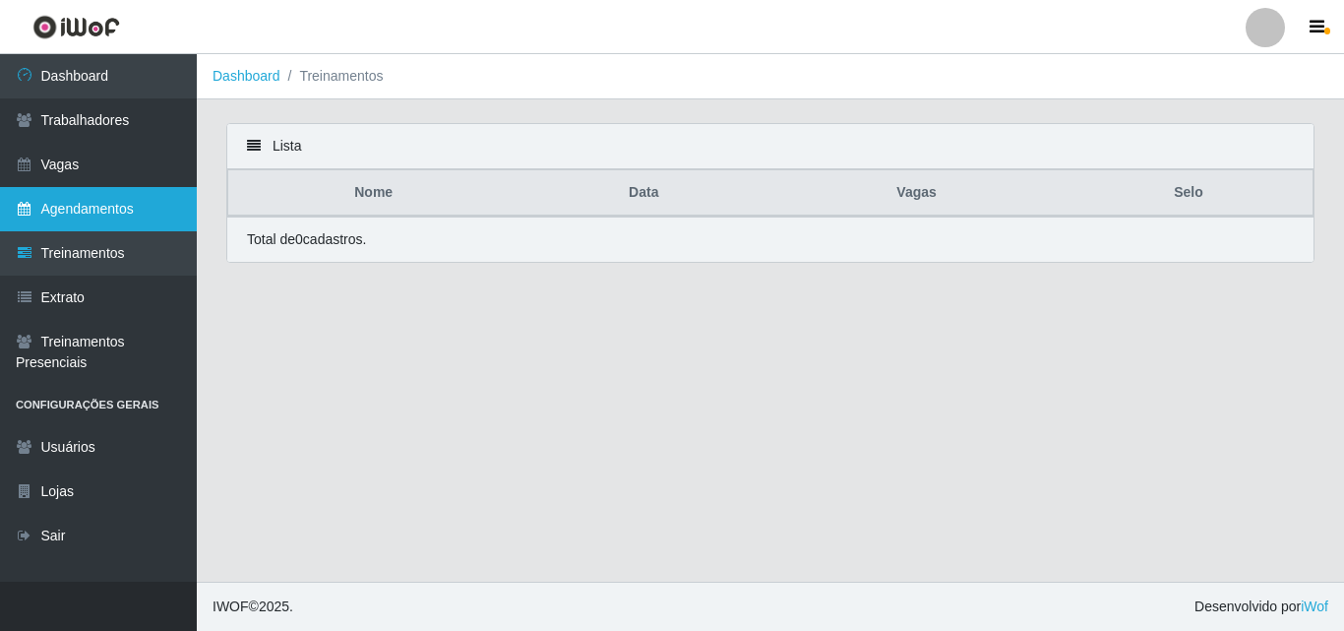
click at [120, 209] on link "Agendamentos" at bounding box center [98, 209] width 197 height 44
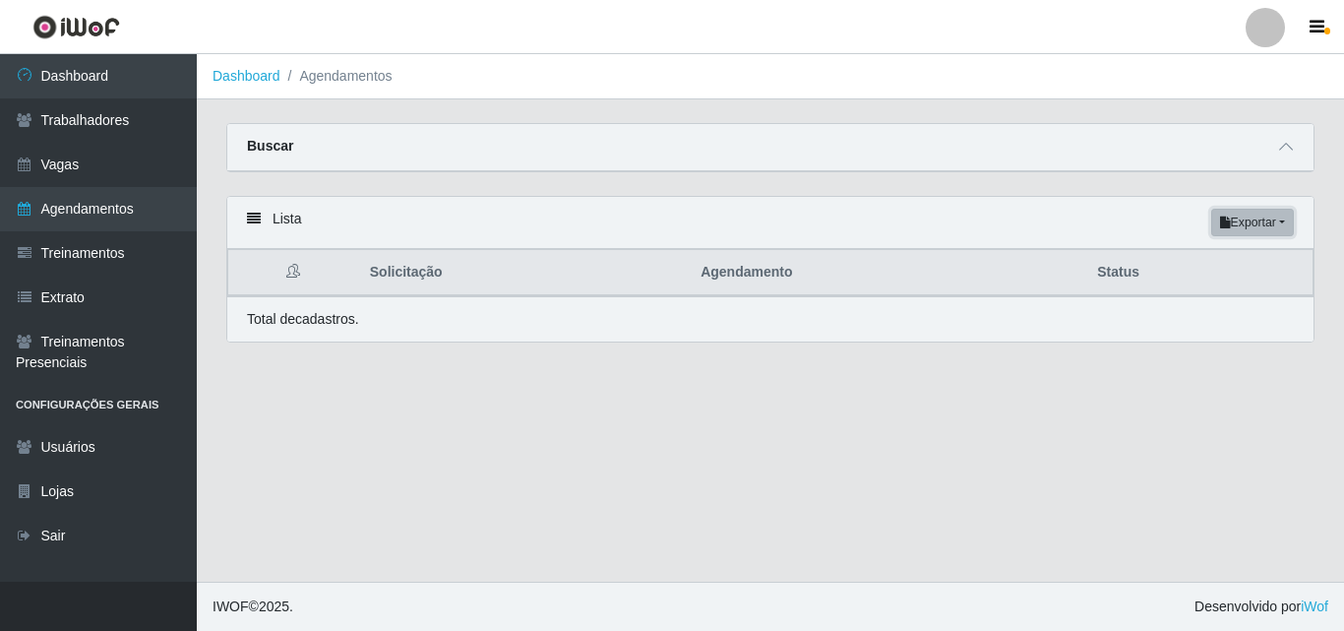
click at [1269, 228] on button "Exportar" at bounding box center [1252, 223] width 83 height 28
click at [1186, 300] on button "Excel" at bounding box center [1216, 300] width 155 height 40
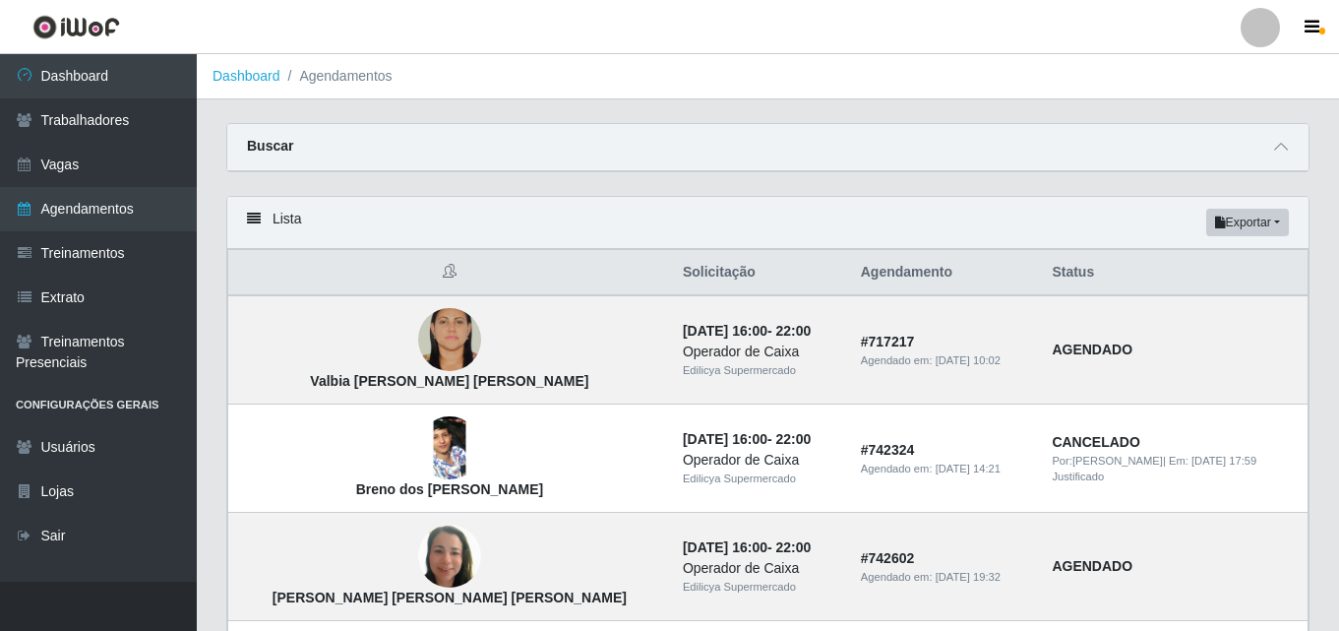
drag, startPoint x: 1026, startPoint y: 276, endPoint x: 948, endPoint y: 278, distance: 78.8
click at [1040, 276] on th "Status" at bounding box center [1174, 273] width 268 height 46
click at [849, 276] on th "Agendamento" at bounding box center [945, 273] width 192 height 46
drag, startPoint x: 576, startPoint y: 280, endPoint x: 446, endPoint y: 289, distance: 130.2
click at [671, 281] on th "Solicitação" at bounding box center [760, 273] width 178 height 46
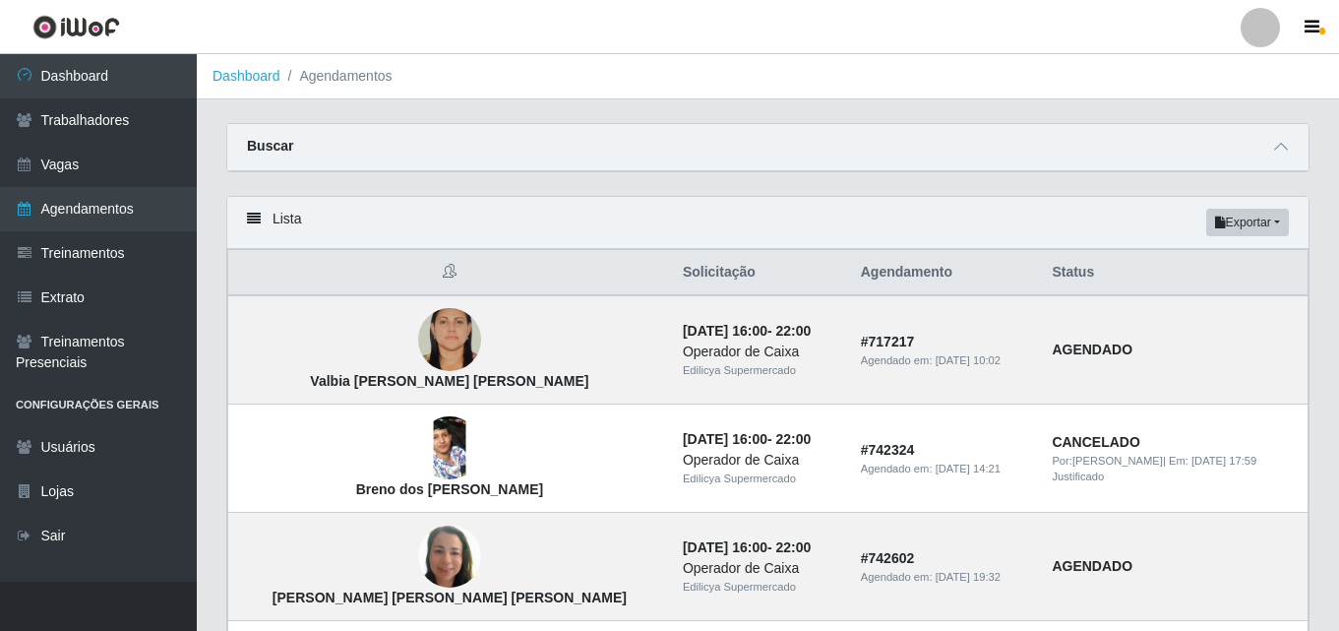
click at [443, 273] on icon at bounding box center [450, 271] width 14 height 14
click at [261, 222] on div "Lista Exportar PDF Excel" at bounding box center [767, 223] width 1081 height 52
click at [246, 222] on div "Lista Exportar PDF Excel" at bounding box center [767, 223] width 1081 height 52
click at [279, 217] on div "Lista Exportar PDF Excel" at bounding box center [767, 223] width 1081 height 52
